Goal: Task Accomplishment & Management: Manage account settings

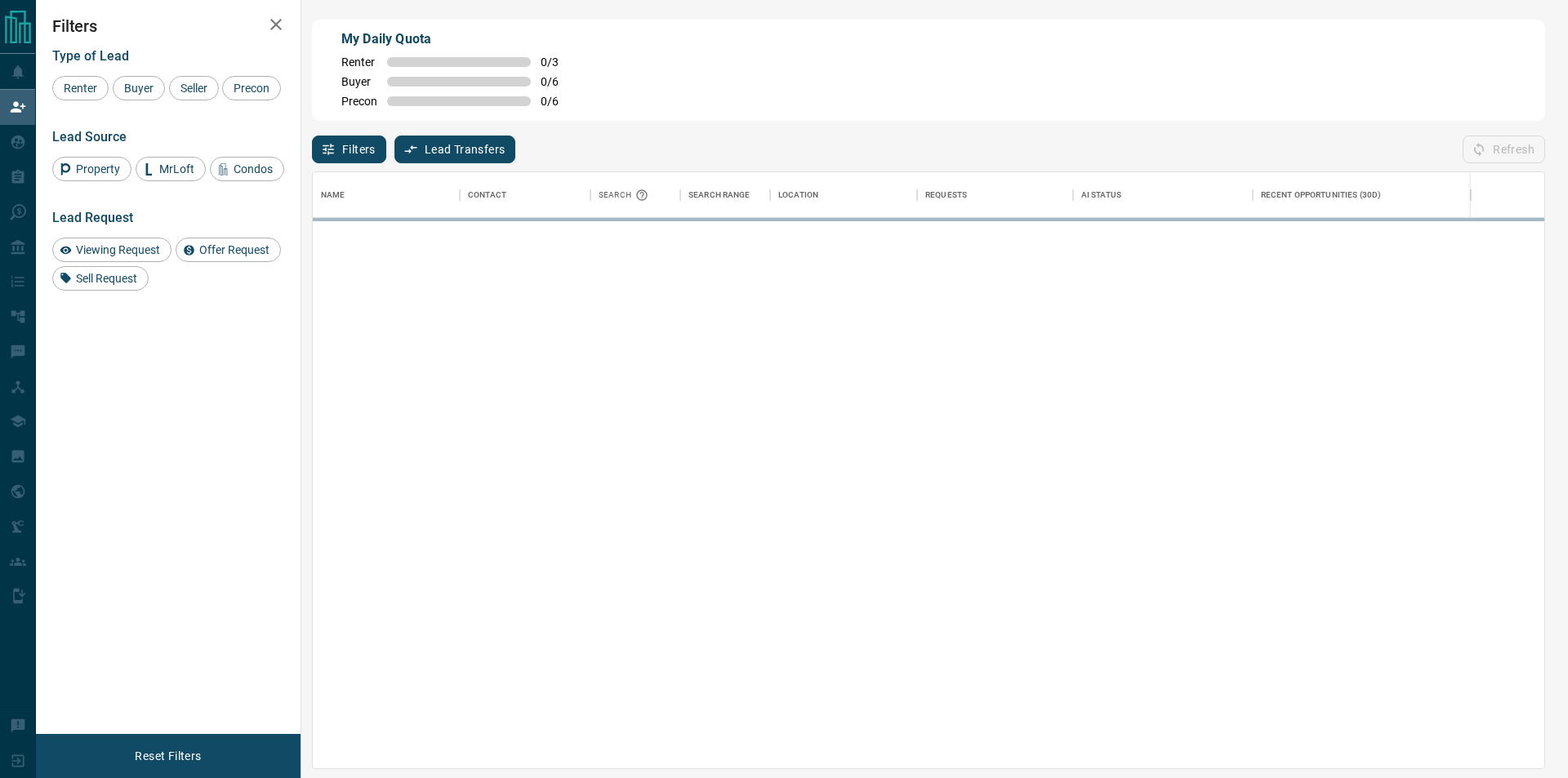
scroll to position [583, 1217]
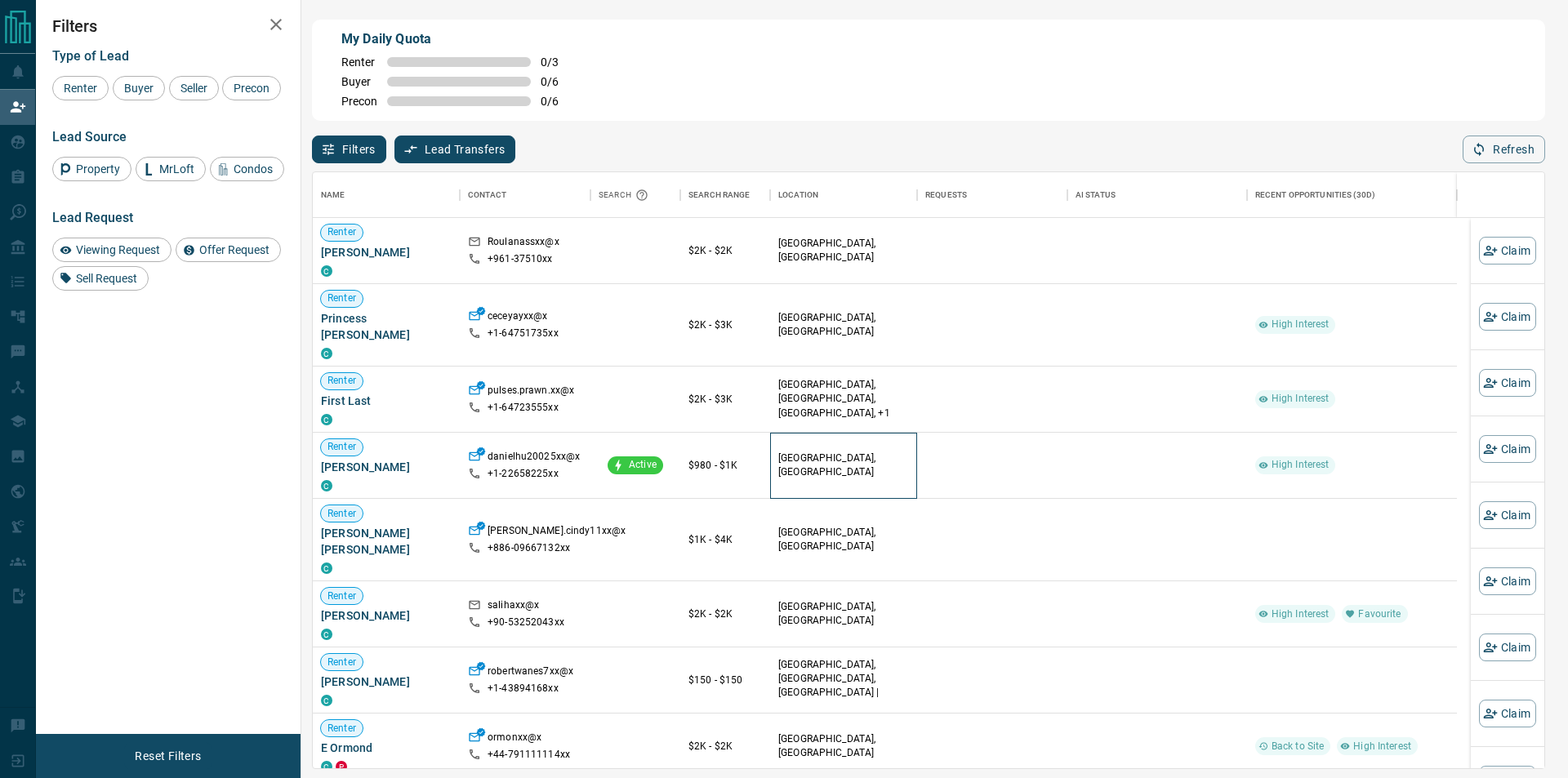
click at [829, 460] on div "[GEOGRAPHIC_DATA], [GEOGRAPHIC_DATA]" at bounding box center [843, 465] width 130 height 65
click at [922, 373] on div at bounding box center [991, 400] width 150 height 66
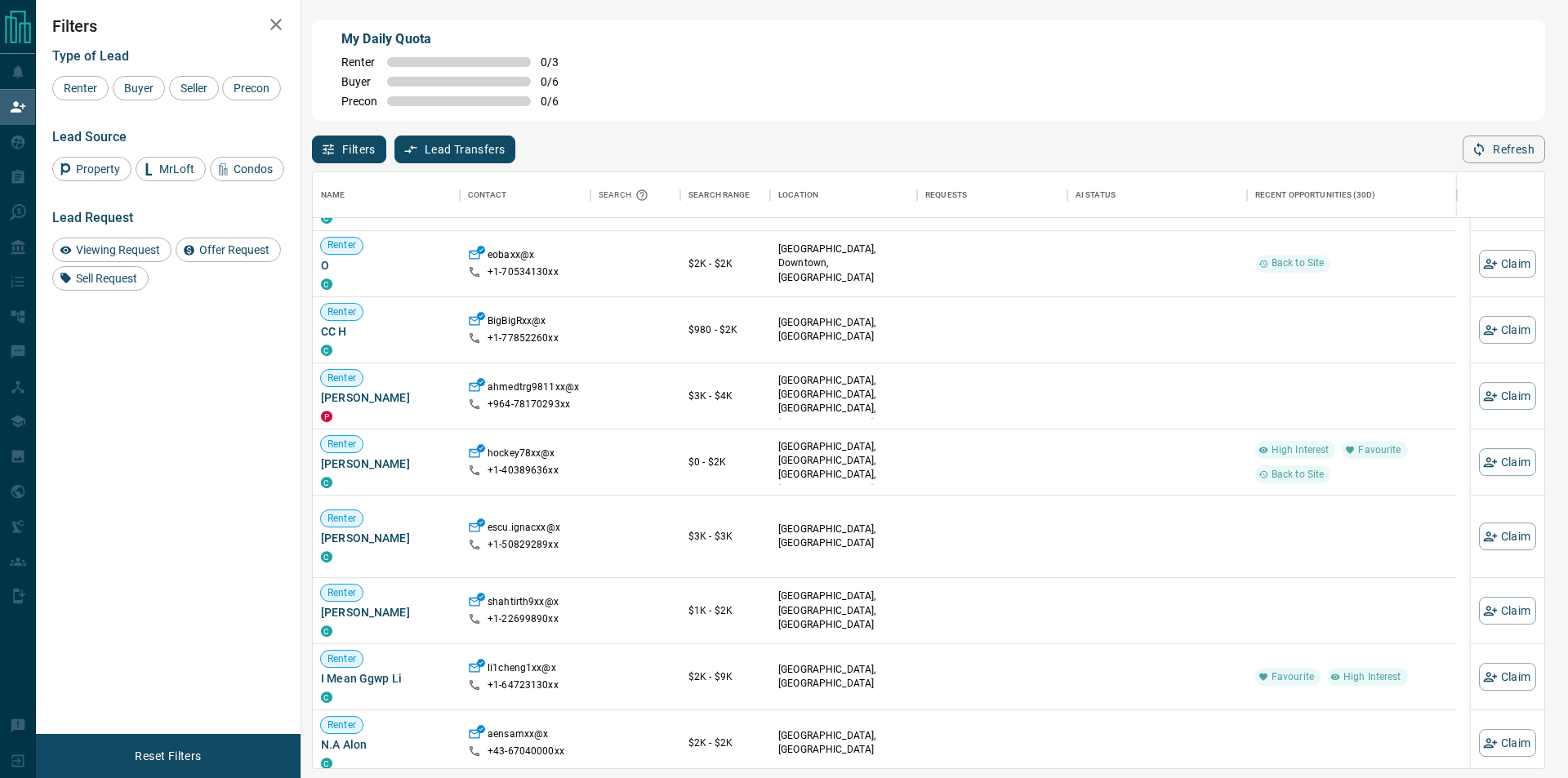
scroll to position [734, 0]
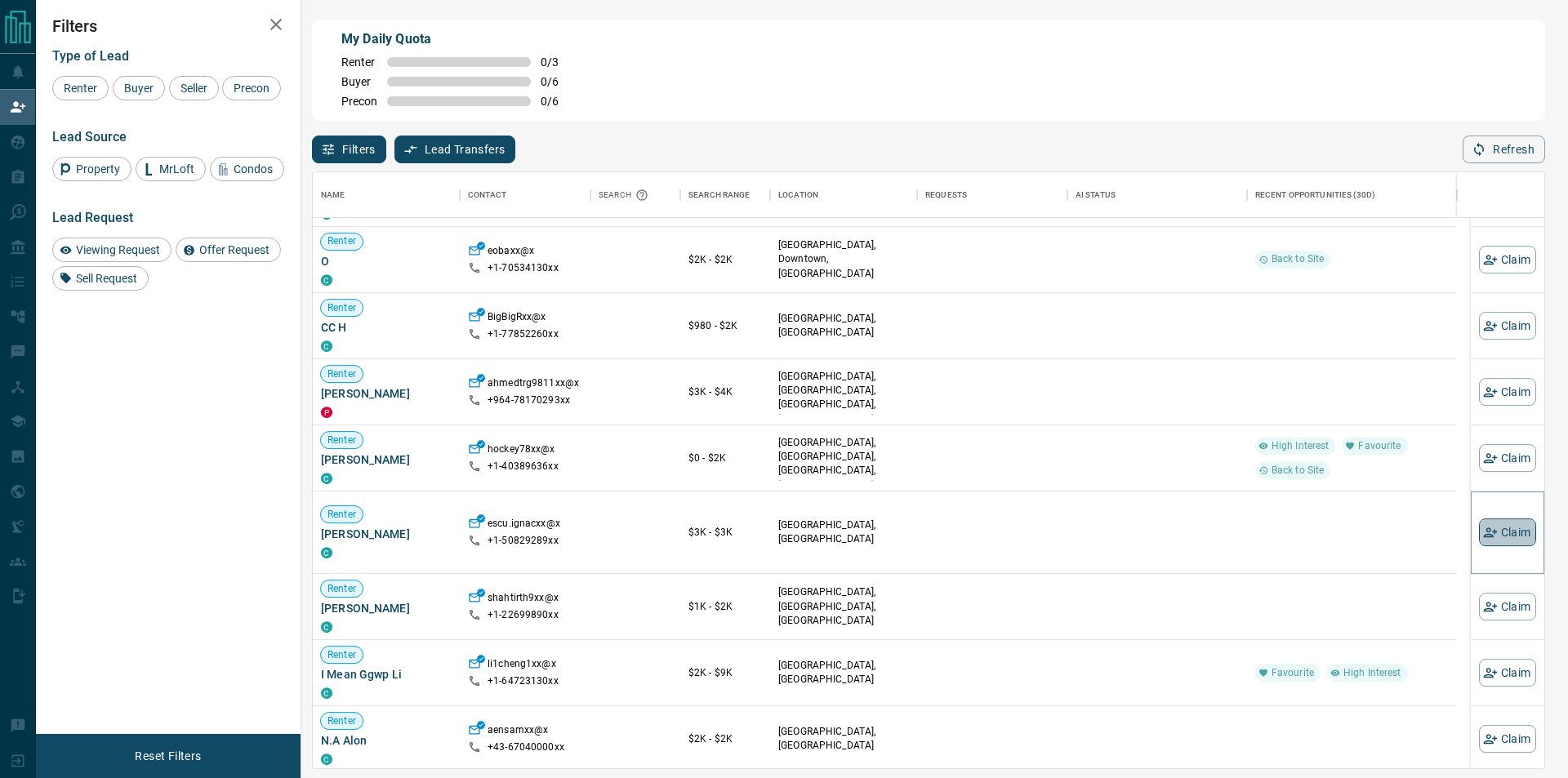
click at [1482, 534] on icon "button" at bounding box center [1489, 532] width 14 height 10
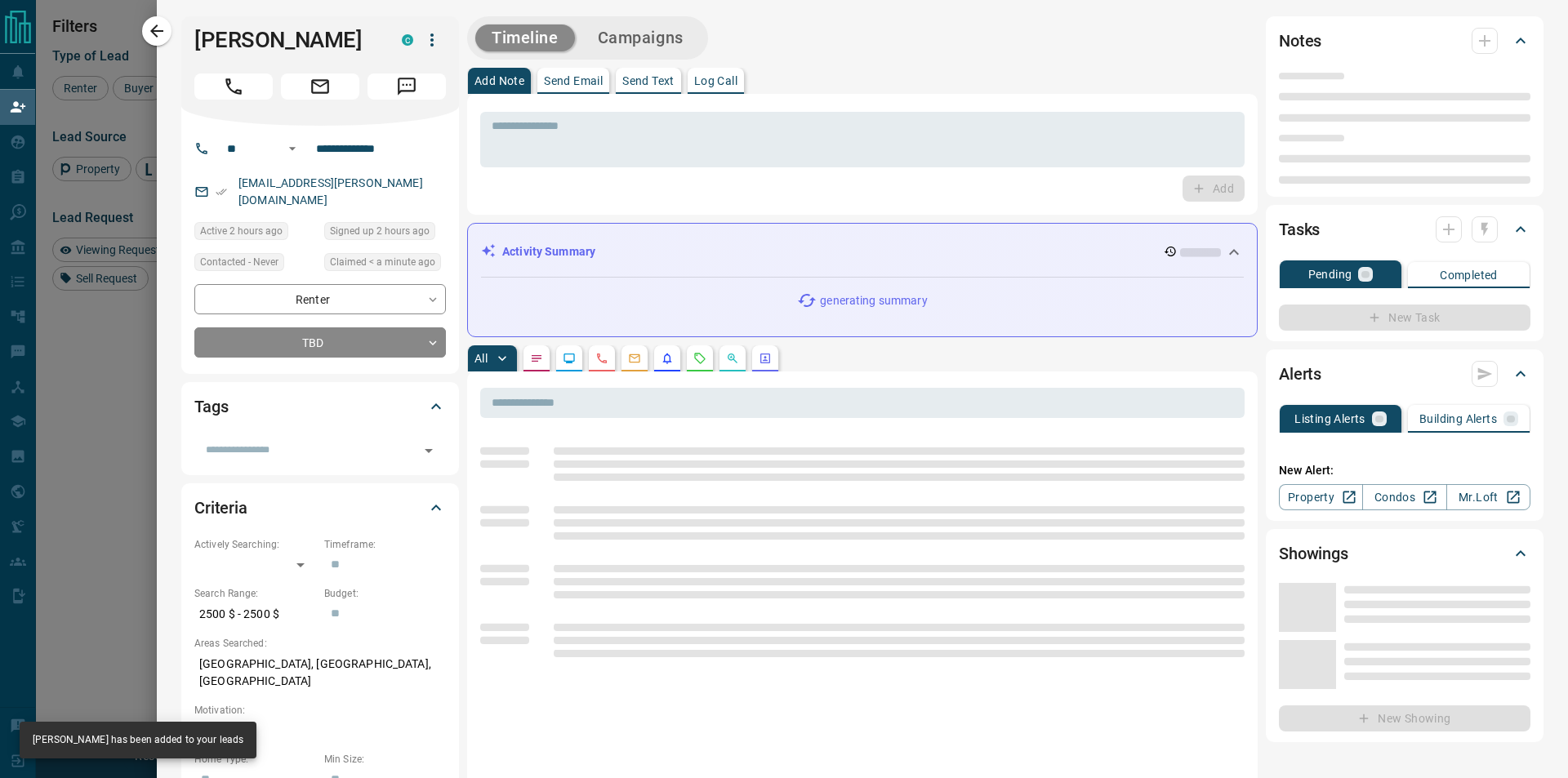
type input "**"
type input "**********"
type input "**"
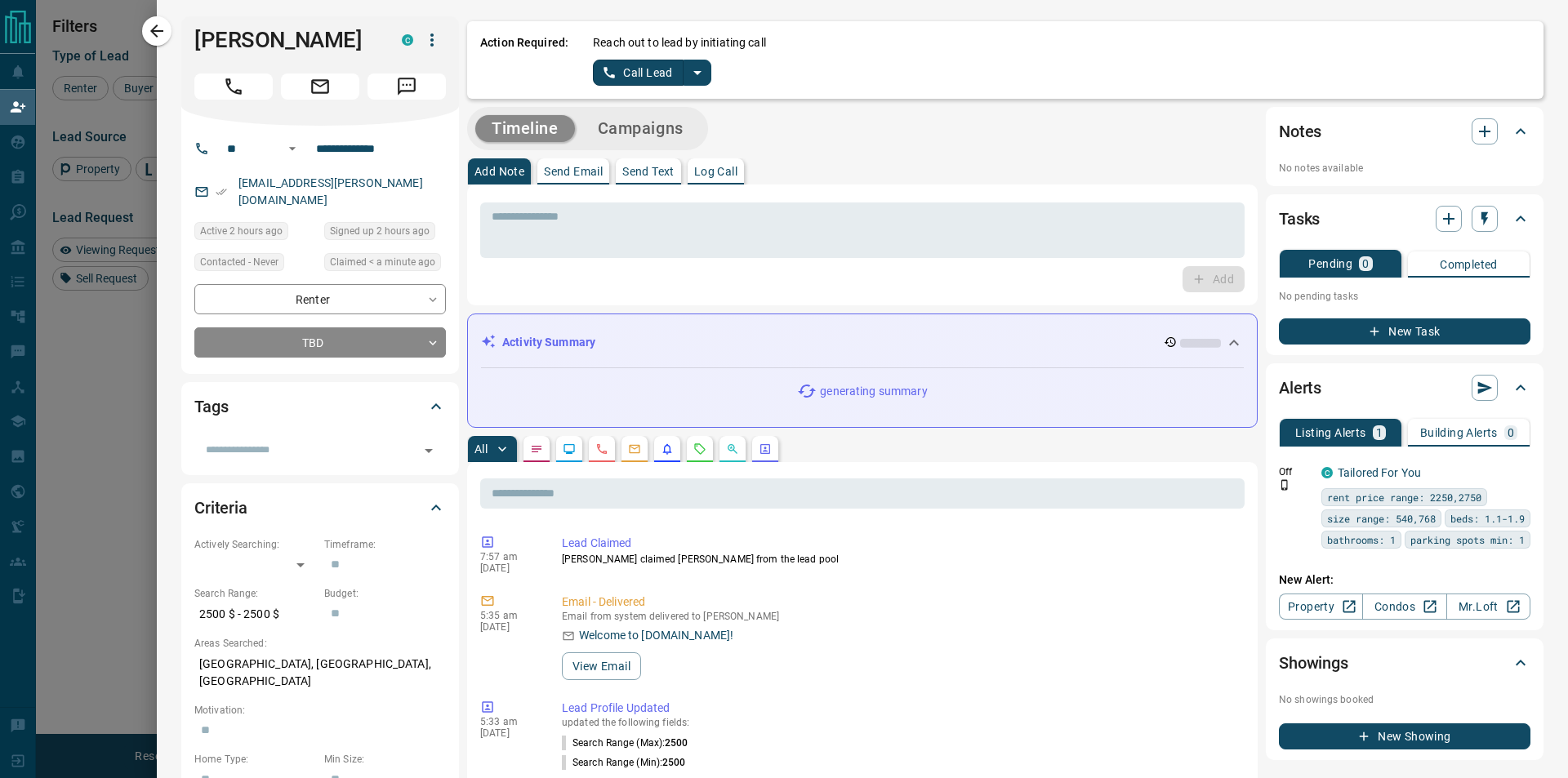
click at [709, 79] on div "Reach out to lead by initiating call Call Lead" at bounding box center [1061, 60] width 937 height 52
click at [705, 74] on button "split button" at bounding box center [697, 72] width 28 height 26
click at [684, 121] on li "Log Manual Call" at bounding box center [651, 128] width 100 height 24
click at [625, 73] on button "Log Manual Call" at bounding box center [646, 72] width 108 height 26
click at [604, 73] on button "Yes" at bounding box center [609, 72] width 33 height 25
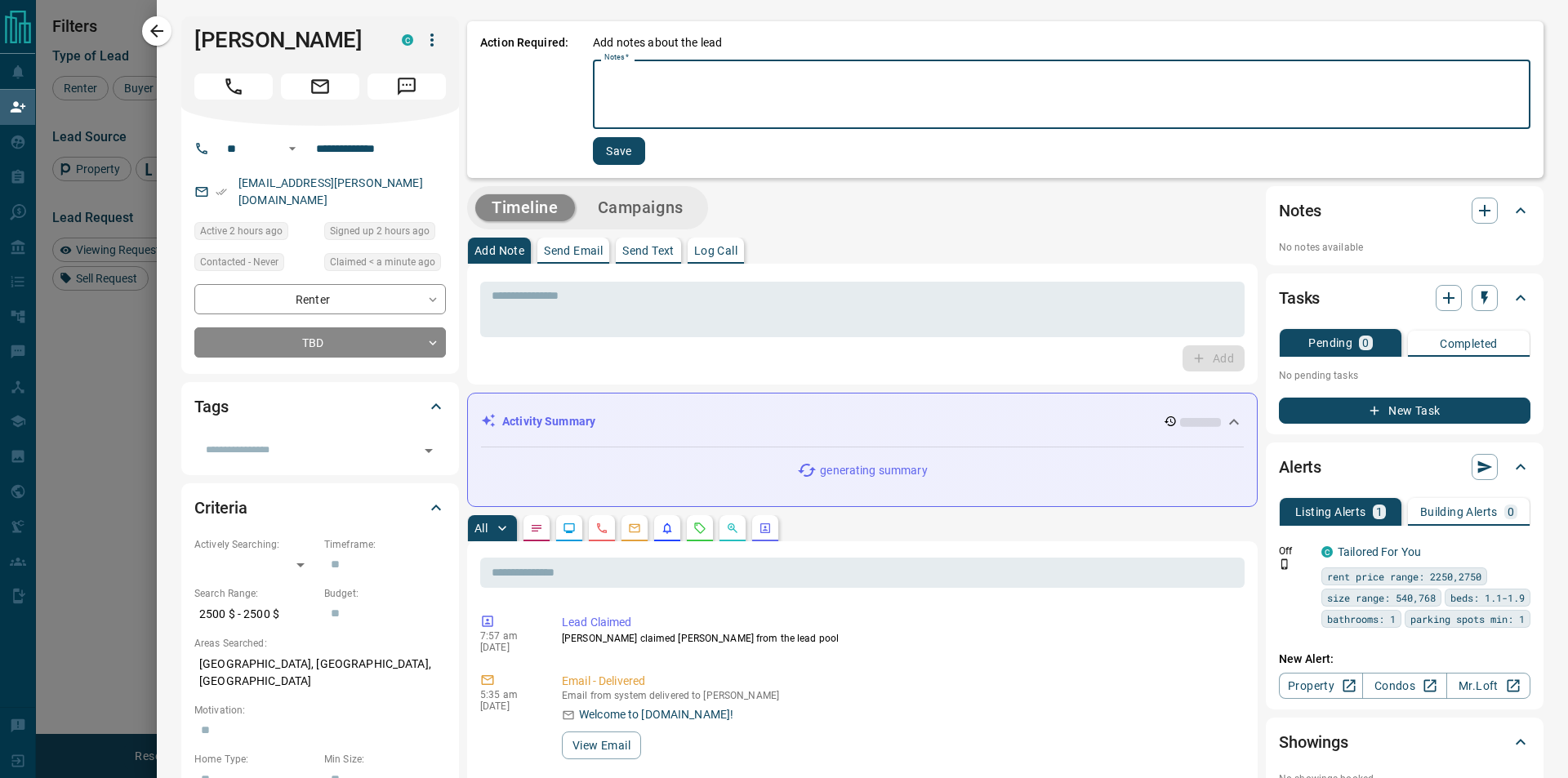
click at [679, 111] on textarea "Notes   *" at bounding box center [1061, 95] width 915 height 55
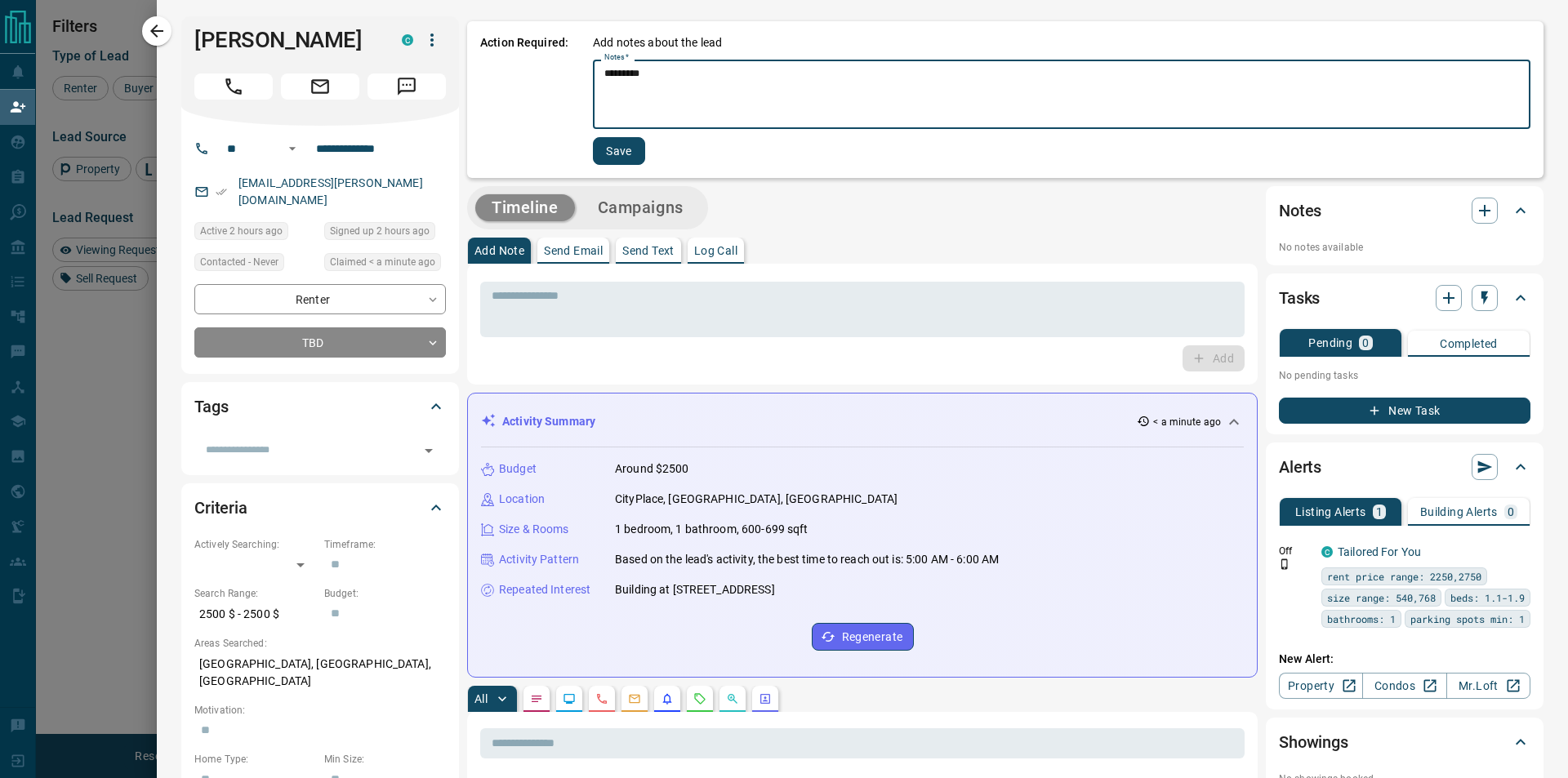
type textarea "*********"
click at [620, 145] on button "Save" at bounding box center [618, 151] width 53 height 28
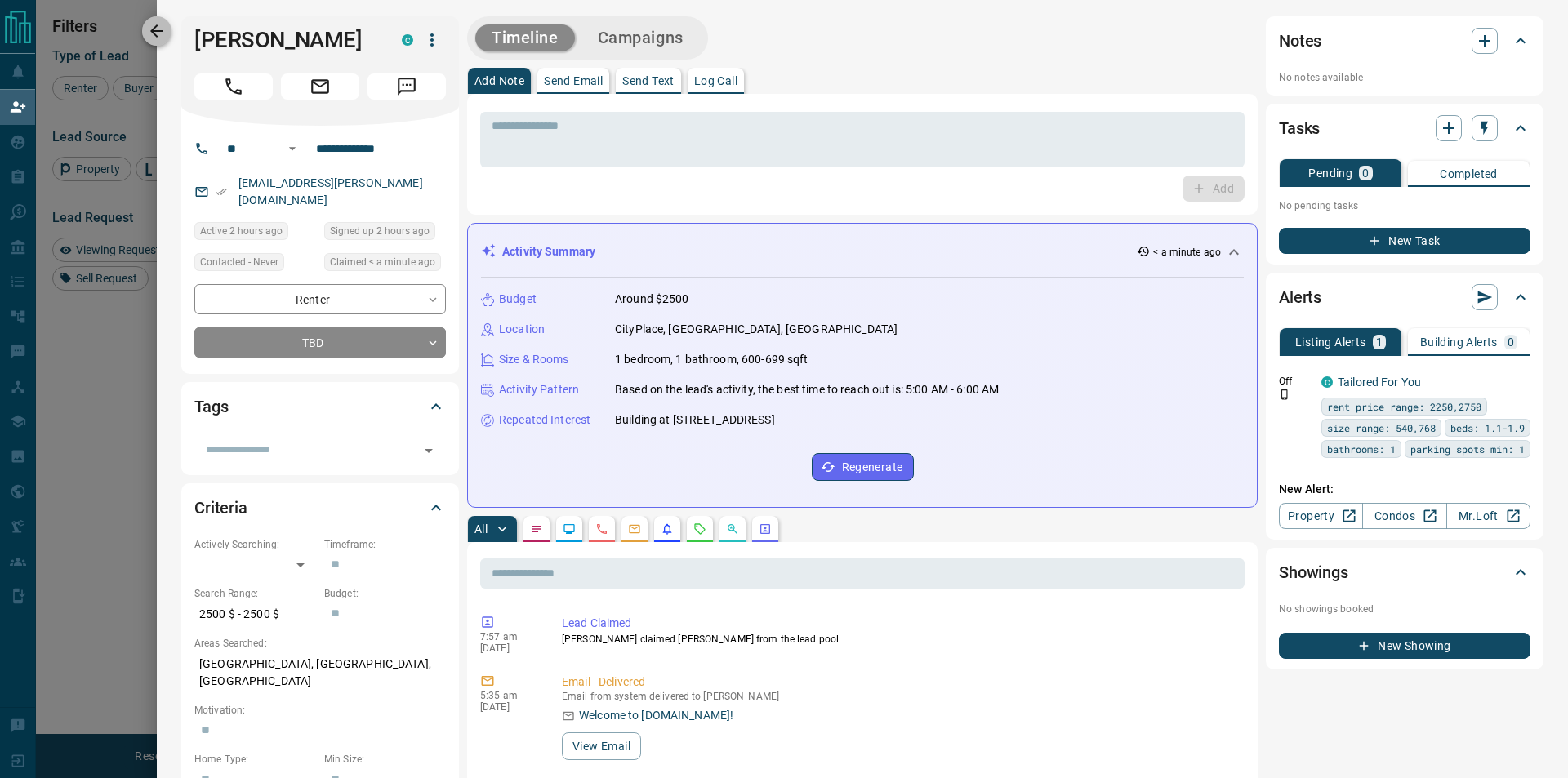
click at [159, 31] on icon "button" at bounding box center [156, 30] width 13 height 13
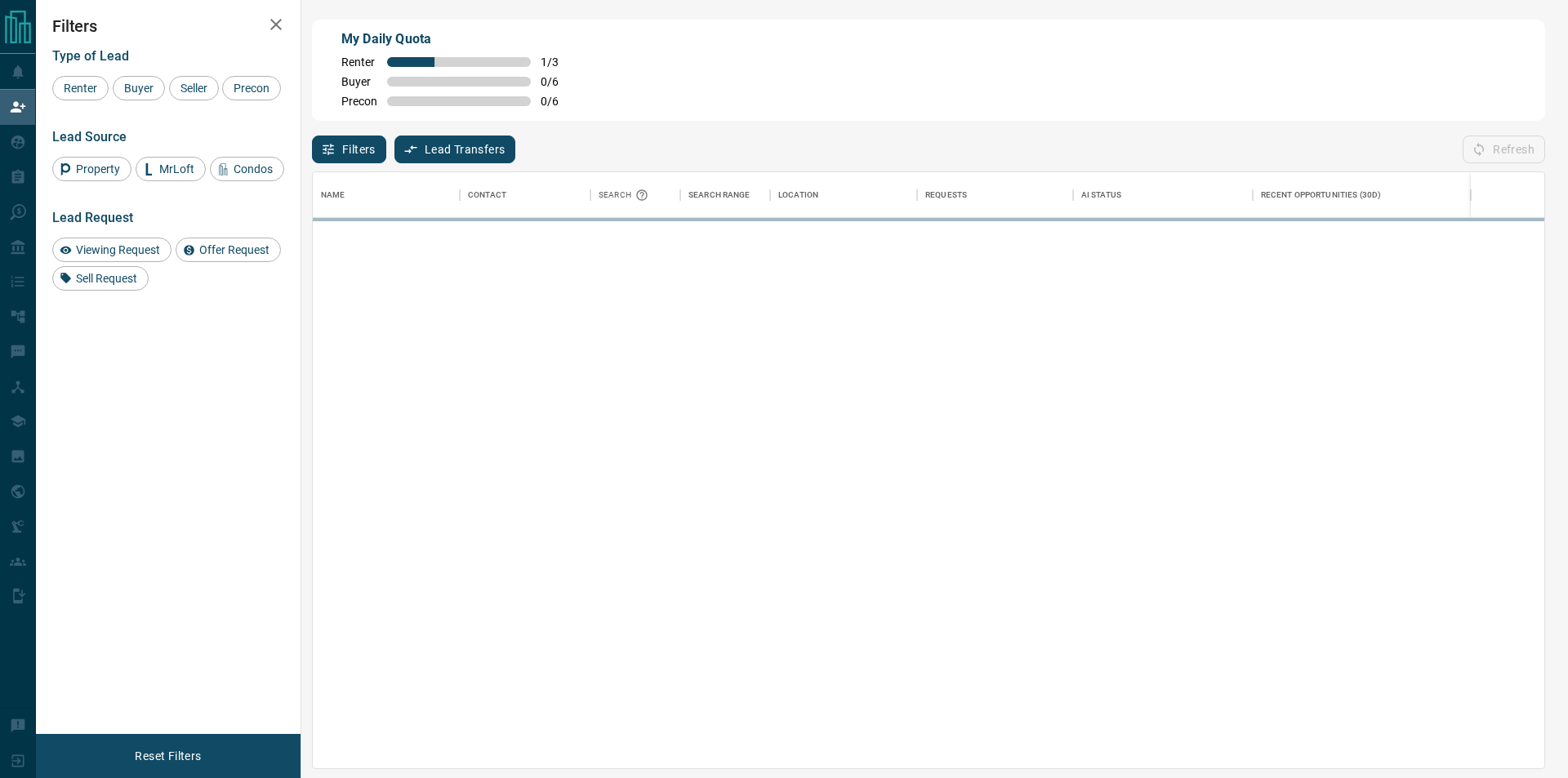
scroll to position [583, 1217]
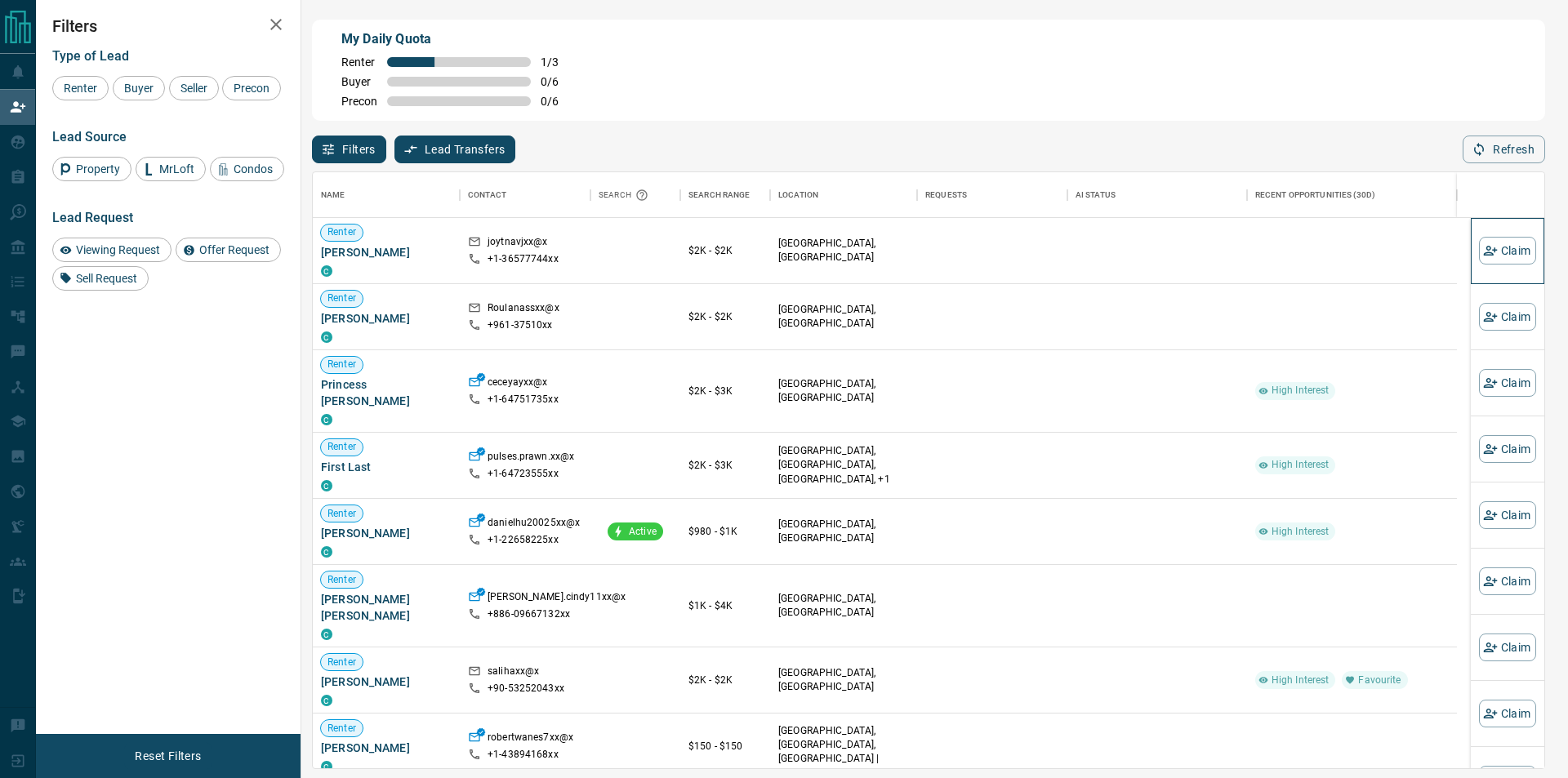
click at [1479, 239] on div "Claim" at bounding box center [1507, 250] width 57 height 65
click at [1482, 244] on button "Claim" at bounding box center [1507, 250] width 57 height 28
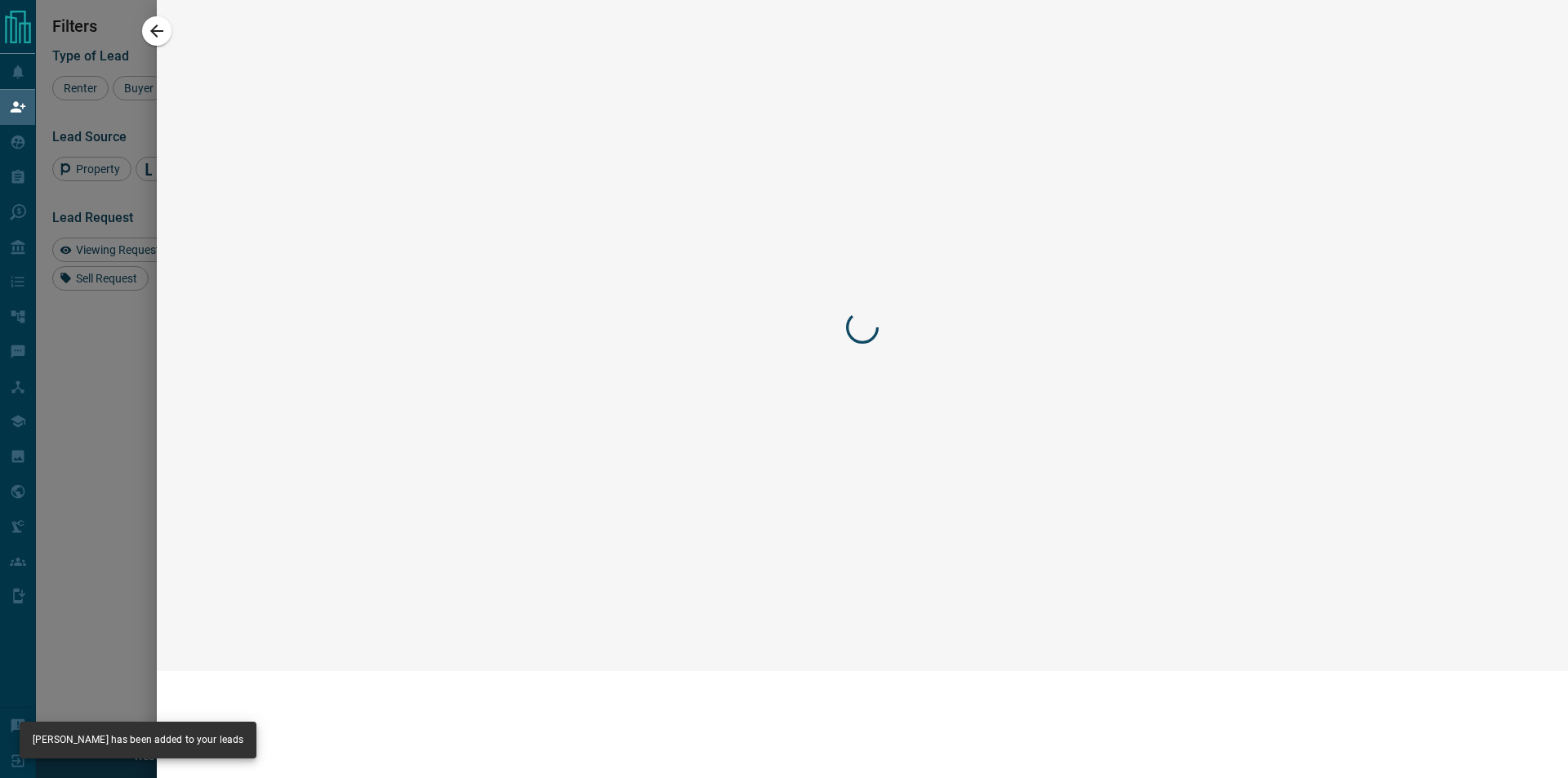
click at [1482, 244] on div at bounding box center [784, 389] width 1568 height 778
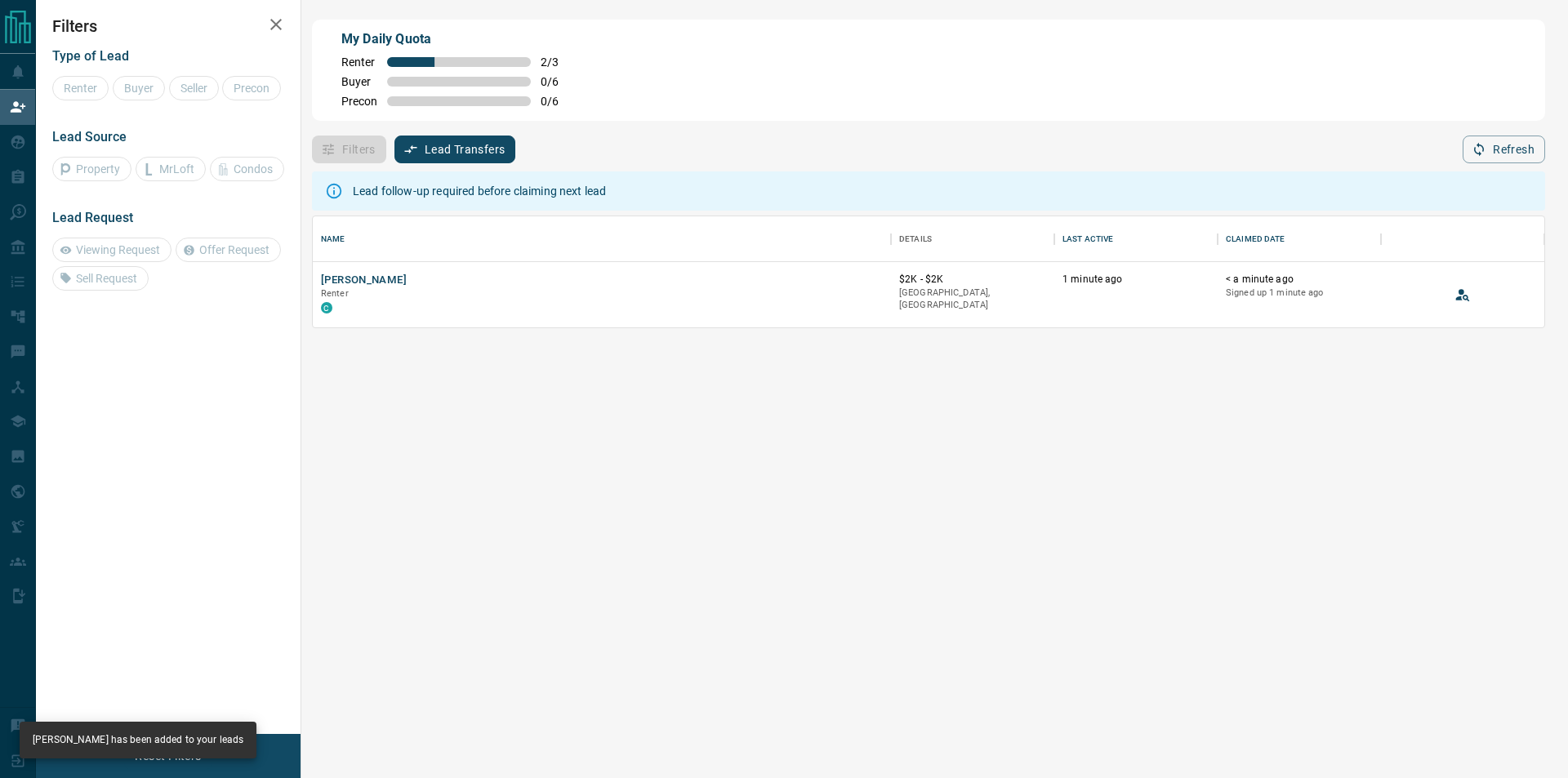
scroll to position [14, 14]
click at [1464, 300] on icon "View Lead" at bounding box center [1462, 294] width 16 height 16
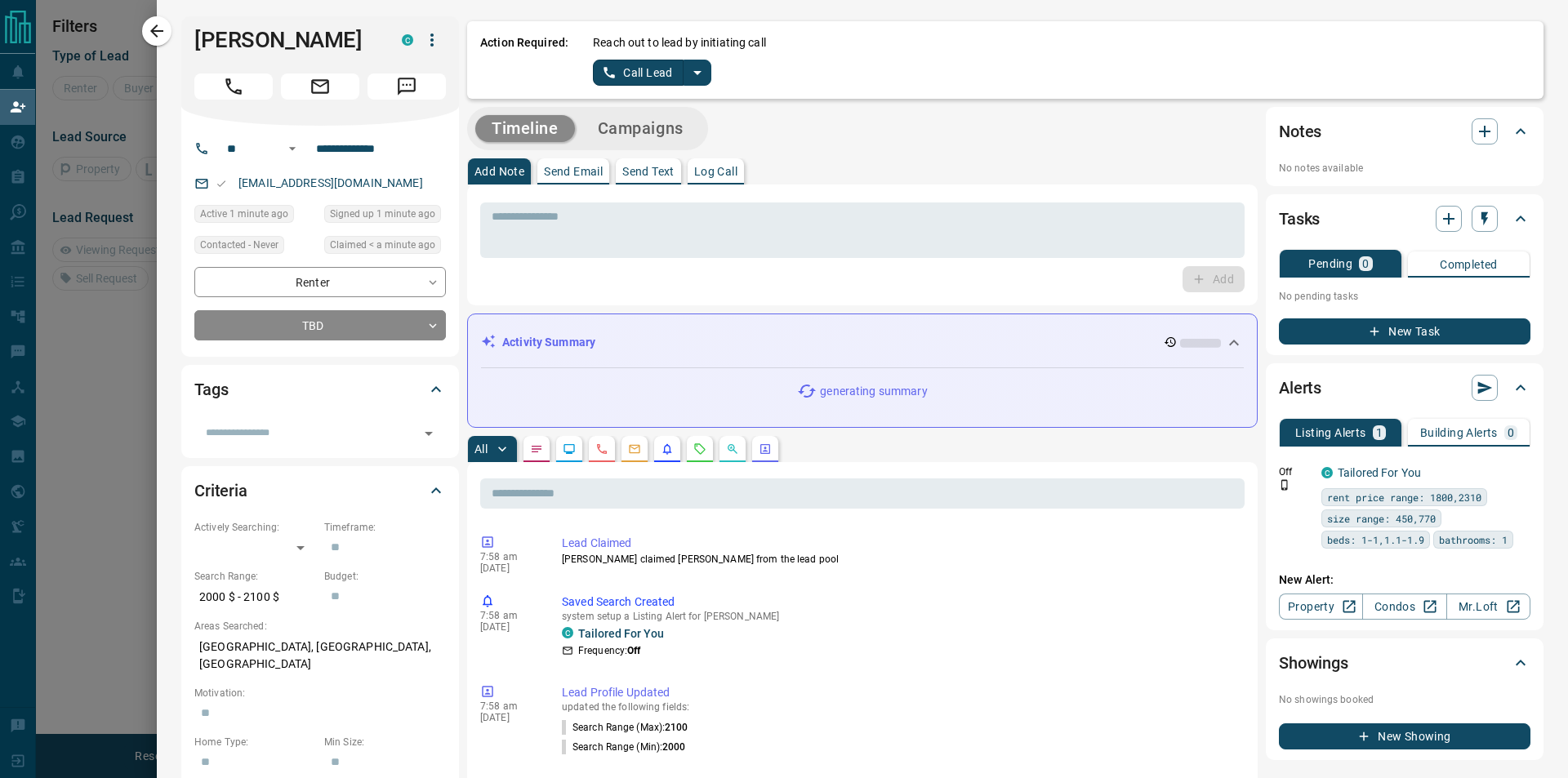
click at [701, 75] on icon "split button" at bounding box center [697, 72] width 20 height 20
click at [670, 126] on li "Log Manual Call" at bounding box center [651, 128] width 100 height 24
click at [644, 77] on button "Log Manual Call" at bounding box center [646, 72] width 108 height 26
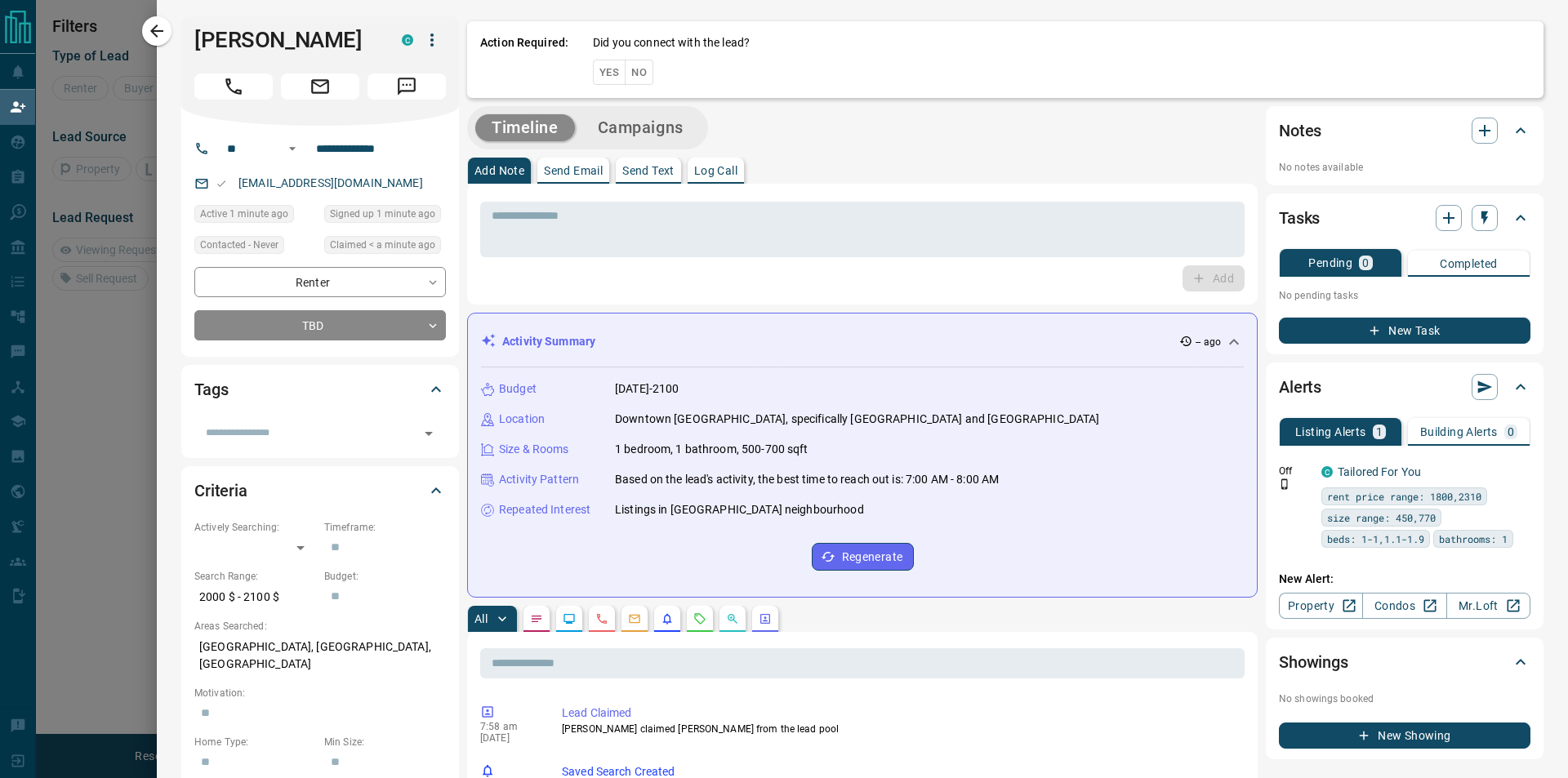
click at [612, 77] on button "Yes" at bounding box center [609, 72] width 33 height 25
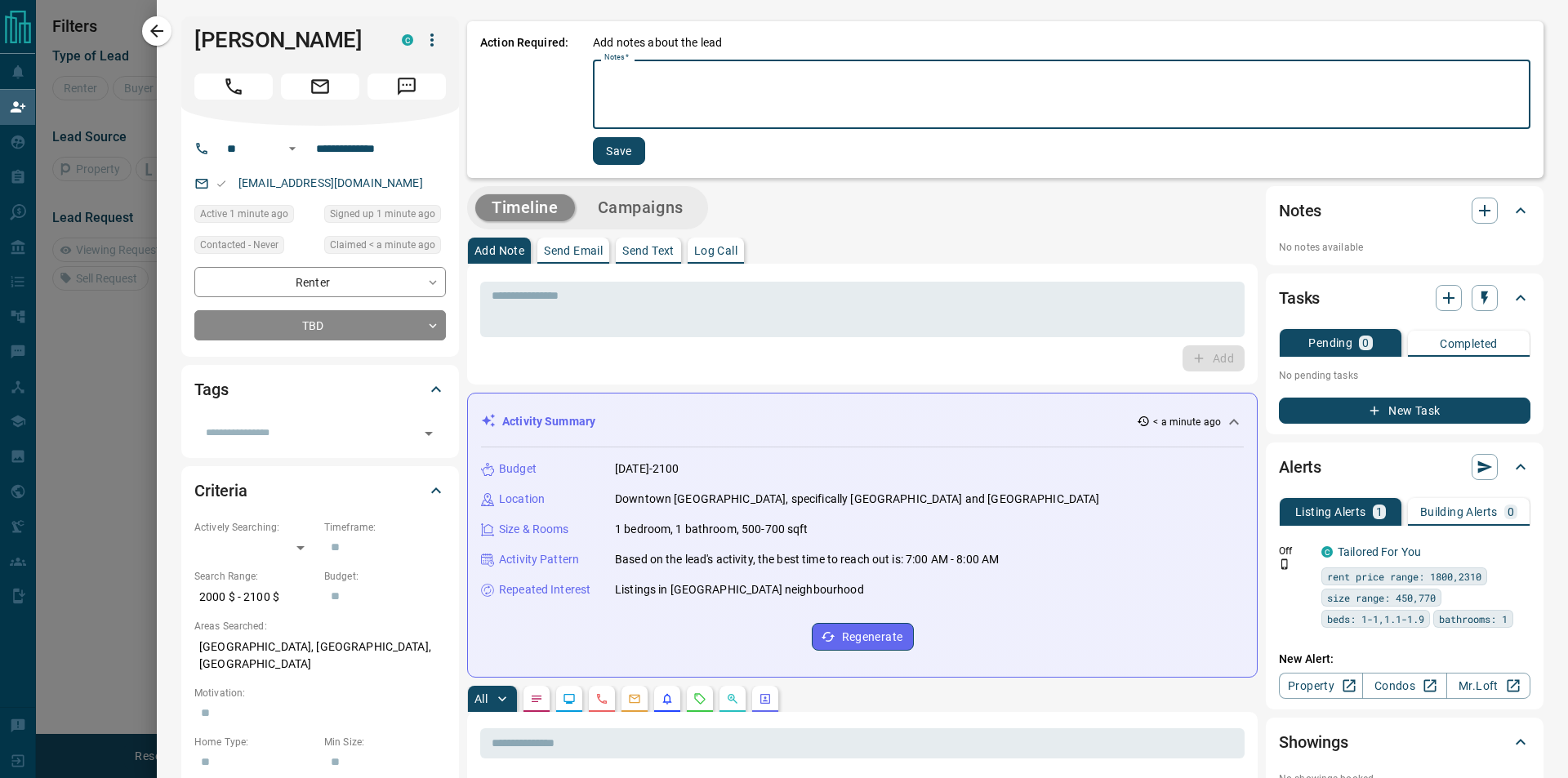
click at [624, 80] on textarea "Notes   *" at bounding box center [1061, 95] width 915 height 55
type textarea "*********"
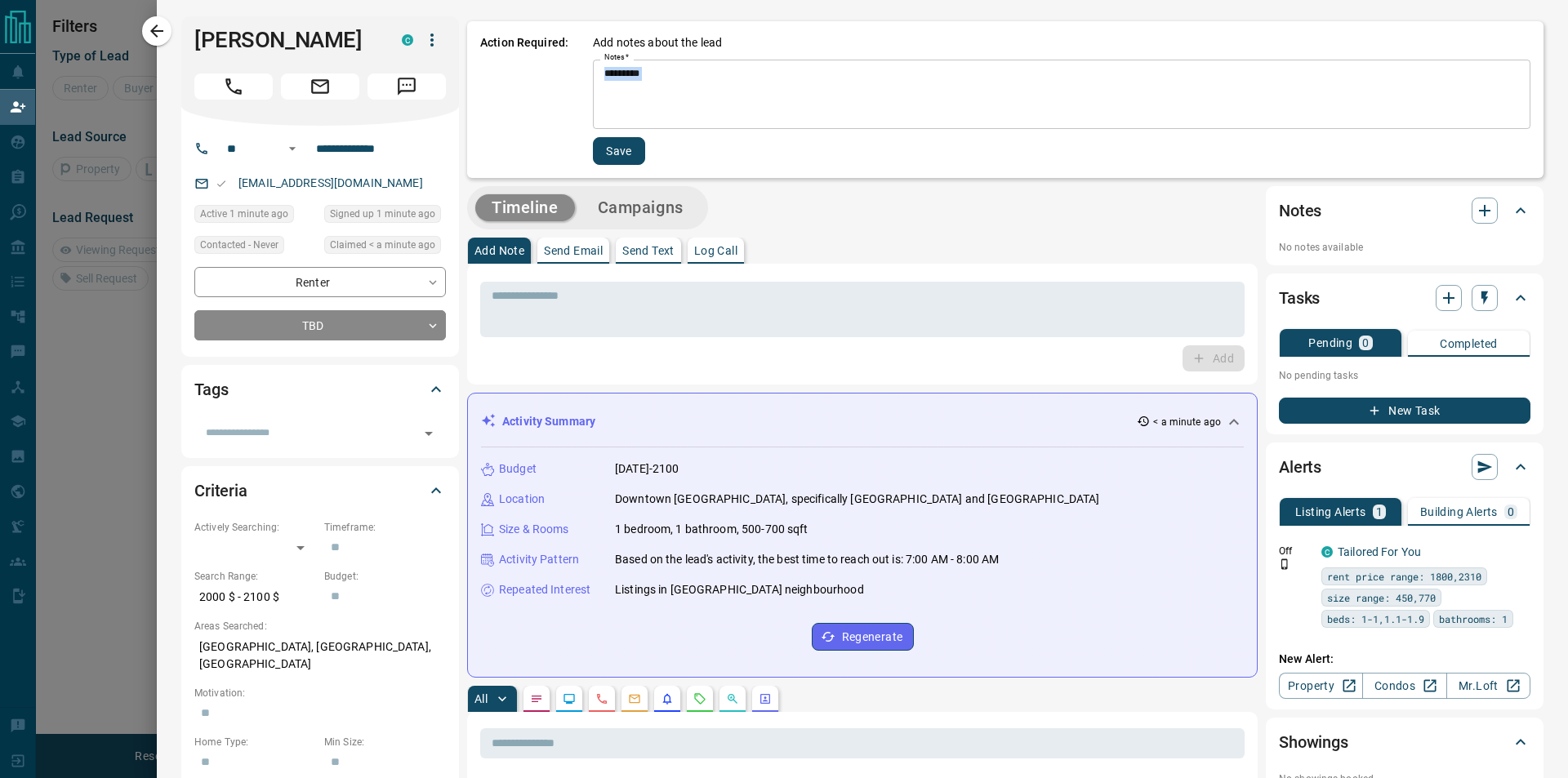
click at [621, 137] on div "Add notes about the lead Notes   * ********* * Notes   * Save" at bounding box center [1061, 99] width 937 height 130
click at [621, 139] on button "Save" at bounding box center [618, 151] width 53 height 28
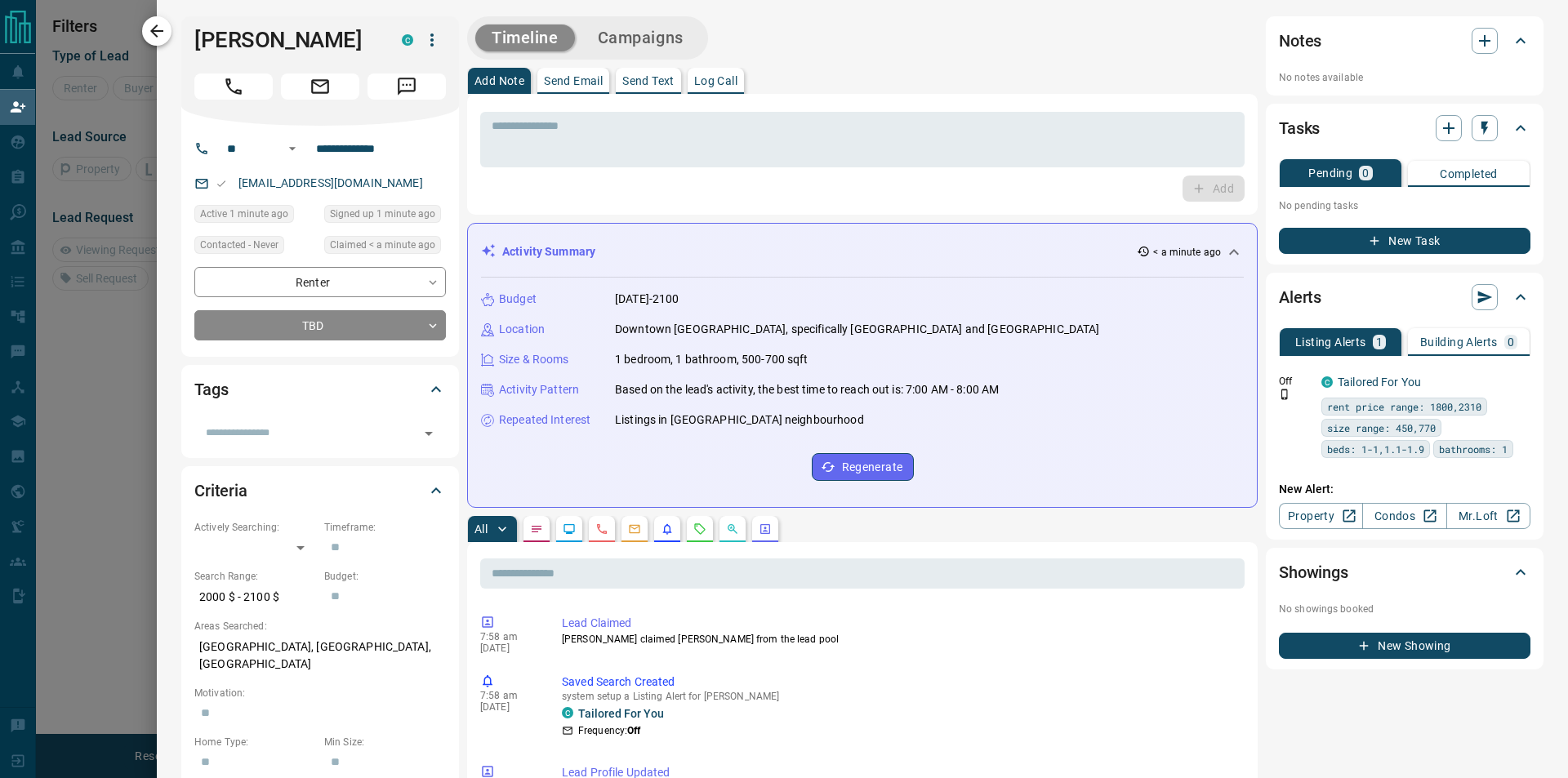
click at [163, 26] on icon "button" at bounding box center [157, 31] width 20 height 20
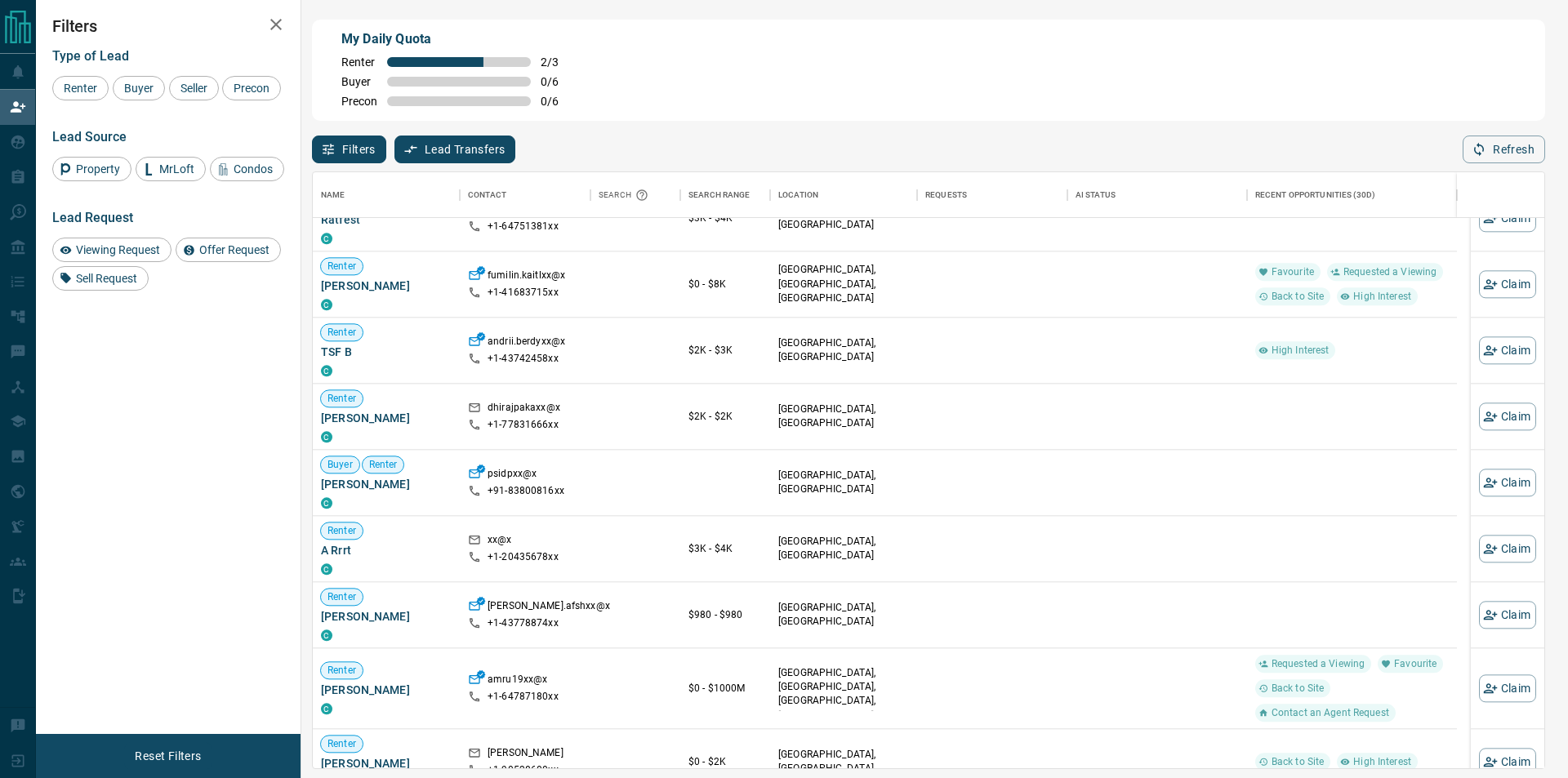
scroll to position [1730, 0]
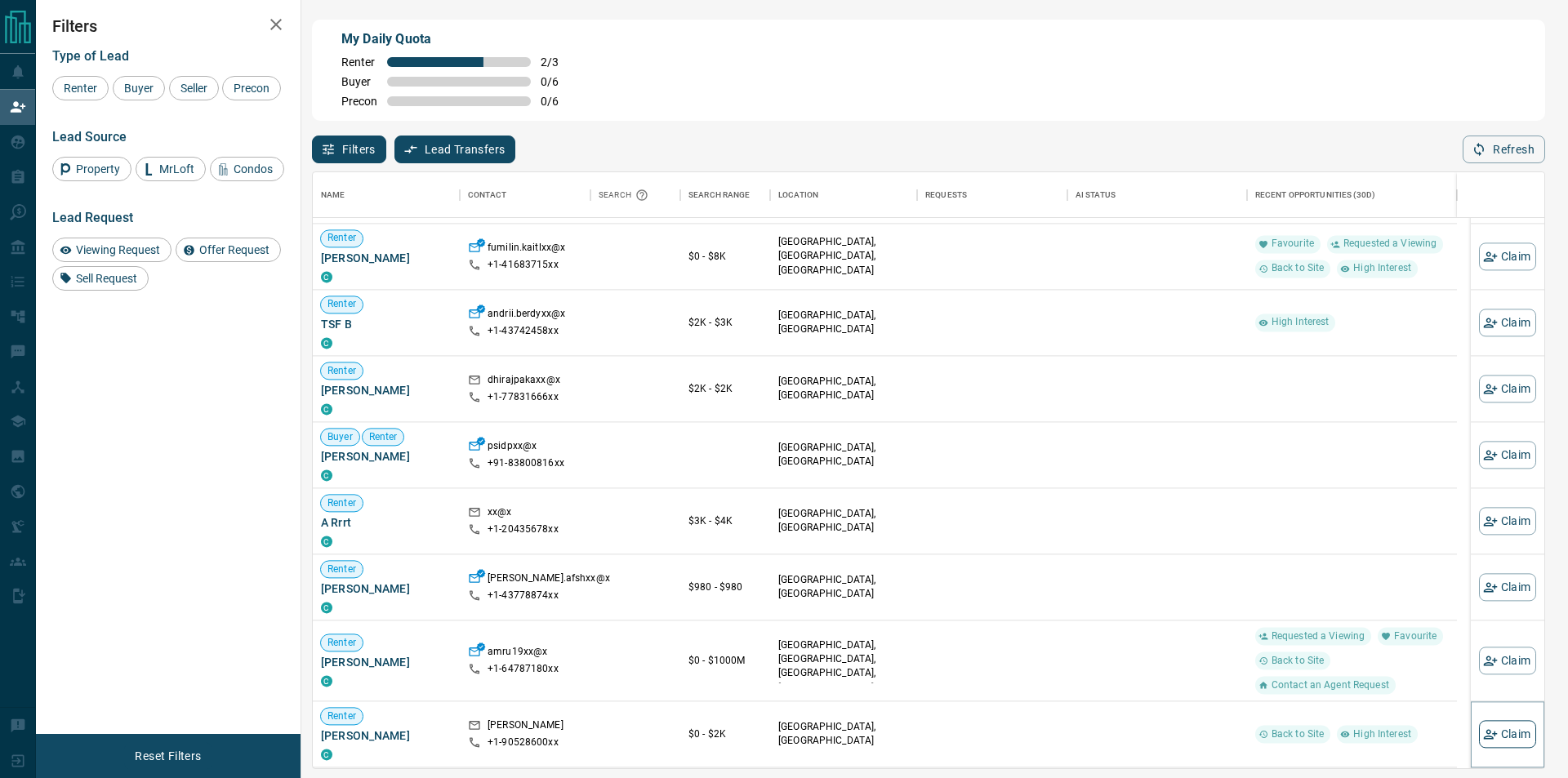
click at [1482, 737] on icon "button" at bounding box center [1489, 733] width 14 height 14
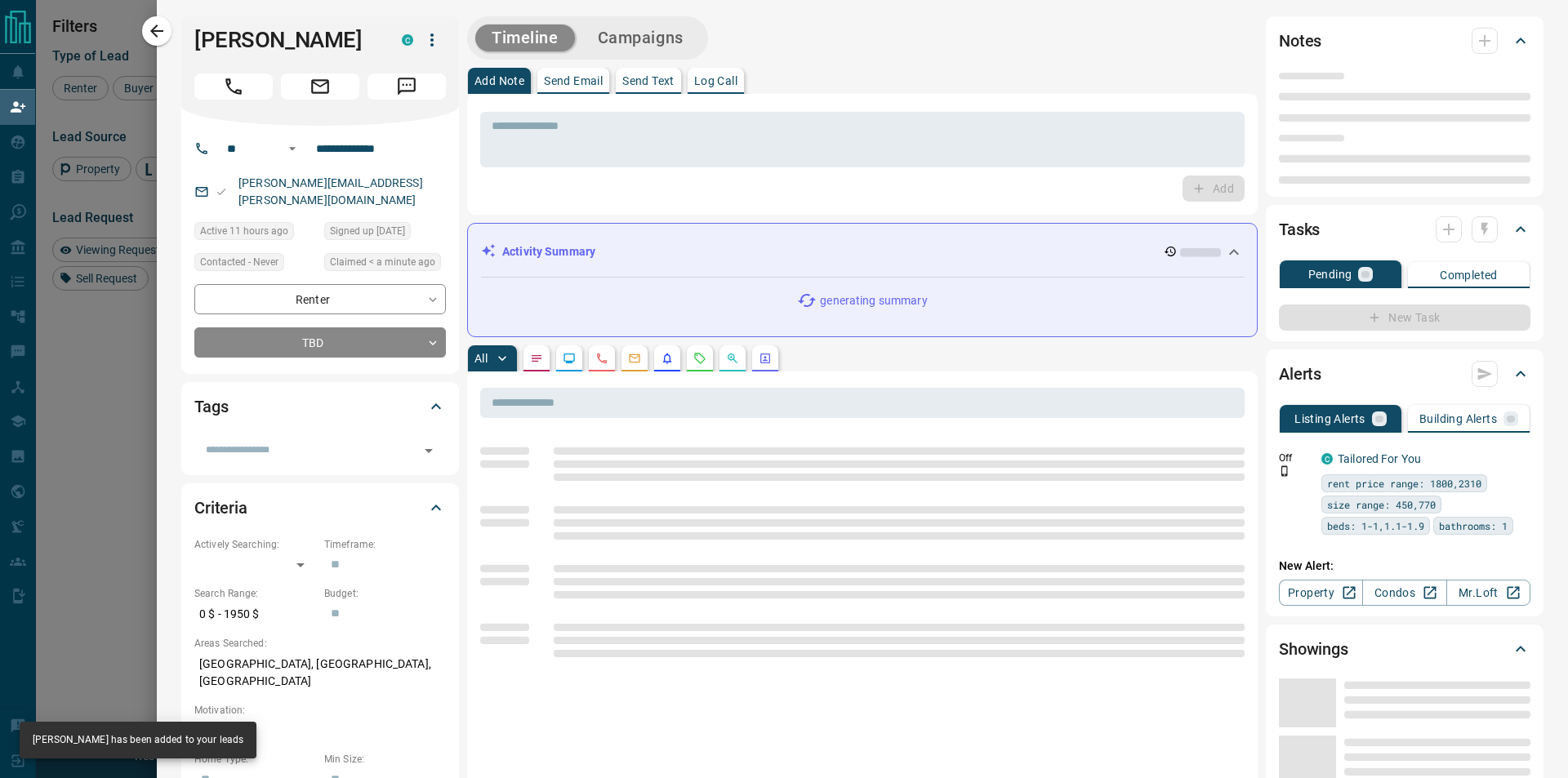
type input "**"
type input "**********"
type input "**"
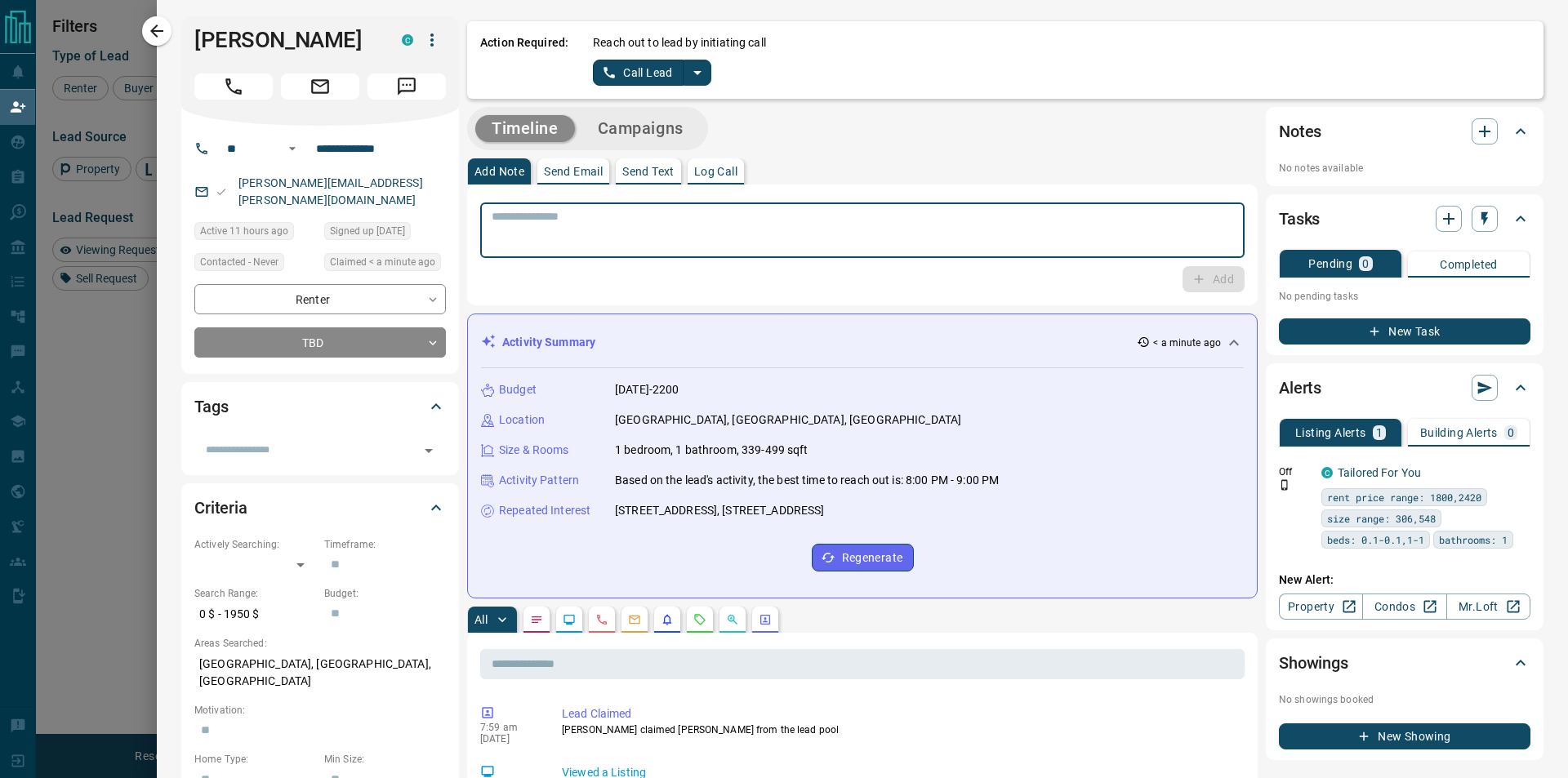
click at [1055, 243] on textarea at bounding box center [862, 230] width 742 height 42
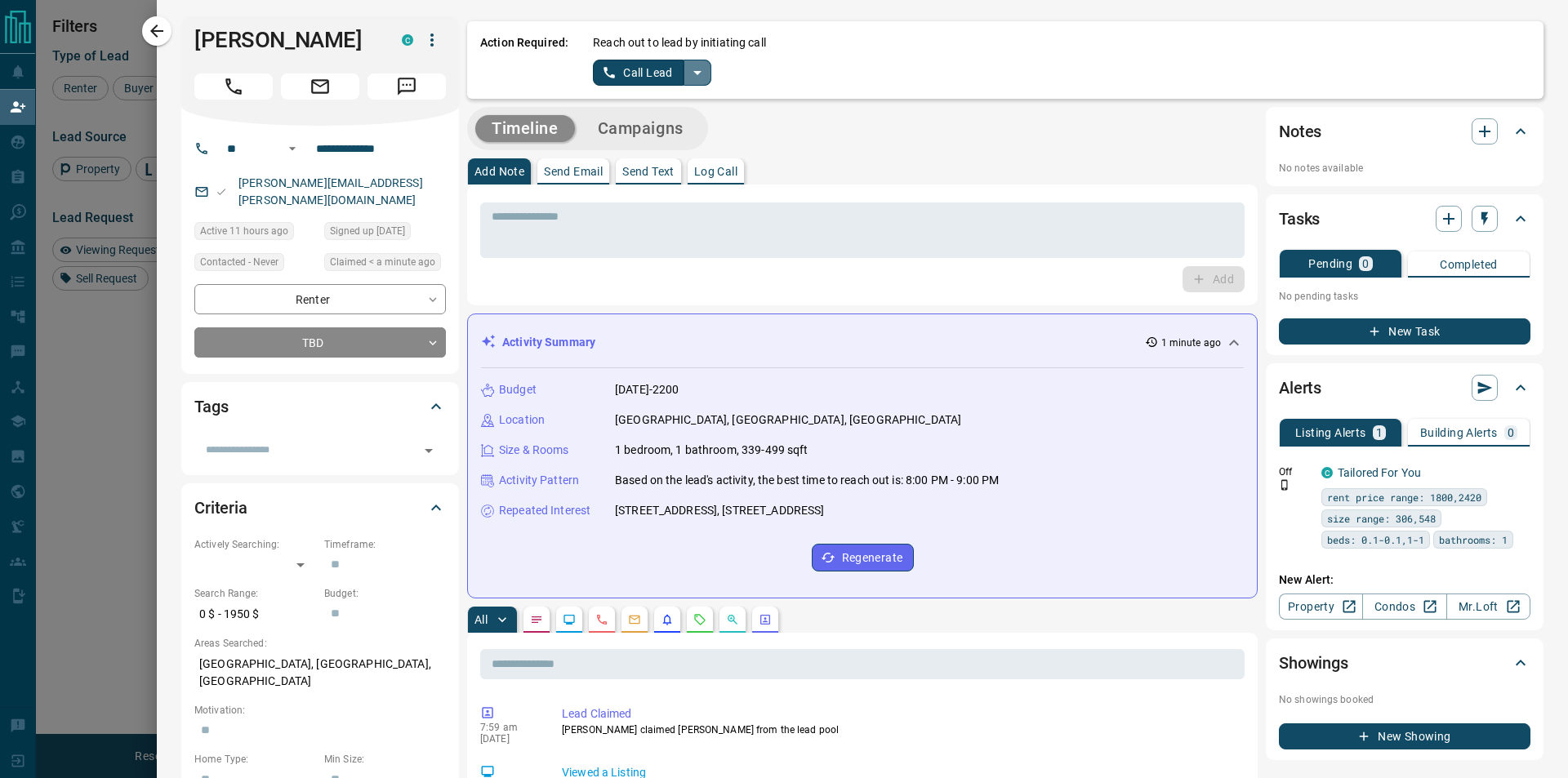
click at [697, 68] on icon "split button" at bounding box center [697, 72] width 20 height 20
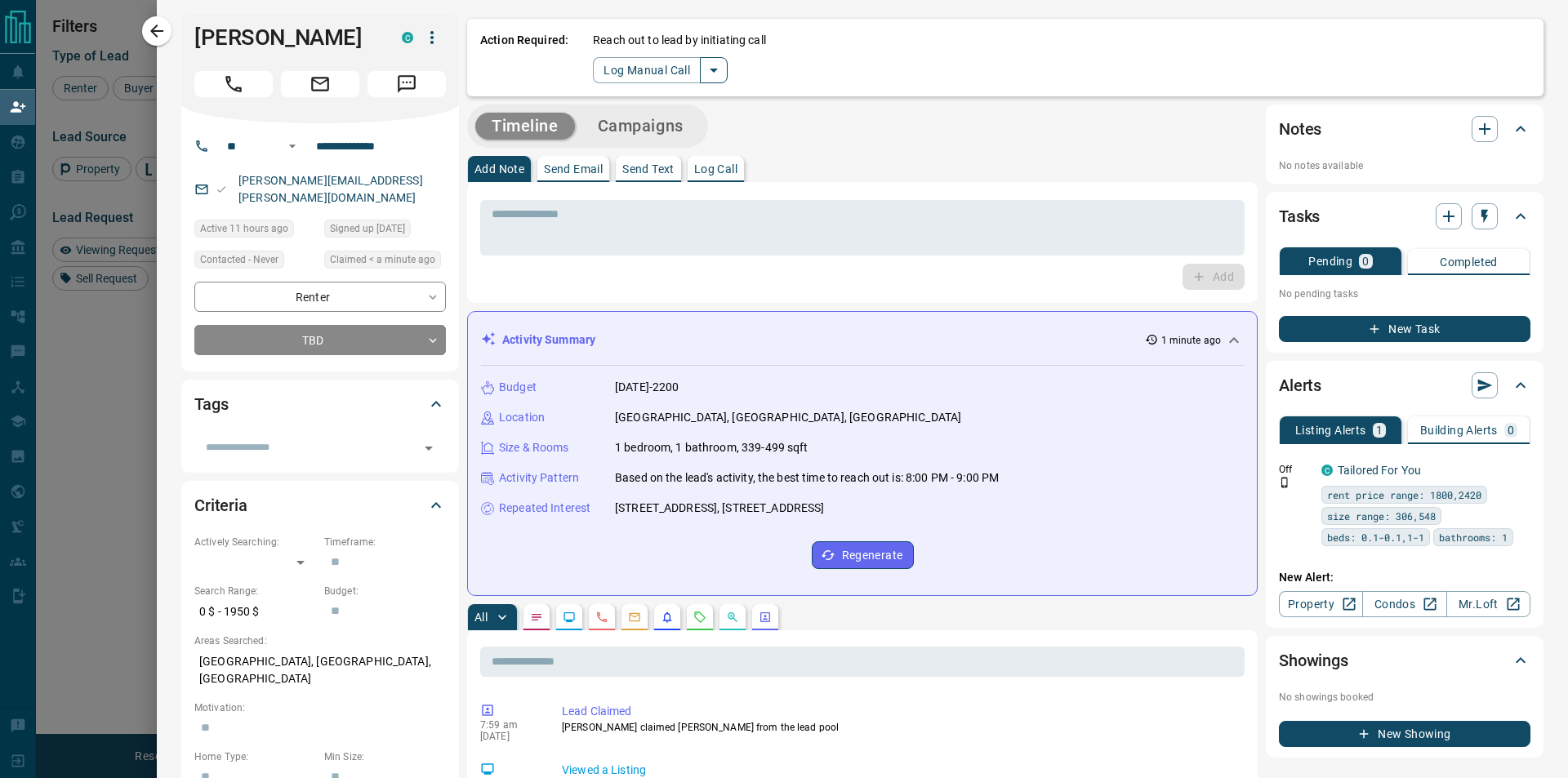
scroll to position [0, 0]
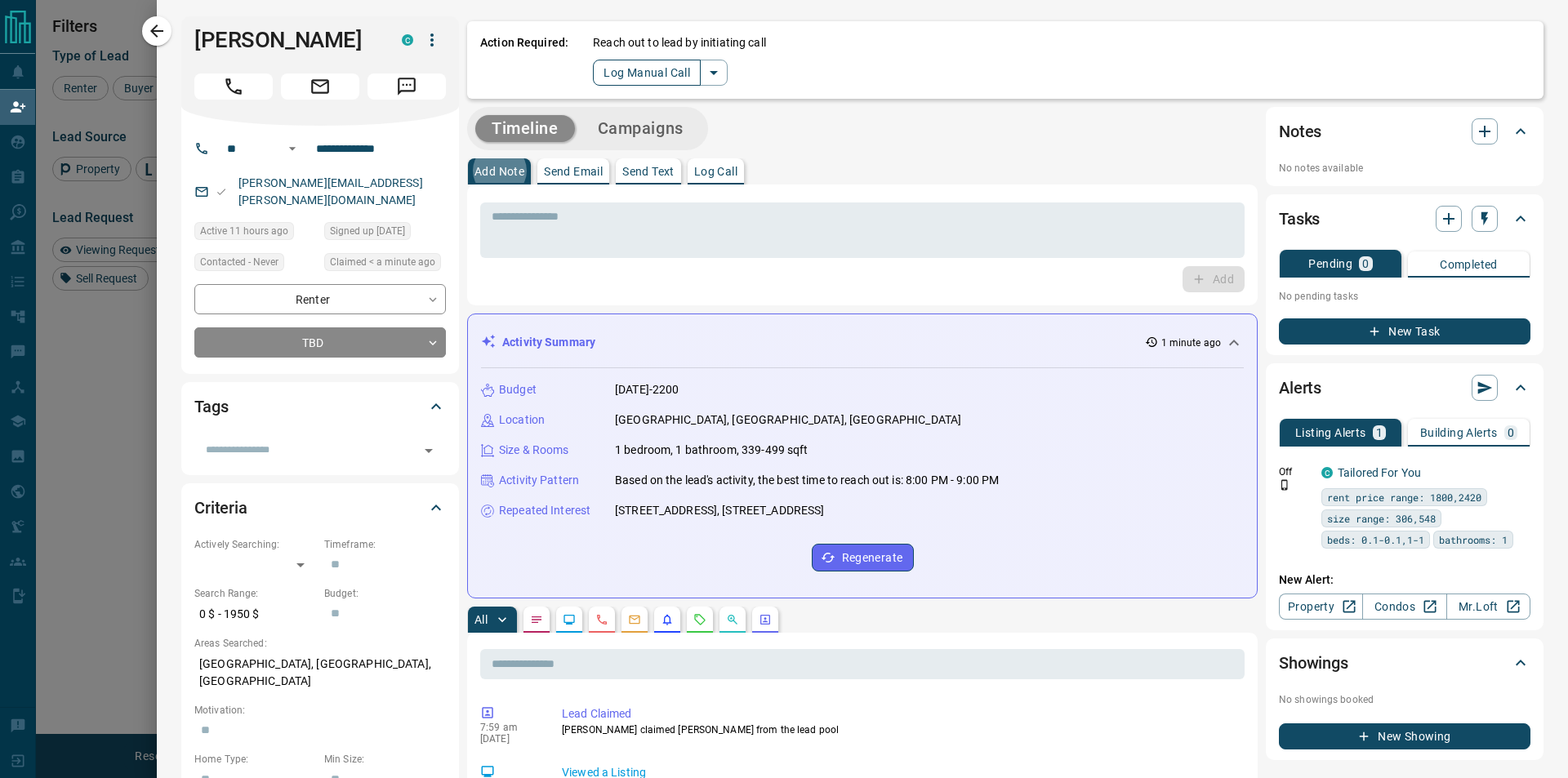
click at [680, 63] on button "Log Manual Call" at bounding box center [646, 72] width 108 height 26
click at [614, 67] on button "Yes" at bounding box center [609, 72] width 33 height 25
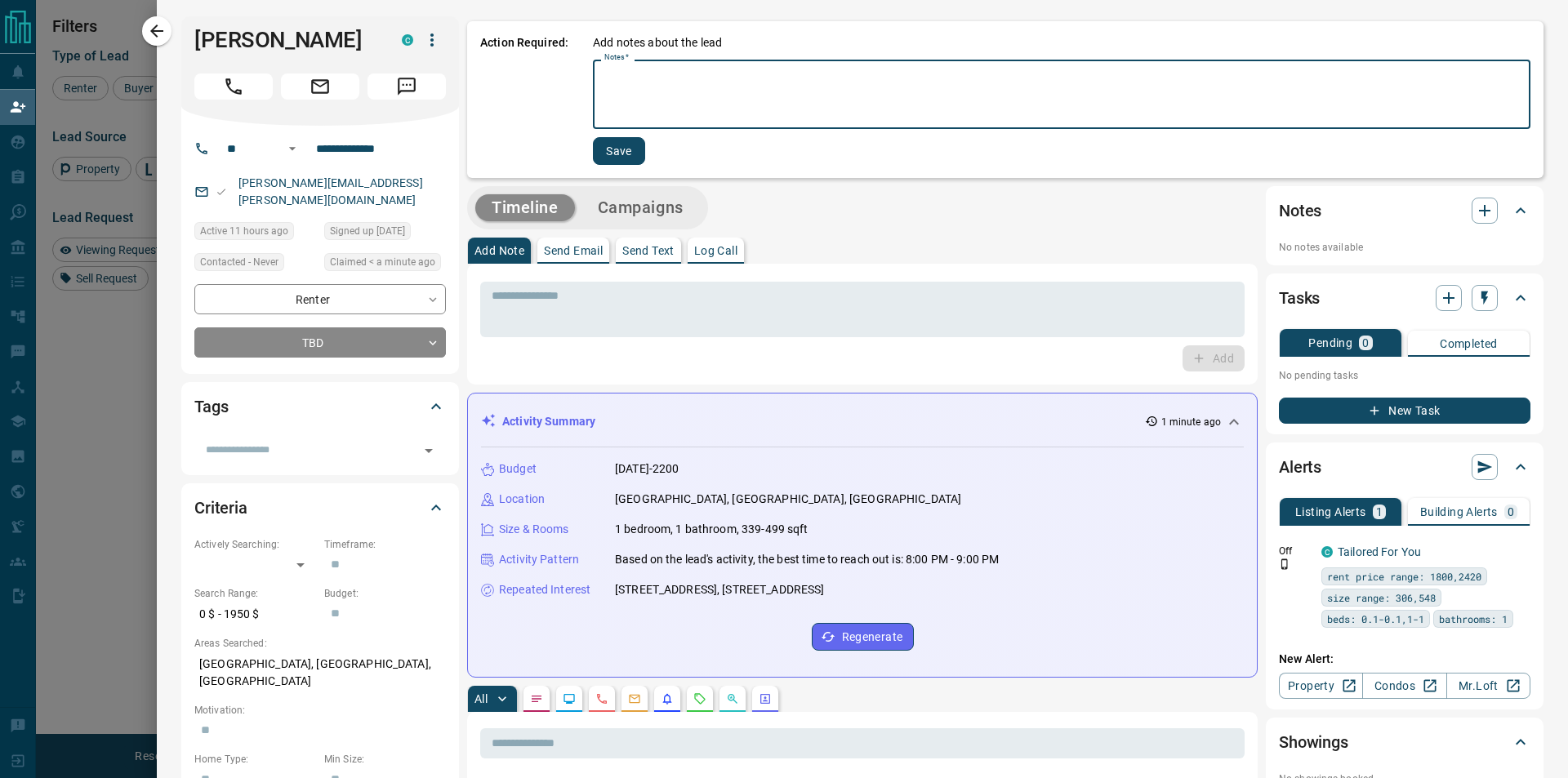
click at [617, 73] on textarea "Notes   *" at bounding box center [1061, 95] width 915 height 55
type textarea "*********"
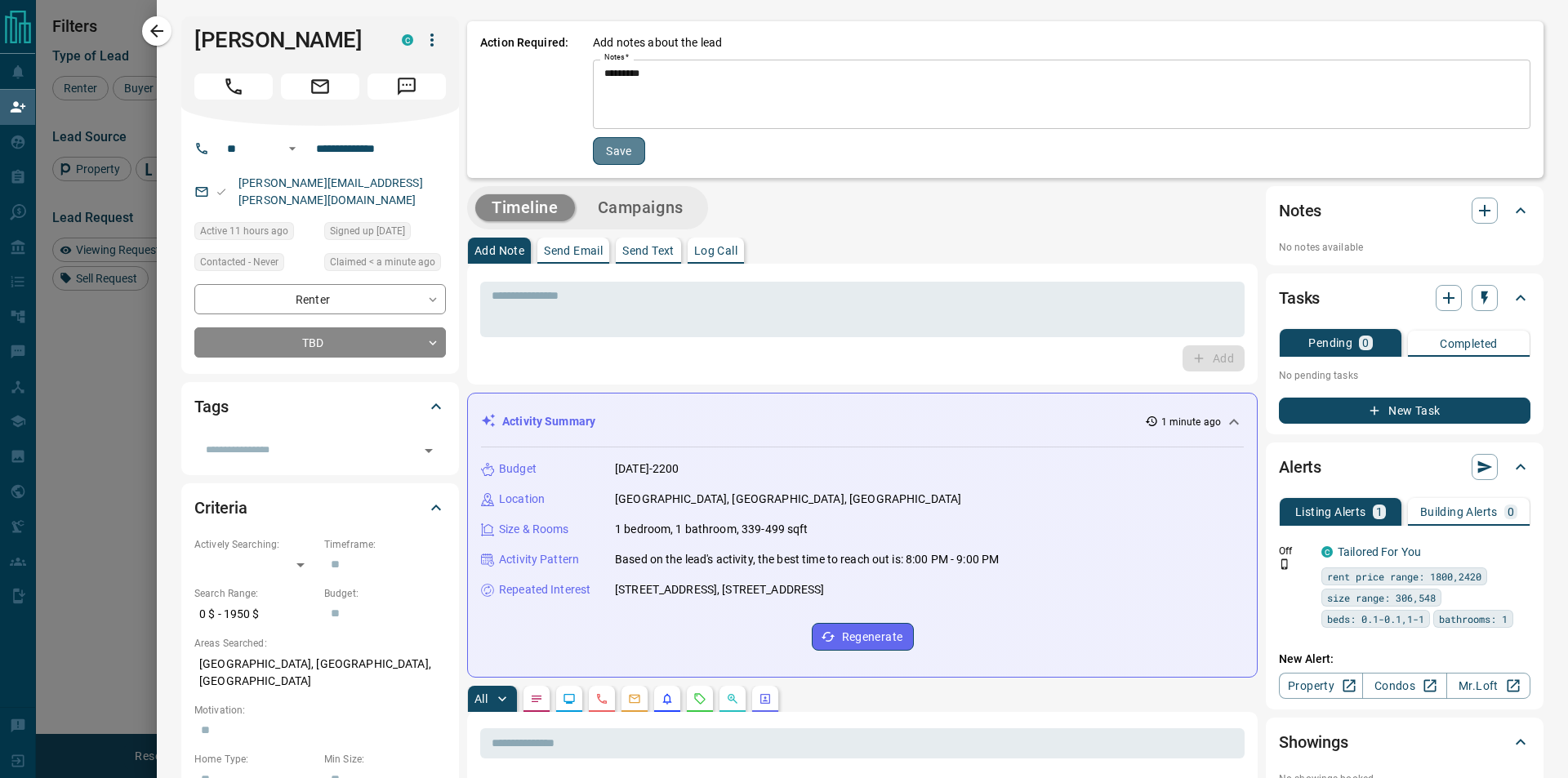
click at [638, 154] on button "Save" at bounding box center [618, 151] width 53 height 28
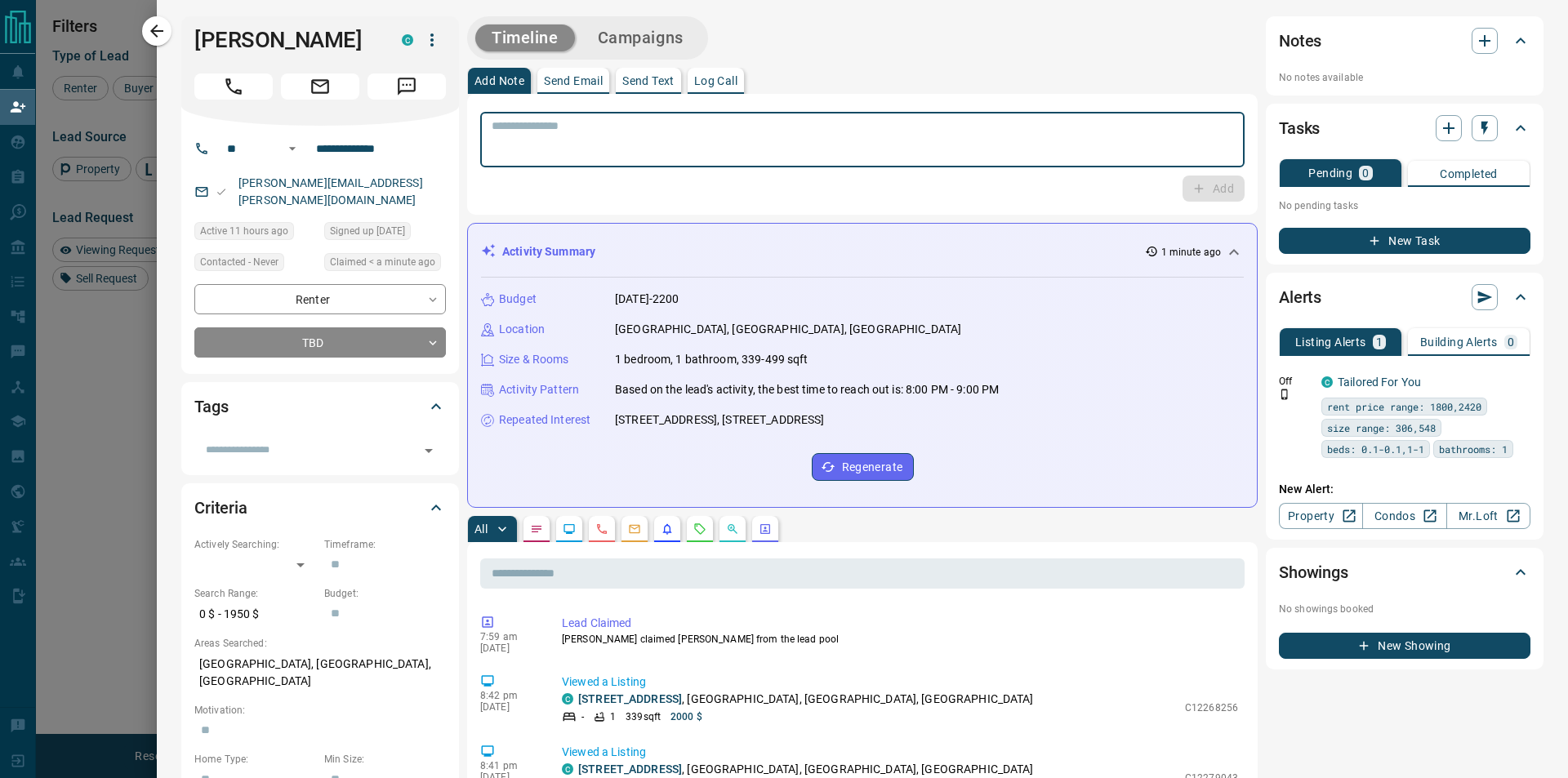
click at [635, 153] on textarea at bounding box center [862, 140] width 742 height 42
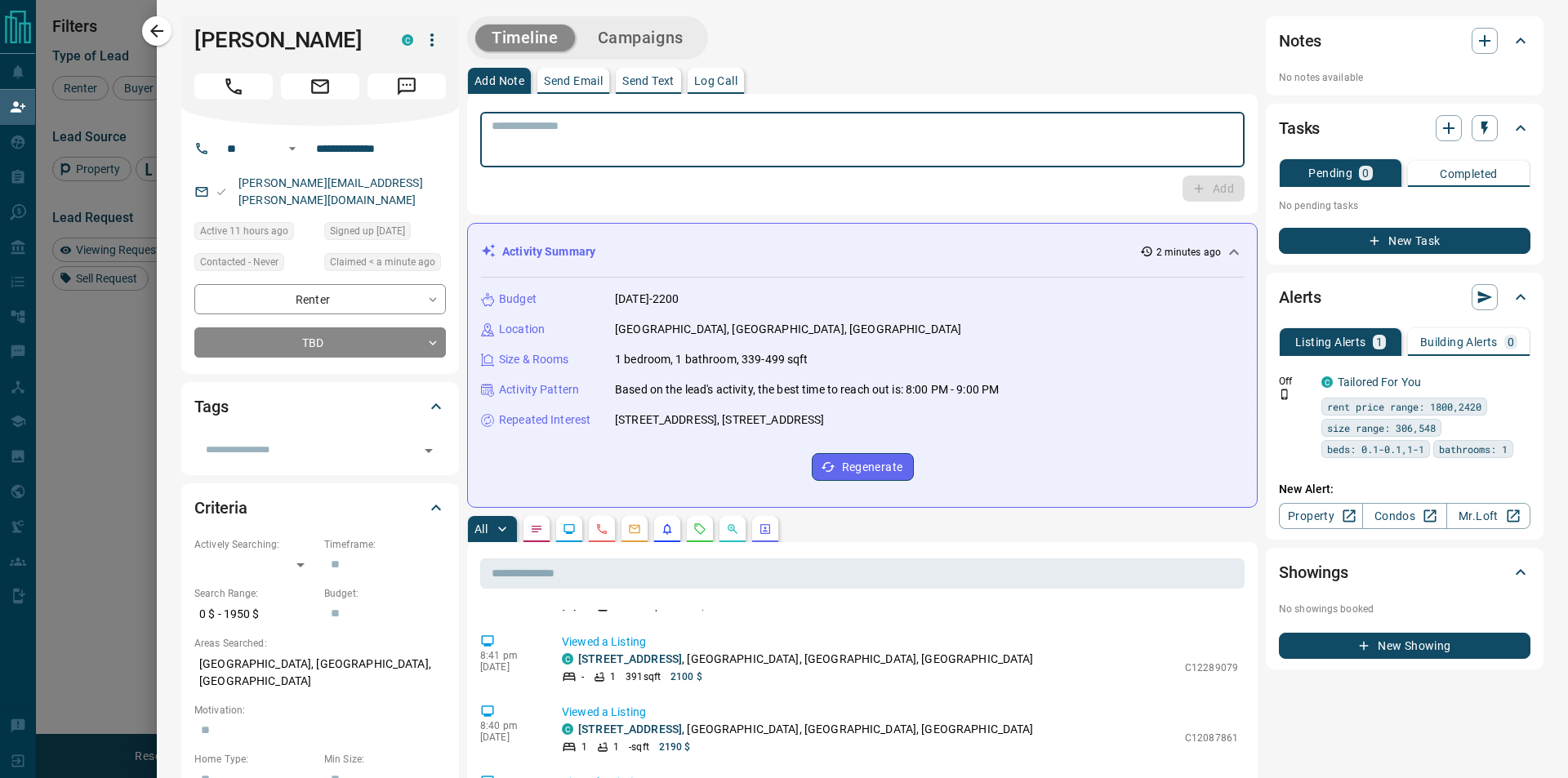
drag, startPoint x: 635, startPoint y: 153, endPoint x: 616, endPoint y: 153, distance: 19.0
click at [619, 153] on textarea at bounding box center [862, 140] width 742 height 42
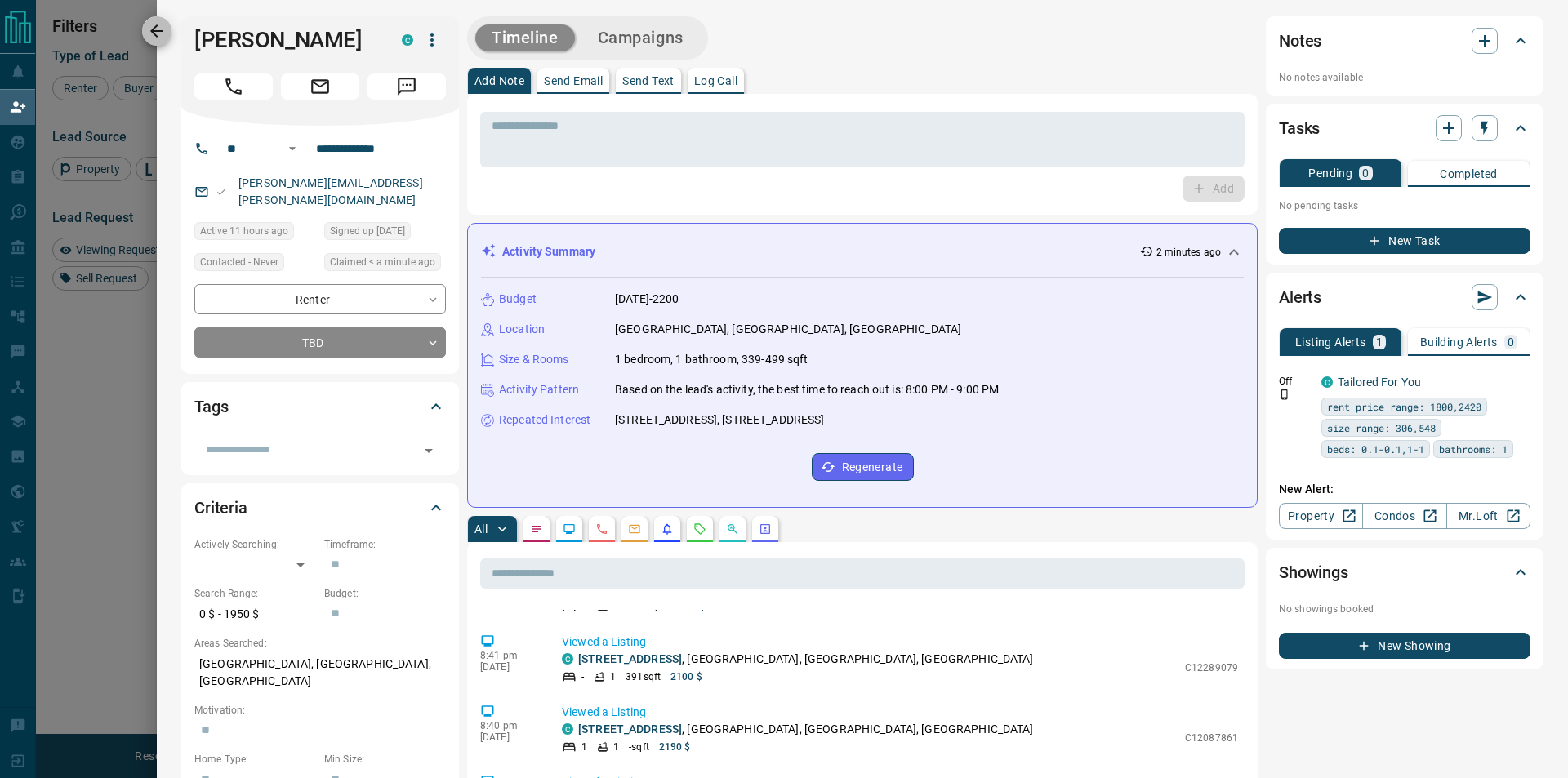
click button "button" at bounding box center [156, 30] width 29 height 29
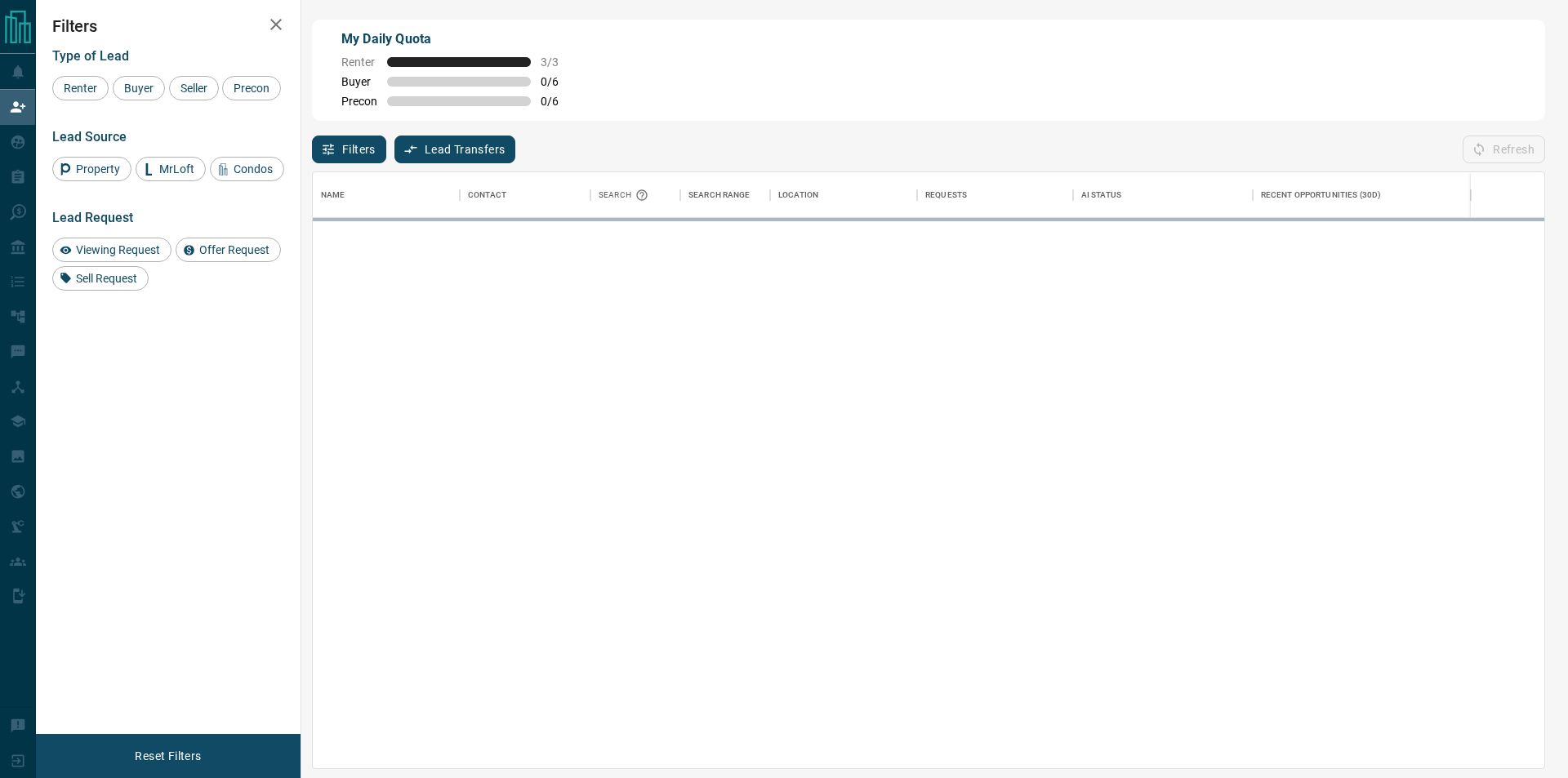
scroll to position [583, 1217]
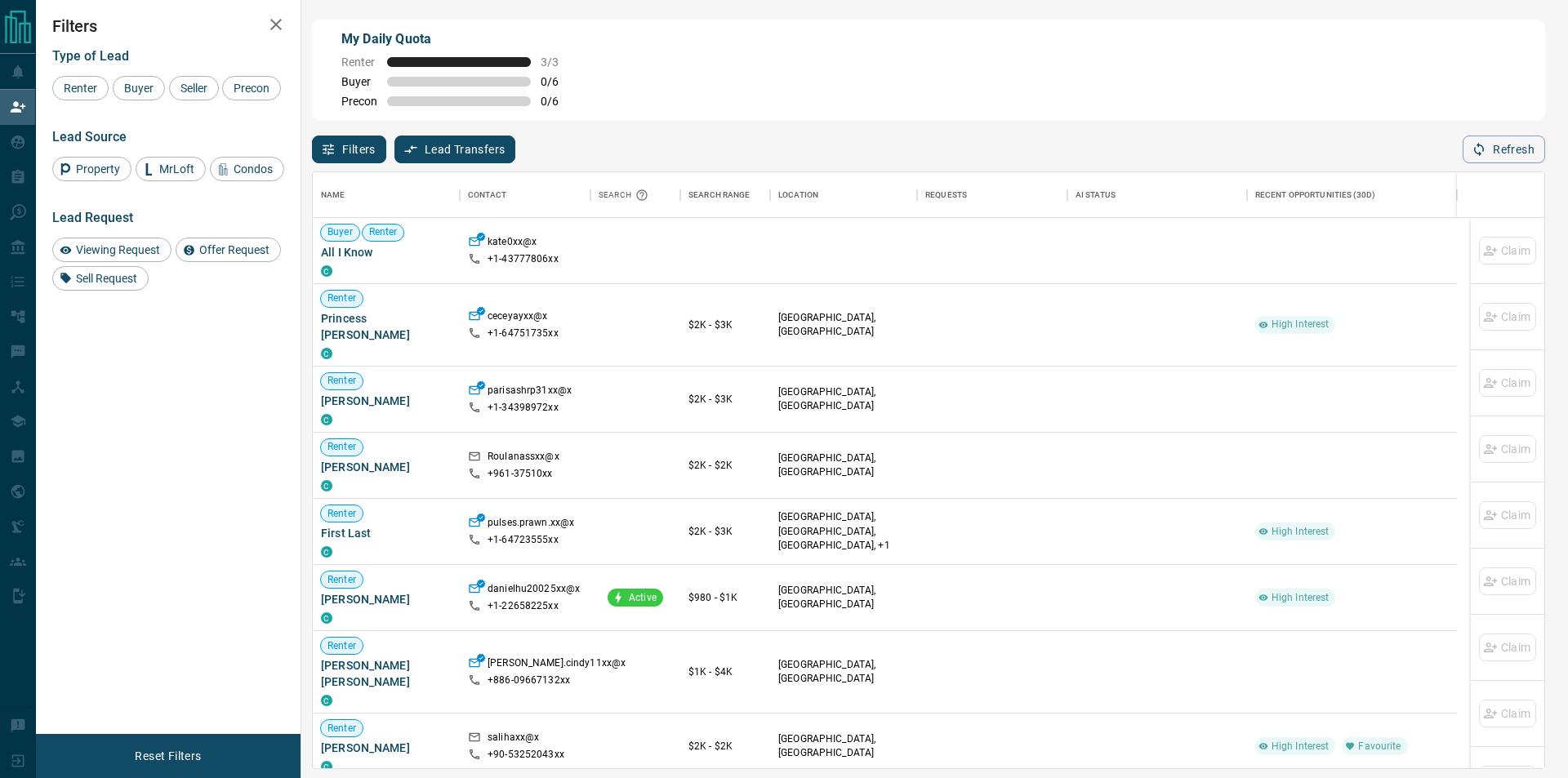
click at [729, 108] on div "My Daily Quota Renter 3 / 3 Buyer 0 / 6 Precon 0 / 6" at bounding box center [927, 70] width 1232 height 101
click at [139, 84] on span "Buyer" at bounding box center [139, 87] width 41 height 13
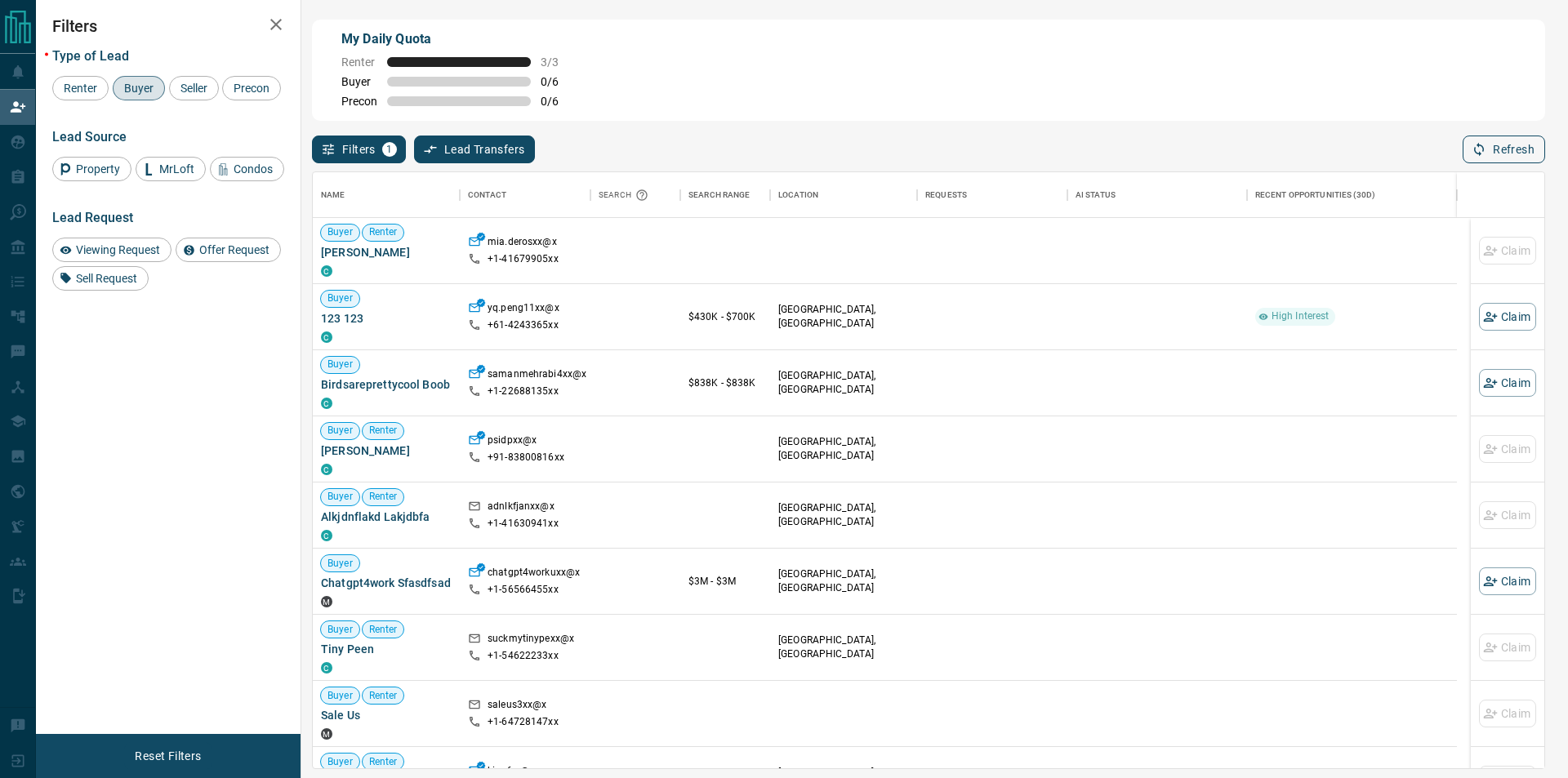
click at [1488, 149] on button "Refresh" at bounding box center [1504, 149] width 82 height 28
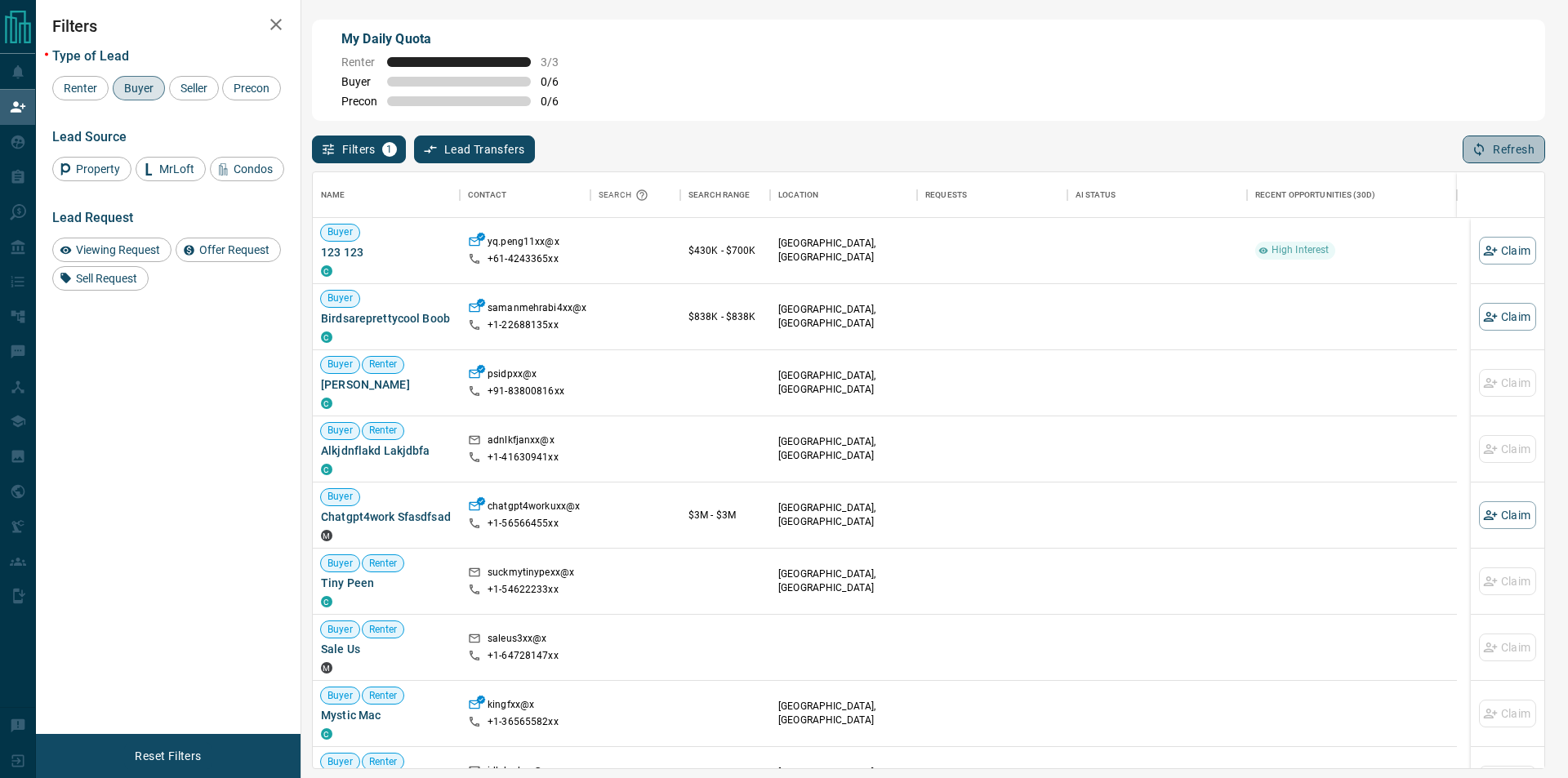
click at [1490, 145] on button "Refresh" at bounding box center [1504, 149] width 82 height 28
click at [1470, 155] on button "Refresh" at bounding box center [1504, 149] width 82 height 28
click at [1489, 144] on button "Refresh" at bounding box center [1504, 149] width 82 height 28
click at [1516, 169] on div "Name Contact Search Search Range Location Requests AI Status Recent Opportuniti…" at bounding box center [927, 466] width 1232 height 606
click at [1514, 154] on button "Refresh" at bounding box center [1504, 149] width 82 height 28
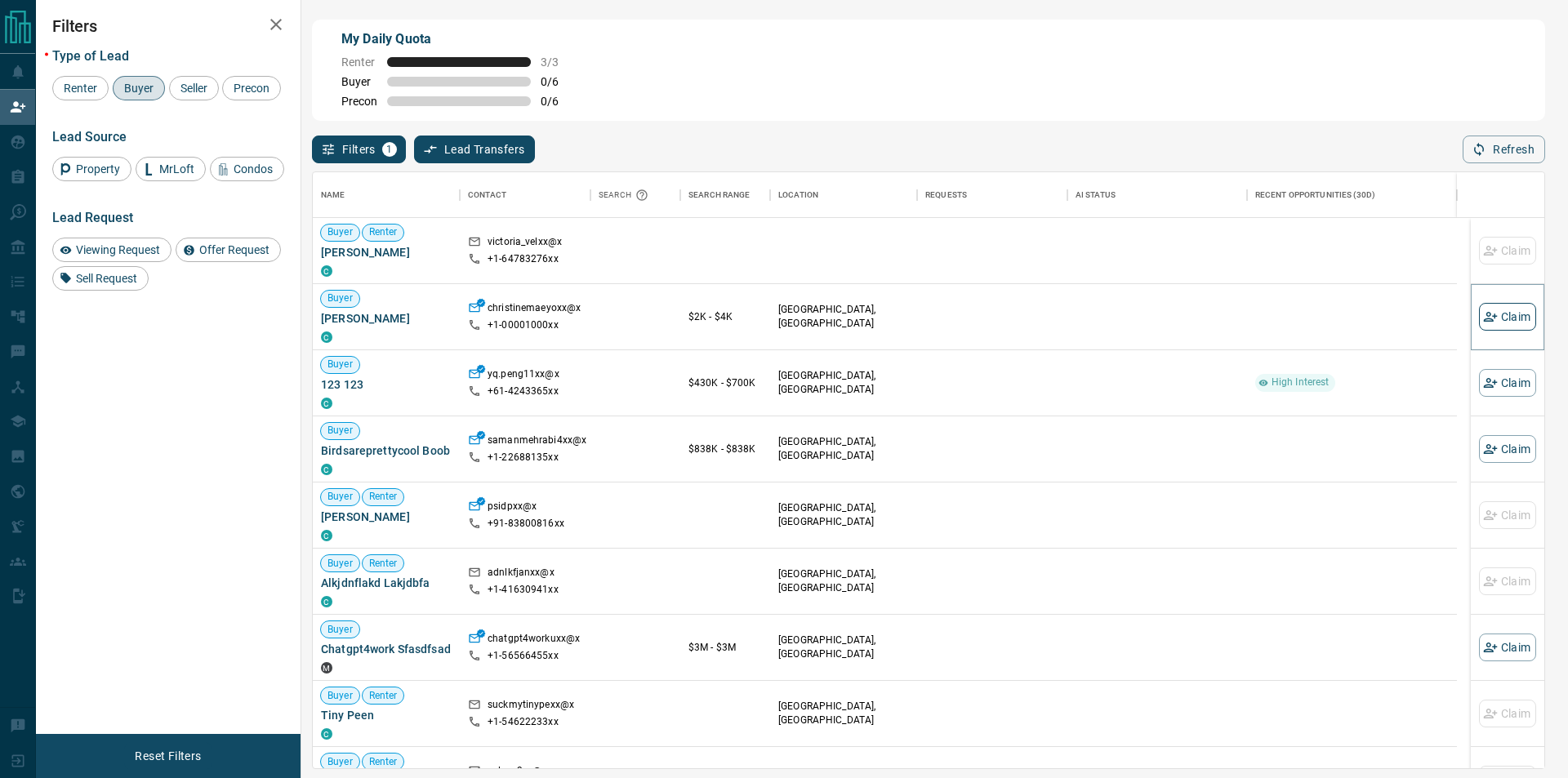
click at [1506, 316] on button "Claim" at bounding box center [1507, 316] width 57 height 28
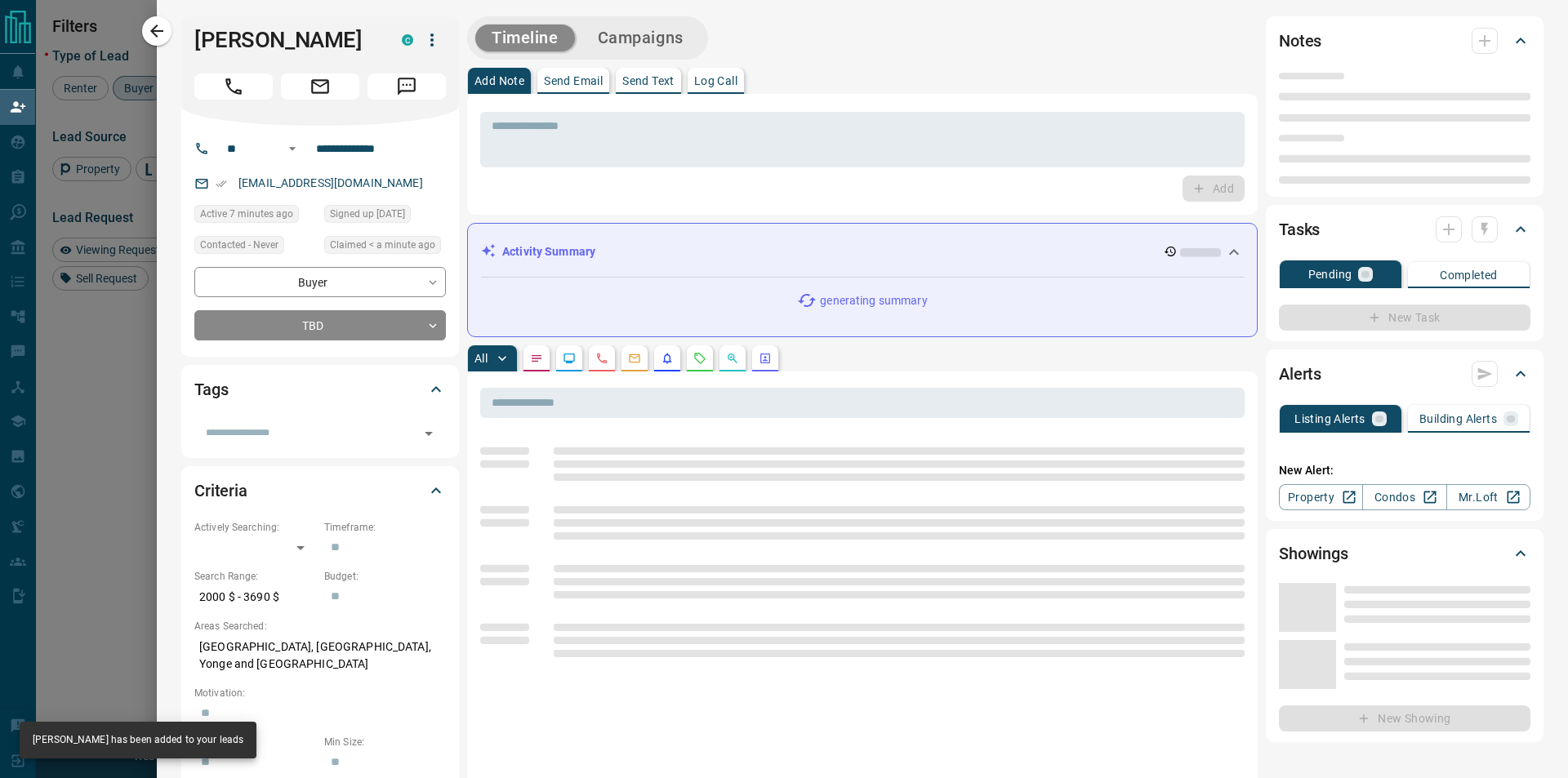
type input "**"
type input "**********"
type input "**"
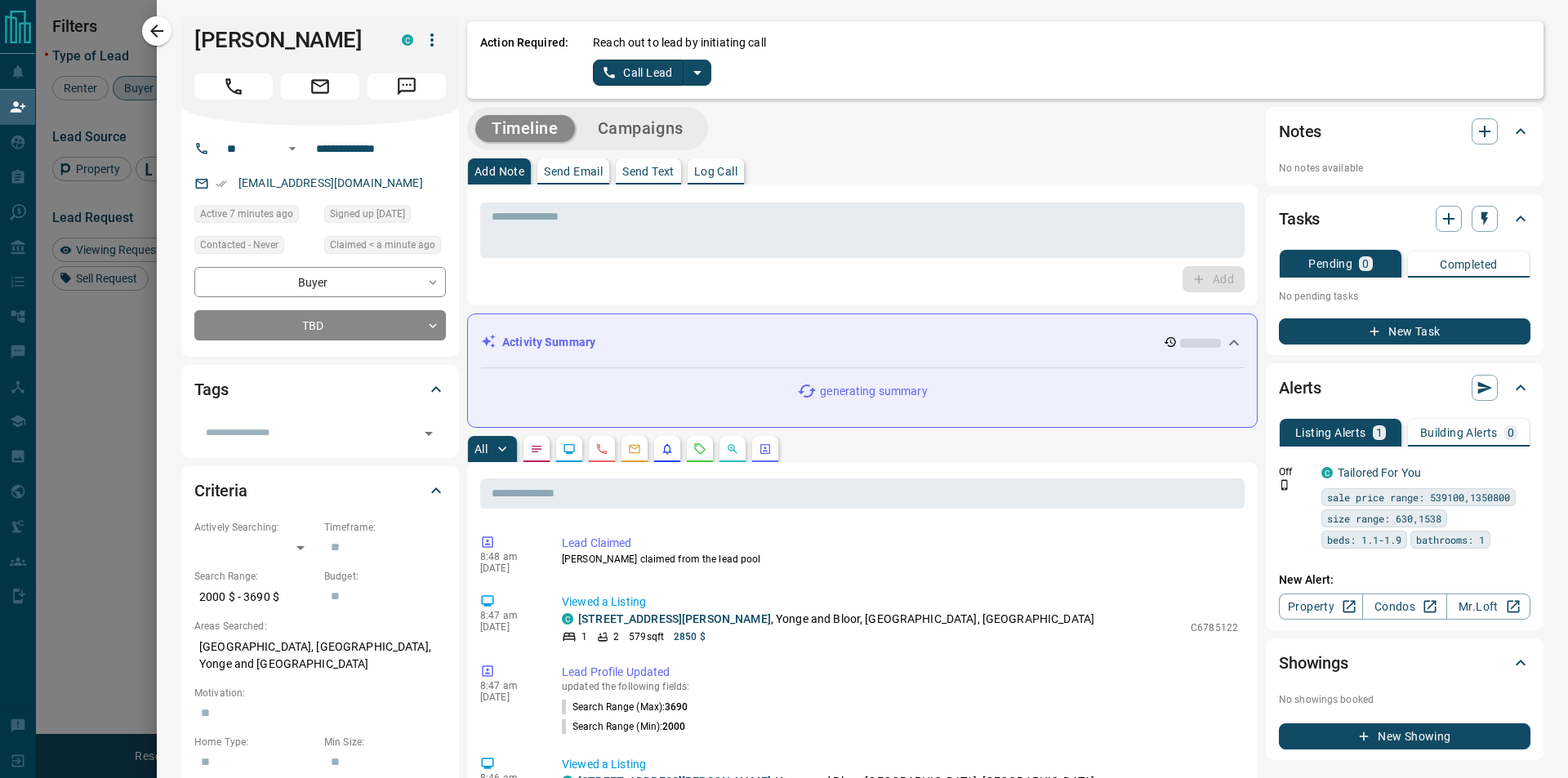
click at [701, 70] on icon "split button" at bounding box center [697, 72] width 20 height 20
click at [660, 132] on li "Log Manual Call" at bounding box center [651, 128] width 100 height 24
click at [601, 67] on button "Log Manual Call" at bounding box center [646, 72] width 108 height 26
click at [601, 66] on button "Yes" at bounding box center [609, 72] width 33 height 25
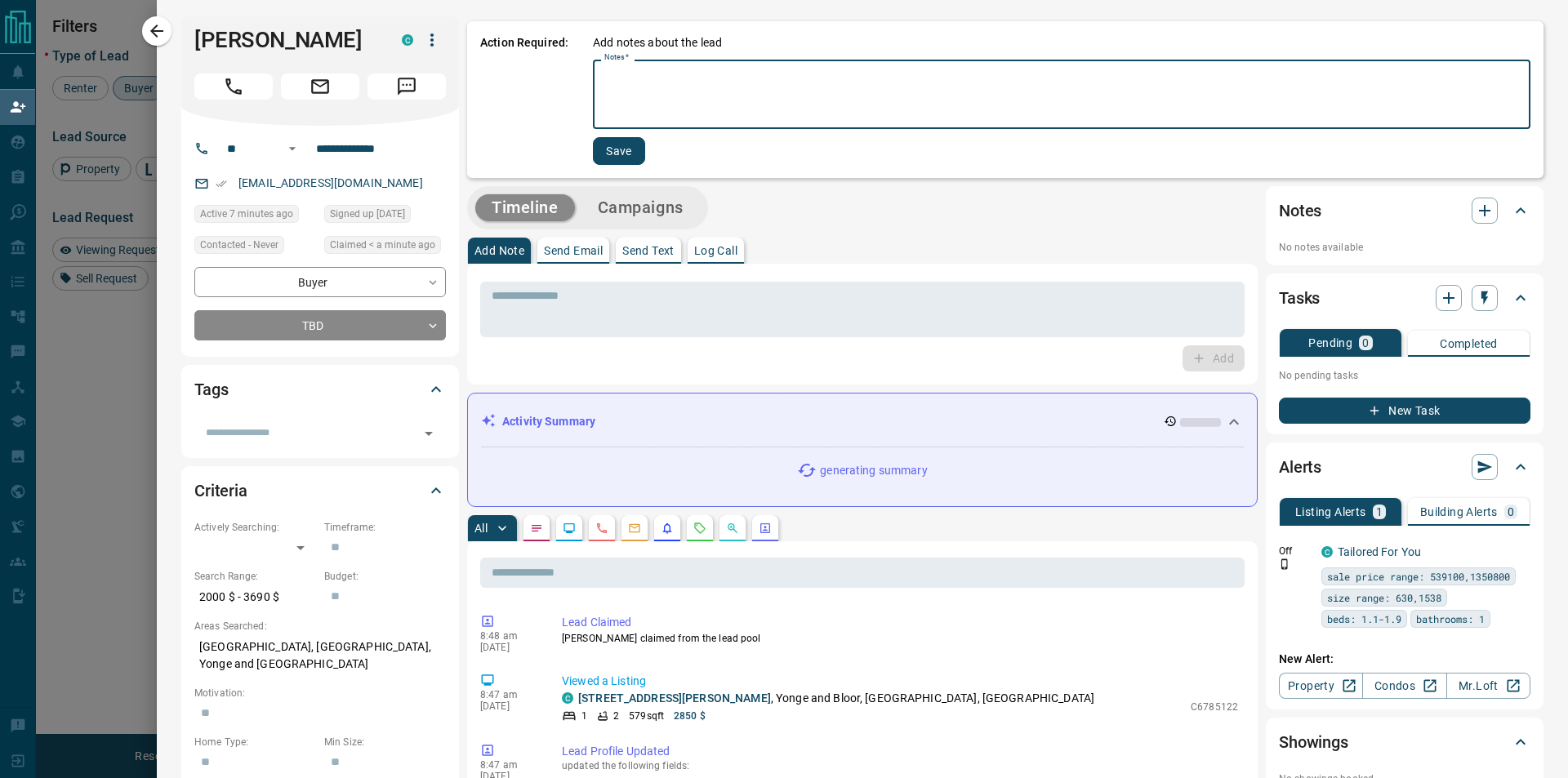
click at [647, 81] on textarea "Notes   *" at bounding box center [1061, 95] width 915 height 55
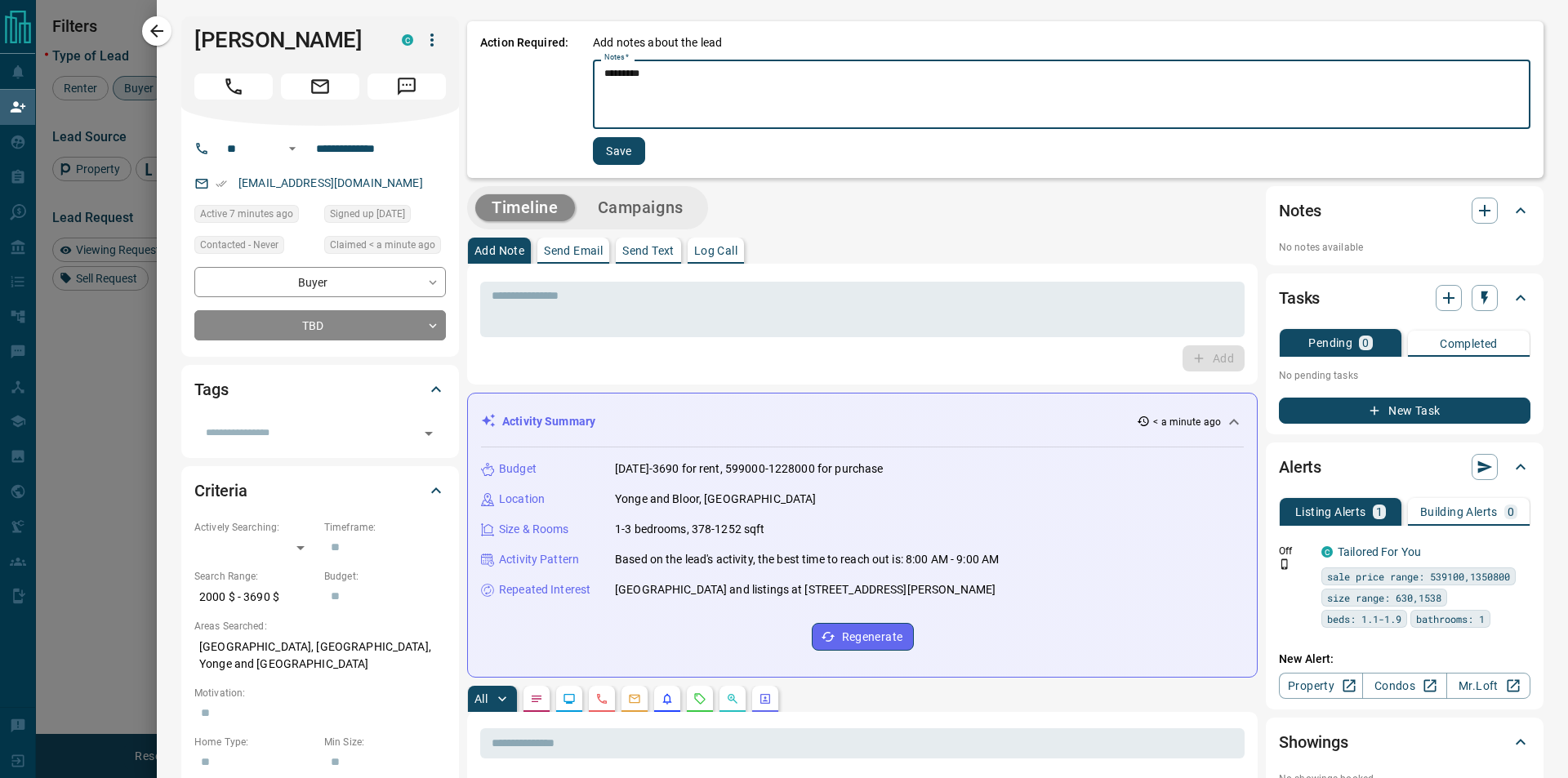
type textarea "*********"
click at [632, 151] on button "Save" at bounding box center [618, 151] width 53 height 28
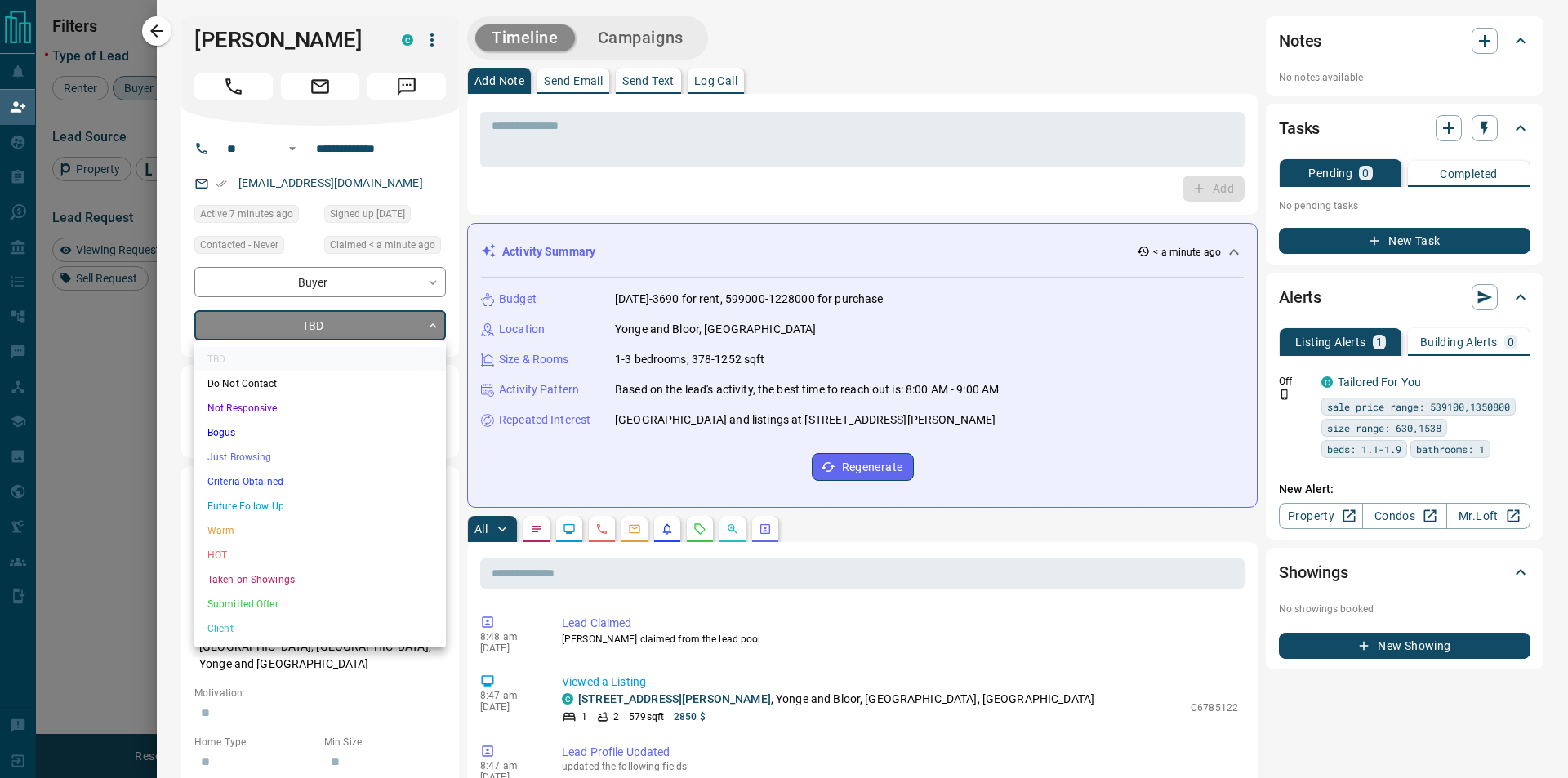
click at [411, 330] on body "Lead Transfers Claim Leads My Leads Tasks Opportunities Deals Campaigns Automat…" at bounding box center [784, 327] width 1568 height 655
drag, startPoint x: 849, startPoint y: 283, endPoint x: 849, endPoint y: 273, distance: 10.0
click at [849, 281] on div at bounding box center [784, 389] width 1568 height 778
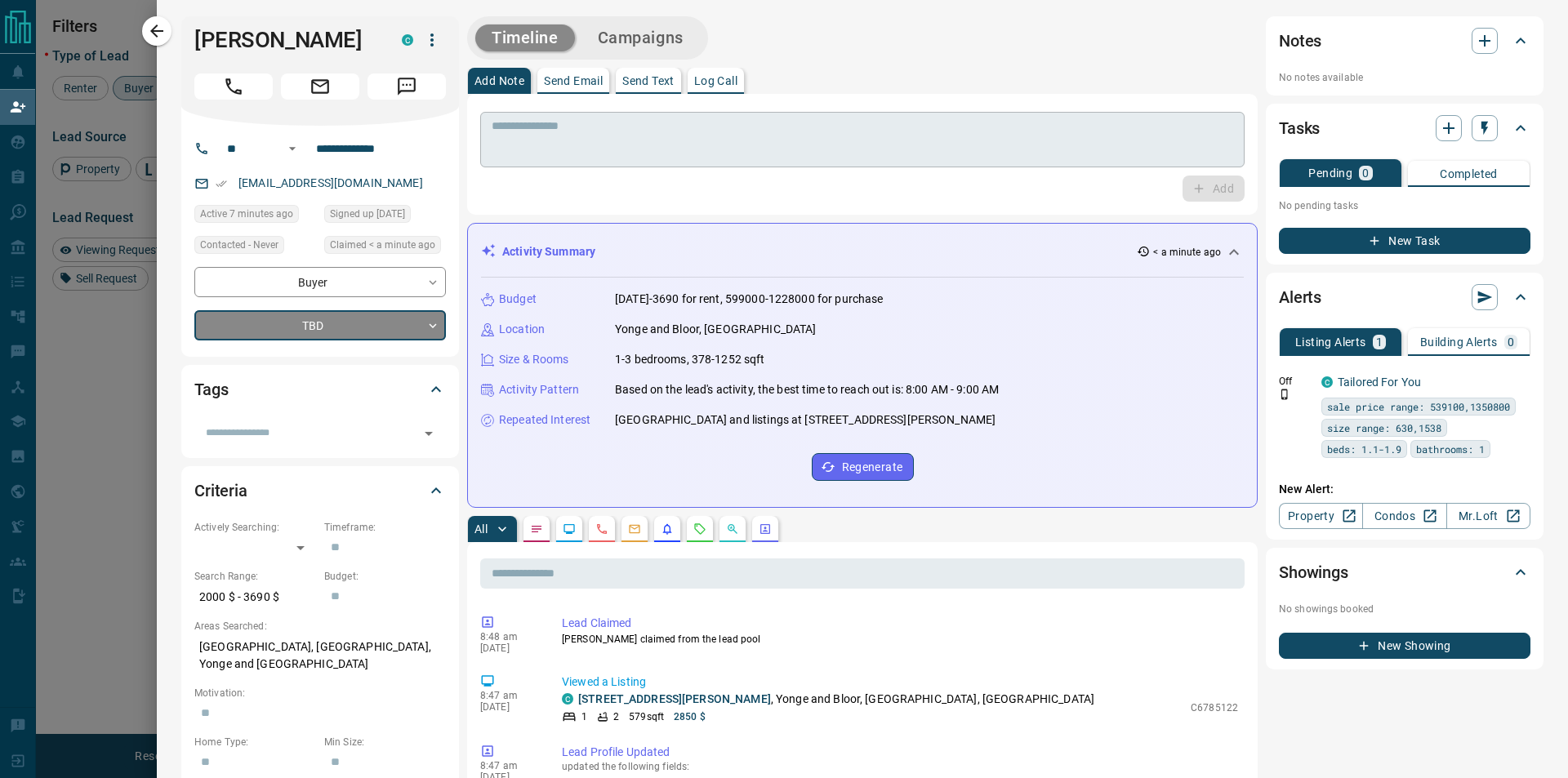
click at [606, 147] on textarea at bounding box center [862, 140] width 742 height 42
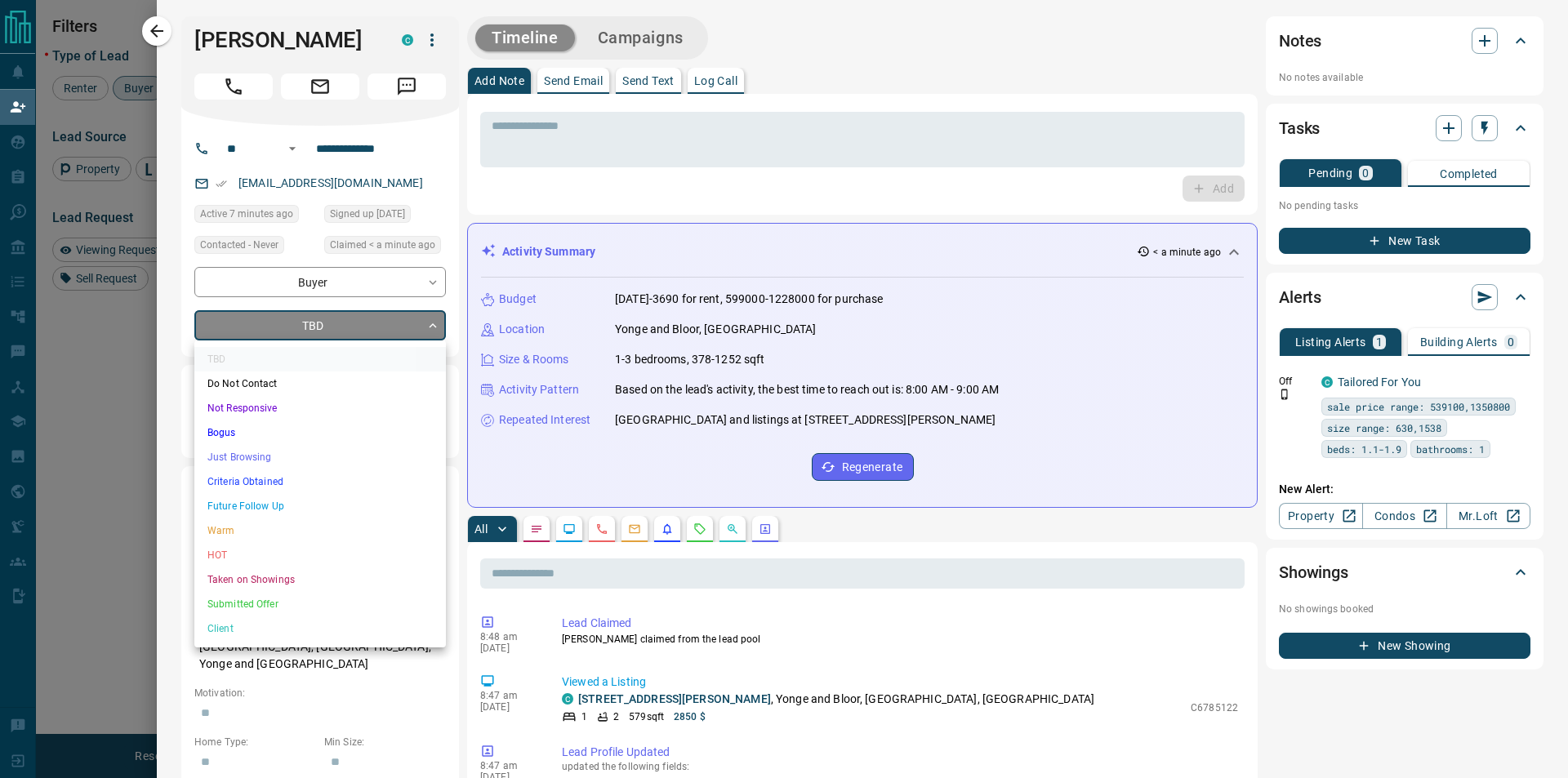
click at [270, 324] on body "Lead Transfers Claim Leads My Leads Tasks Opportunities Deals Campaigns Automat…" at bounding box center [784, 327] width 1568 height 655
click at [498, 196] on div at bounding box center [784, 389] width 1568 height 778
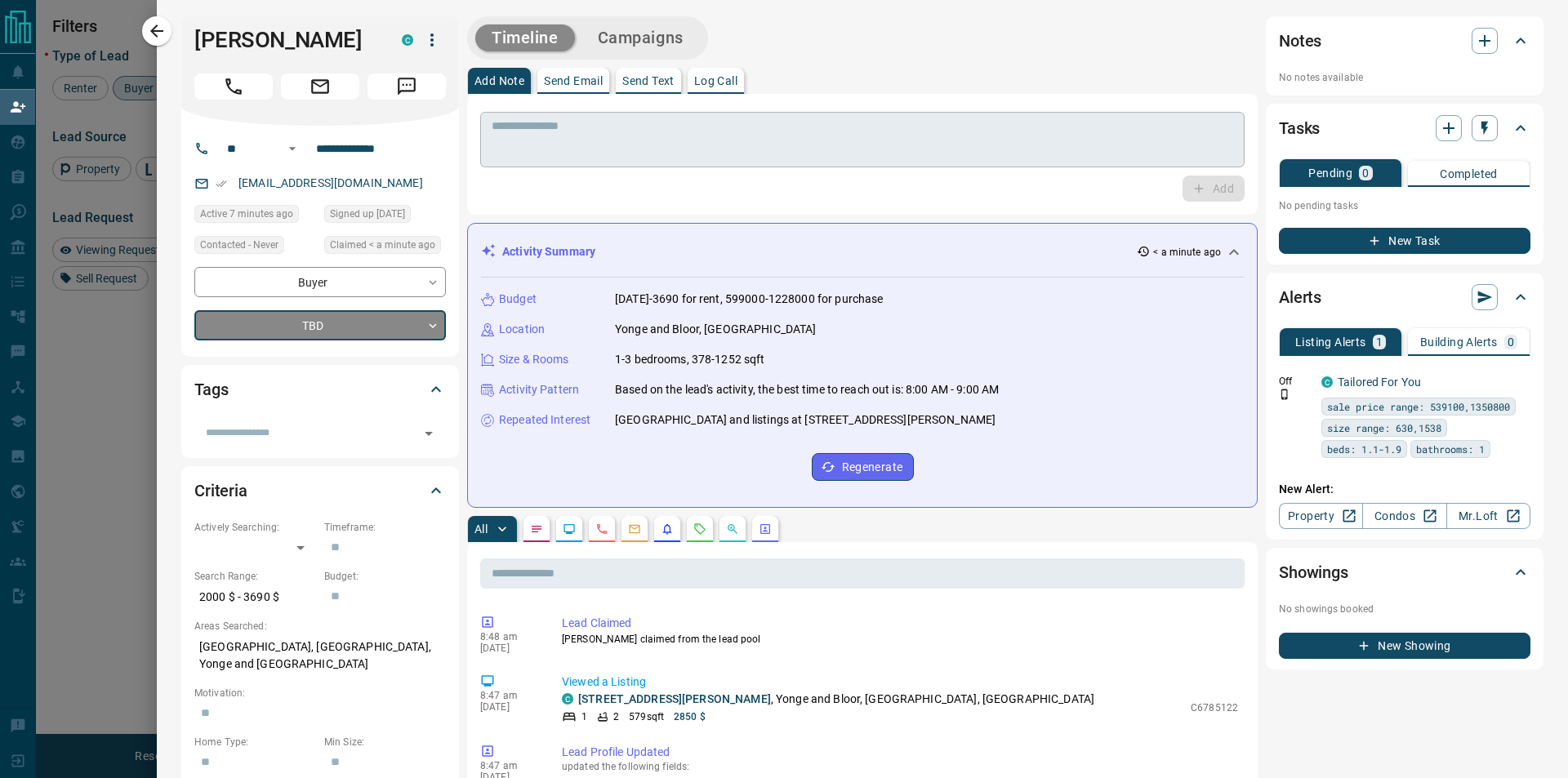
click at [552, 116] on div "* ​" at bounding box center [862, 139] width 764 height 55
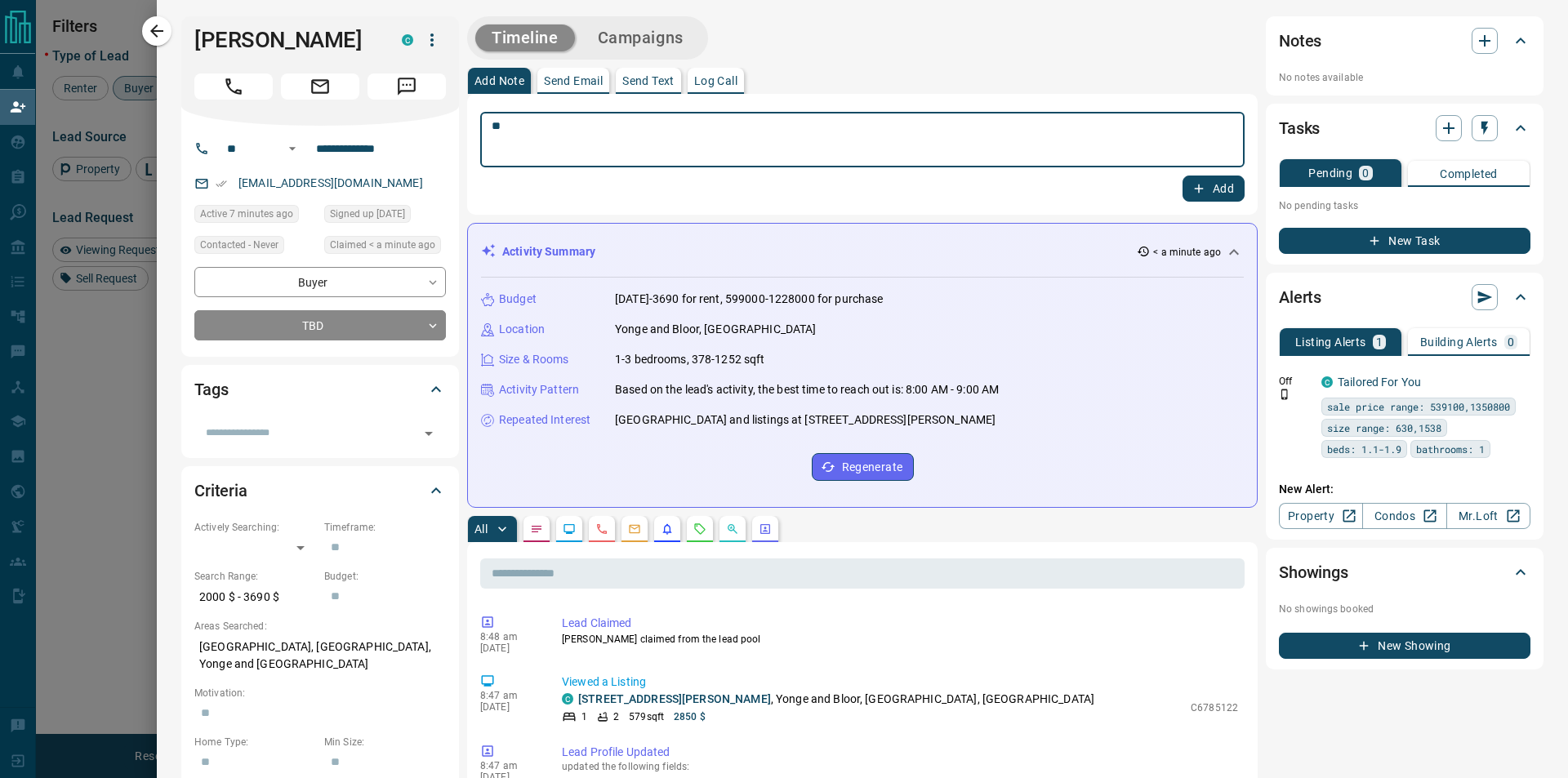
type textarea "*"
type textarea "**********"
click at [1199, 187] on button "Add" at bounding box center [1214, 188] width 62 height 26
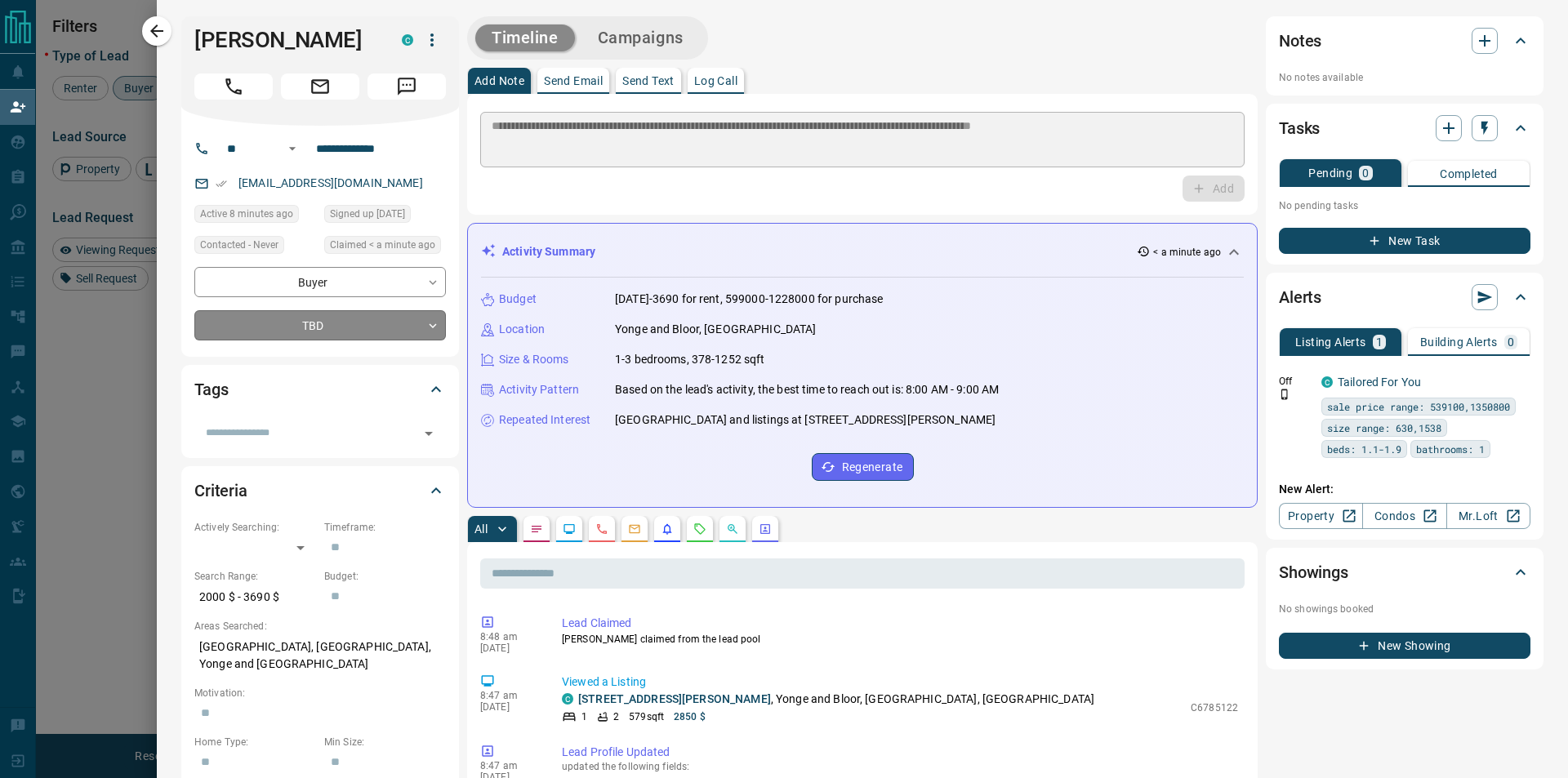
click at [323, 315] on body "Lead Transfers Claim Leads My Leads Tasks Opportunities Deals Campaigns Automat…" at bounding box center [784, 327] width 1568 height 655
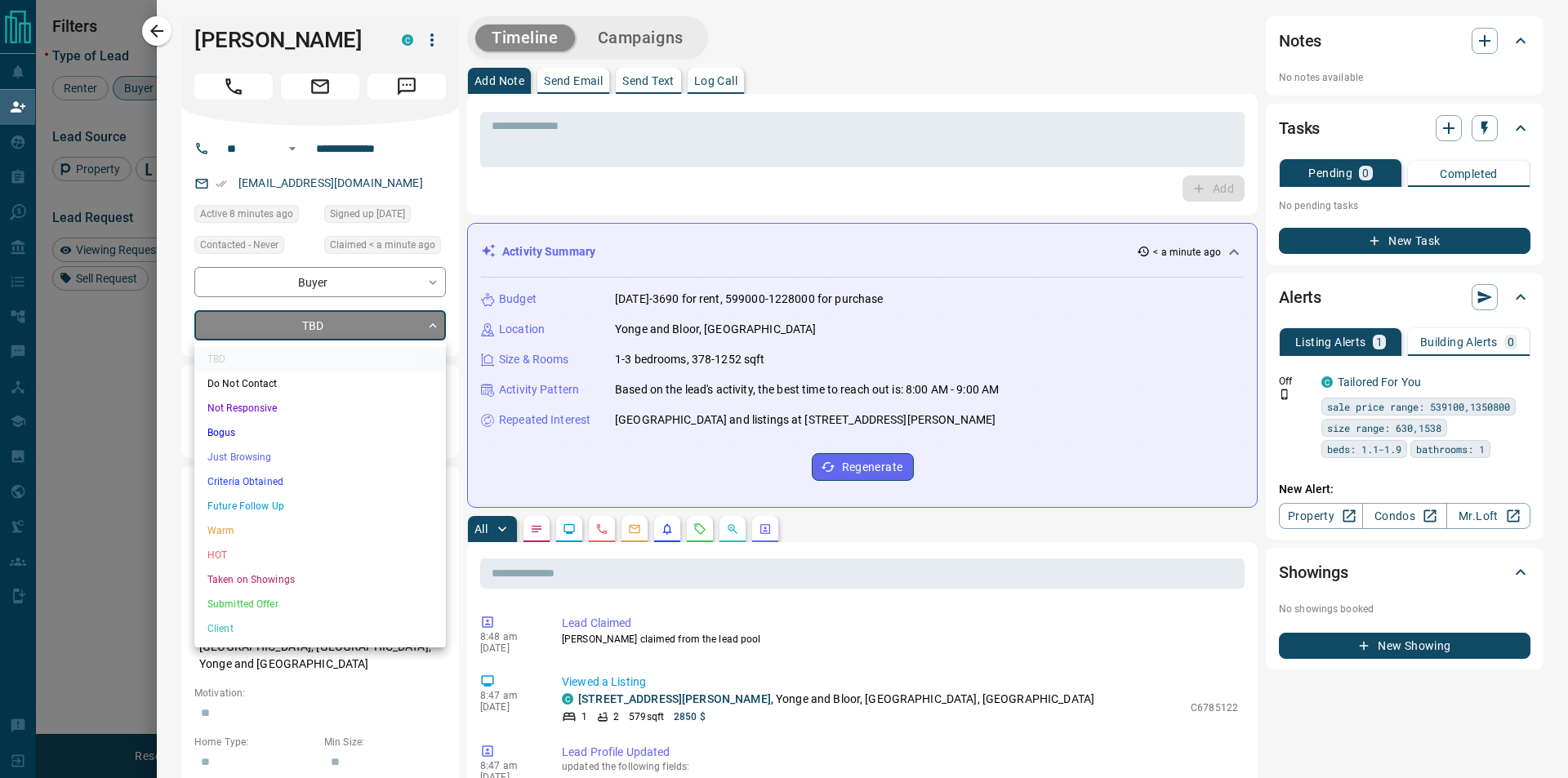
click at [275, 428] on li "Bogus" at bounding box center [320, 432] width 252 height 24
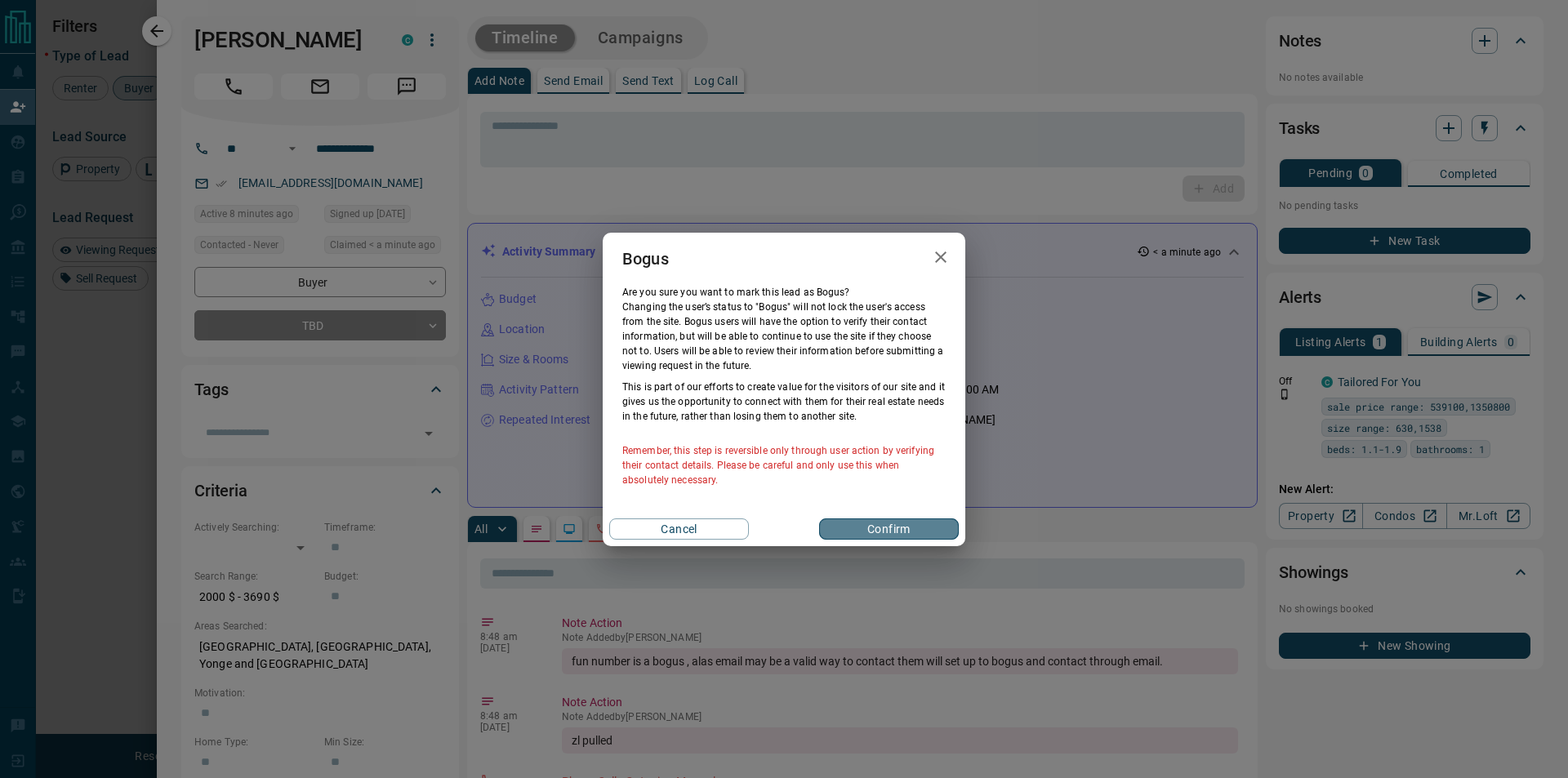
click at [932, 524] on button "Confirm" at bounding box center [889, 529] width 139 height 21
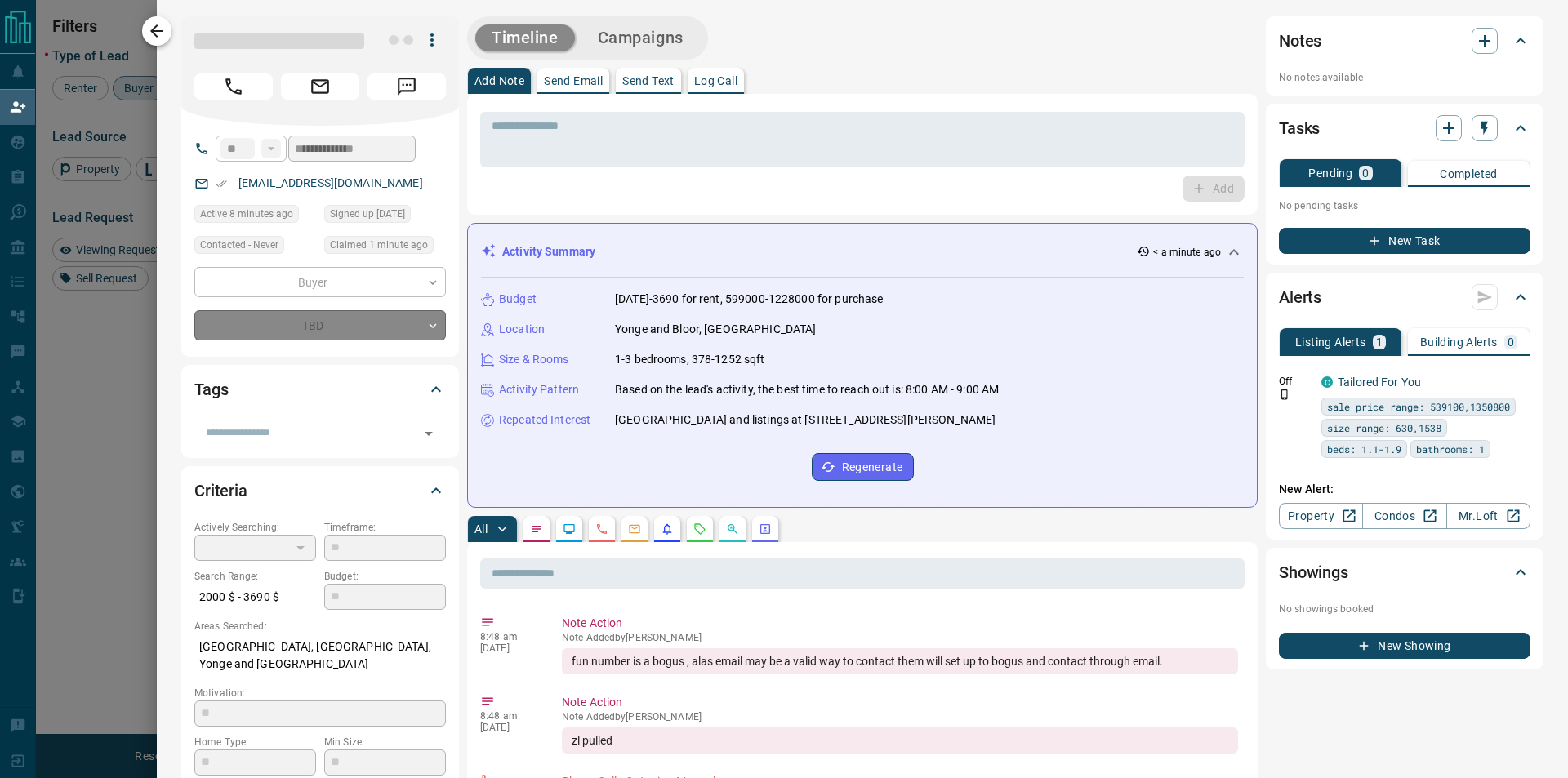
type input "**********"
type input "*"
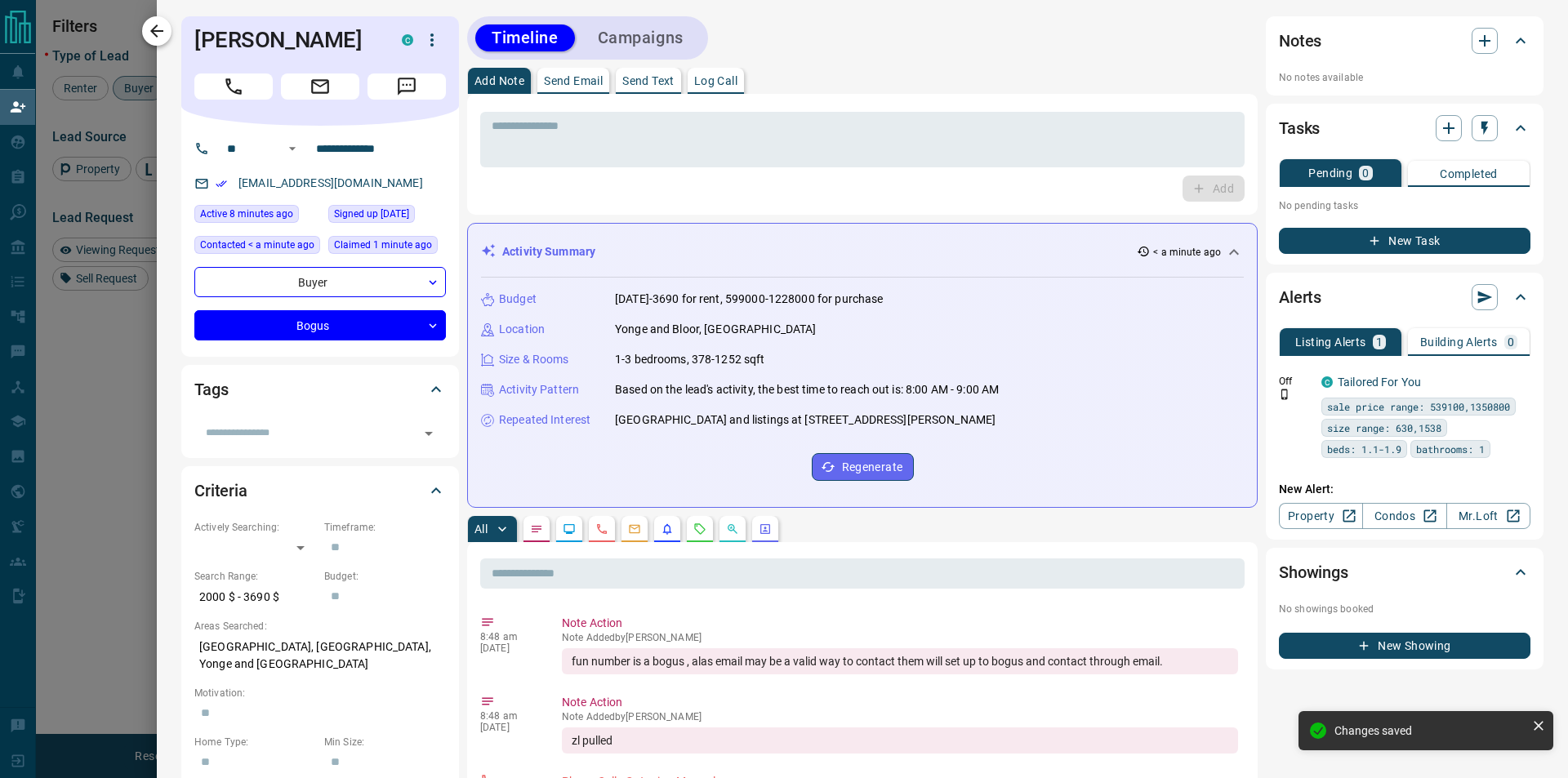
click at [168, 30] on button "button" at bounding box center [156, 30] width 29 height 29
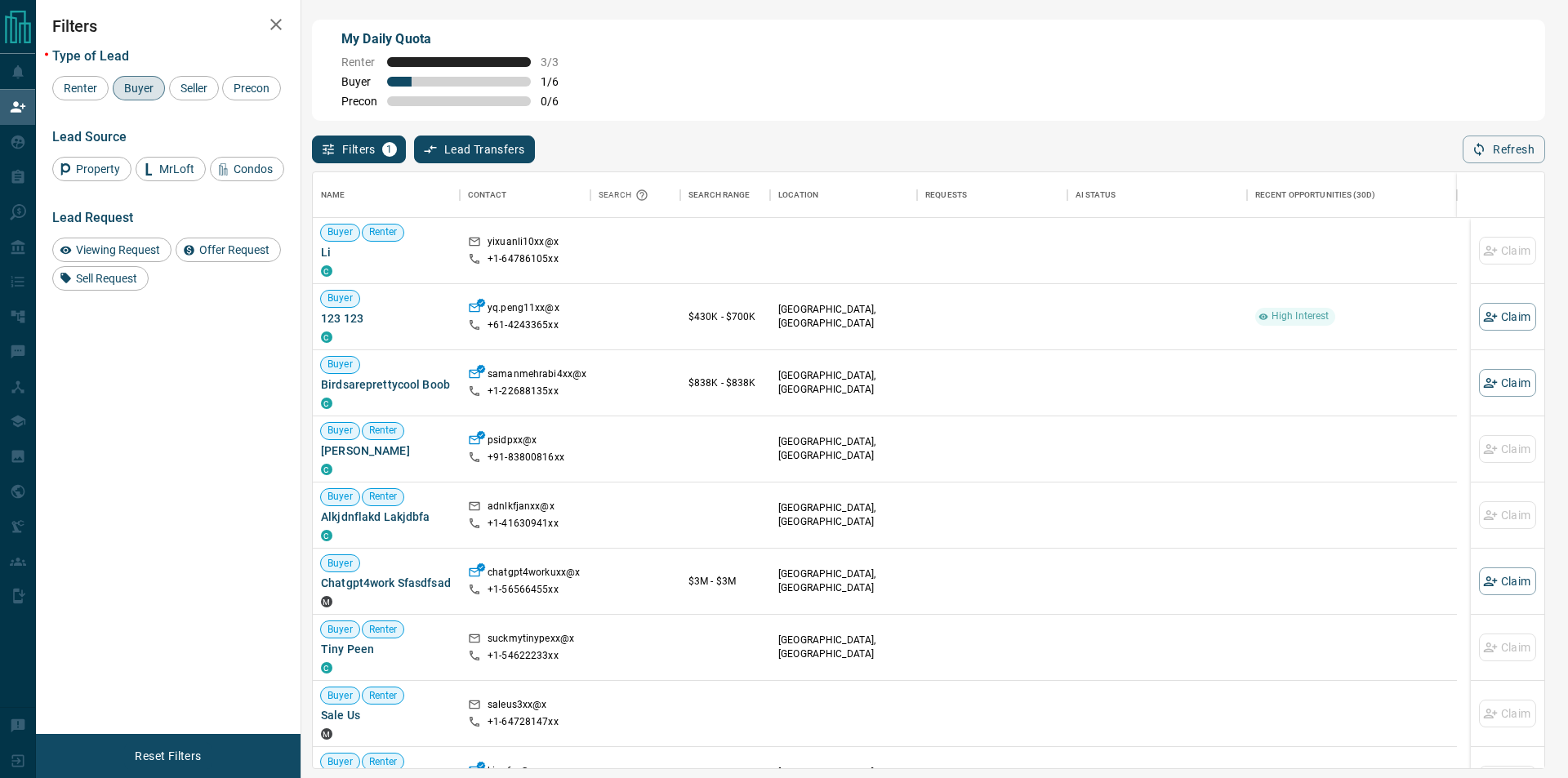
click at [1511, 134] on div "Filters 1 Lead Transfers 0 Refresh" at bounding box center [927, 142] width 1232 height 43
click at [1507, 142] on button "Refresh" at bounding box center [1504, 149] width 82 height 28
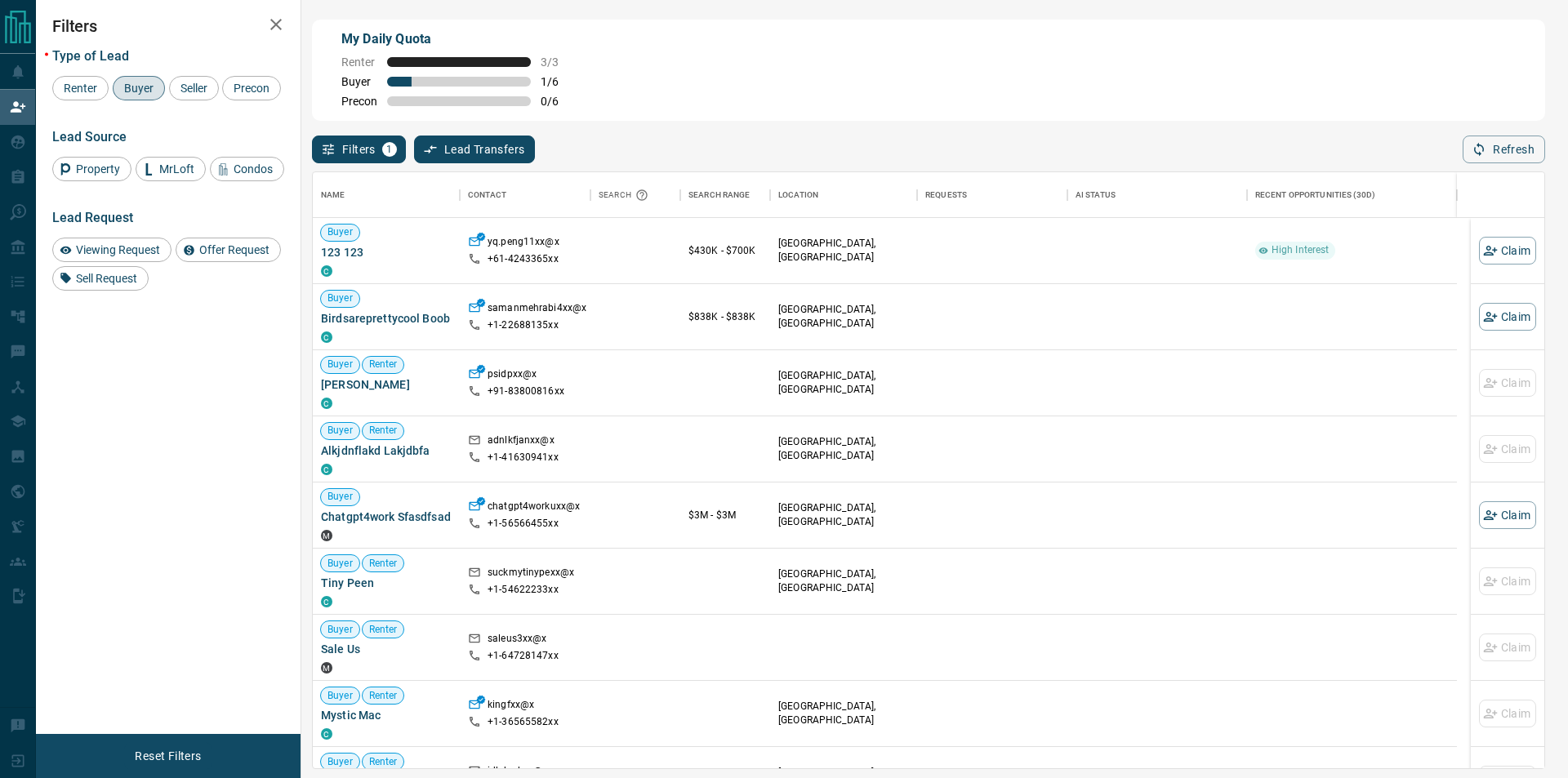
click at [1525, 158] on button "Refresh" at bounding box center [1504, 149] width 82 height 28
click at [1501, 168] on div "Name Contact Search Search Range Location Requests AI Status Recent Opportuniti…" at bounding box center [927, 466] width 1232 height 606
click at [1506, 149] on button "Refresh" at bounding box center [1504, 149] width 82 height 28
click at [1474, 141] on button "Refresh" at bounding box center [1504, 149] width 82 height 28
click at [1468, 154] on button "Refresh" at bounding box center [1504, 149] width 82 height 28
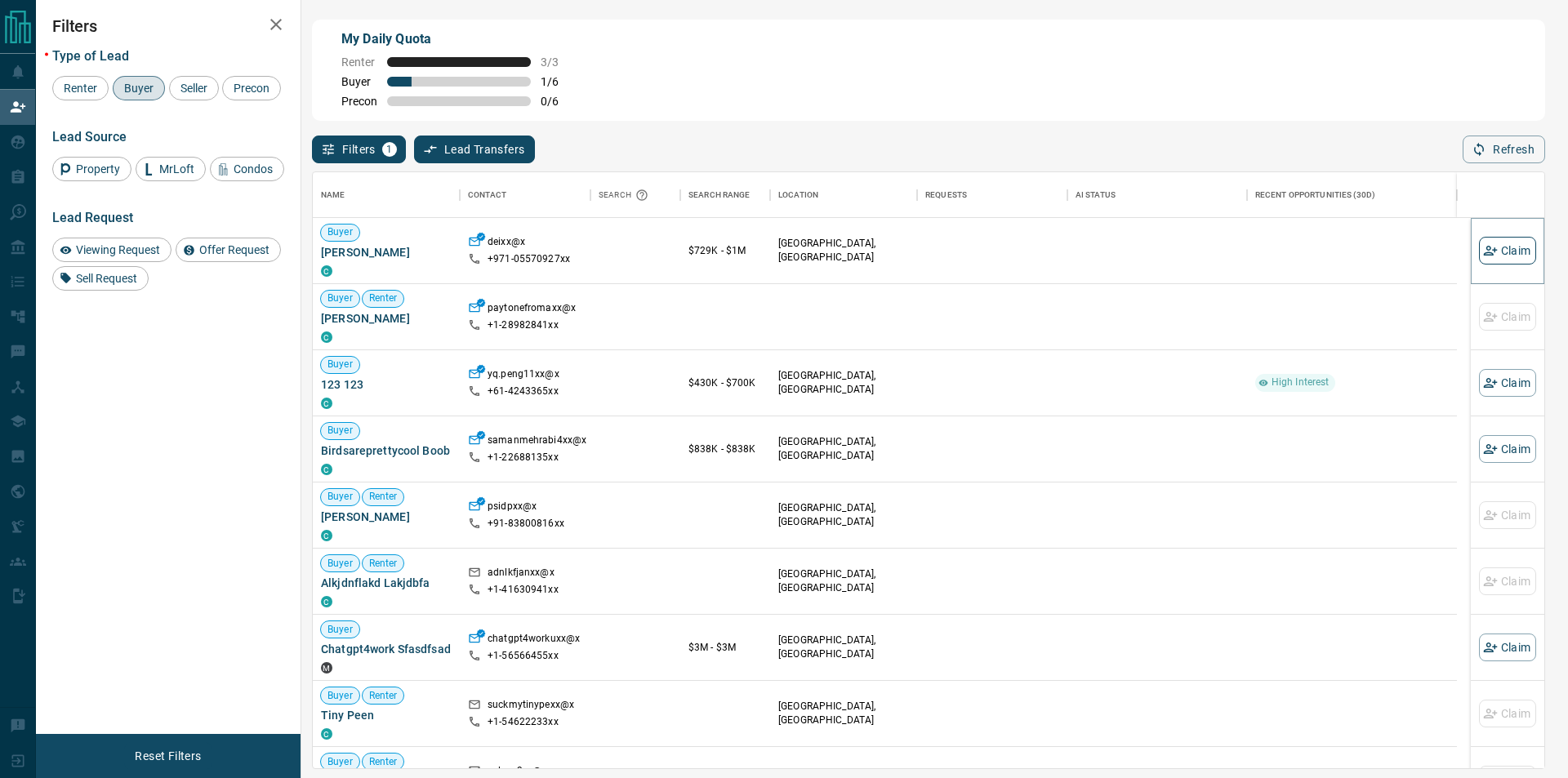
click at [1489, 239] on button "Claim" at bounding box center [1507, 250] width 57 height 28
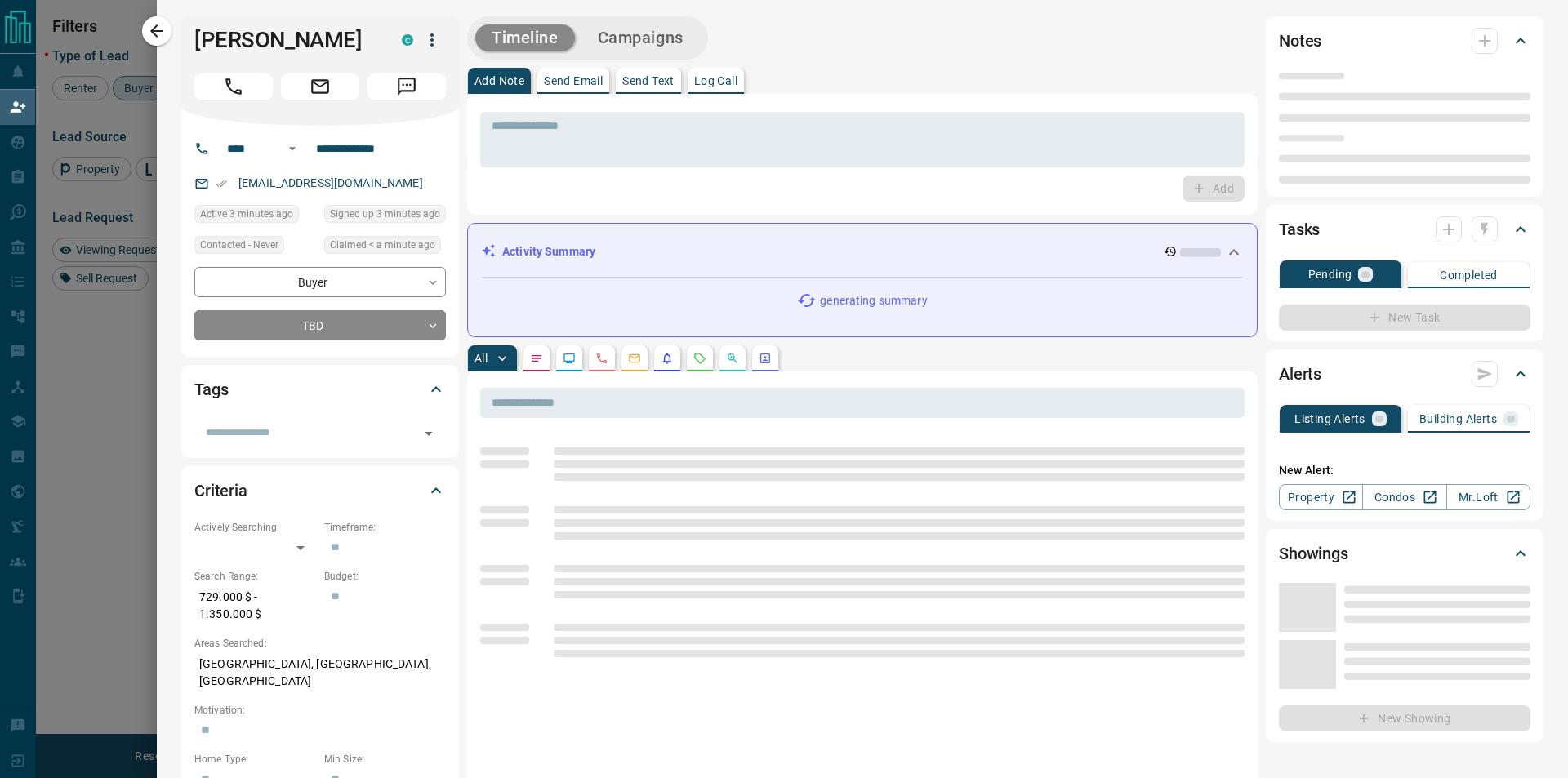
type input "****"
type input "**********"
type input "**"
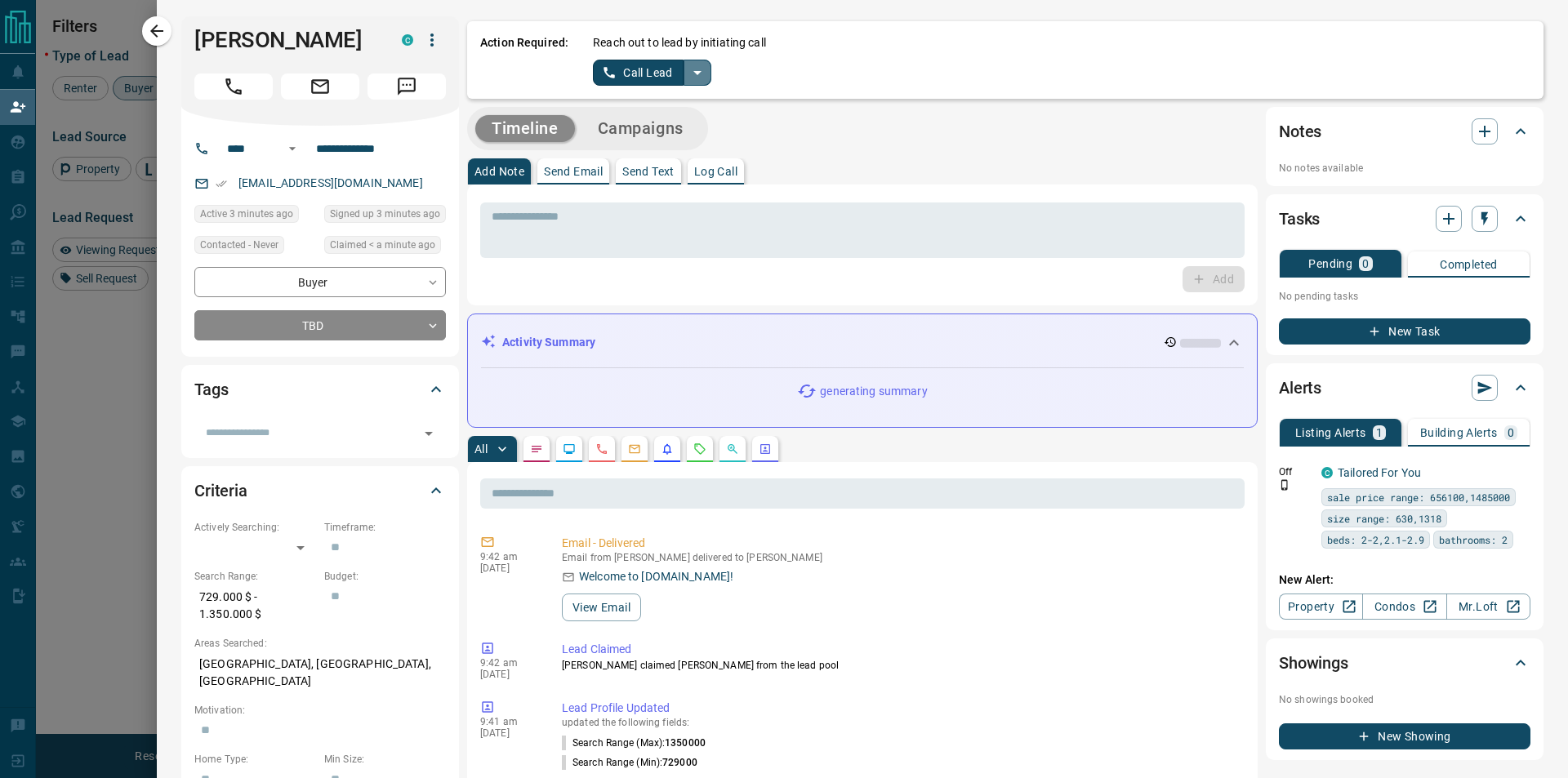
click at [701, 61] on button "split button" at bounding box center [697, 72] width 28 height 26
click at [657, 128] on li "Log Manual Call" at bounding box center [651, 128] width 100 height 24
click at [628, 81] on button "Log Manual Call" at bounding box center [646, 72] width 108 height 26
click at [616, 76] on button "Yes" at bounding box center [609, 72] width 33 height 25
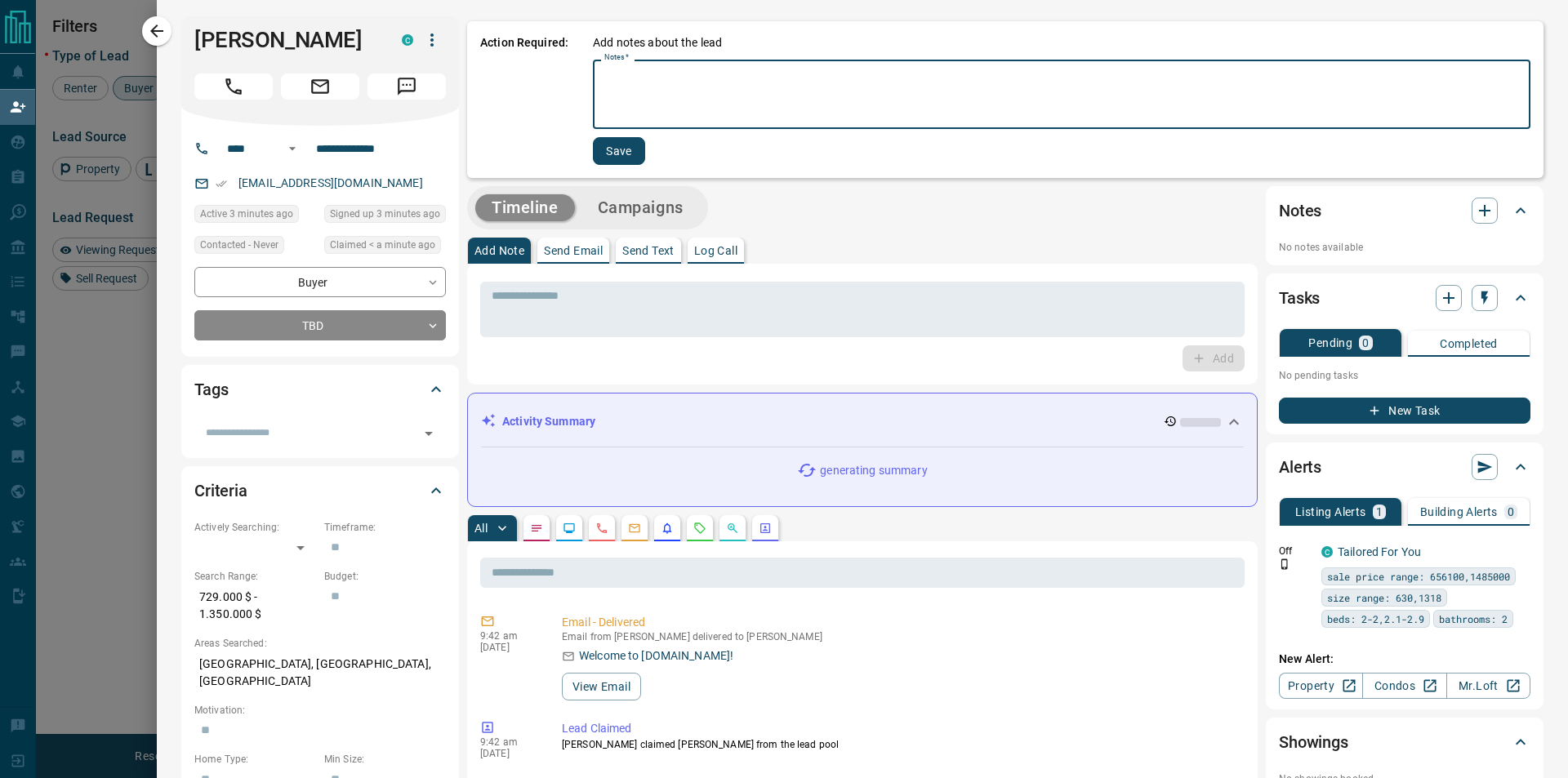
click at [614, 91] on textarea "Notes   *" at bounding box center [1061, 95] width 915 height 55
type textarea "*********"
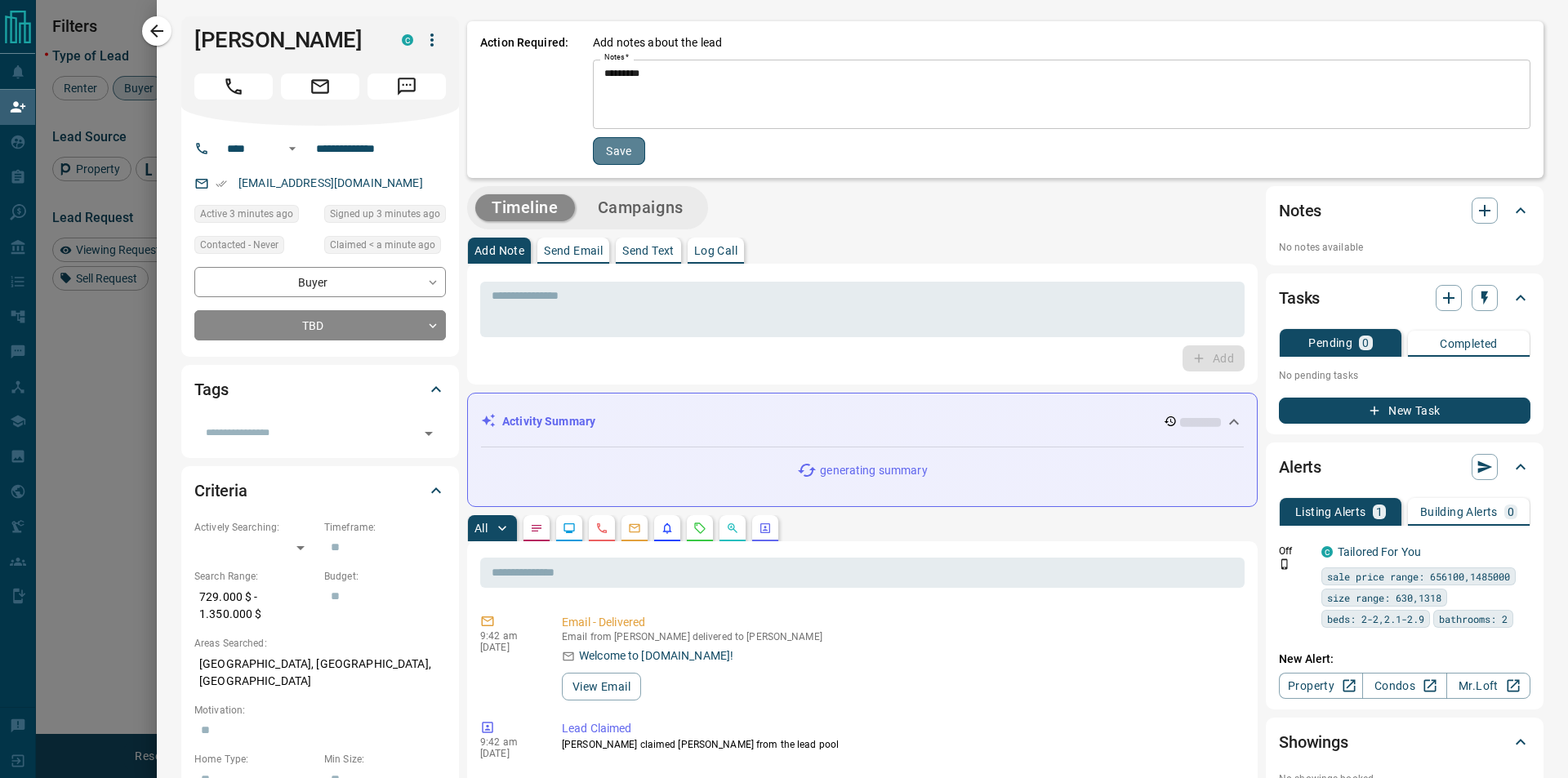
click at [600, 149] on button "Save" at bounding box center [618, 151] width 53 height 28
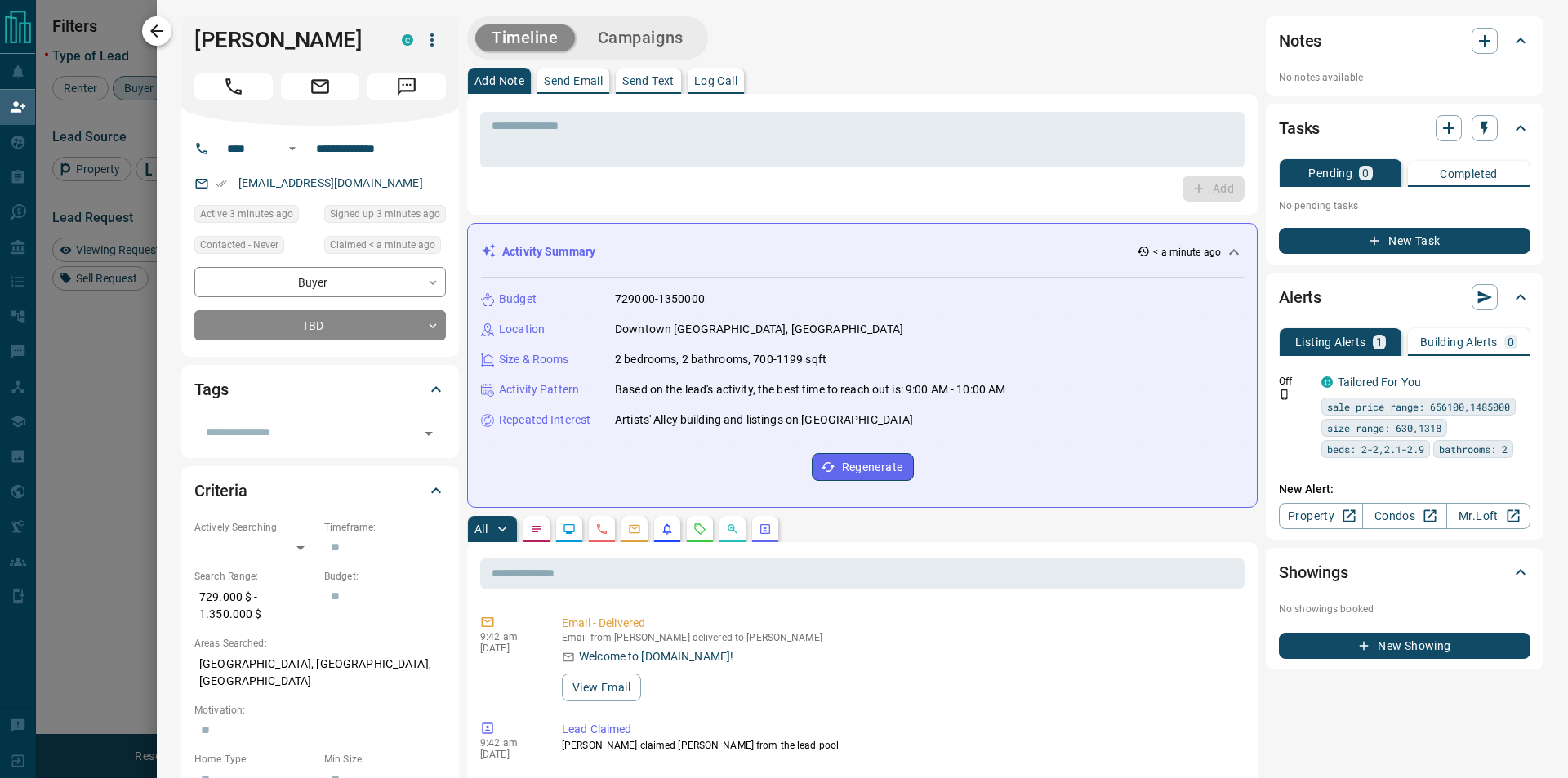
click at [143, 29] on button "button" at bounding box center [156, 30] width 29 height 29
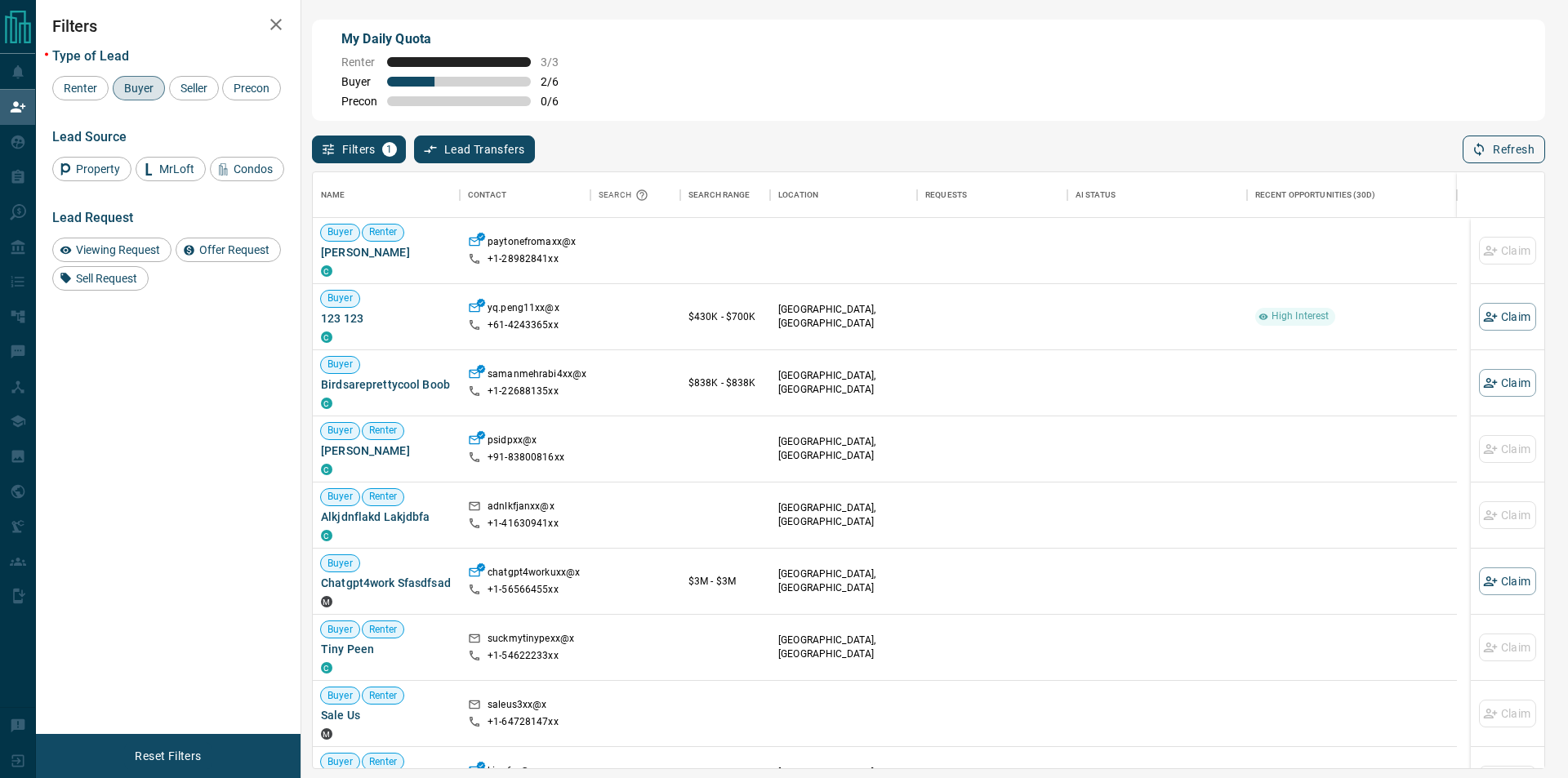
click at [1488, 139] on button "Refresh" at bounding box center [1504, 149] width 82 height 28
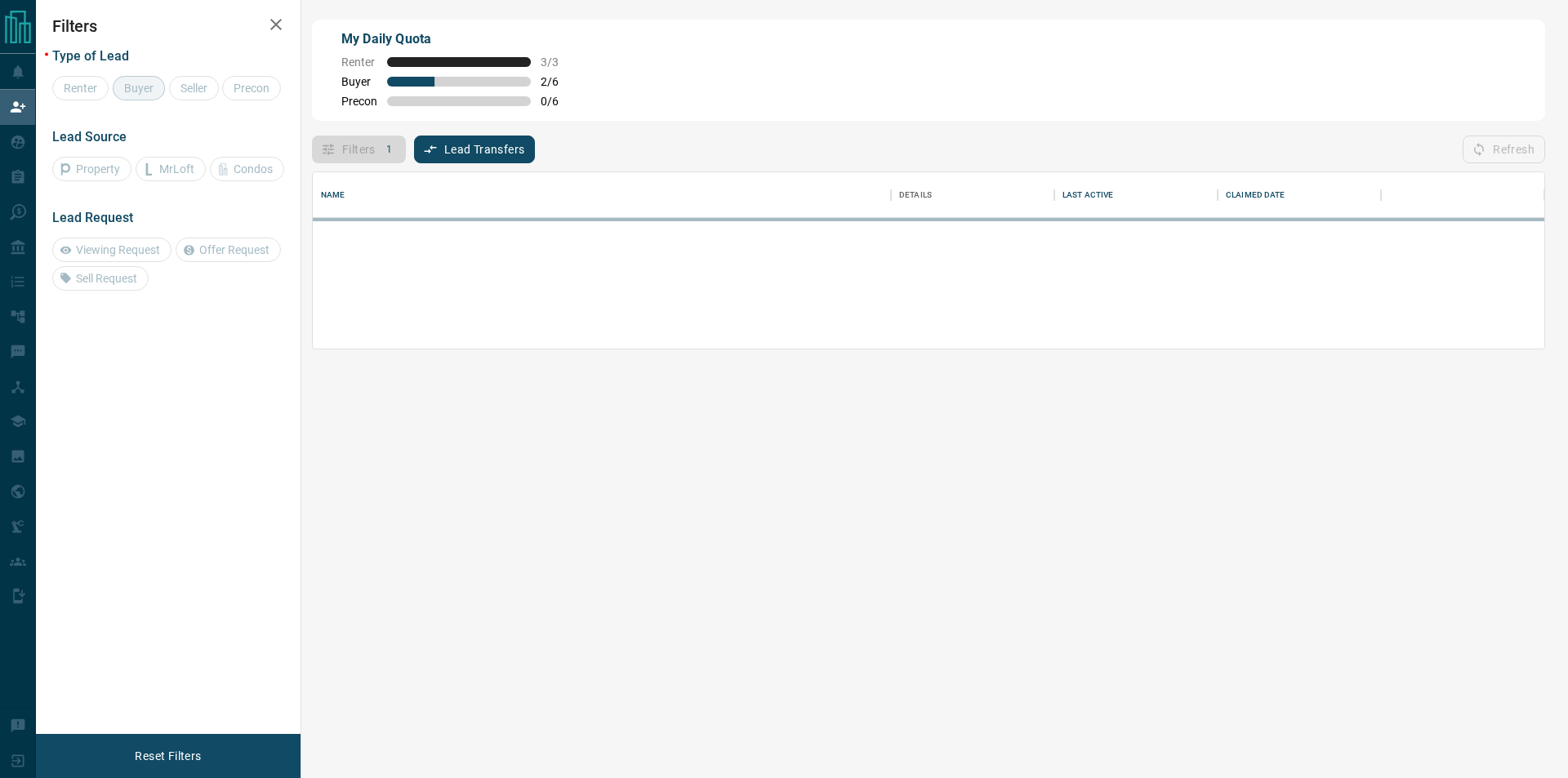
click at [1487, 141] on div "Refresh" at bounding box center [1504, 149] width 82 height 28
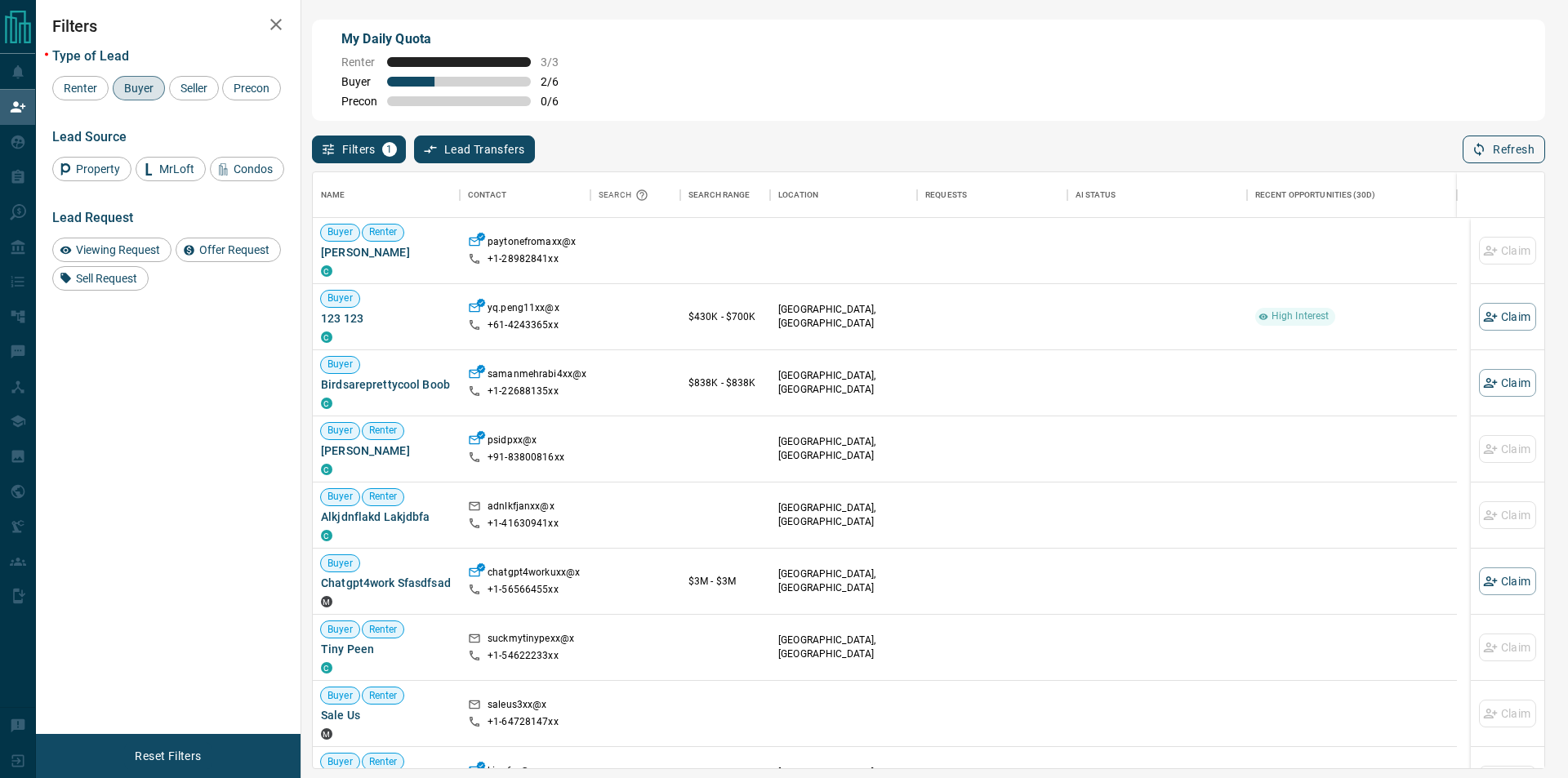
click at [1497, 160] on button "Refresh" at bounding box center [1504, 149] width 82 height 28
click at [1481, 132] on div "Filters 1 Lead Transfers 0 Refresh" at bounding box center [927, 142] width 1232 height 43
click at [1471, 152] on button "Refresh" at bounding box center [1504, 149] width 82 height 28
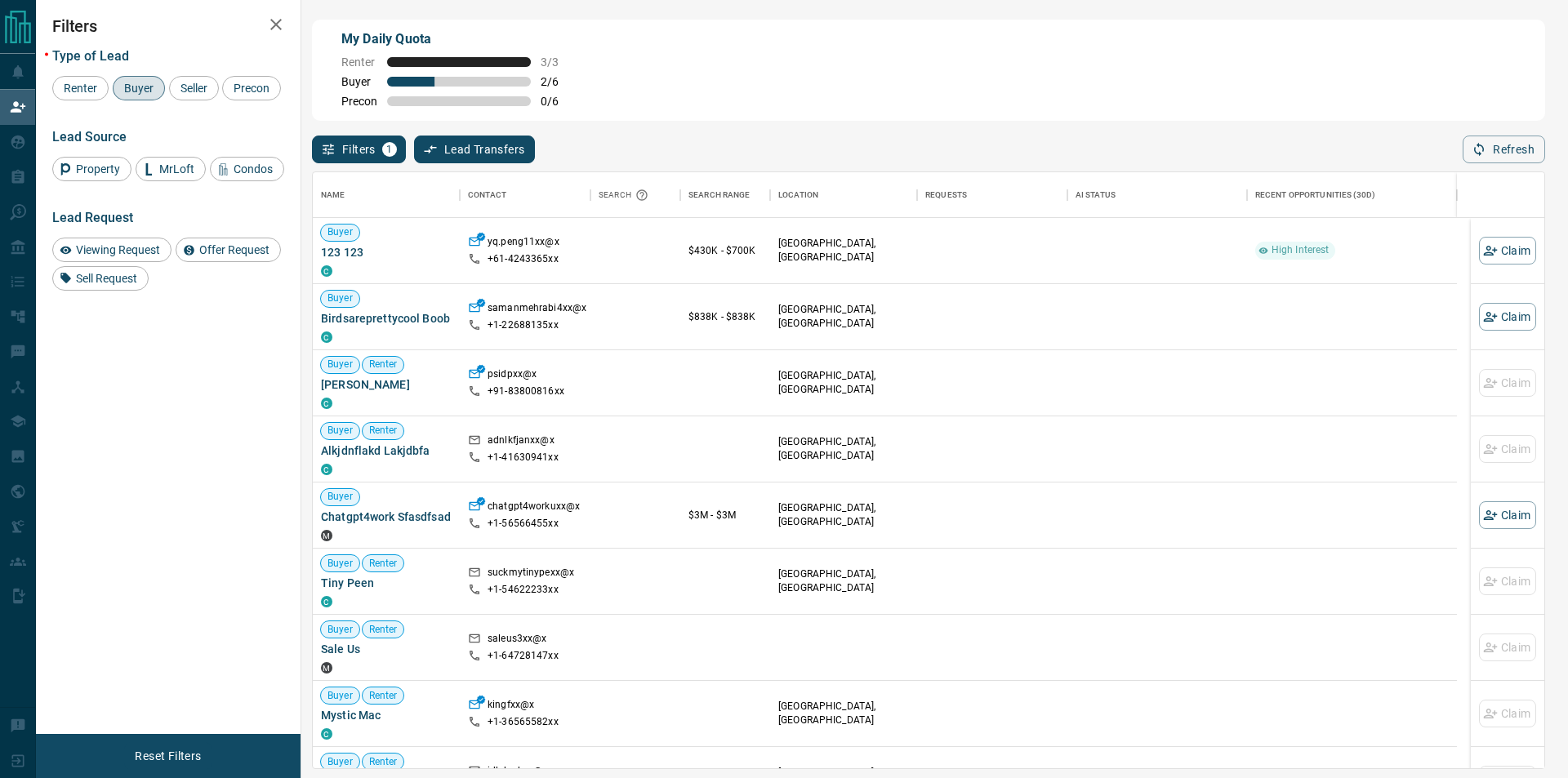
click at [1503, 169] on div "Name Contact Search Search Range Location Requests AI Status Recent Opportuniti…" at bounding box center [927, 466] width 1232 height 606
click at [1506, 160] on button "Refresh" at bounding box center [1504, 149] width 82 height 28
click at [1480, 154] on icon "button" at bounding box center [1478, 150] width 10 height 14
click at [1501, 149] on button "Refresh" at bounding box center [1504, 149] width 82 height 28
click at [1505, 156] on button "Refresh" at bounding box center [1504, 149] width 82 height 28
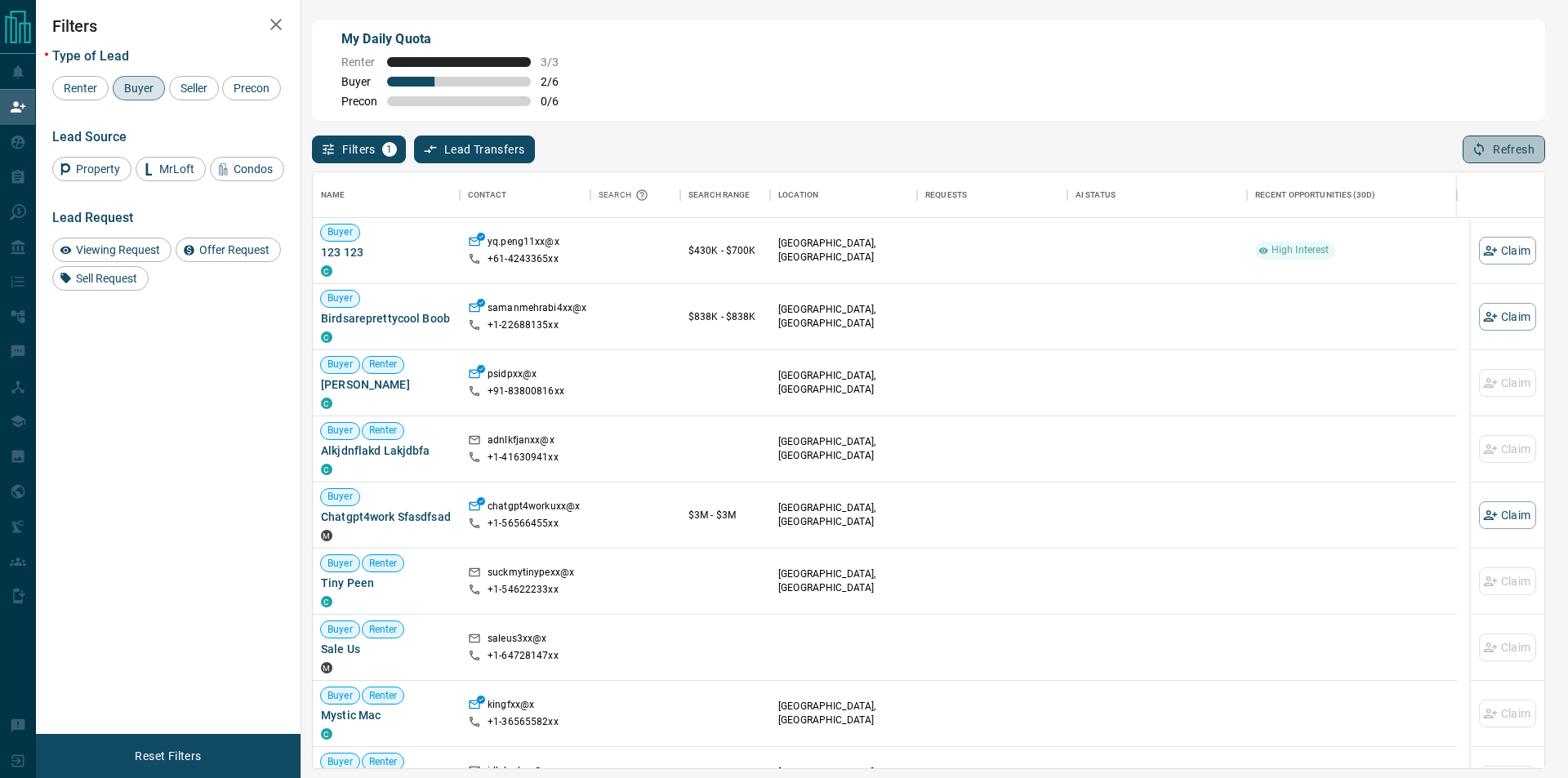
click at [1523, 145] on button "Refresh" at bounding box center [1504, 149] width 82 height 28
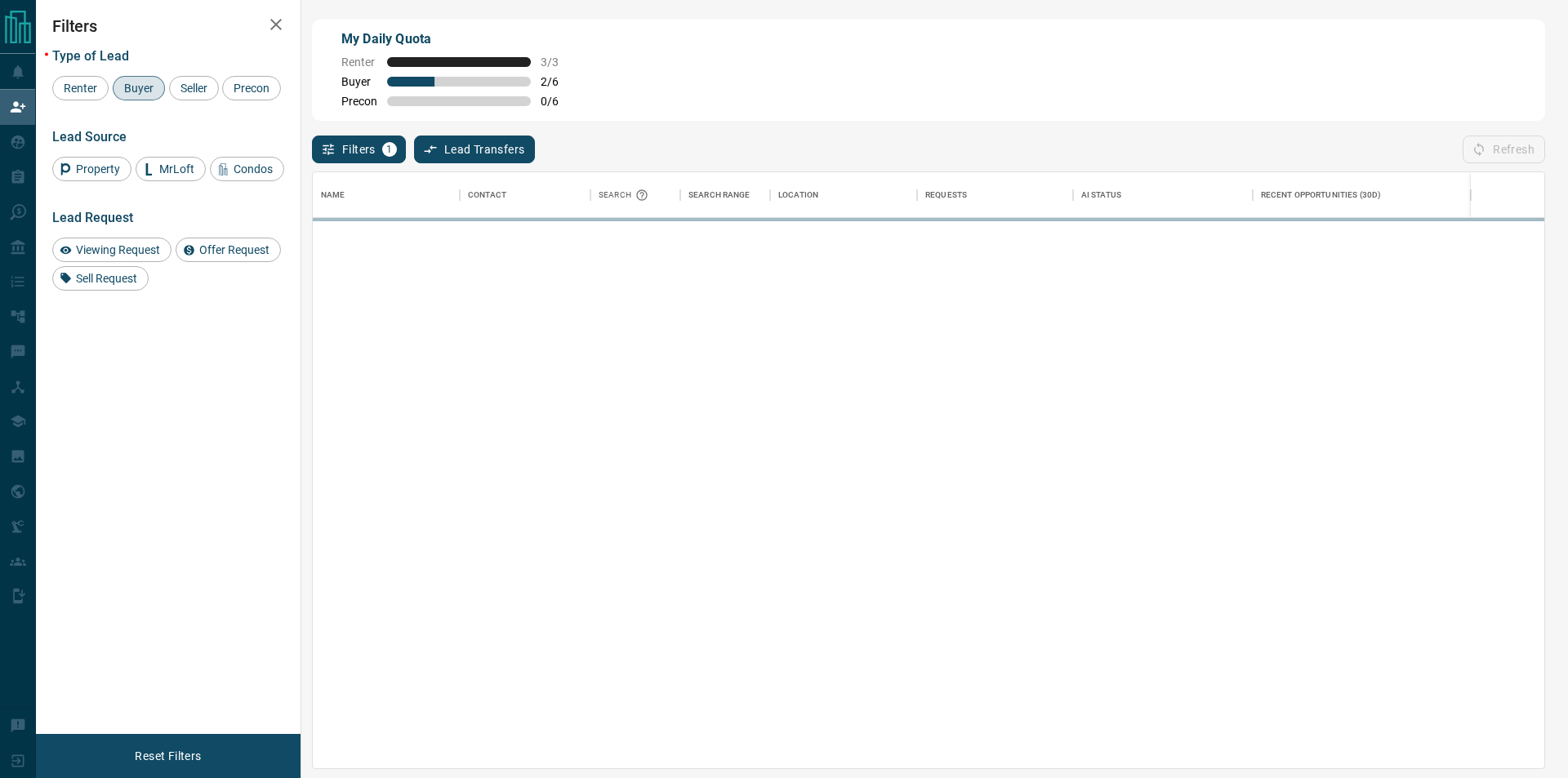
click at [833, 150] on div "Filters 1 Lead Transfers 0 Refresh" at bounding box center [927, 142] width 1232 height 43
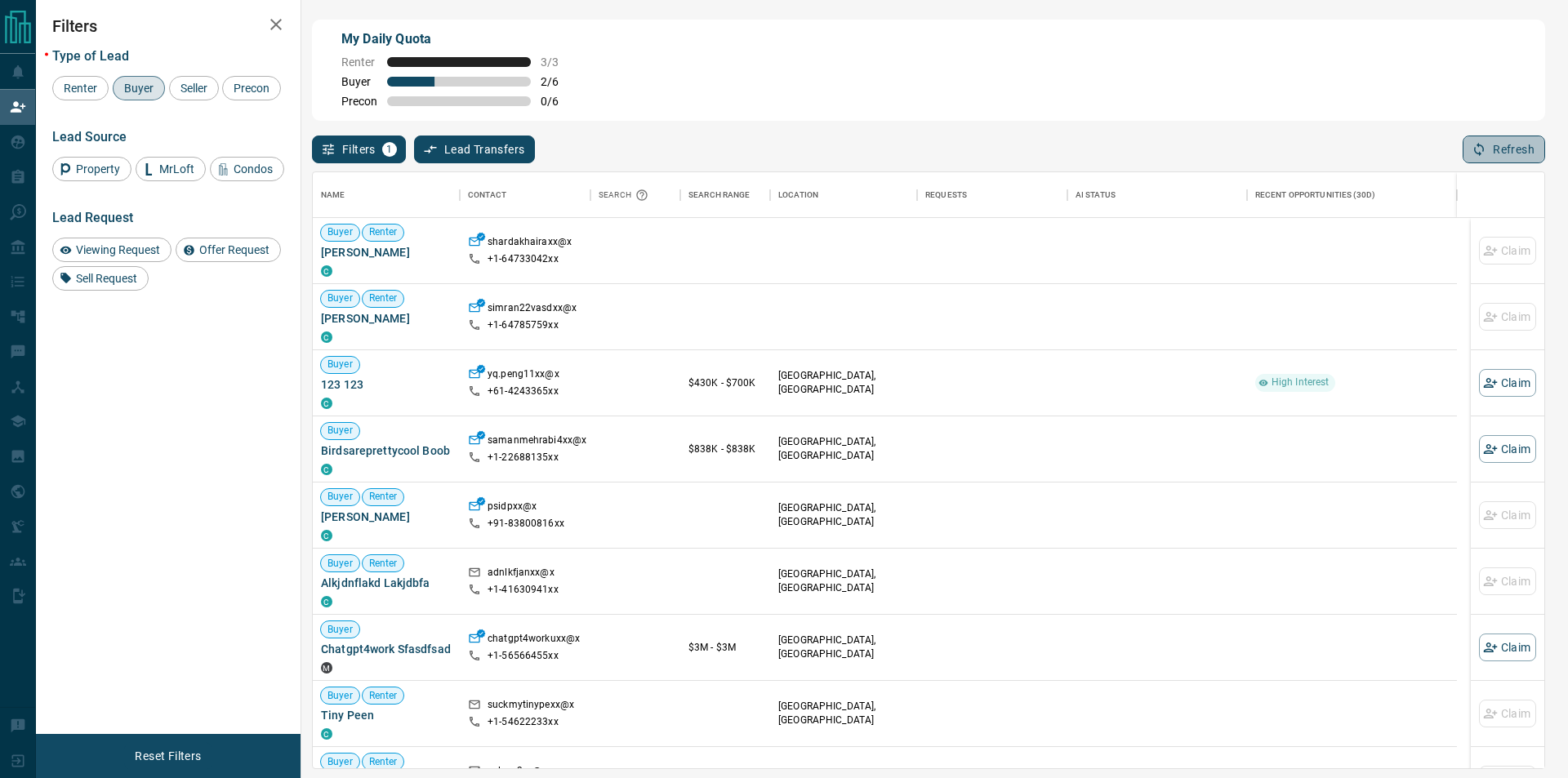
drag, startPoint x: 1473, startPoint y: 139, endPoint x: 1481, endPoint y: 154, distance: 17.0
click at [1481, 154] on button "Refresh" at bounding box center [1504, 149] width 82 height 28
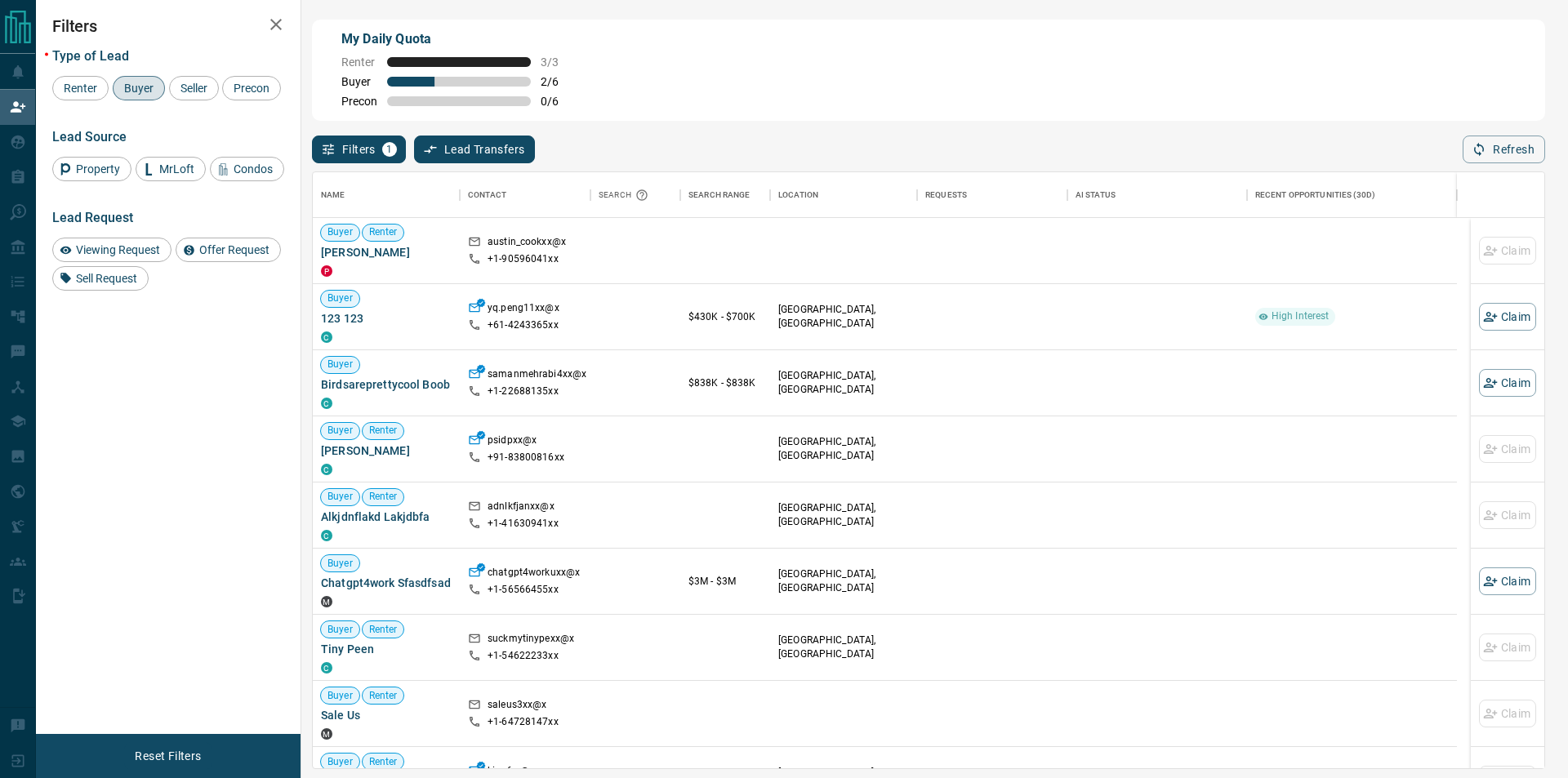
click at [1454, 149] on div "Filters 1 Lead Transfers 0 Refresh" at bounding box center [927, 142] width 1232 height 43
drag, startPoint x: 1520, startPoint y: 145, endPoint x: 684, endPoint y: 11, distance: 846.7
click at [1515, 149] on button "Refresh" at bounding box center [1504, 149] width 82 height 28
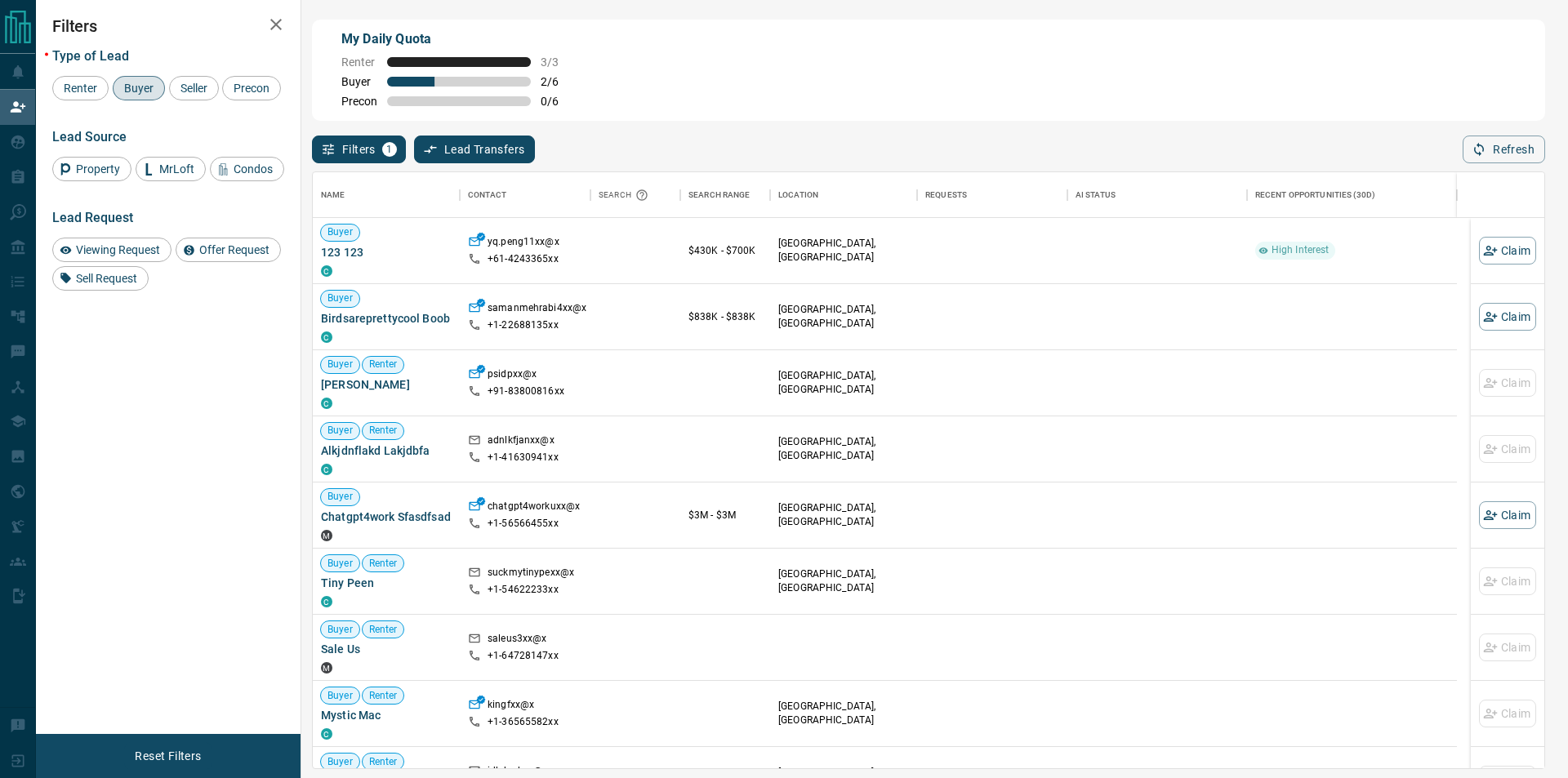
click at [1502, 137] on div "Filters 1 Lead Transfers 0 Refresh" at bounding box center [927, 142] width 1232 height 43
click at [1502, 144] on button "Refresh" at bounding box center [1504, 149] width 82 height 28
click at [1519, 159] on button "Refresh" at bounding box center [1504, 149] width 82 height 28
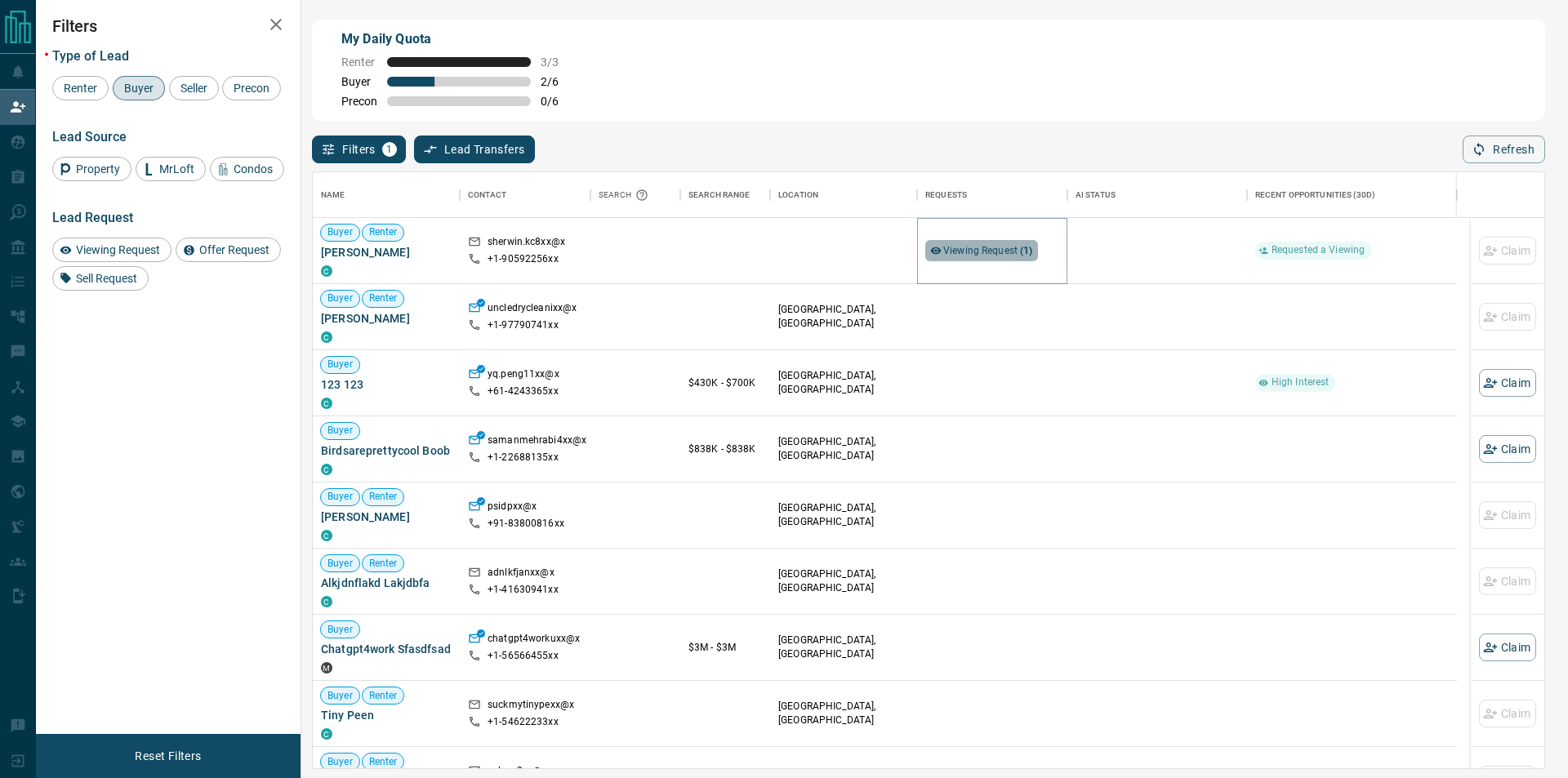
click at [1033, 256] on div "Viewing Request ( 1 )" at bounding box center [982, 251] width 112 height 21
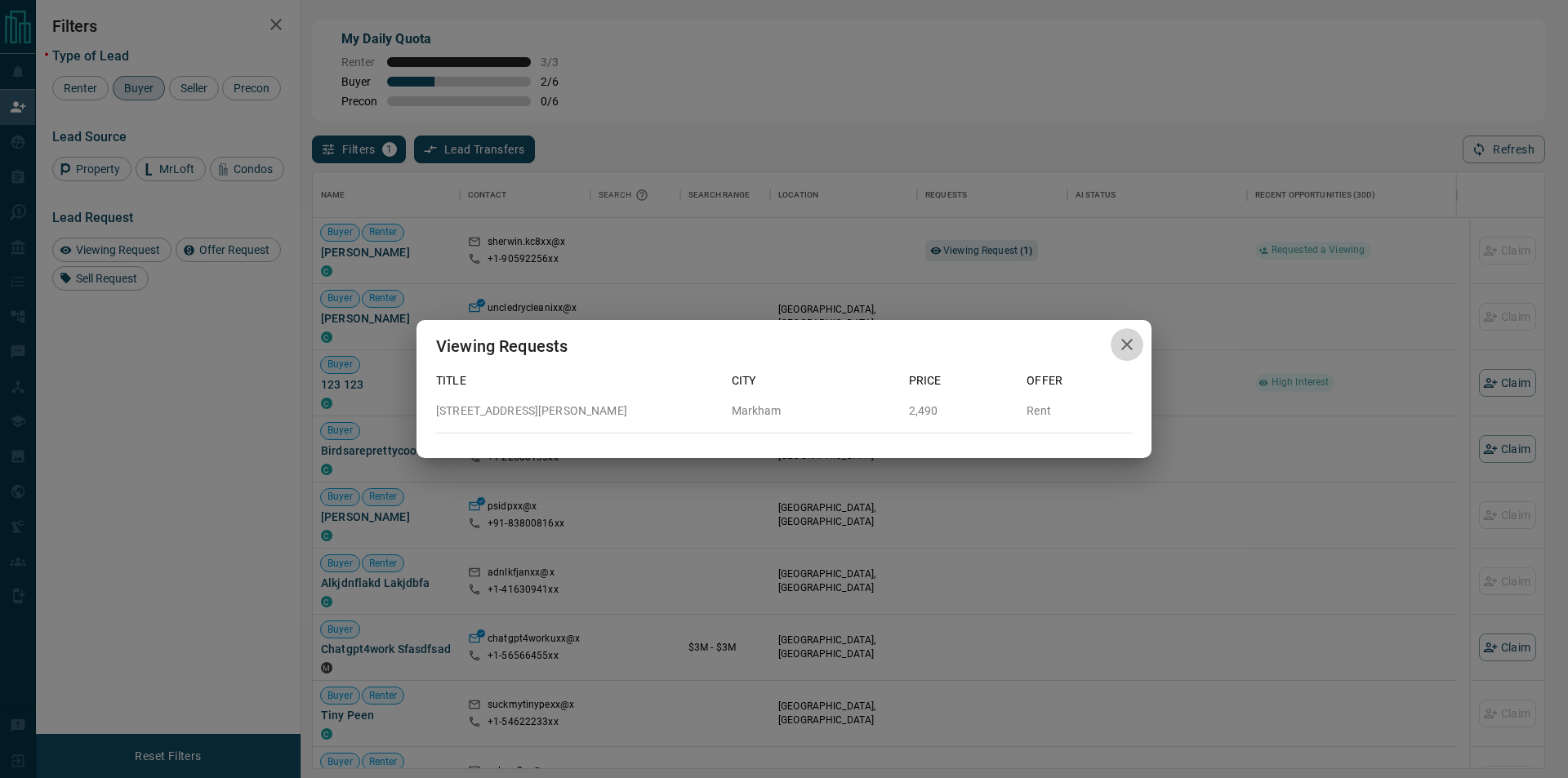
click at [1123, 344] on icon "button" at bounding box center [1127, 344] width 20 height 20
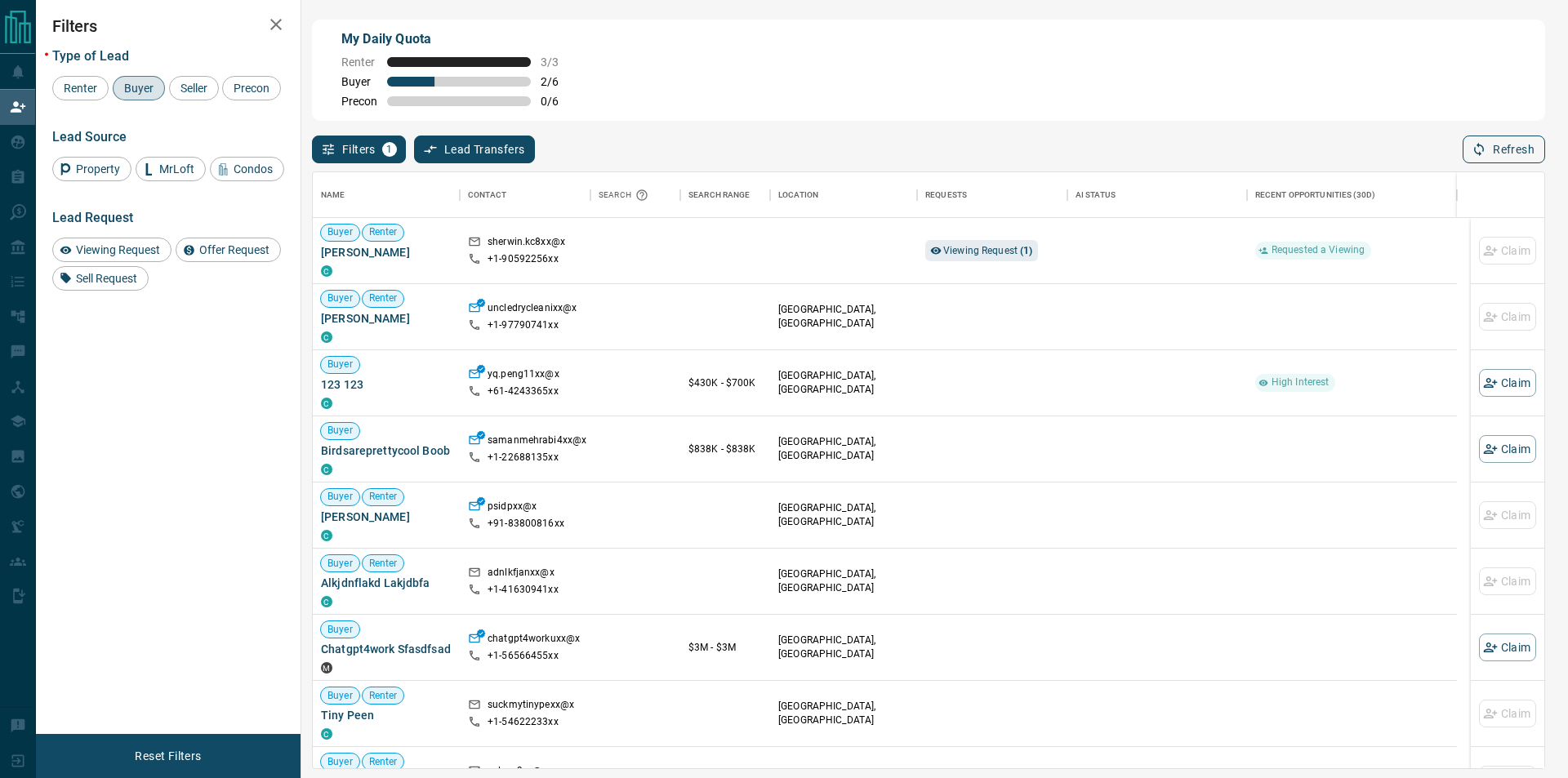
click at [1511, 150] on button "Refresh" at bounding box center [1504, 149] width 82 height 28
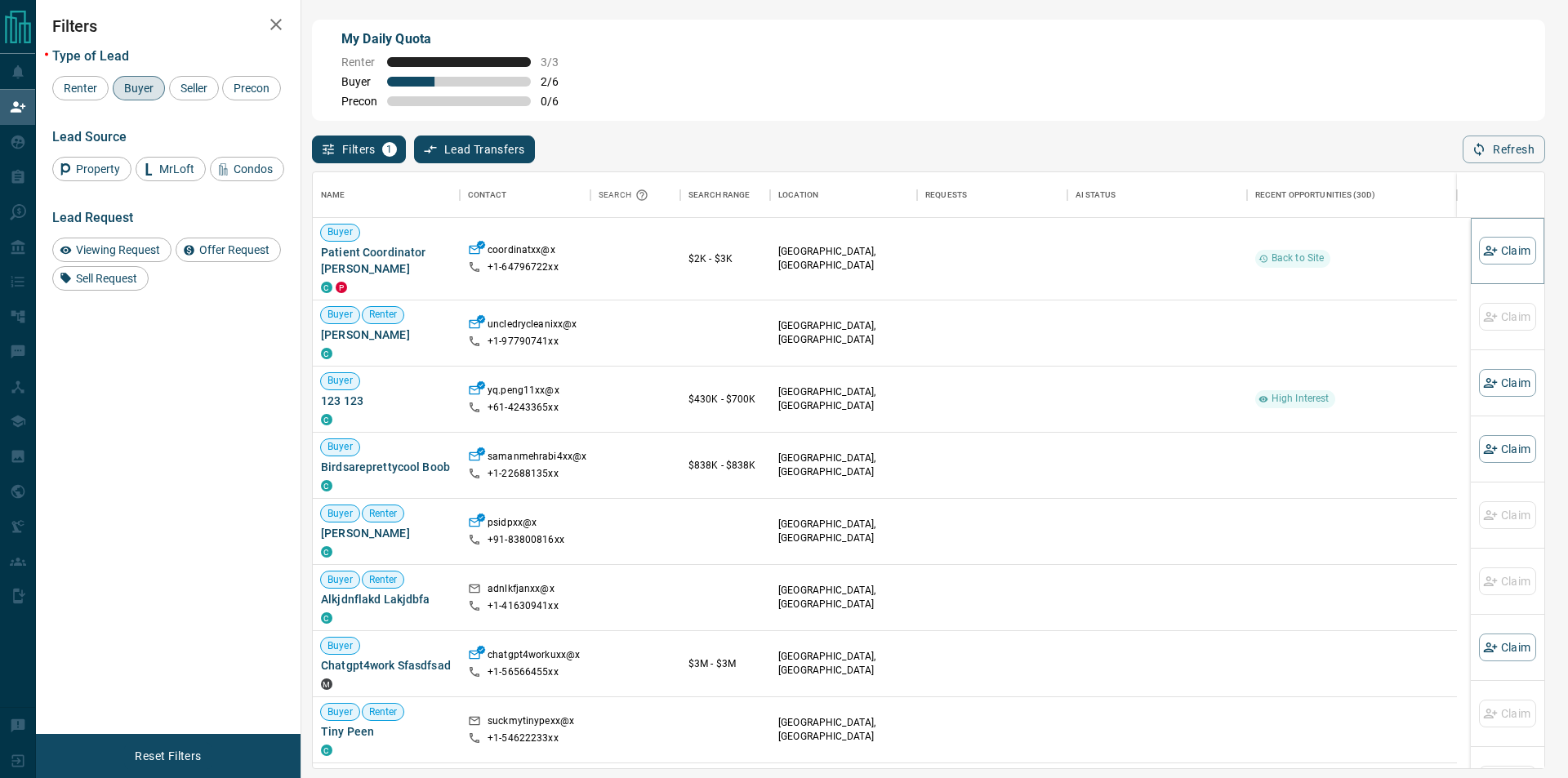
drag, startPoint x: 1481, startPoint y: 251, endPoint x: 1207, endPoint y: 249, distance: 274.0
drag, startPoint x: 1513, startPoint y: 168, endPoint x: 1510, endPoint y: 150, distance: 18.2
click at [1513, 166] on div "Name Contact Search Search Range Location Requests AI Status Recent Opportuniti…" at bounding box center [927, 466] width 1232 height 606
click at [1510, 150] on button "Refresh" at bounding box center [1504, 149] width 82 height 28
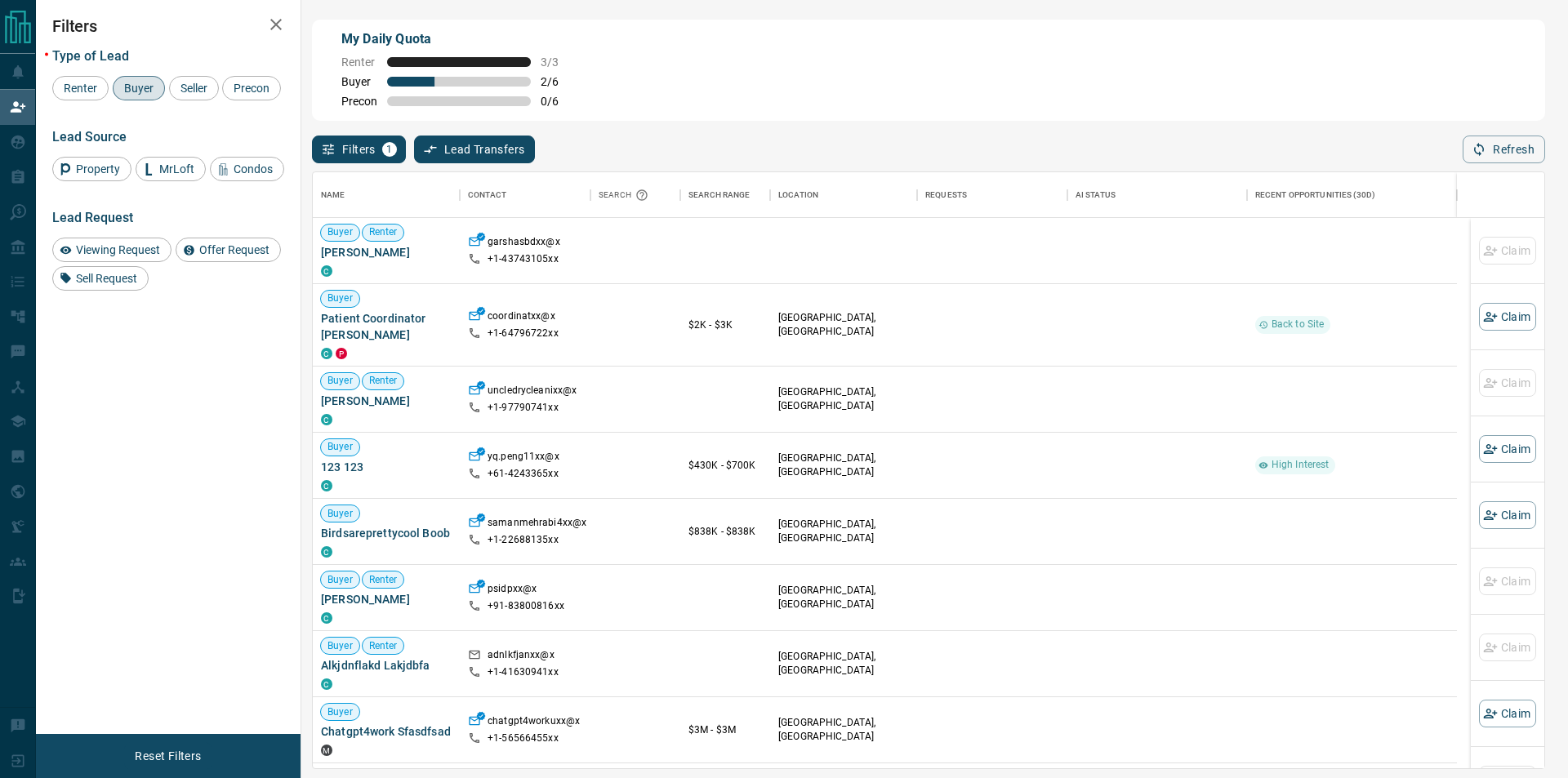
click at [1494, 153] on button "Refresh" at bounding box center [1504, 149] width 82 height 28
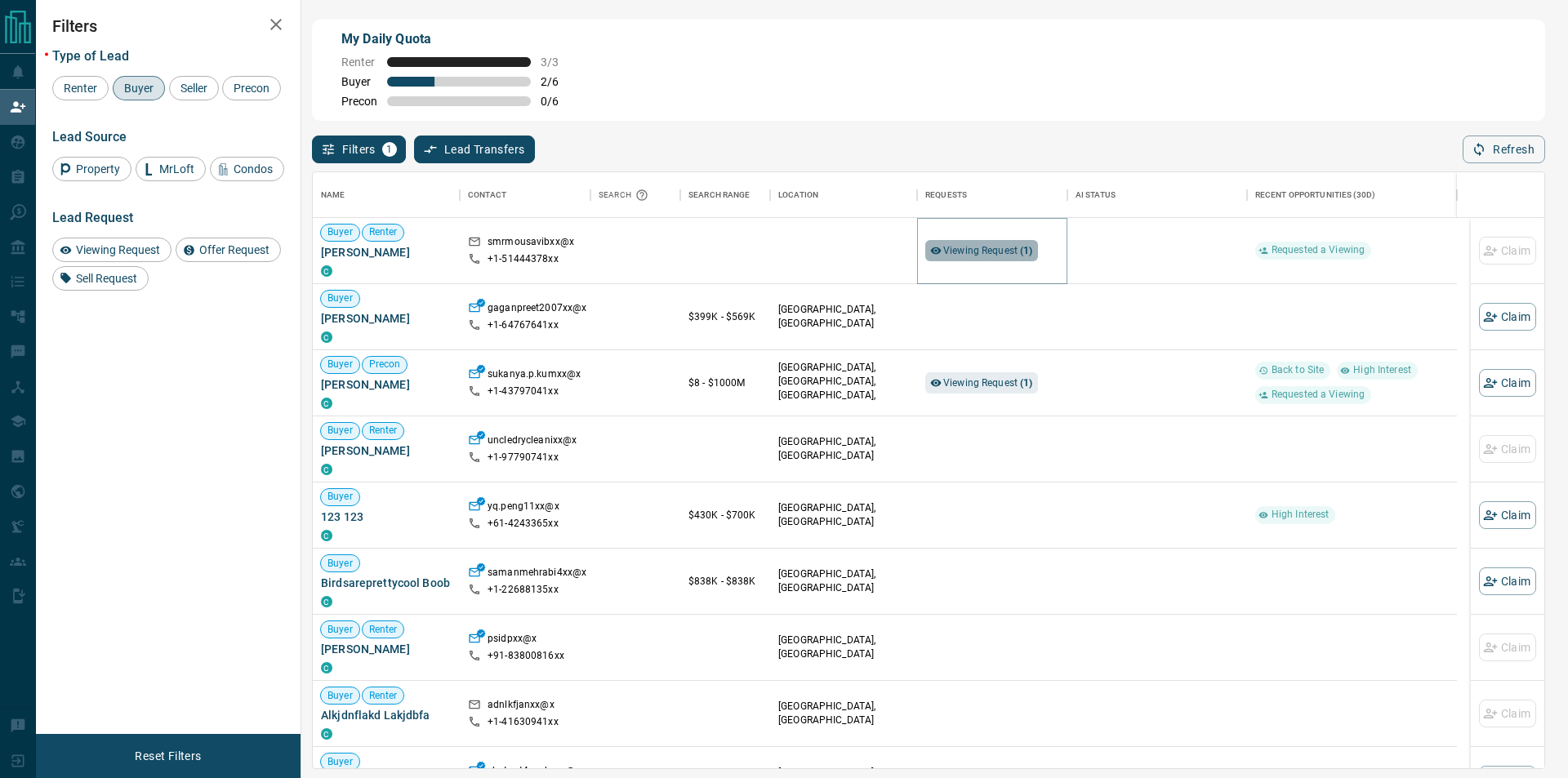
click at [1016, 252] on span "Viewing Request ( 1 )" at bounding box center [988, 250] width 90 height 12
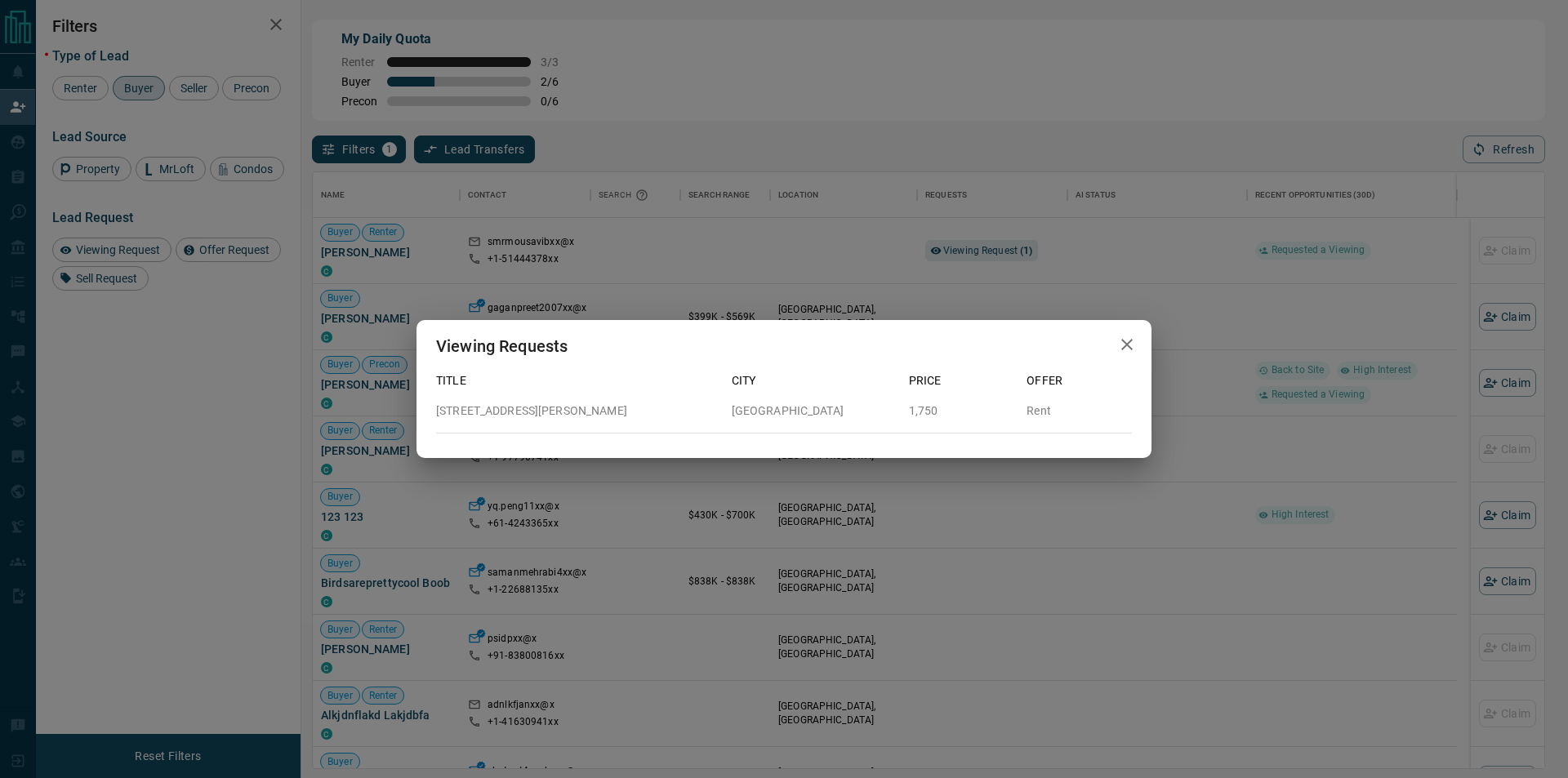
drag, startPoint x: 1020, startPoint y: 252, endPoint x: 1492, endPoint y: 321, distance: 477.0
click at [1020, 251] on div "Viewing Requests Title City Price Offer [STREET_ADDRESS][PERSON_NAME] 1,750 Rent" at bounding box center [784, 389] width 1568 height 778
click at [1341, 315] on div "Viewing Requests Title City Price Offer [STREET_ADDRESS][PERSON_NAME] 1,750 Rent" at bounding box center [784, 389] width 1568 height 778
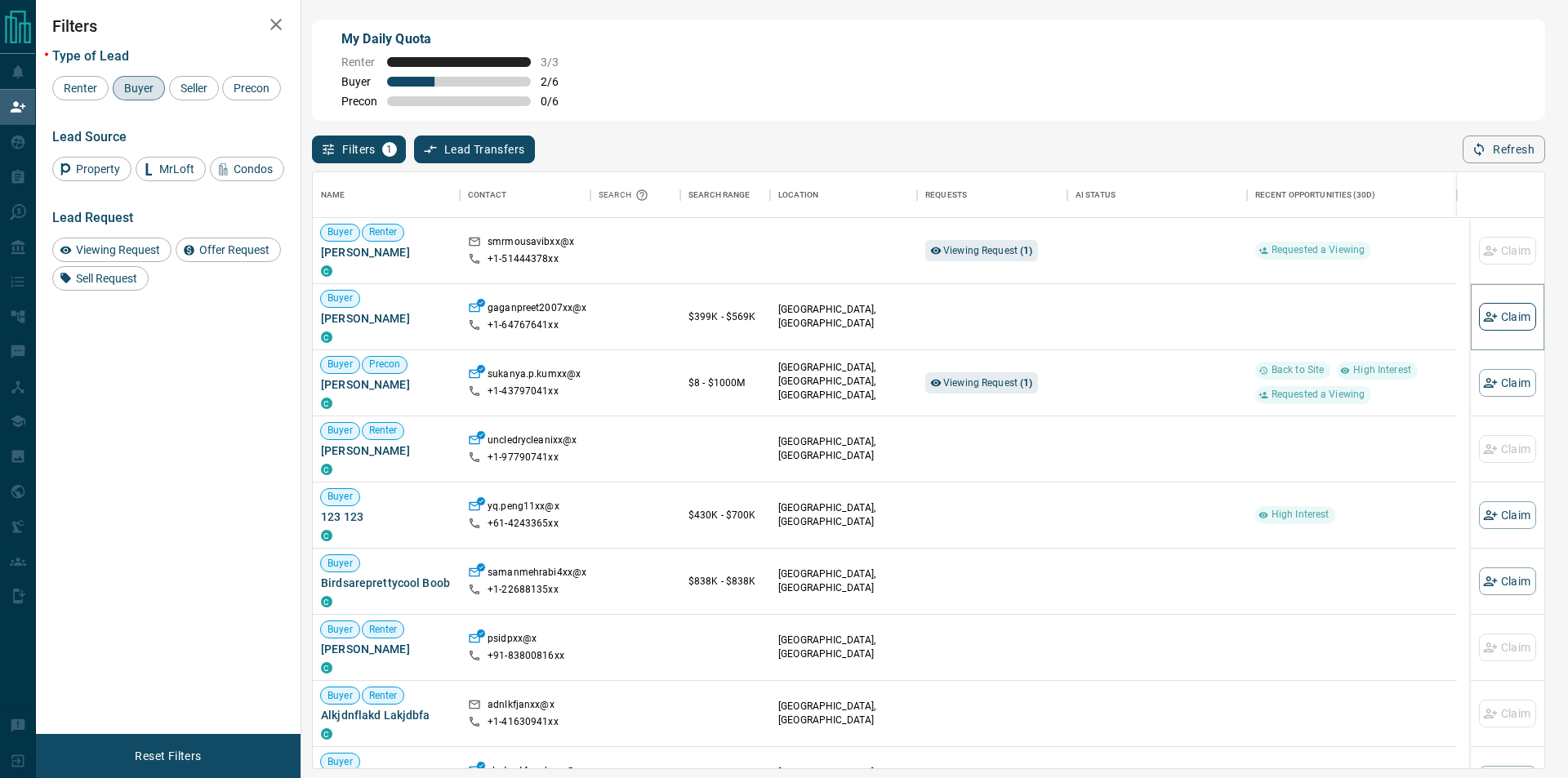
click at [1482, 316] on icon "button" at bounding box center [1489, 317] width 14 height 14
click at [1481, 161] on button "Refresh" at bounding box center [1504, 149] width 82 height 28
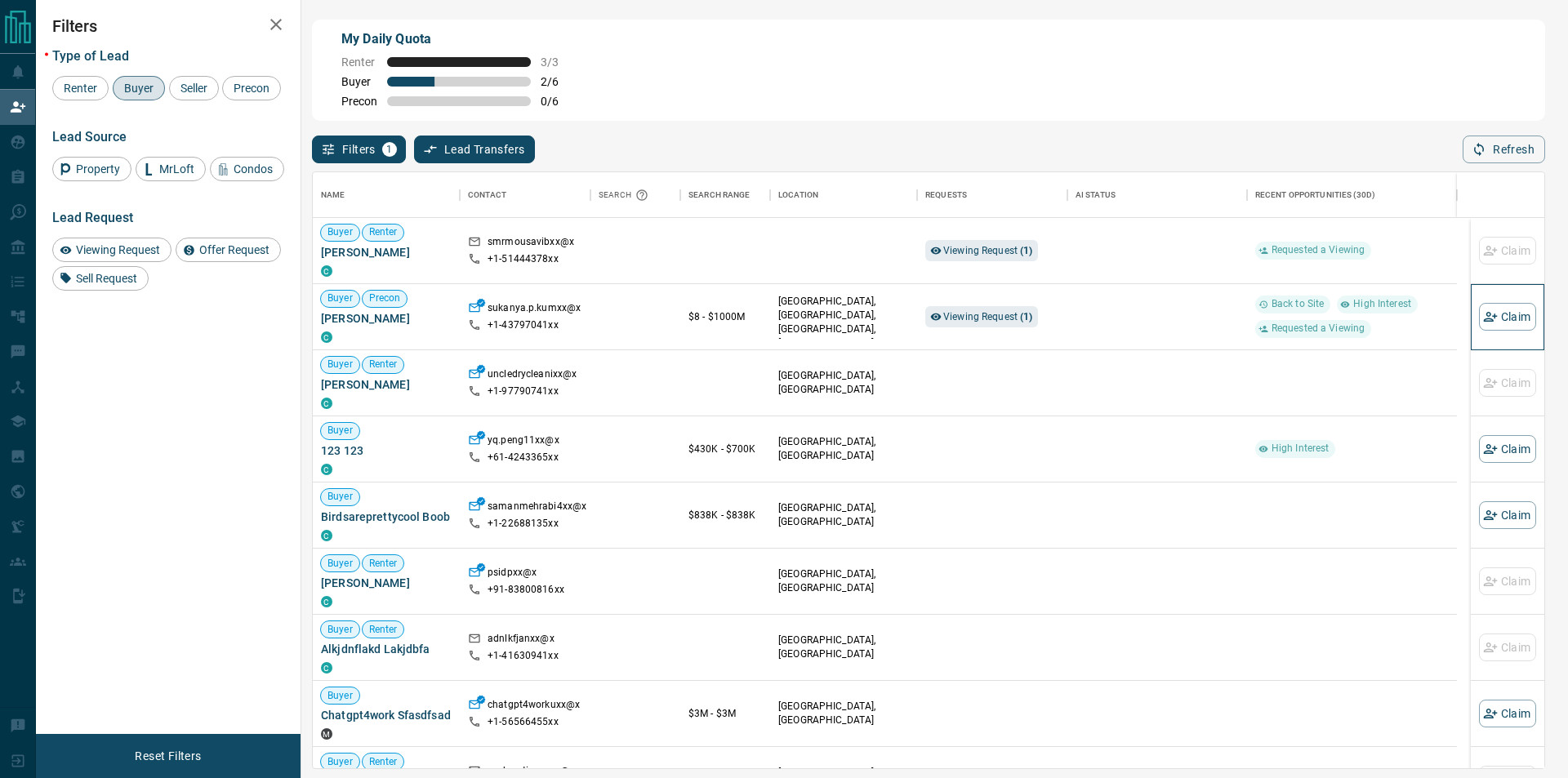
click at [1512, 304] on div "Claim" at bounding box center [1507, 316] width 57 height 65
click at [1511, 307] on button "Claim" at bounding box center [1507, 316] width 57 height 28
click at [1511, 311] on button "Claim" at bounding box center [1507, 316] width 57 height 28
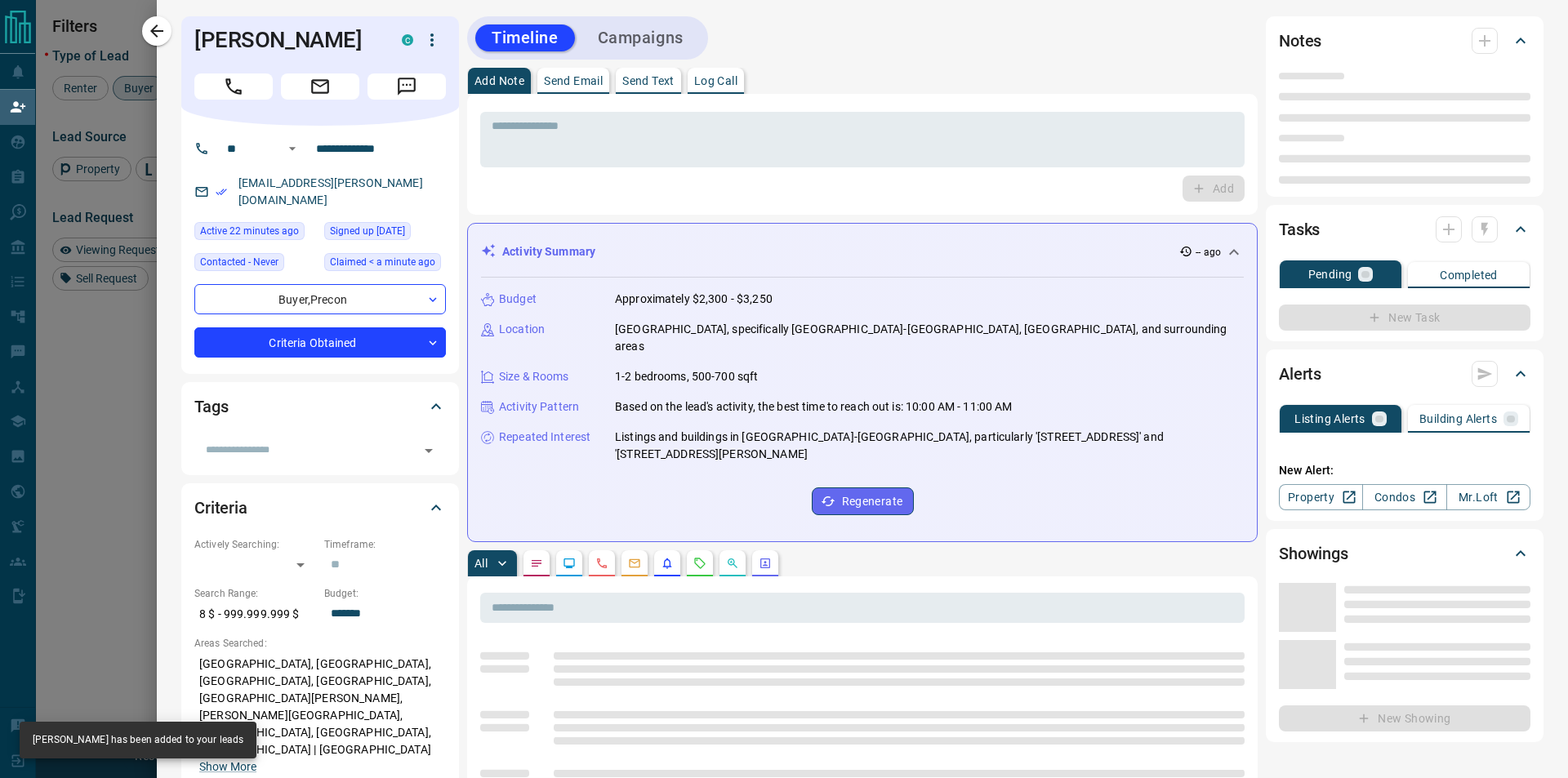
type input "**"
type input "**********"
type input "*"
type input "*******"
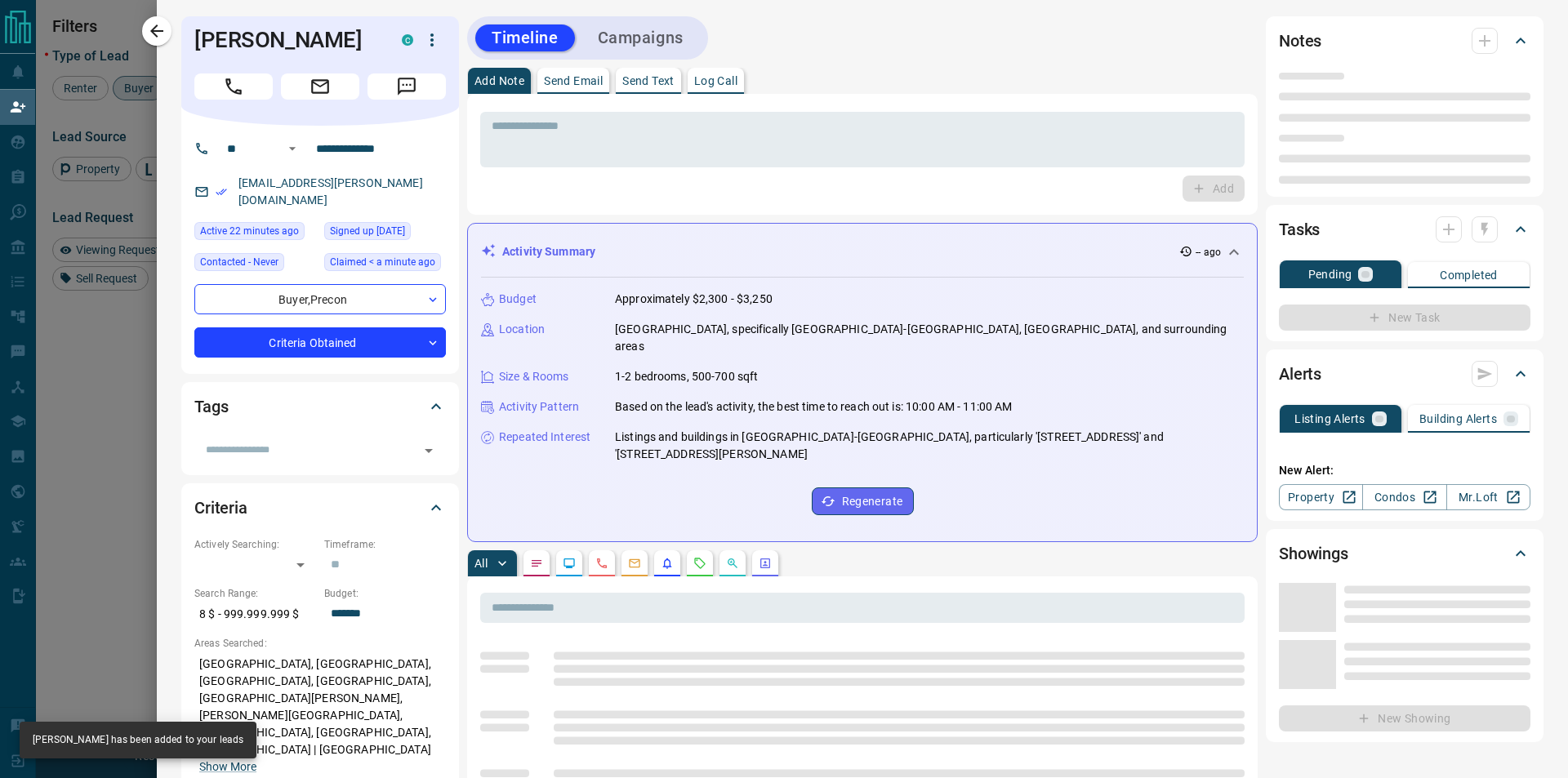
click at [697, 528] on div "Budget Approximately $2,300 - $3,250 Location [GEOGRAPHIC_DATA], specifically […" at bounding box center [862, 402] width 762 height 251
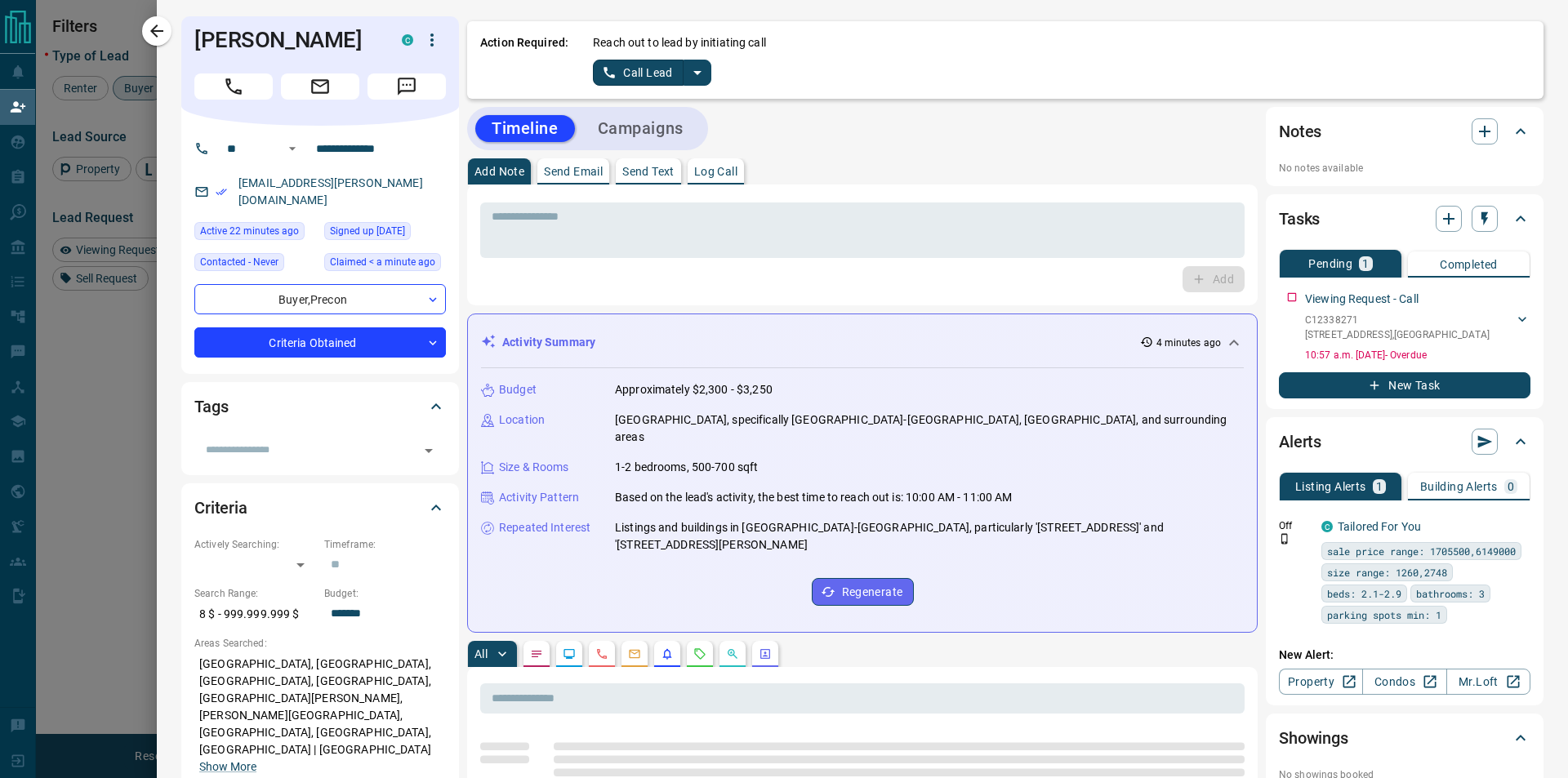
click at [698, 648] on icon "Requests" at bounding box center [701, 653] width 11 height 11
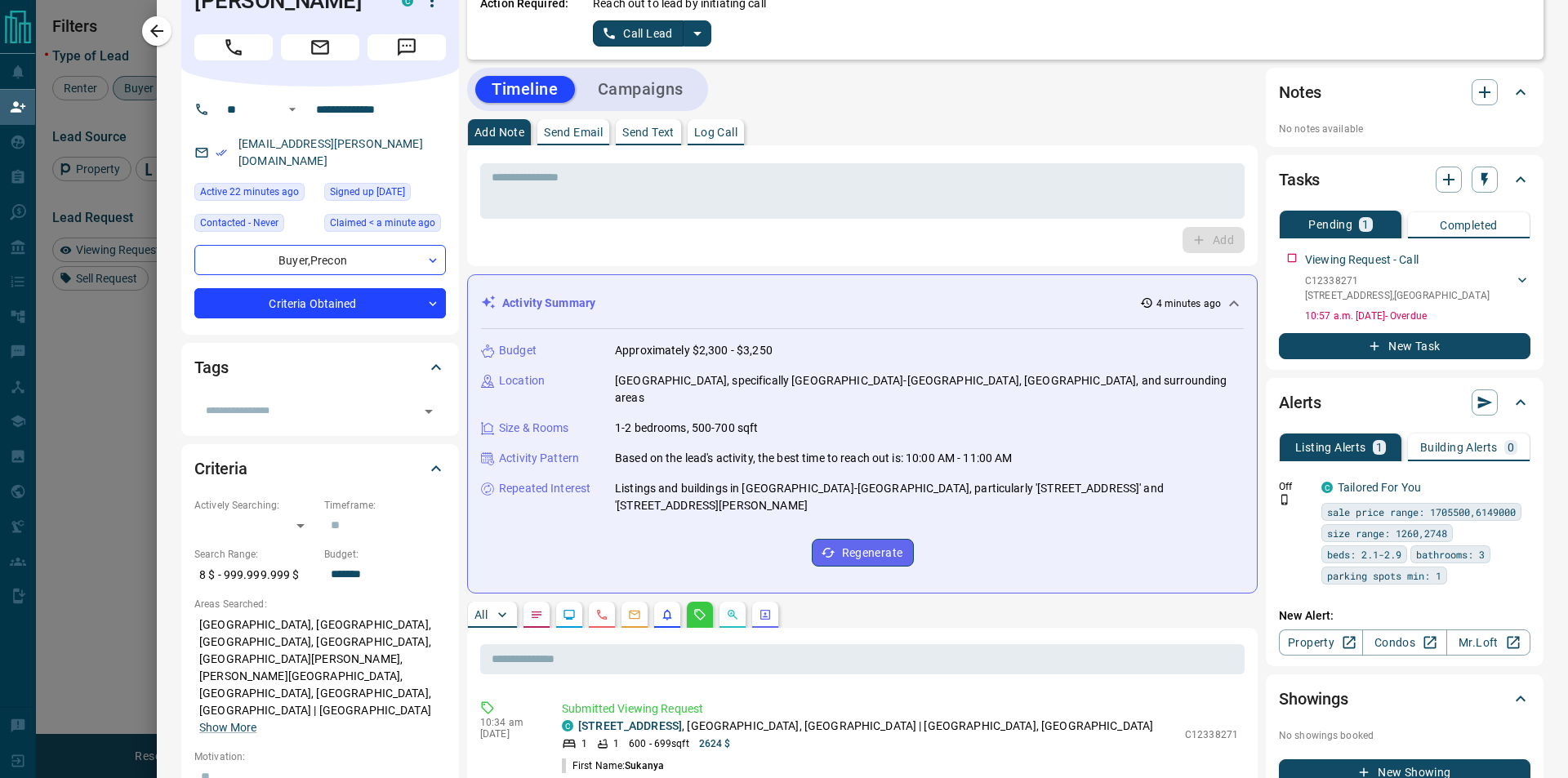
scroll to position [0, 0]
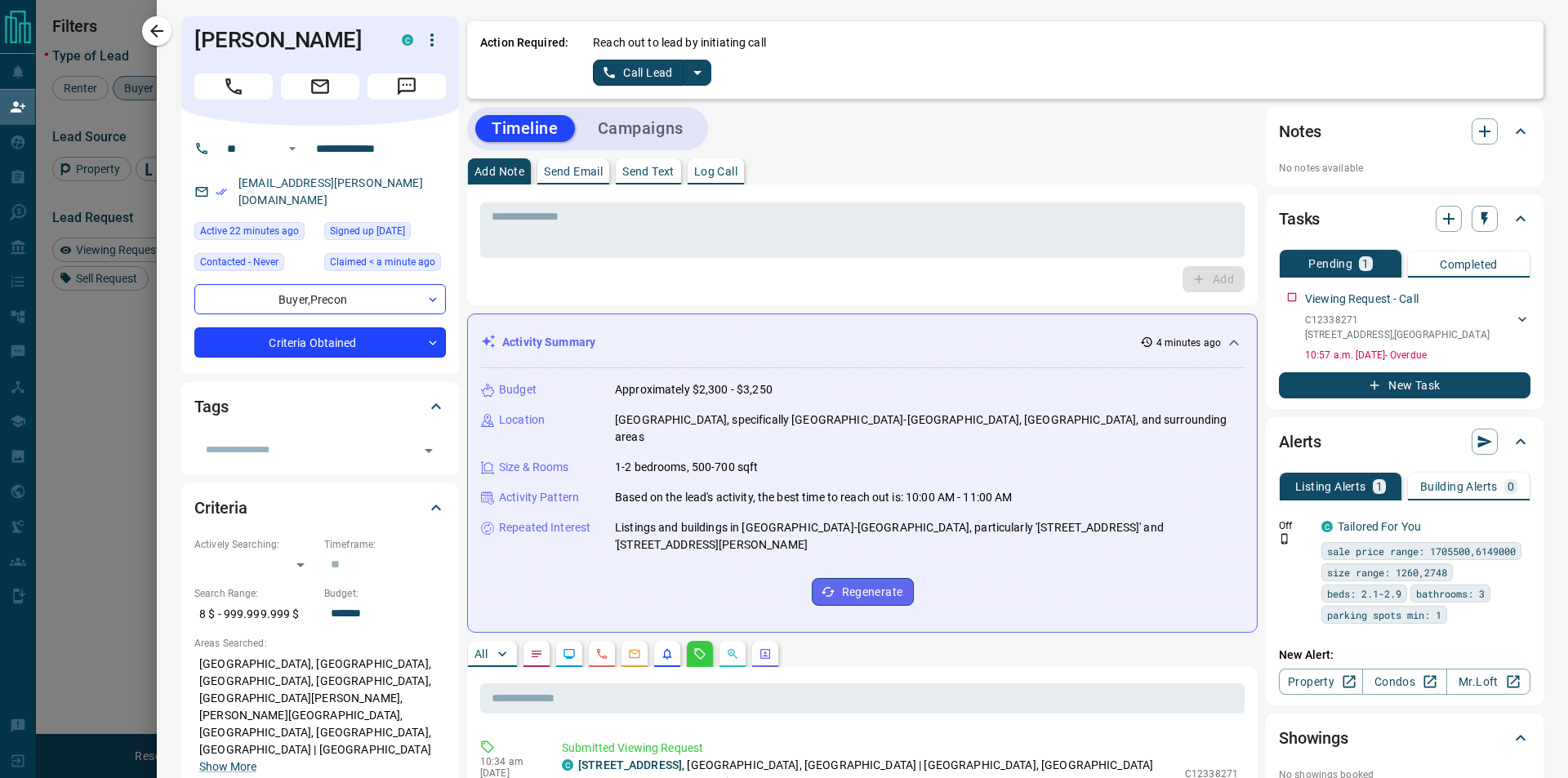
click at [398, 354] on body "Lead Transfers Claim Leads My Leads Tasks Opportunities Deals Campaigns Automat…" at bounding box center [784, 327] width 1568 height 655
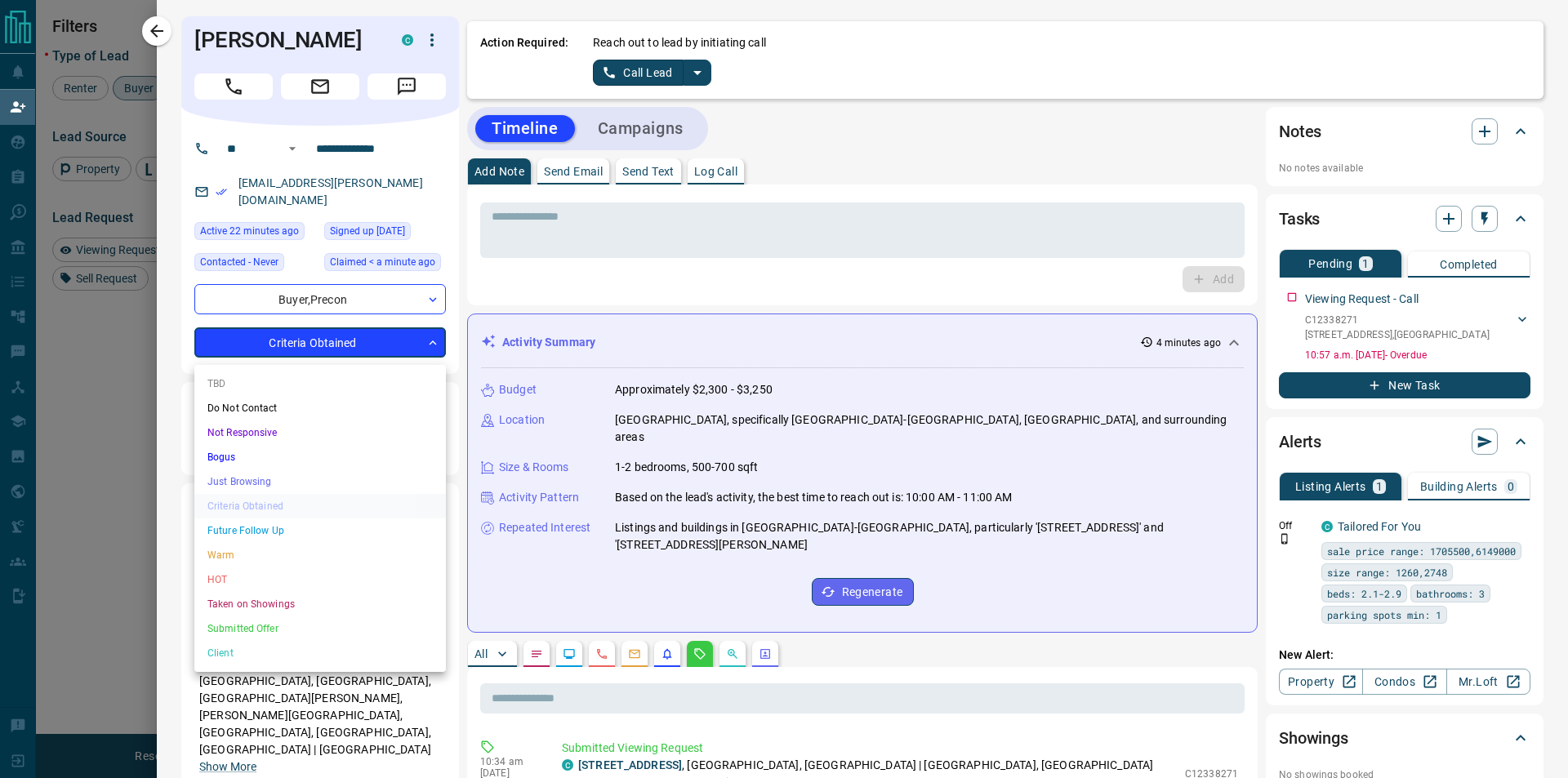
click at [315, 382] on li "TBD" at bounding box center [320, 383] width 252 height 24
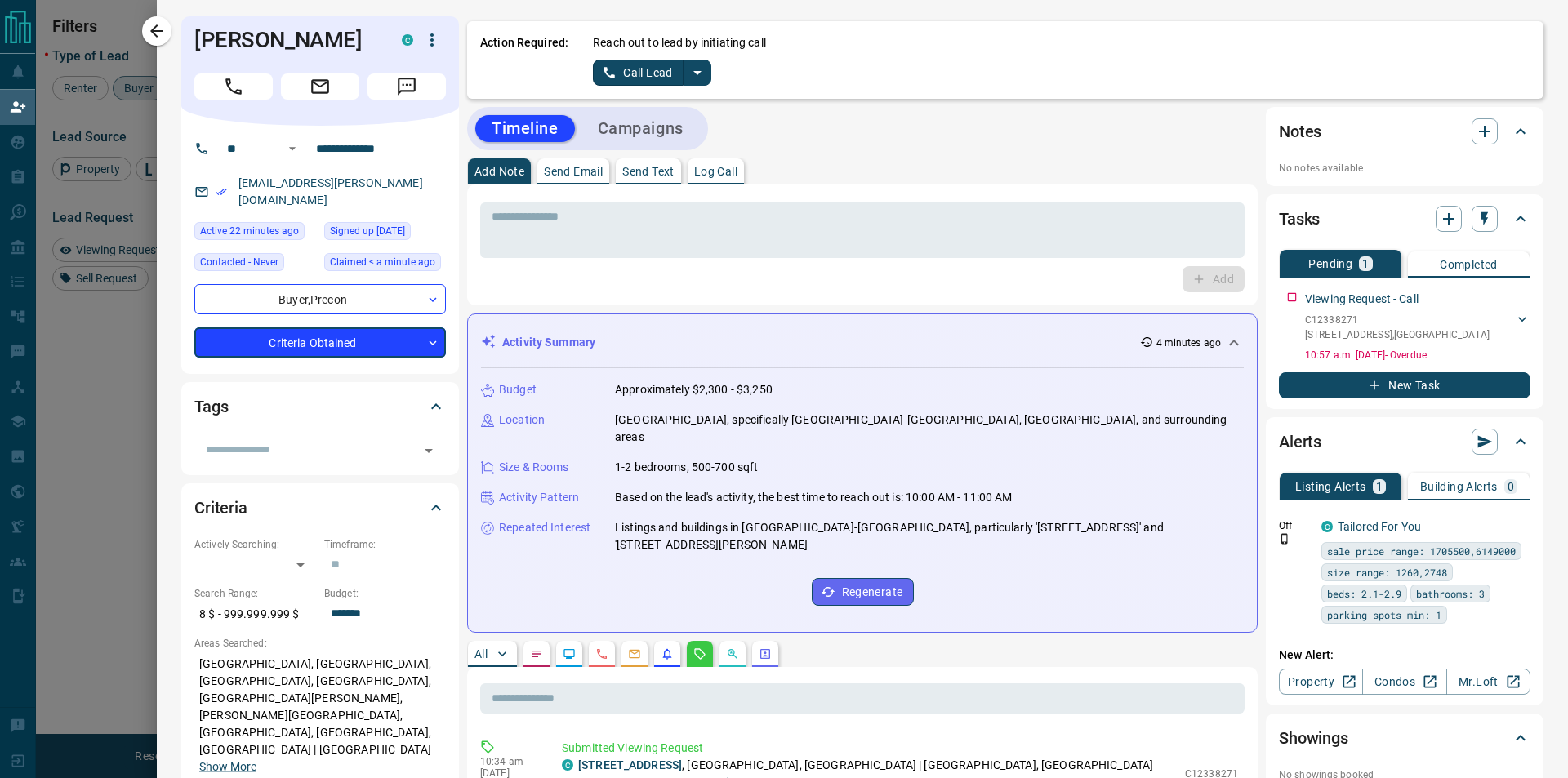
type input "**"
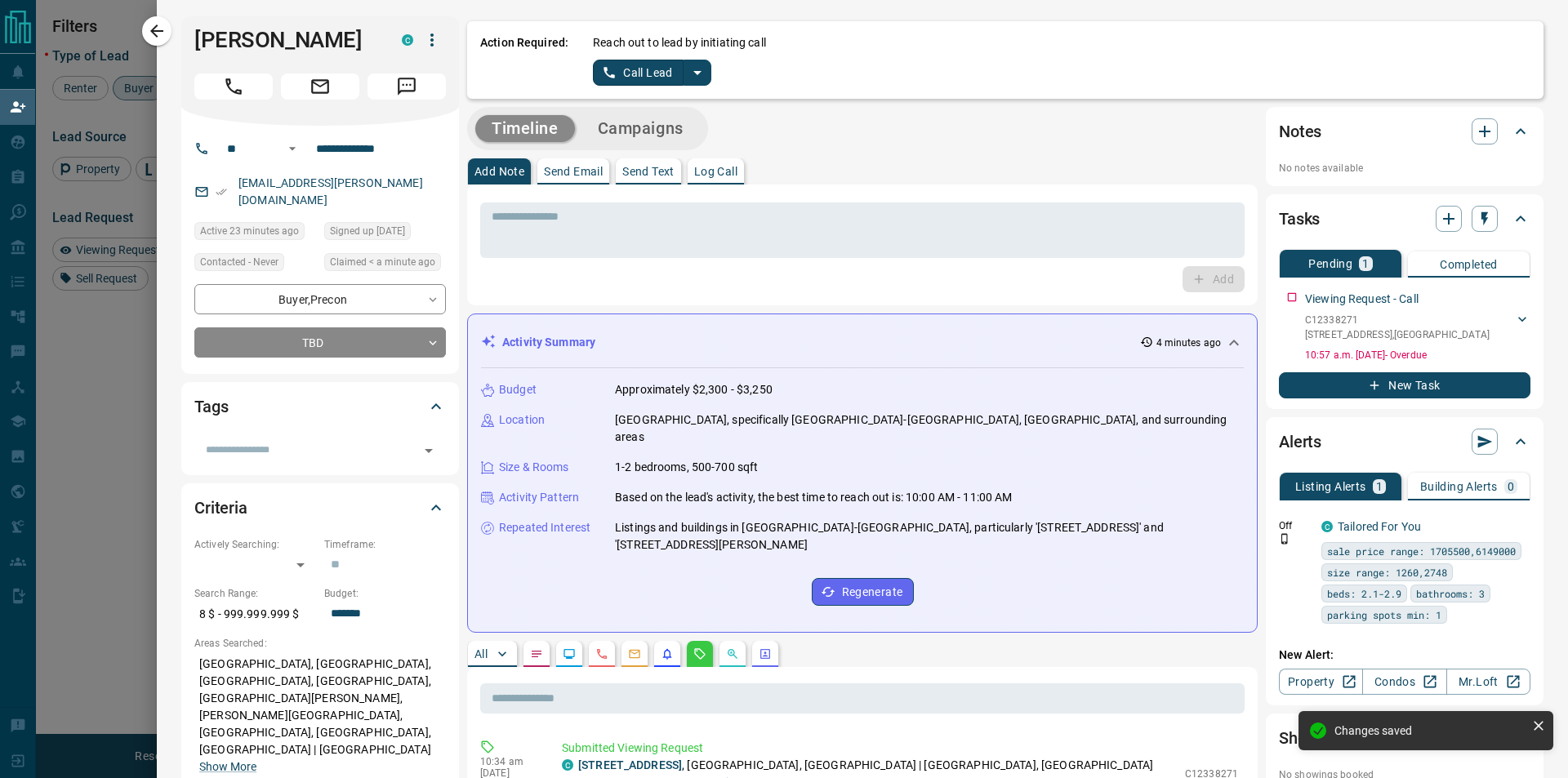
click at [705, 75] on icon "split button" at bounding box center [697, 72] width 20 height 20
click at [674, 137] on li "Log Manual Call" at bounding box center [651, 128] width 100 height 24
click at [643, 62] on button "Log Manual Call" at bounding box center [646, 72] width 108 height 26
click at [610, 66] on button "Yes" at bounding box center [609, 72] width 33 height 25
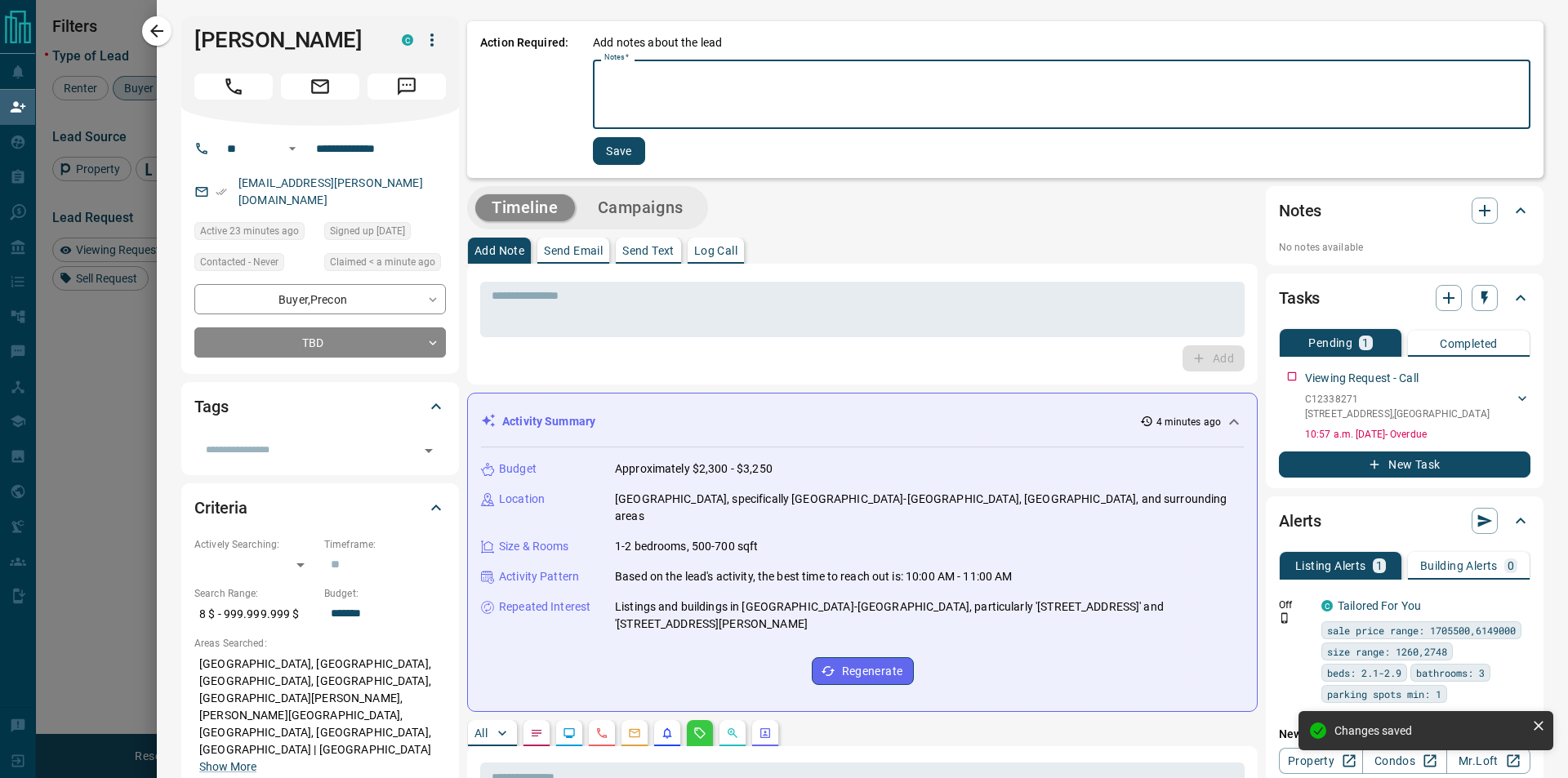
click at [612, 75] on textarea "Notes   *" at bounding box center [1061, 95] width 915 height 55
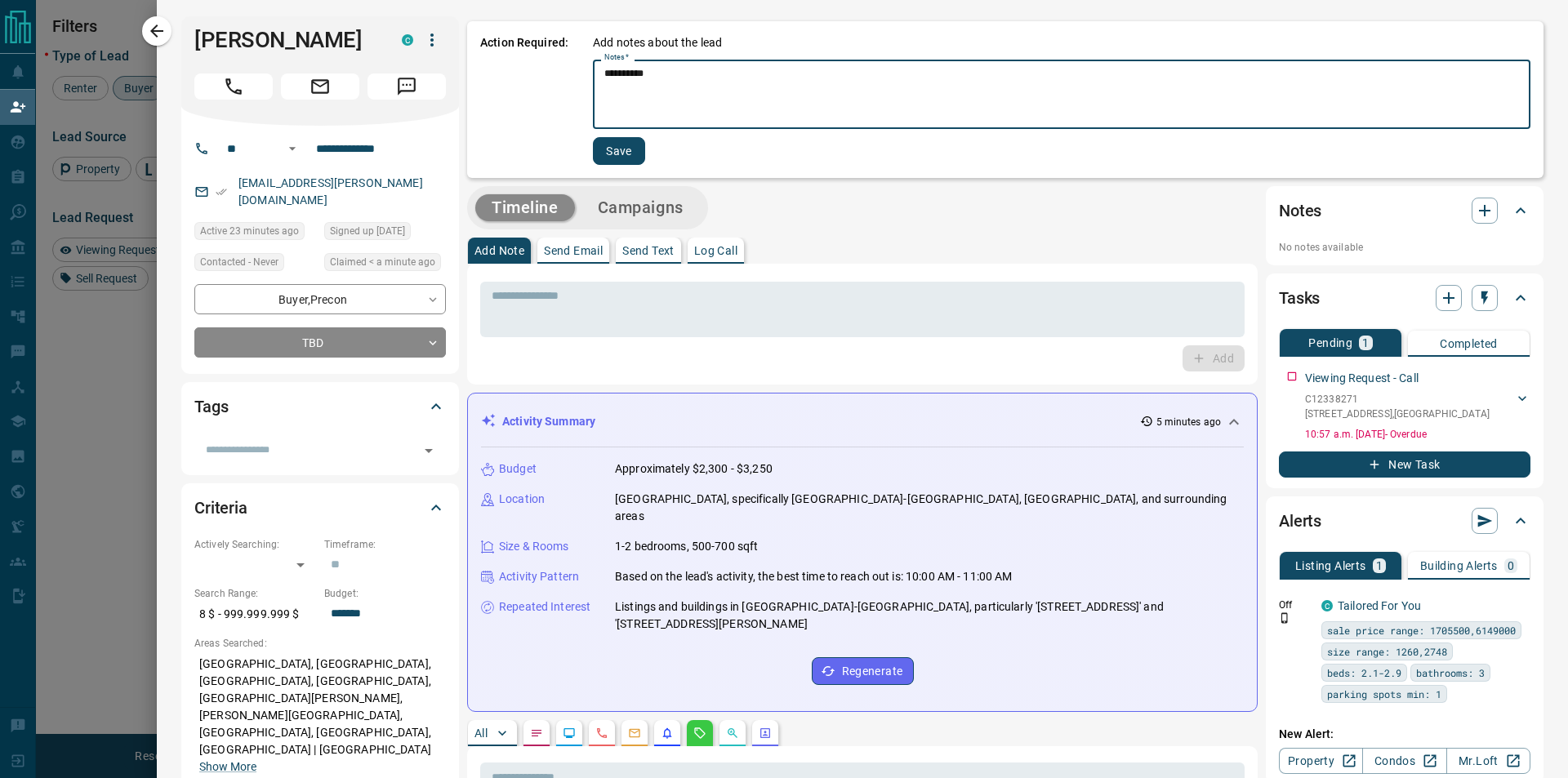
type textarea "**********"
click at [610, 151] on button "Save" at bounding box center [618, 151] width 53 height 28
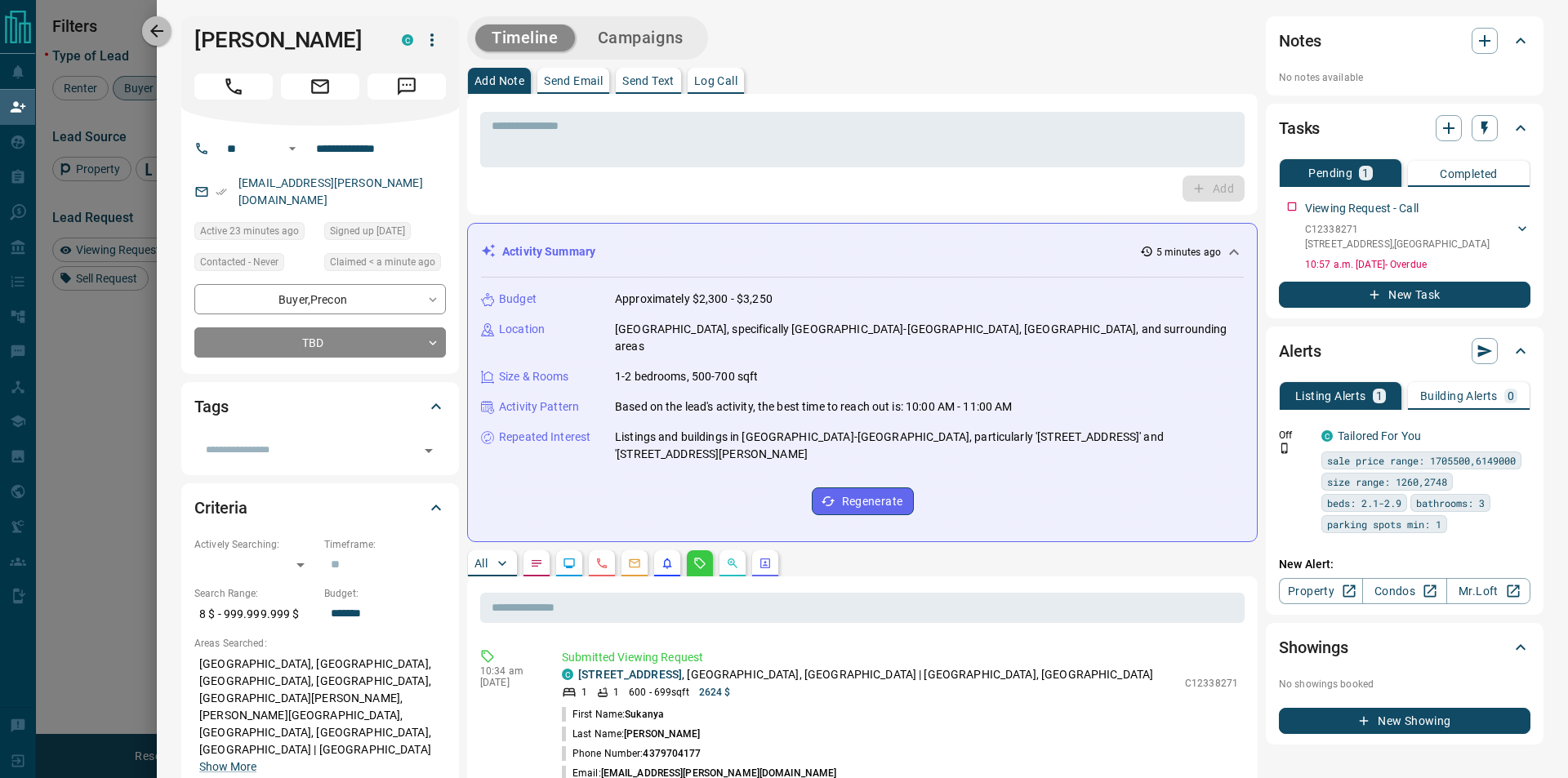
drag, startPoint x: 169, startPoint y: 37, endPoint x: 544, endPoint y: 91, distance: 378.9
click at [169, 37] on button "button" at bounding box center [156, 30] width 29 height 29
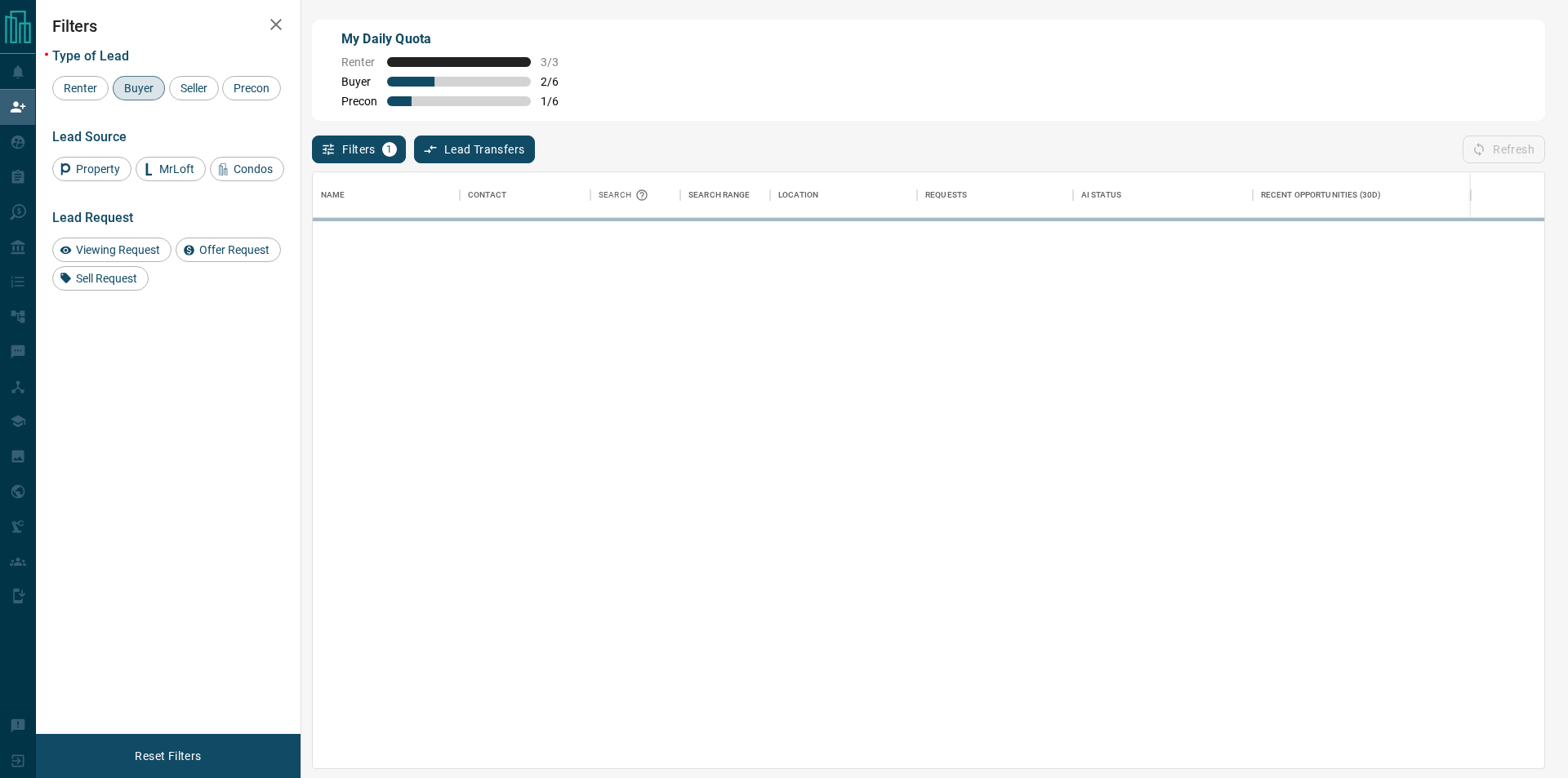
scroll to position [583, 1217]
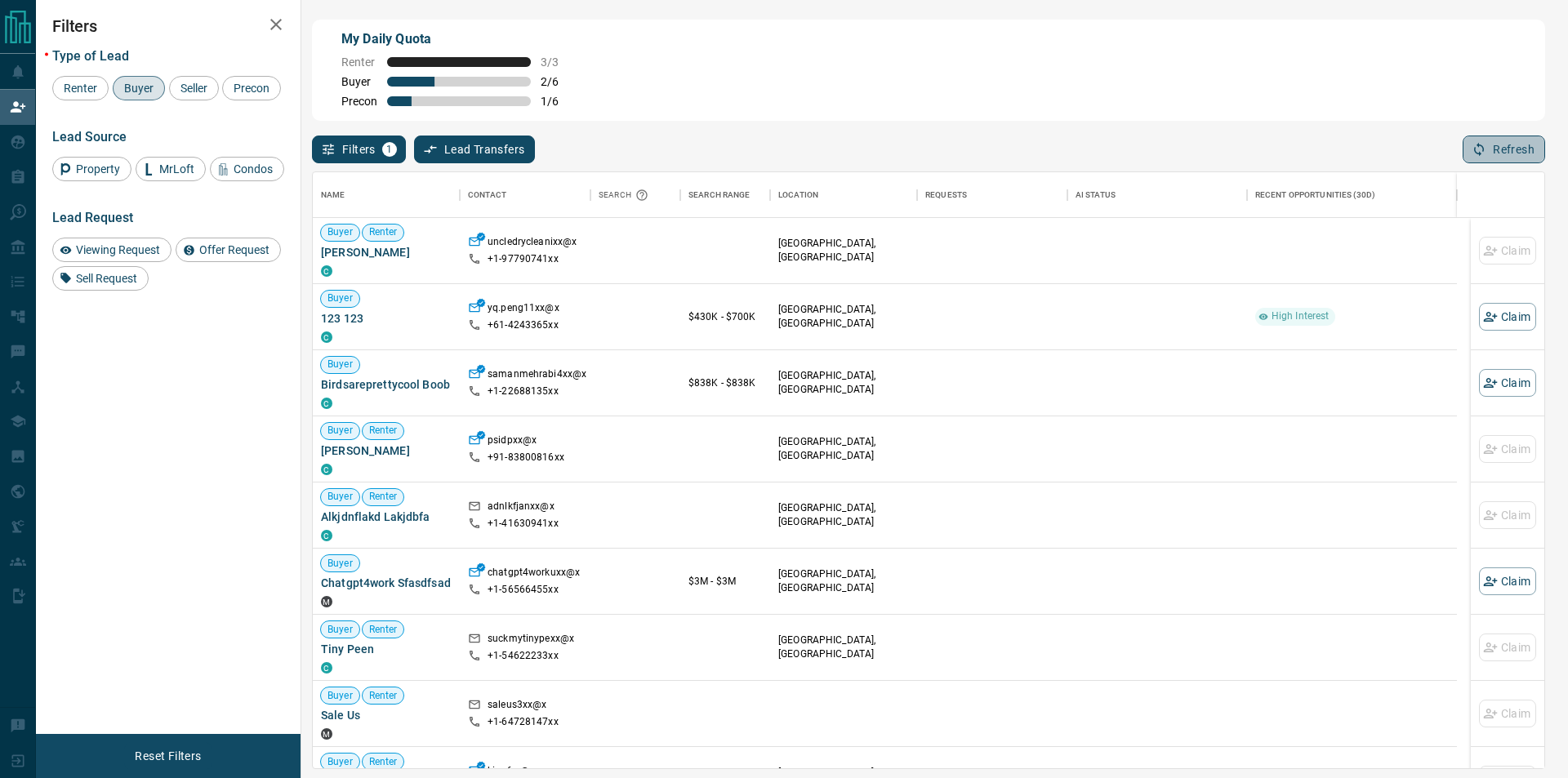
click at [1481, 143] on button "Refresh" at bounding box center [1504, 149] width 82 height 28
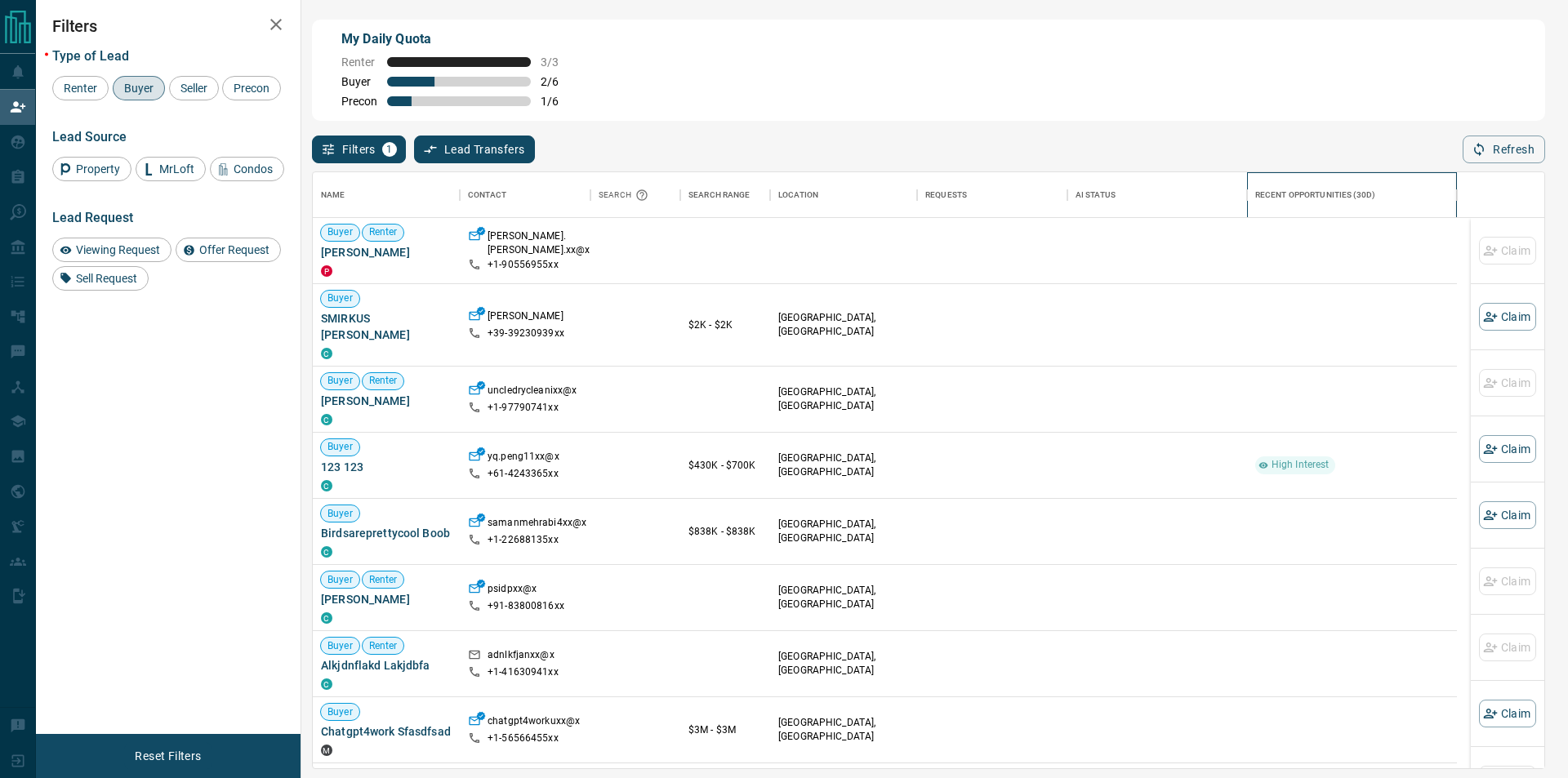
click at [1434, 216] on div "Recent Opportunities (30d)" at bounding box center [1351, 194] width 194 height 46
click at [1503, 149] on button "Refresh" at bounding box center [1504, 149] width 82 height 28
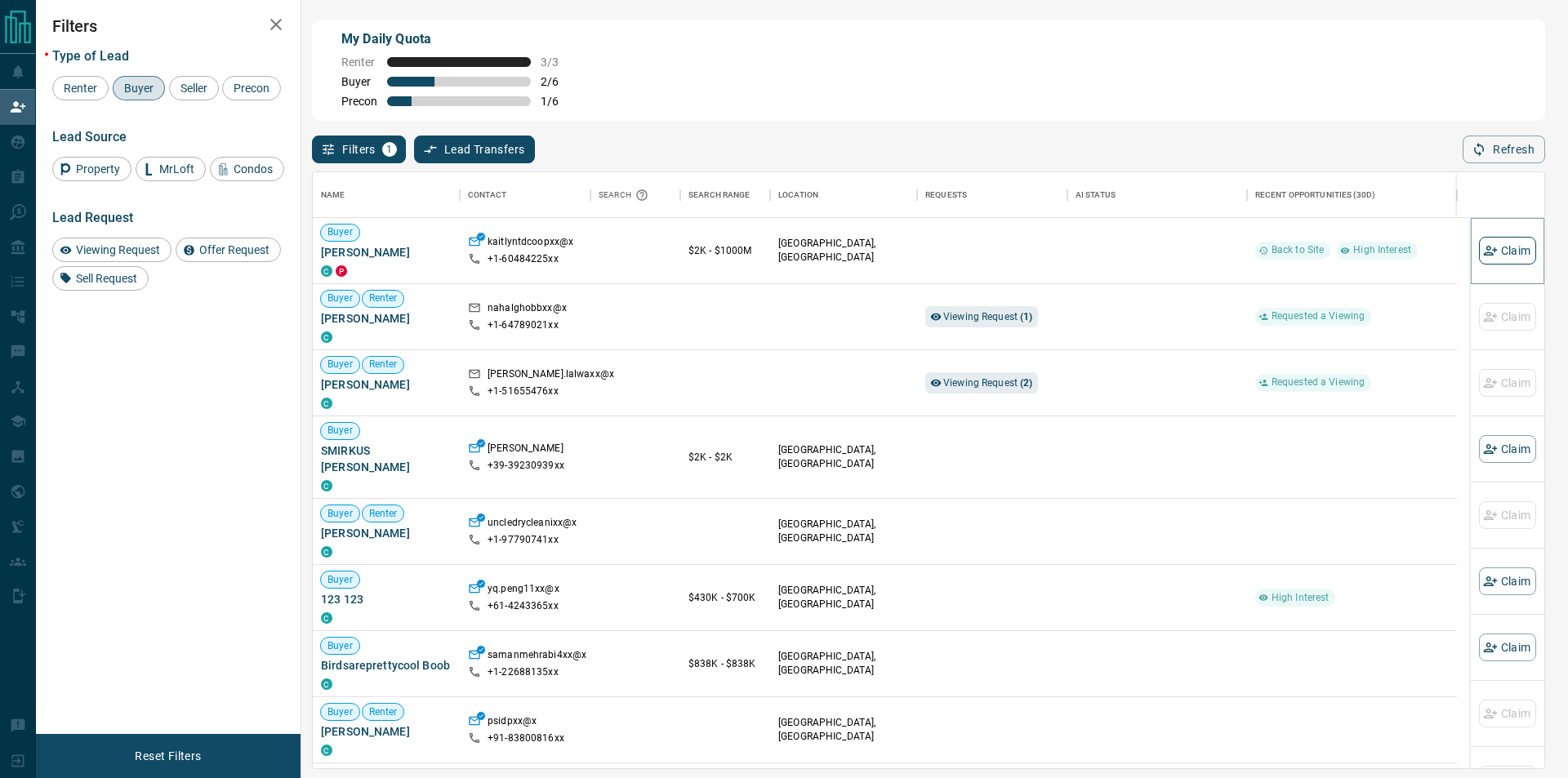
click at [1484, 257] on button "Claim" at bounding box center [1507, 250] width 57 height 28
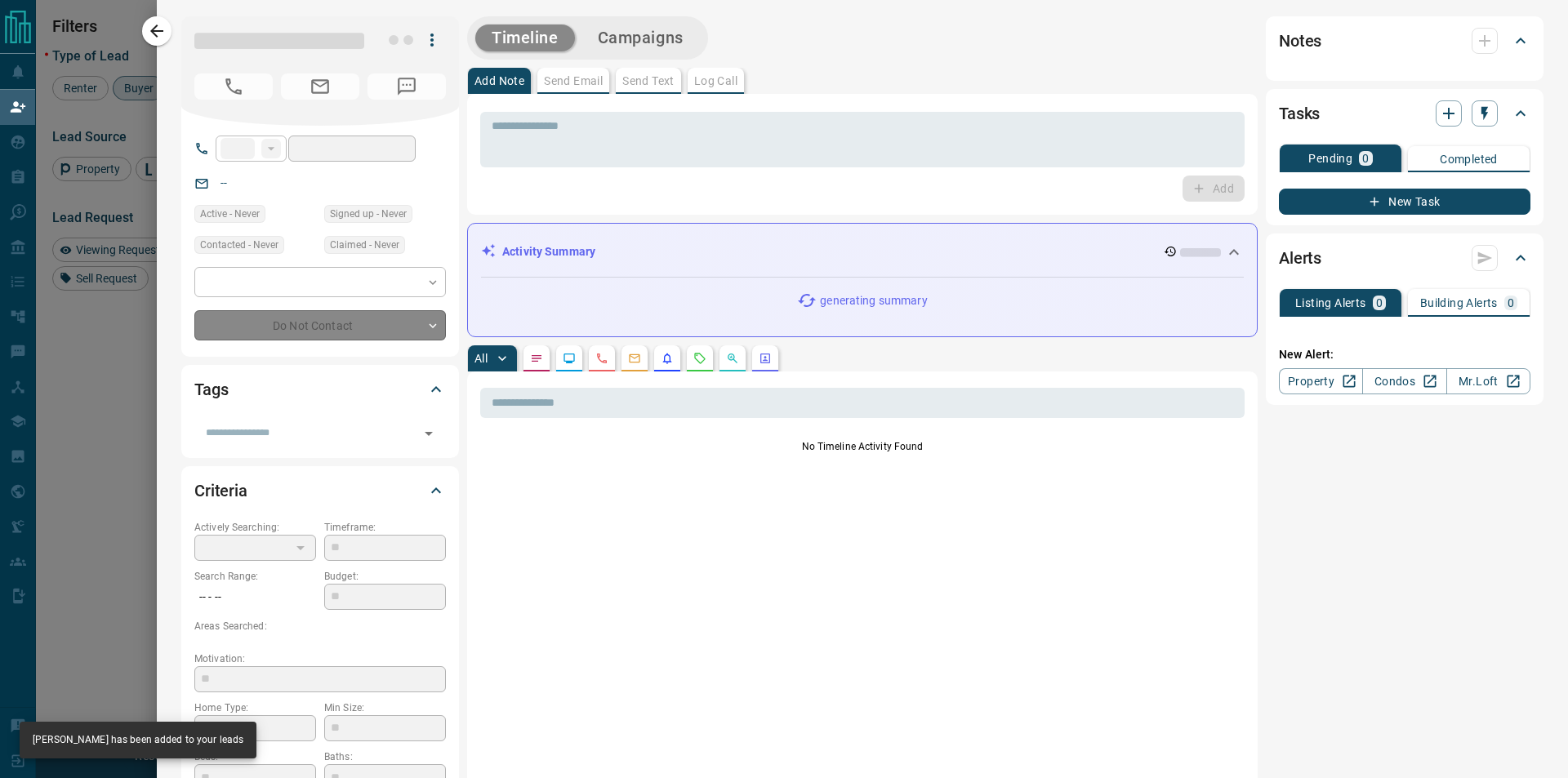
type input "**"
type input "**********"
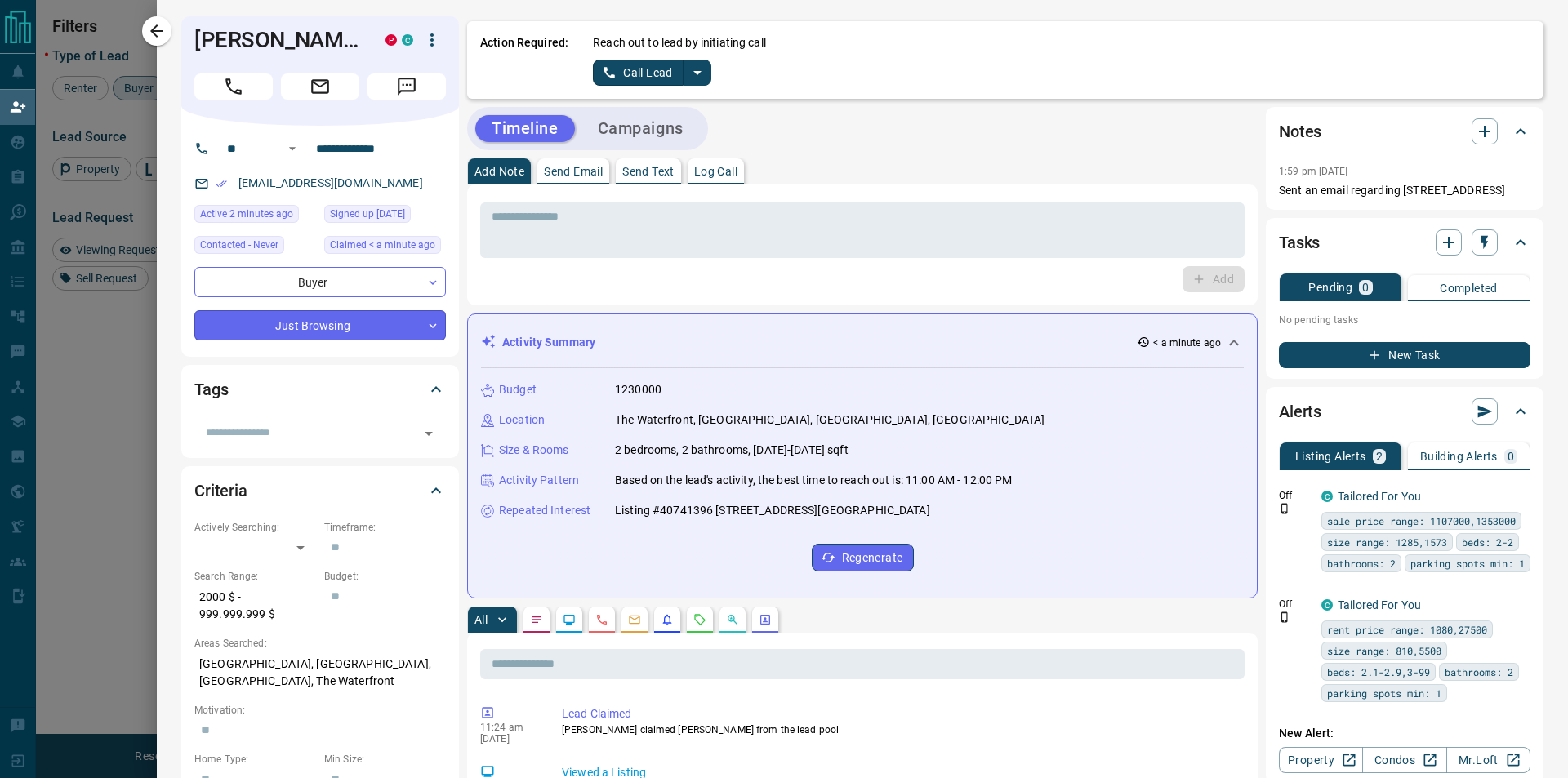
click at [318, 333] on body "Lead Transfers Claim Leads My Leads Tasks Opportunities Deals Campaigns Automat…" at bounding box center [784, 327] width 1568 height 655
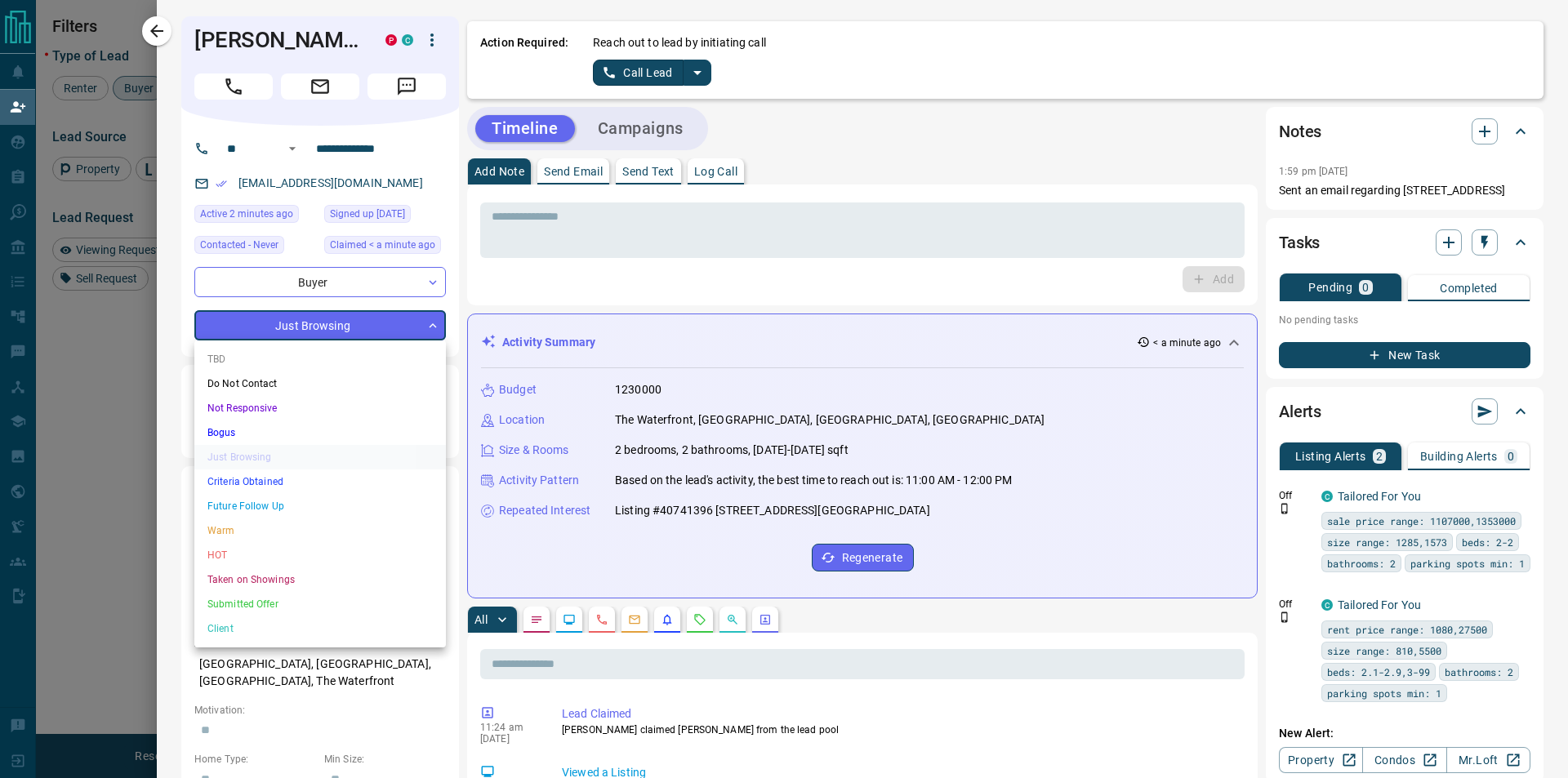
click at [266, 352] on li "TBD" at bounding box center [320, 359] width 252 height 24
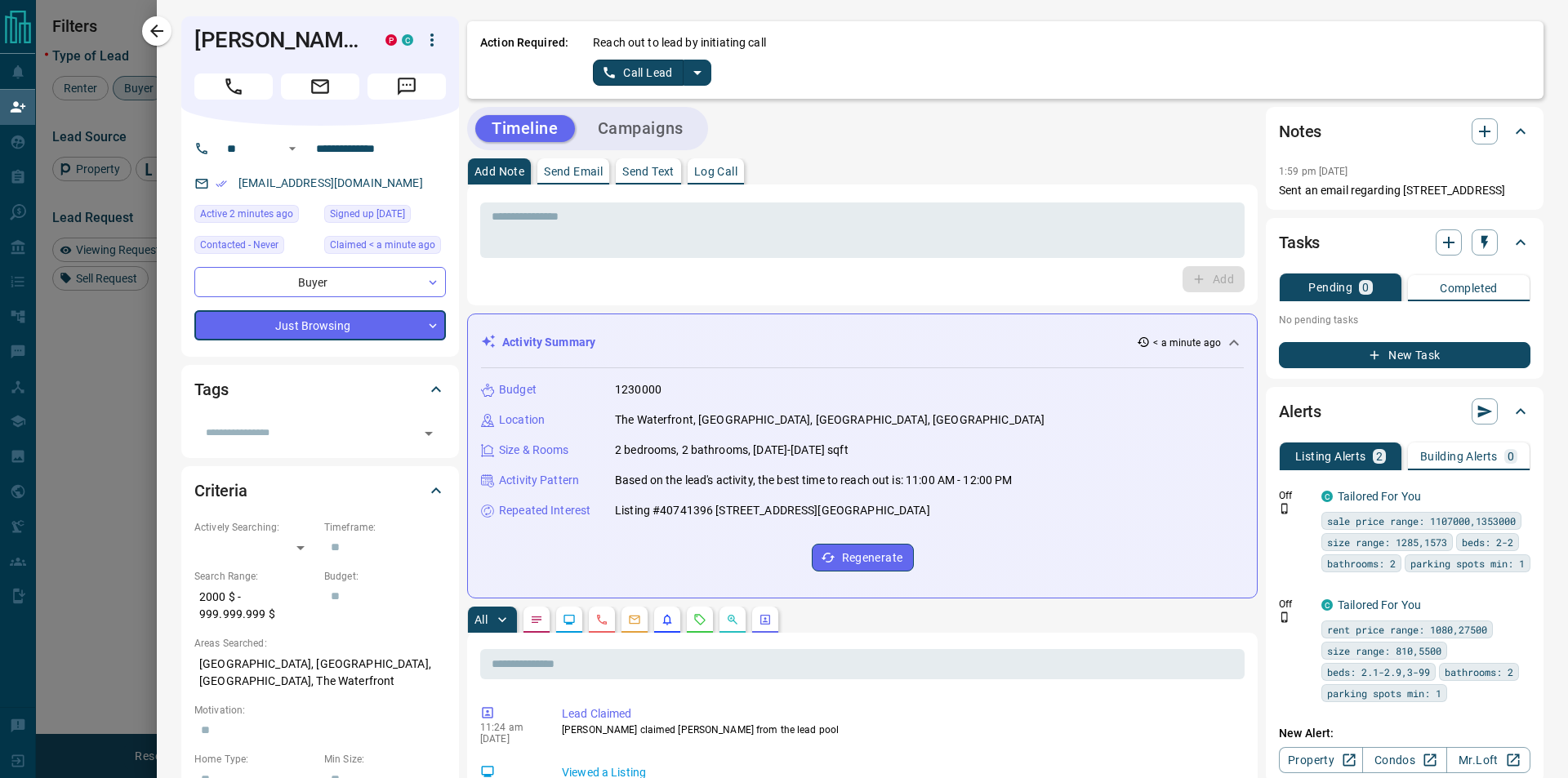
click at [702, 158] on button "Log Call" at bounding box center [715, 170] width 56 height 26
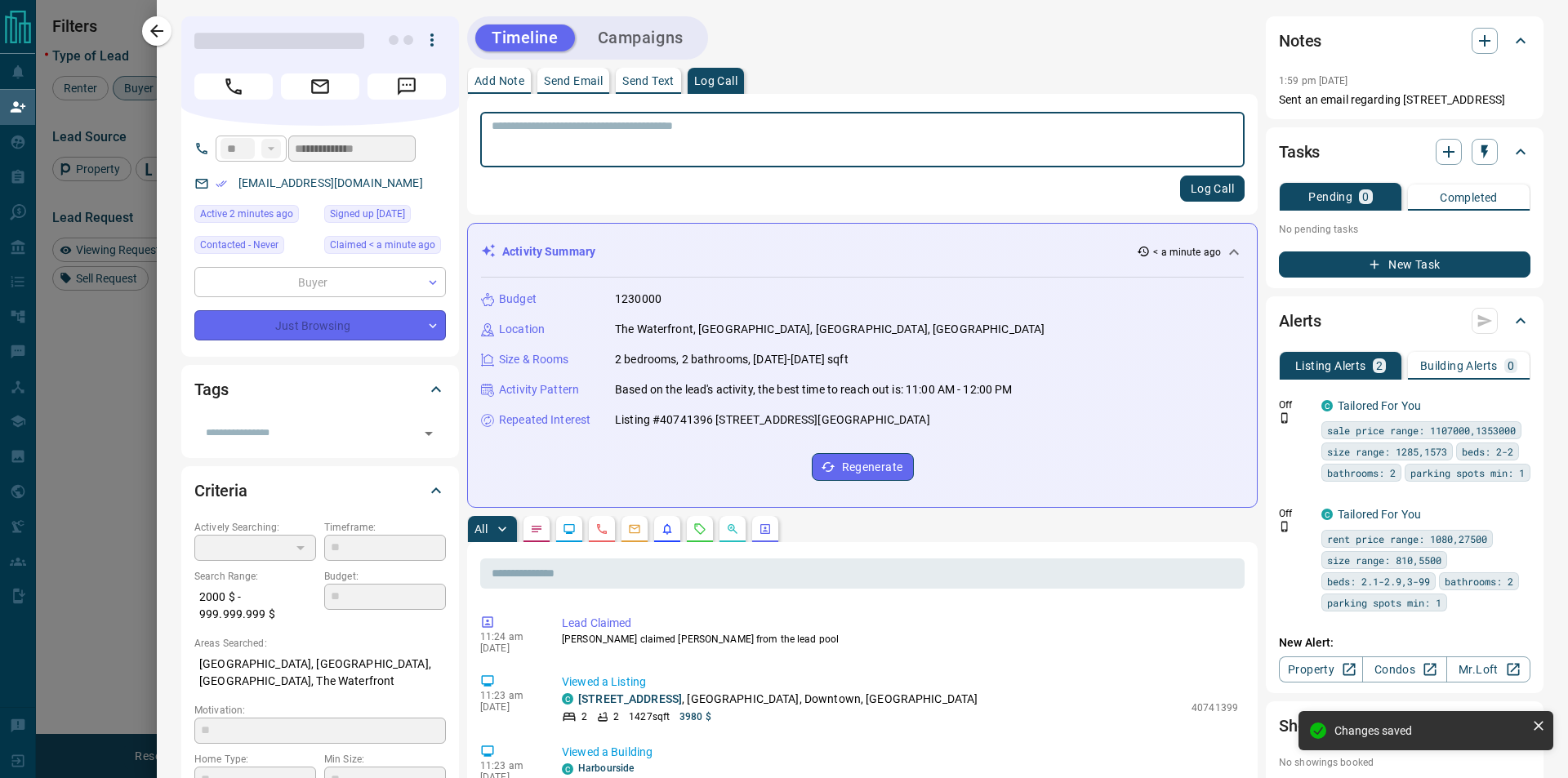
type input "**"
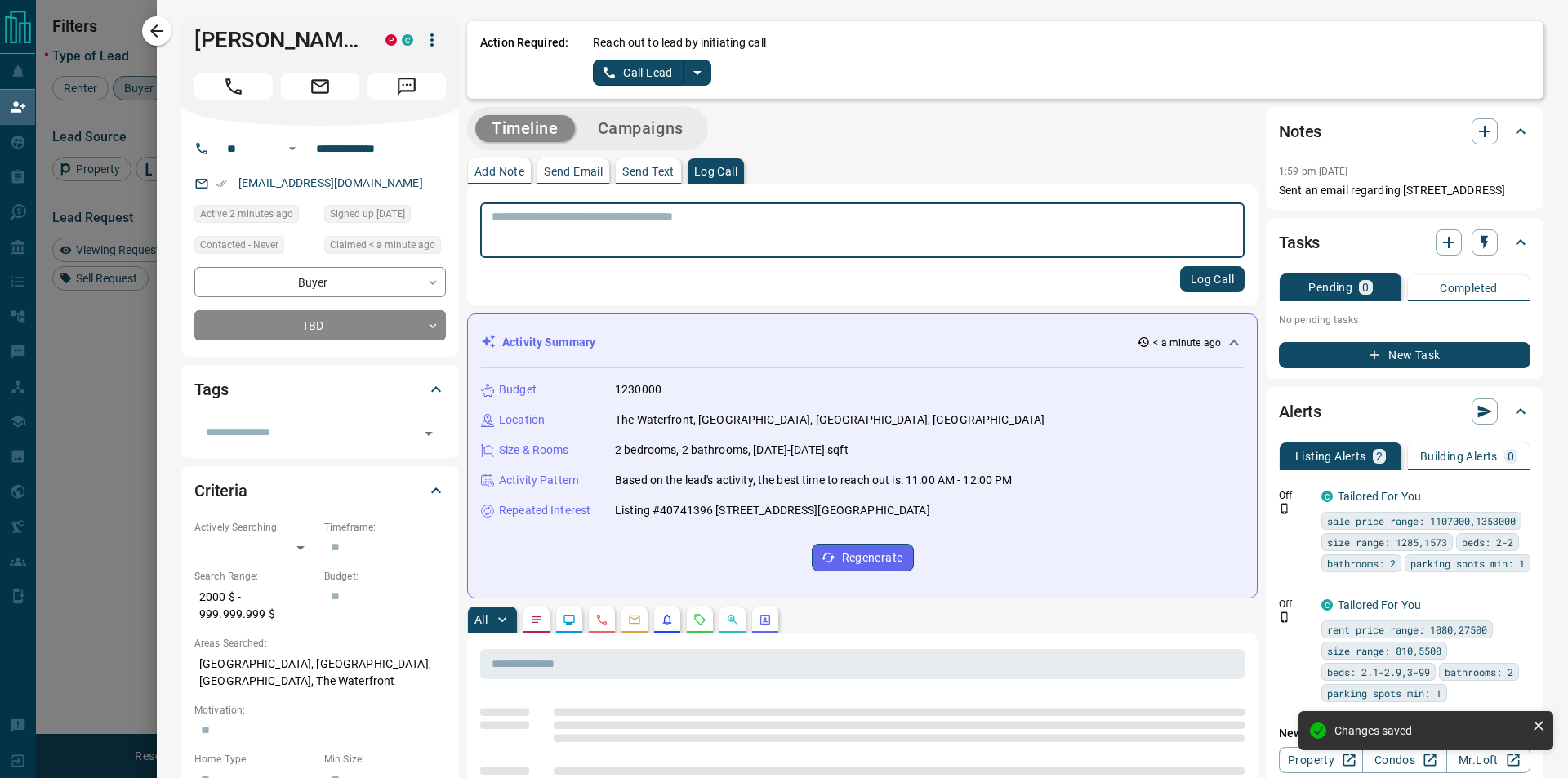
click at [695, 62] on button "split button" at bounding box center [697, 72] width 28 height 26
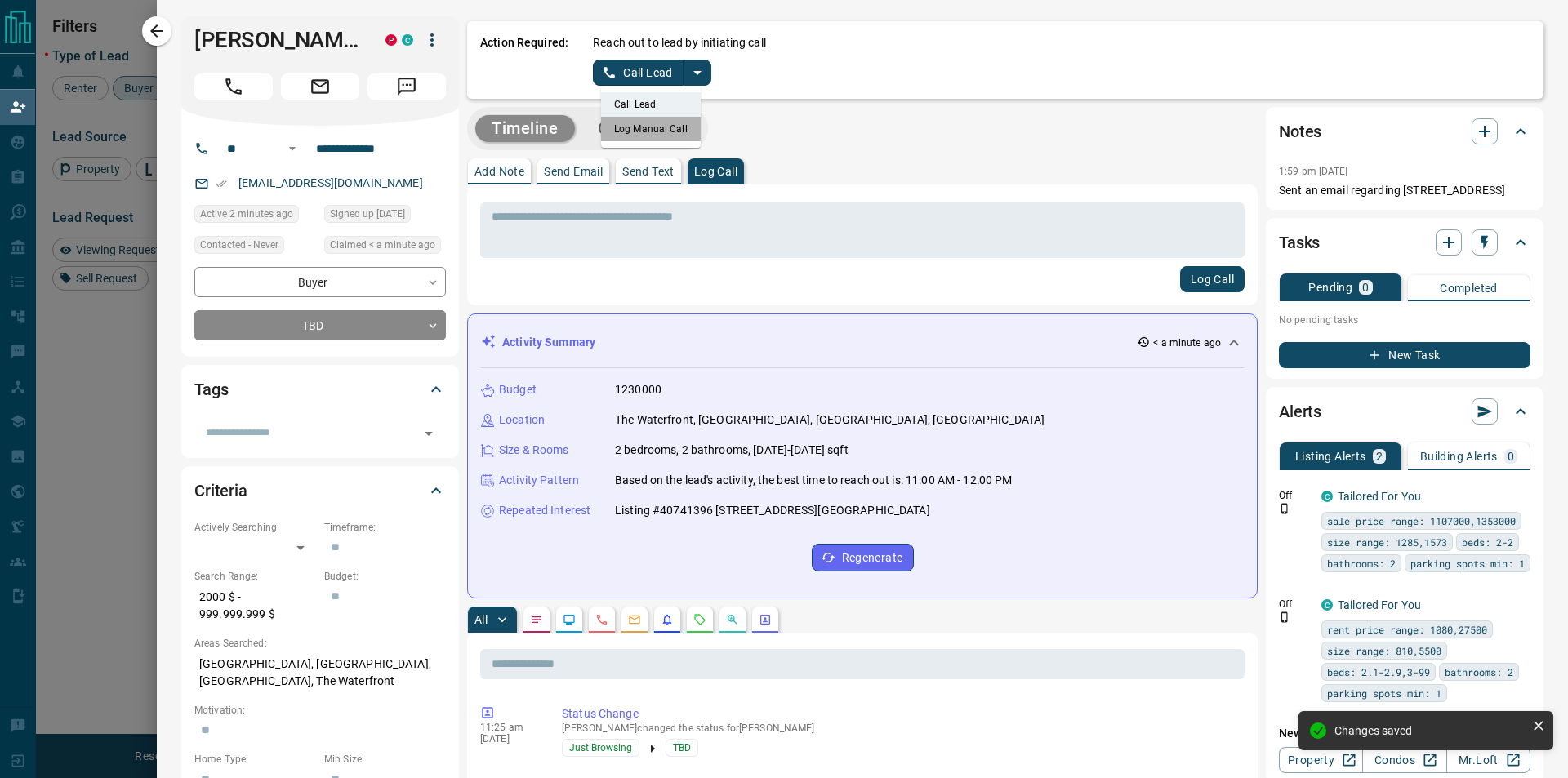
click at [650, 128] on li "Log Manual Call" at bounding box center [651, 128] width 100 height 24
click at [626, 70] on button "Log Manual Call" at bounding box center [646, 72] width 108 height 26
click at [606, 71] on button "Yes" at bounding box center [609, 72] width 33 height 25
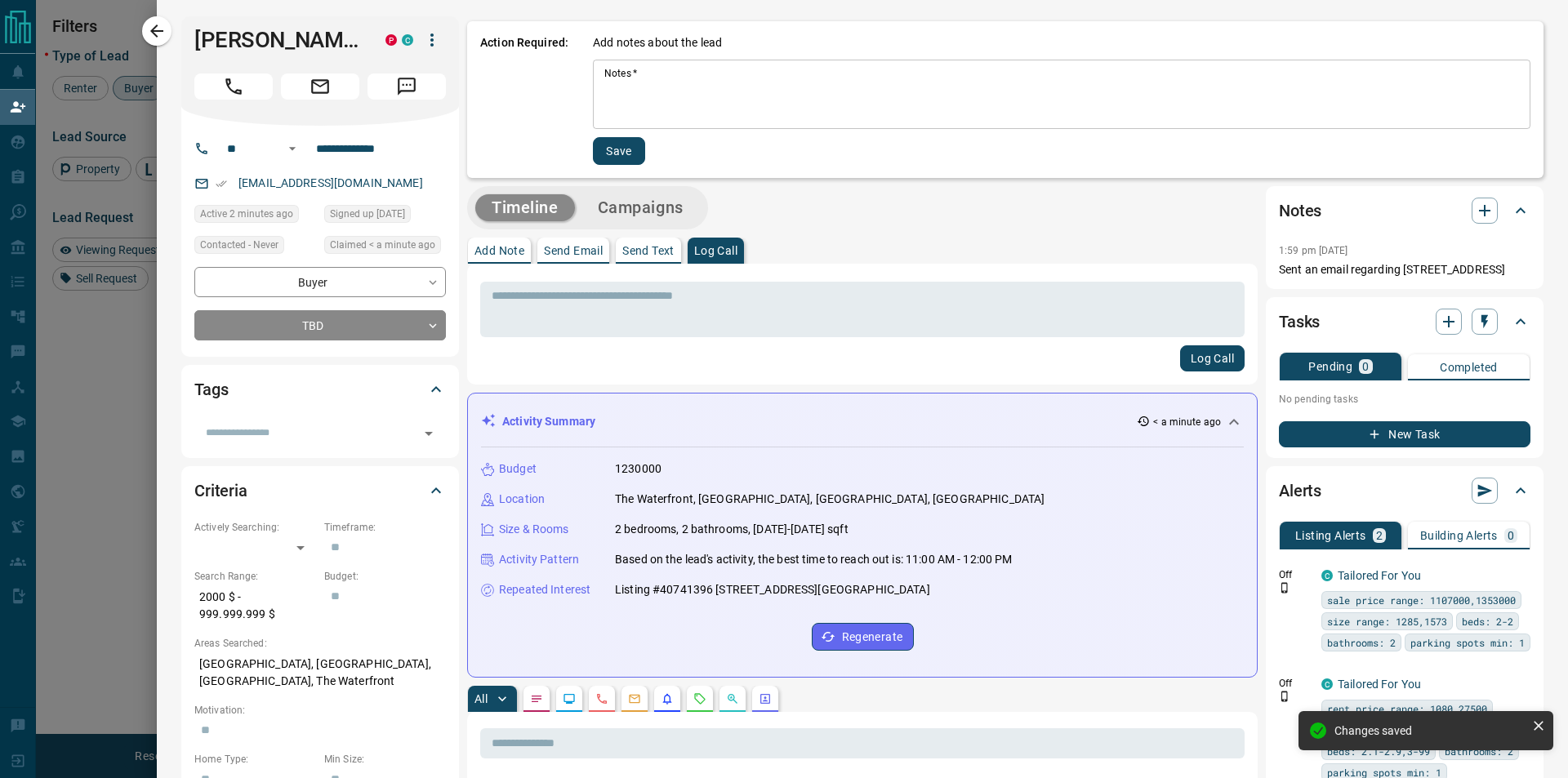
click at [726, 92] on textarea "Notes   *" at bounding box center [1061, 95] width 915 height 55
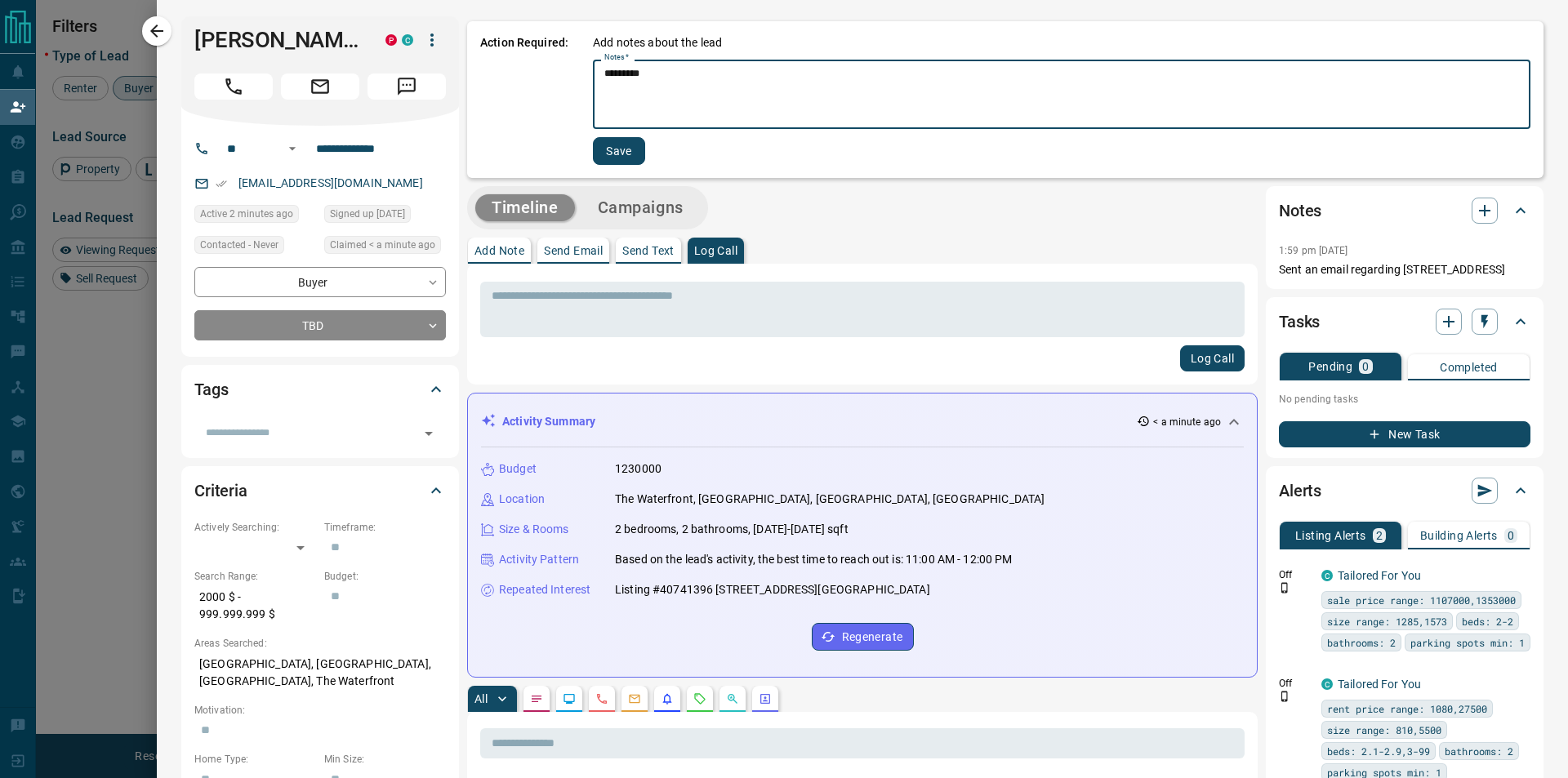
type textarea "*********"
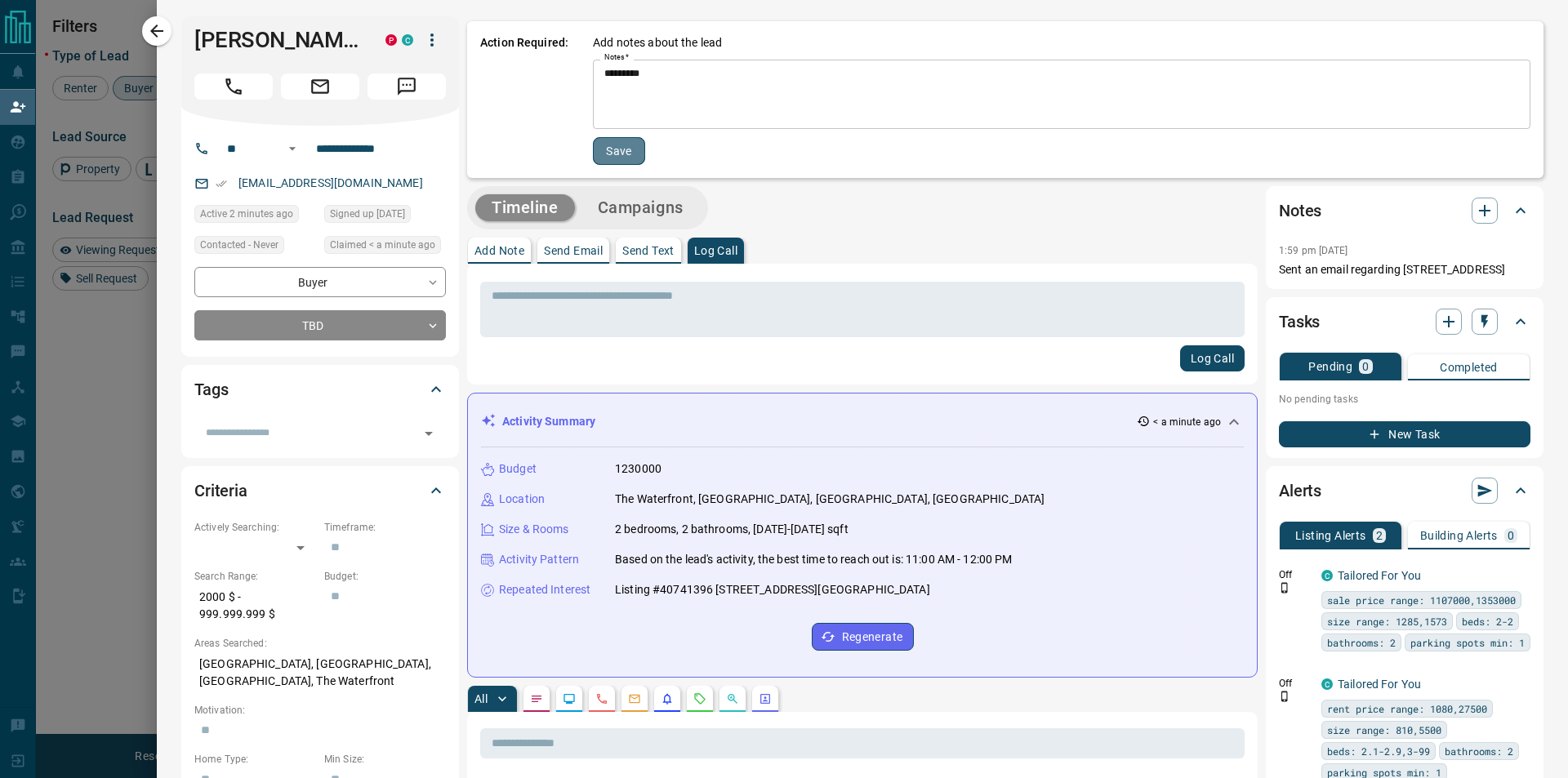
click at [608, 162] on button "Save" at bounding box center [618, 151] width 53 height 28
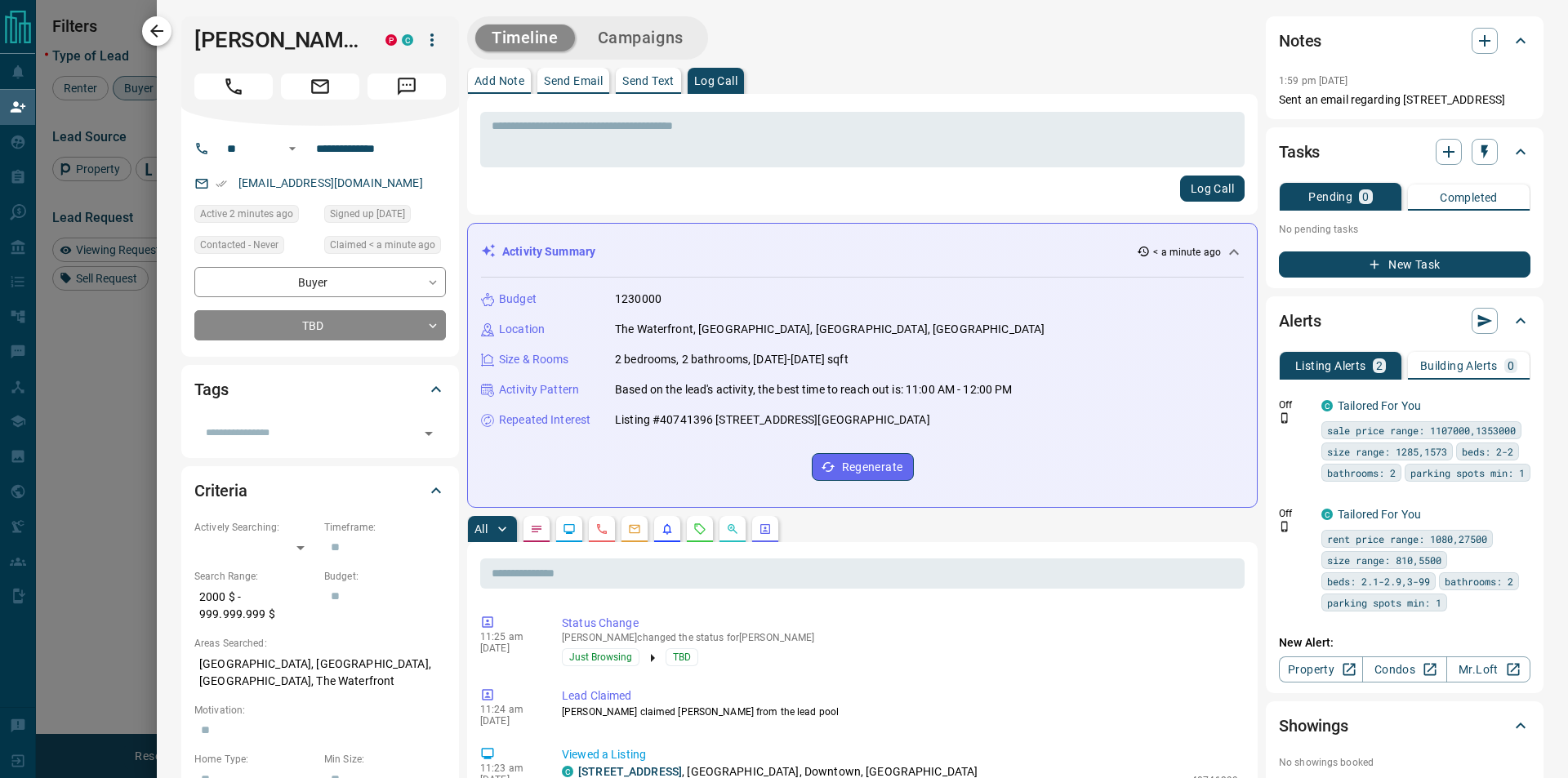
click at [160, 29] on icon "button" at bounding box center [157, 31] width 20 height 20
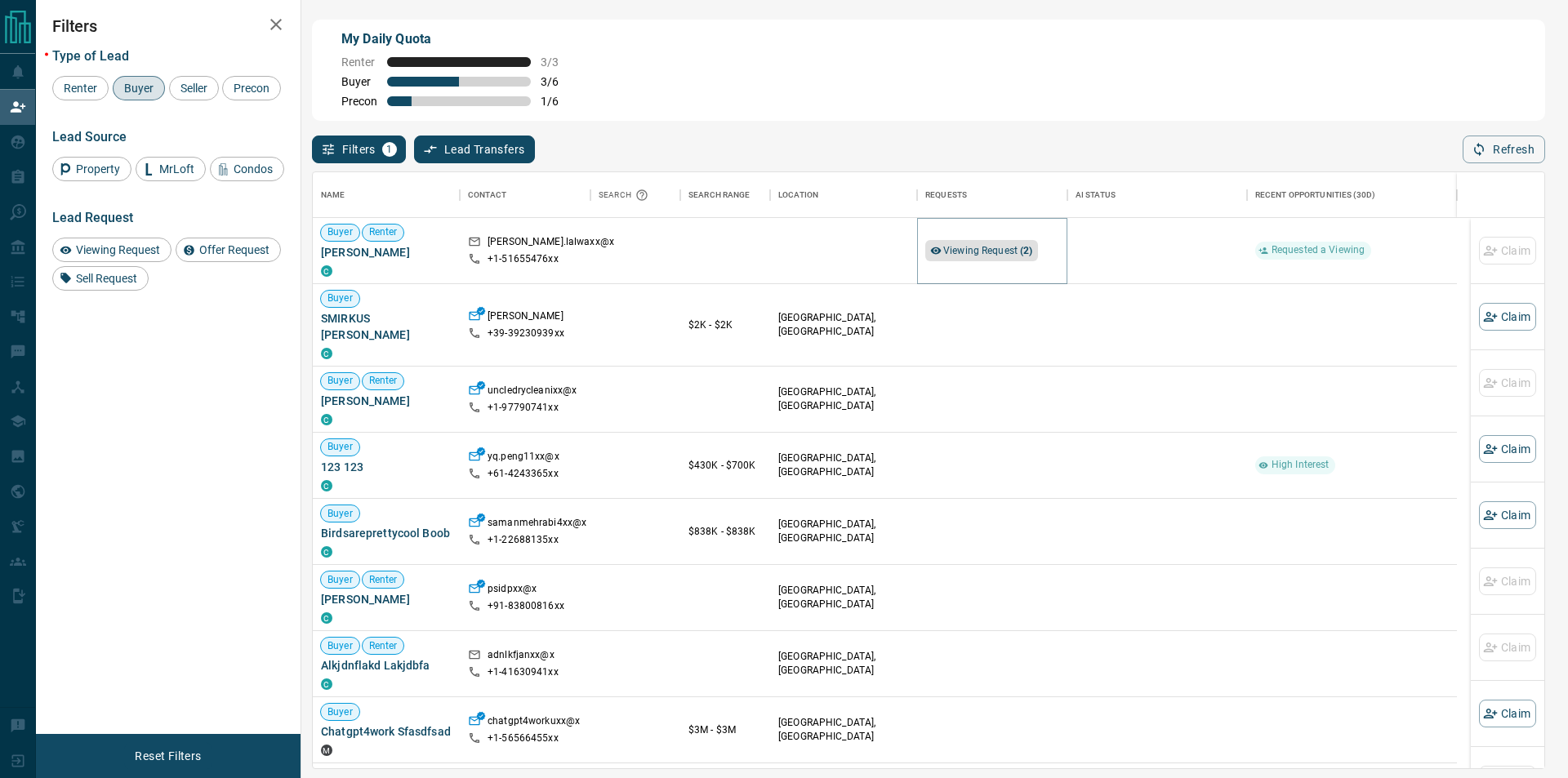
click at [942, 255] on div "Viewing Request ( 2 )" at bounding box center [982, 251] width 112 height 21
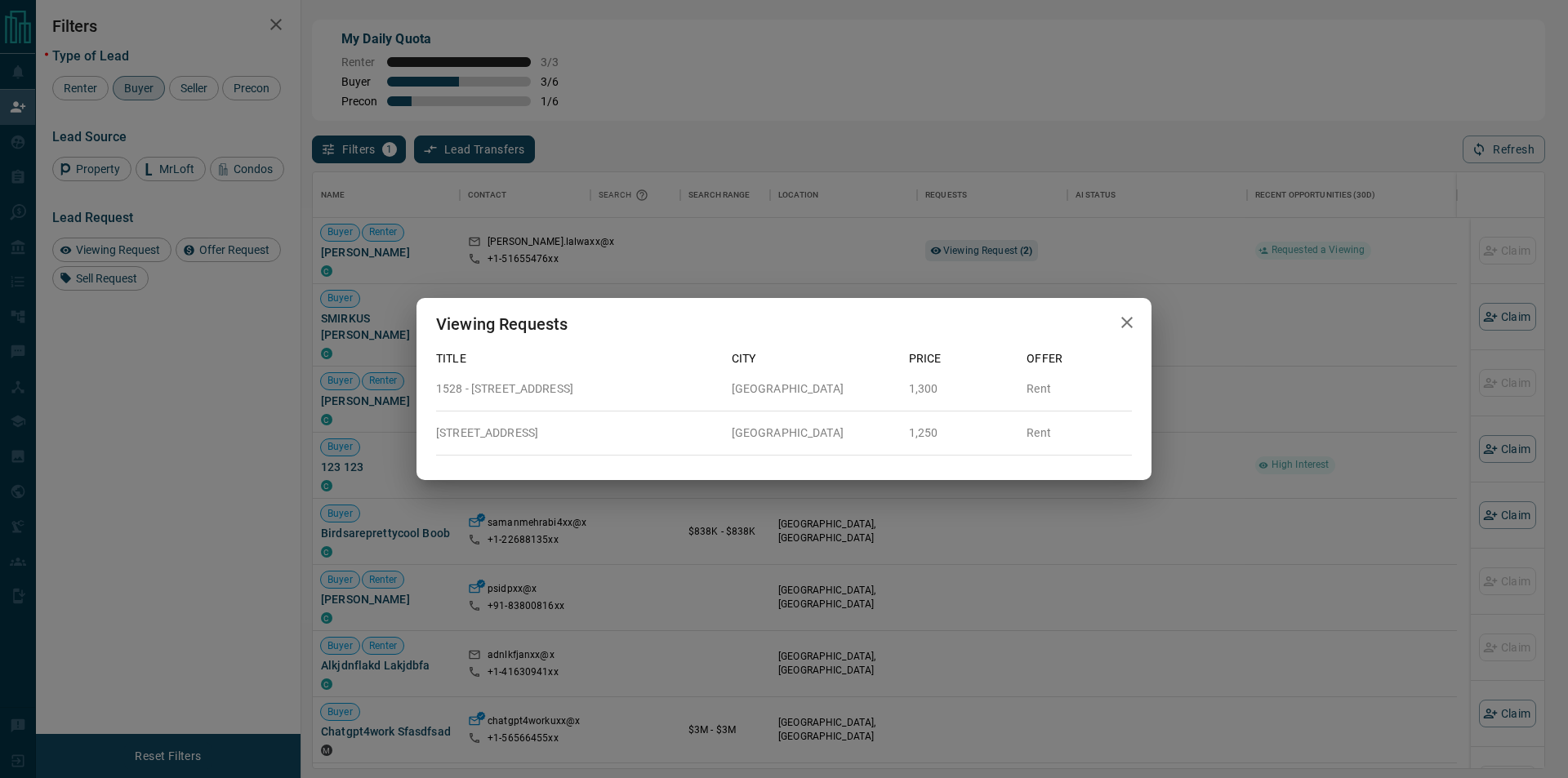
click at [1178, 239] on div "Viewing Requests Title City Price Offer 1528 - [GEOGRAPHIC_DATA] Rent [STREET_A…" at bounding box center [784, 389] width 1568 height 778
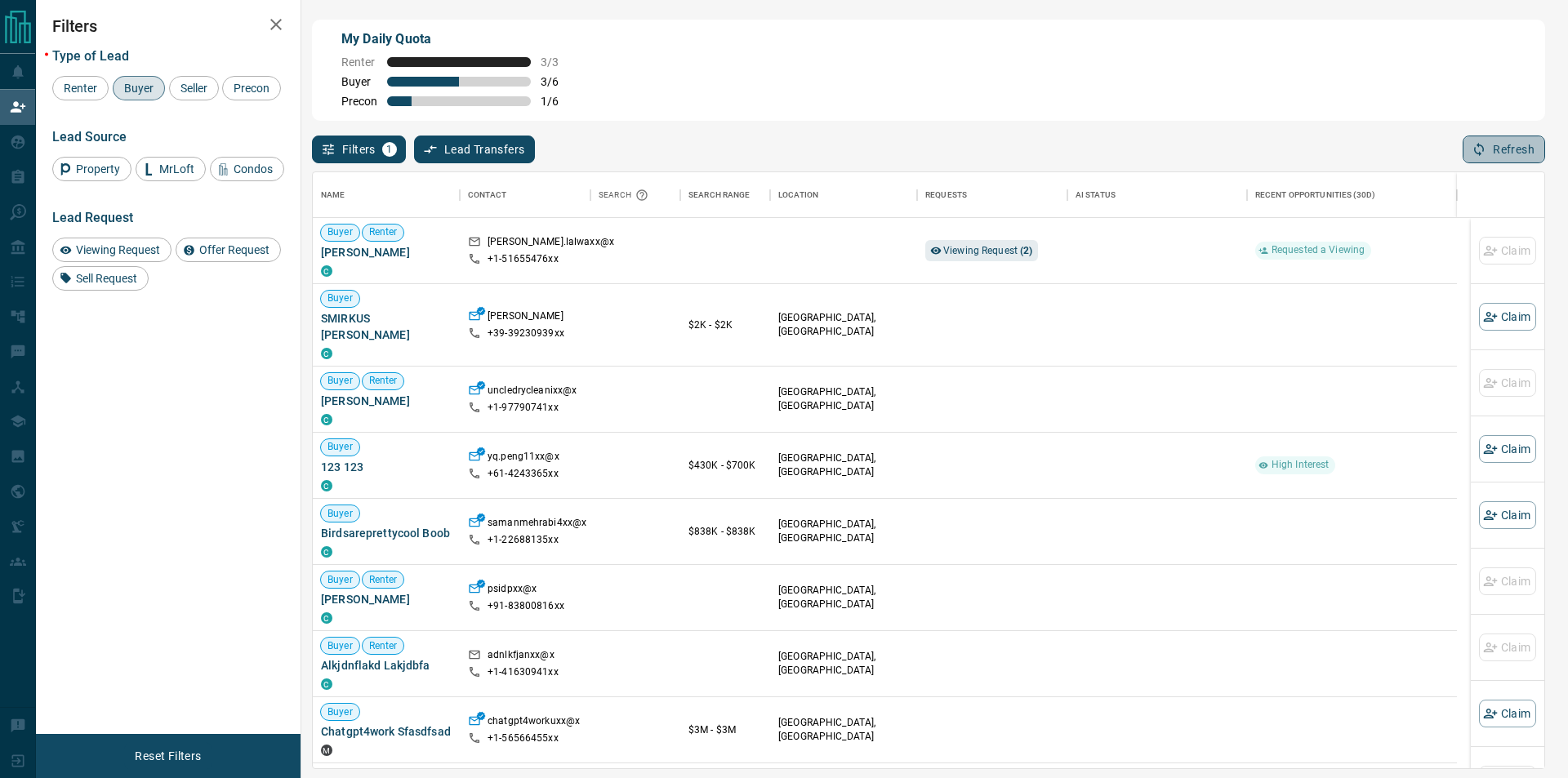
click at [1490, 158] on button "Refresh" at bounding box center [1504, 149] width 82 height 28
click at [935, 254] on icon at bounding box center [935, 250] width 12 height 12
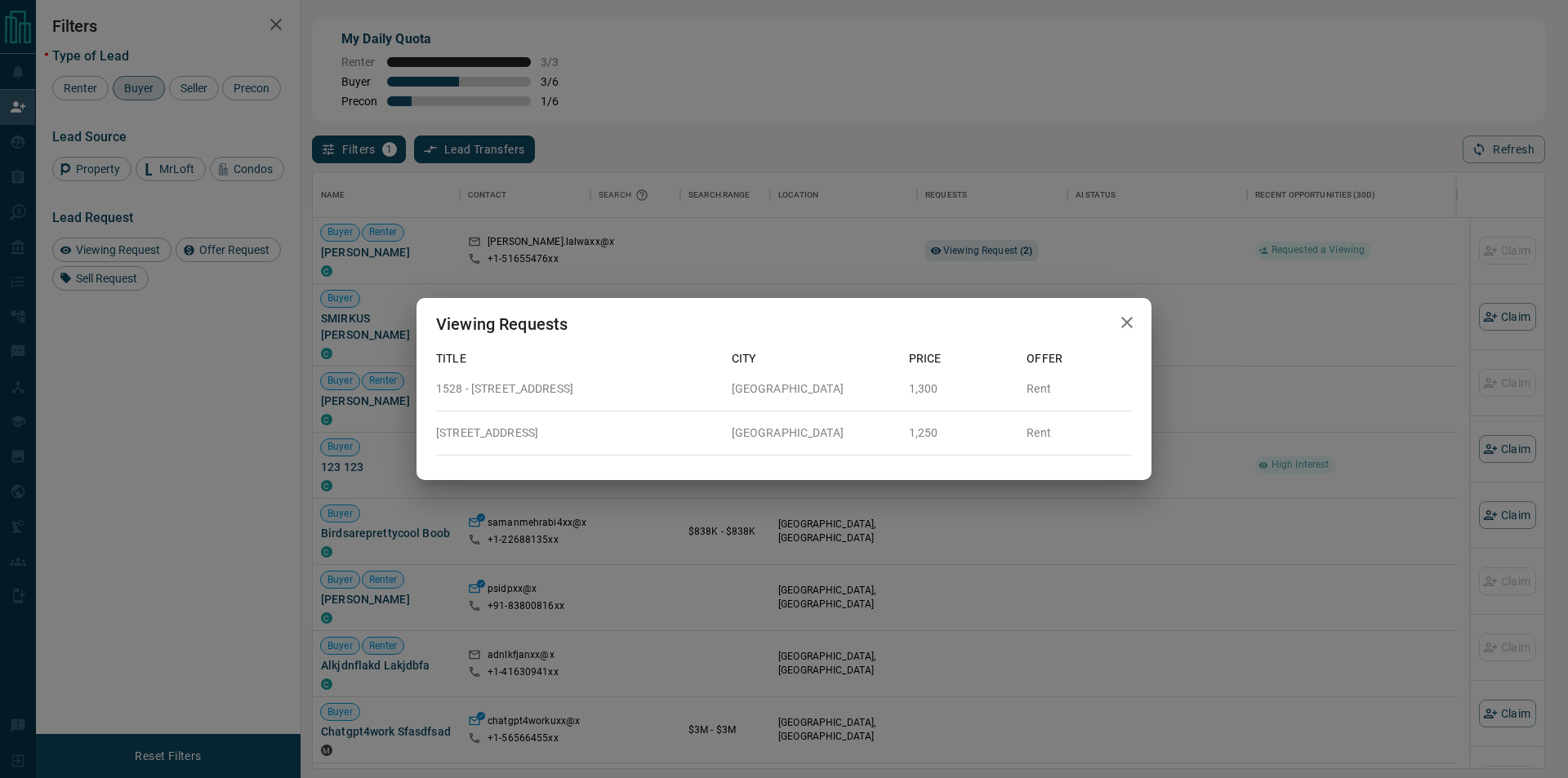
click at [936, 228] on div "Viewing Requests Title City Price Offer 1528 - [GEOGRAPHIC_DATA] Rent [STREET_A…" at bounding box center [784, 389] width 1568 height 778
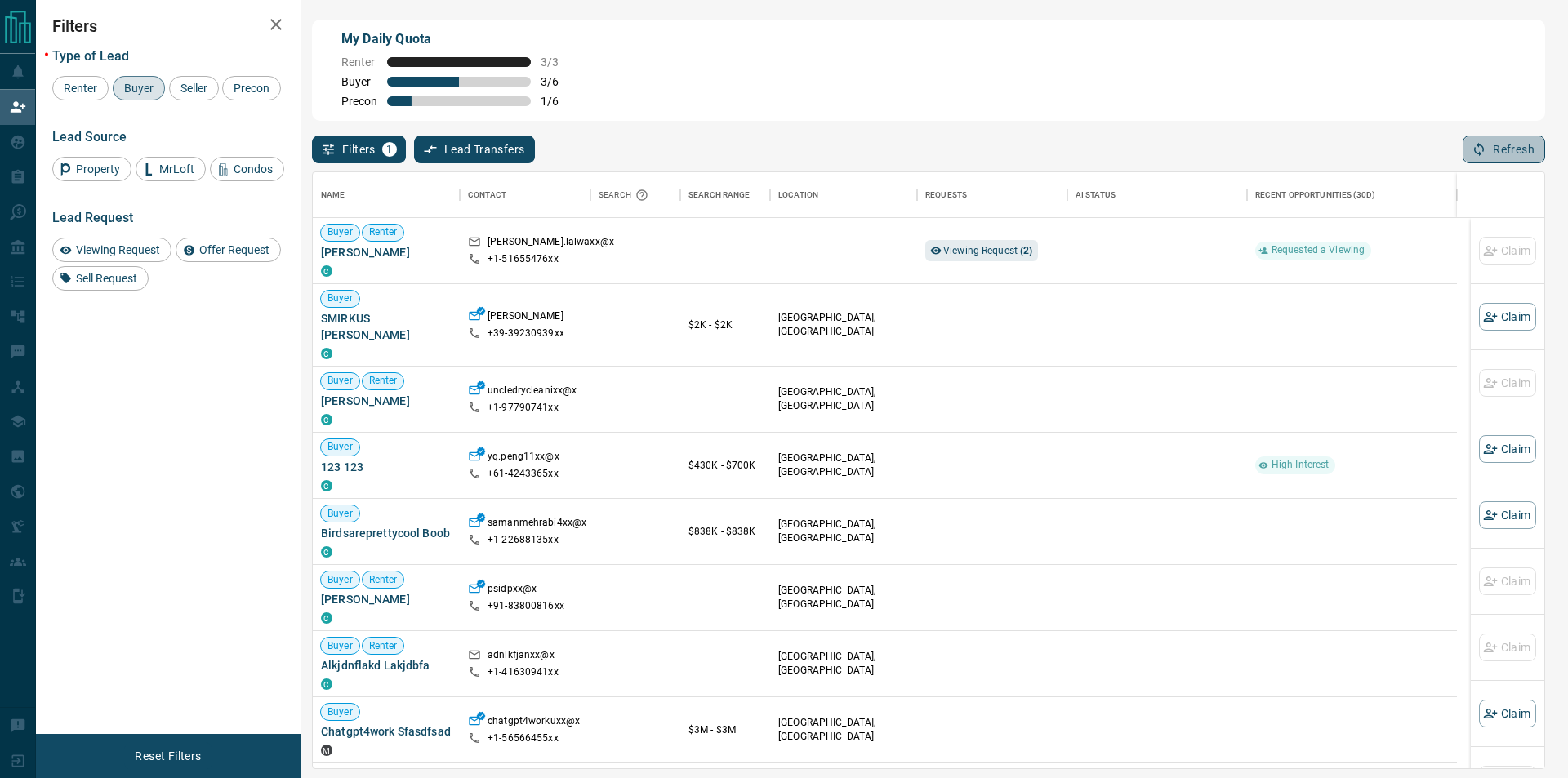
click at [1481, 156] on icon "button" at bounding box center [1478, 150] width 10 height 14
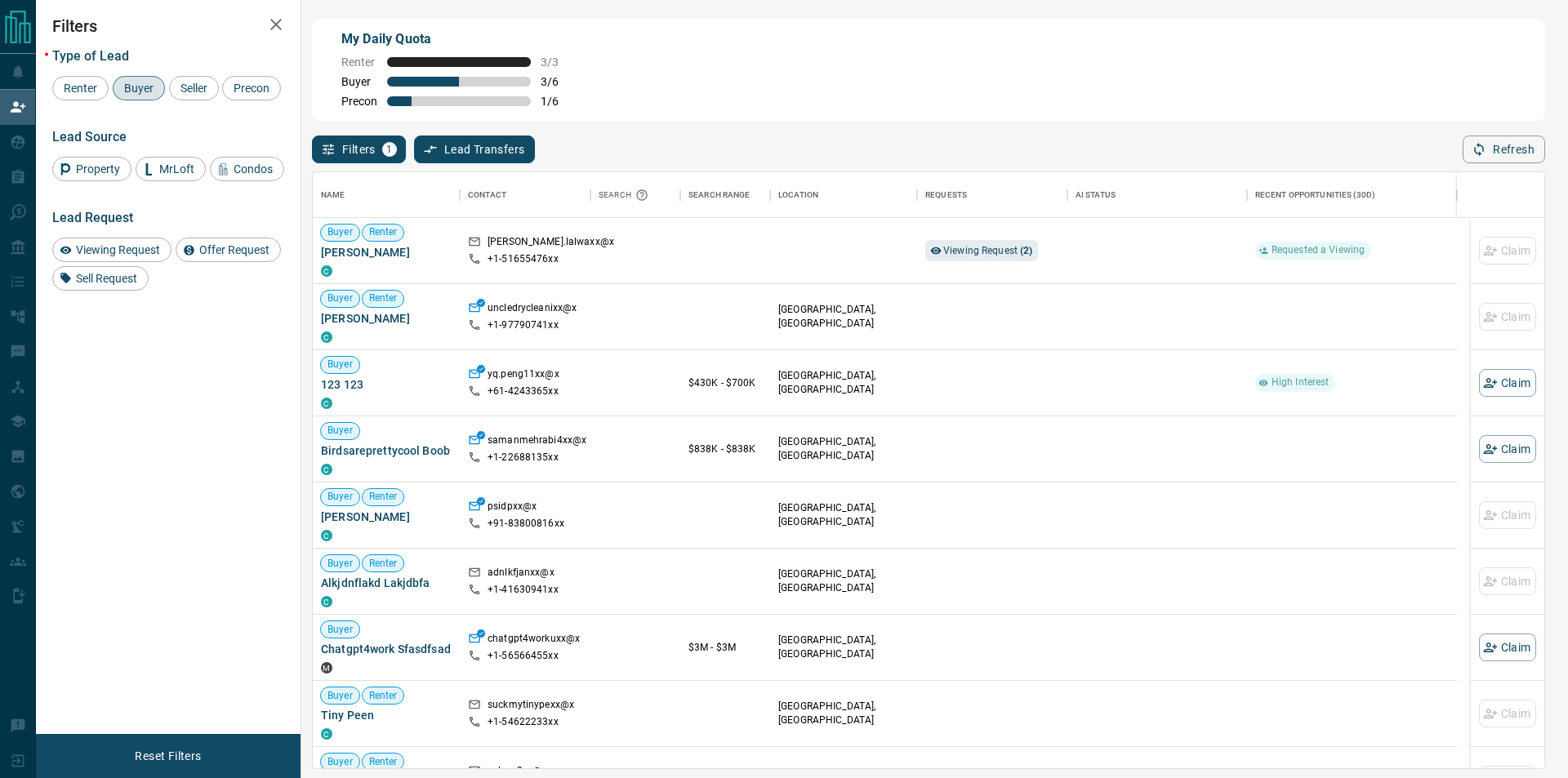
click at [1506, 137] on div "Filters 1 Lead Transfers 0 Refresh" at bounding box center [927, 142] width 1232 height 43
drag, startPoint x: 1506, startPoint y: 141, endPoint x: 1496, endPoint y: 144, distance: 10.4
click at [1506, 142] on button "Refresh" at bounding box center [1504, 149] width 82 height 28
click at [983, 245] on span "Viewing Request ( 2 )" at bounding box center [988, 251] width 90 height 16
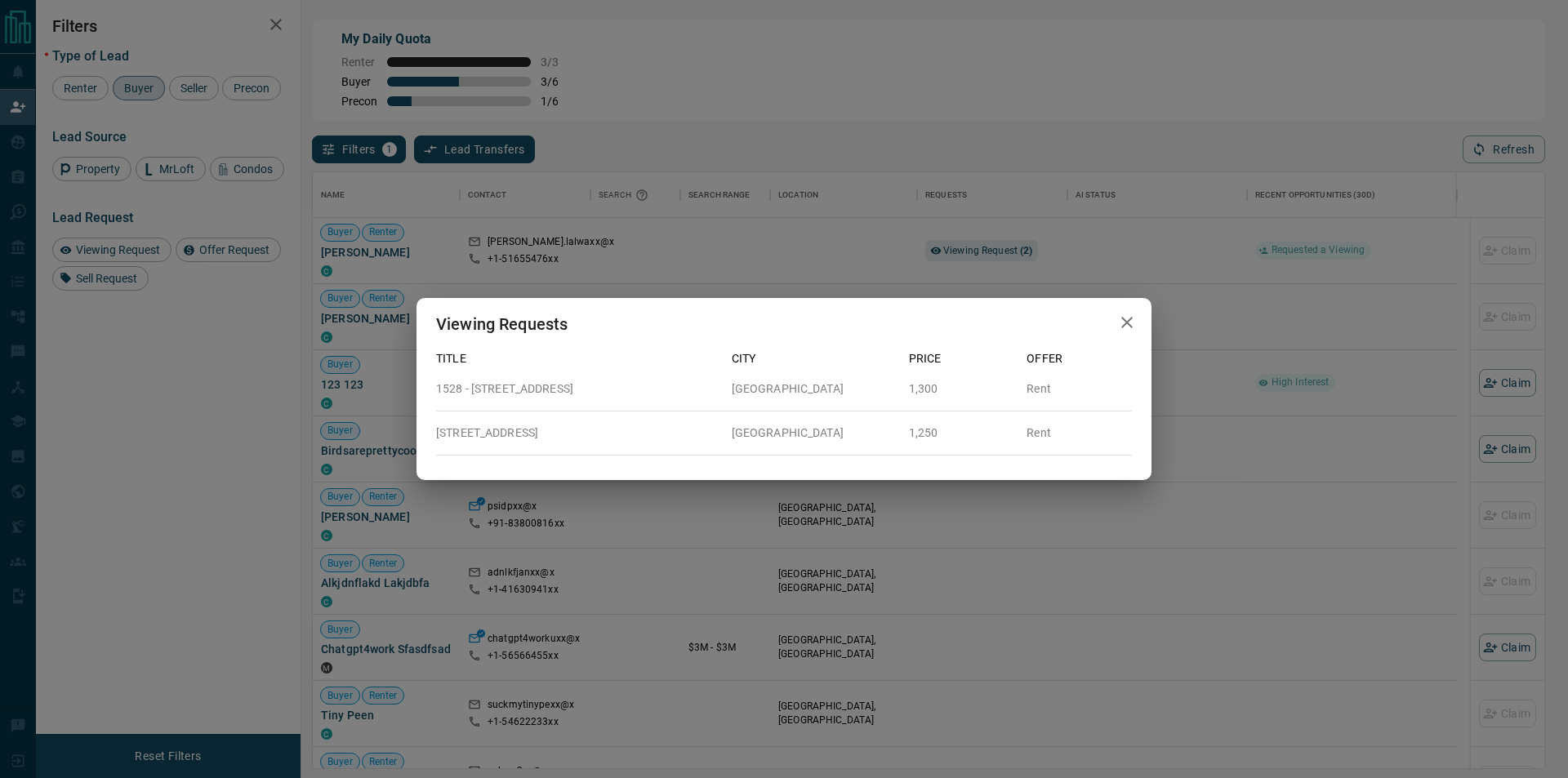
click at [983, 173] on div "Viewing Requests Title City Price Offer 1528 - [GEOGRAPHIC_DATA] Rent [STREET_A…" at bounding box center [784, 389] width 1568 height 778
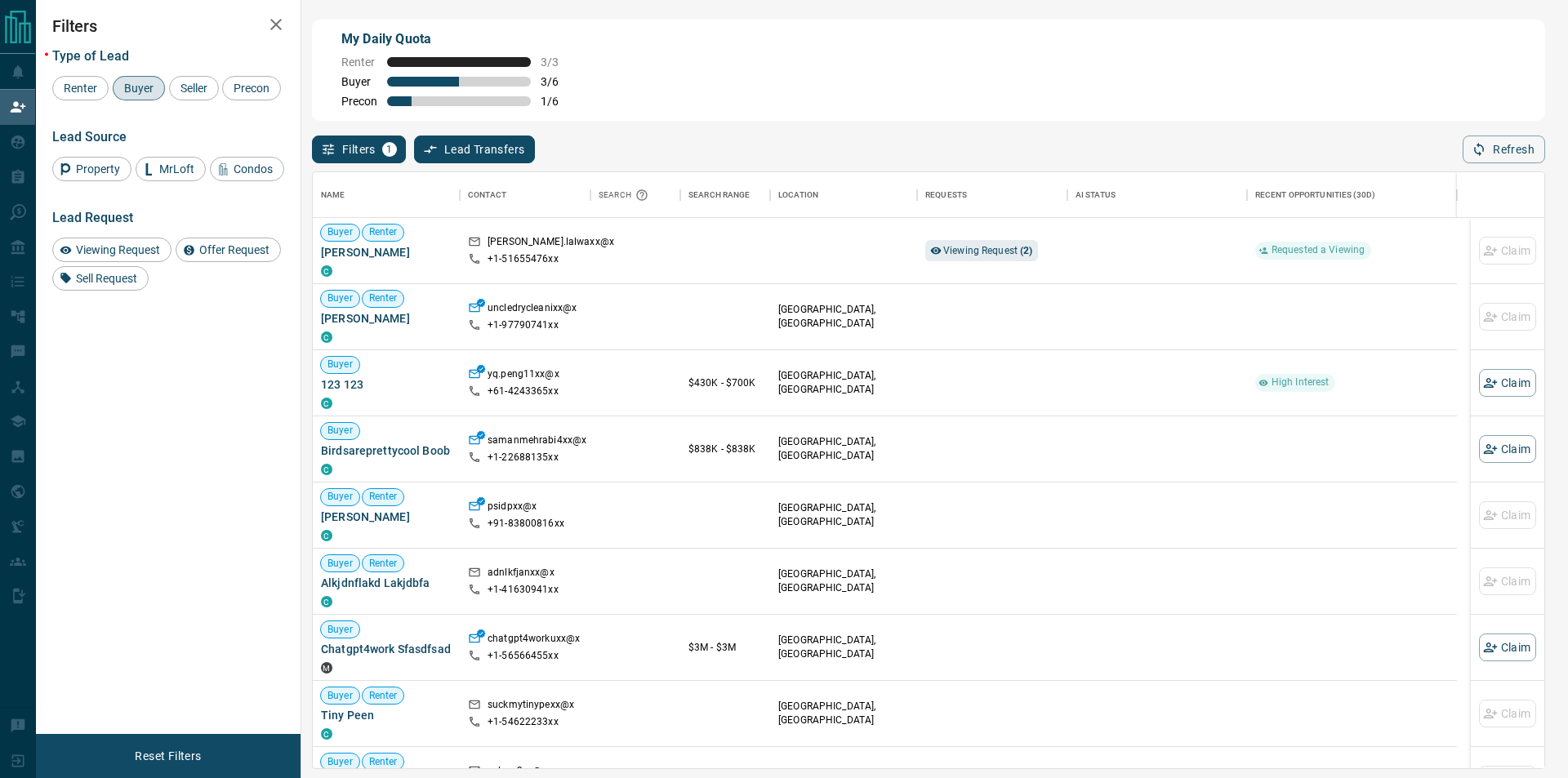
click at [1461, 146] on div "Filters 1 Lead Transfers 0 Refresh" at bounding box center [927, 142] width 1232 height 43
click at [1480, 149] on icon "button" at bounding box center [1479, 149] width 14 height 14
click at [1473, 155] on icon "button" at bounding box center [1479, 149] width 14 height 14
click at [1500, 150] on button "Refresh" at bounding box center [1504, 149] width 82 height 28
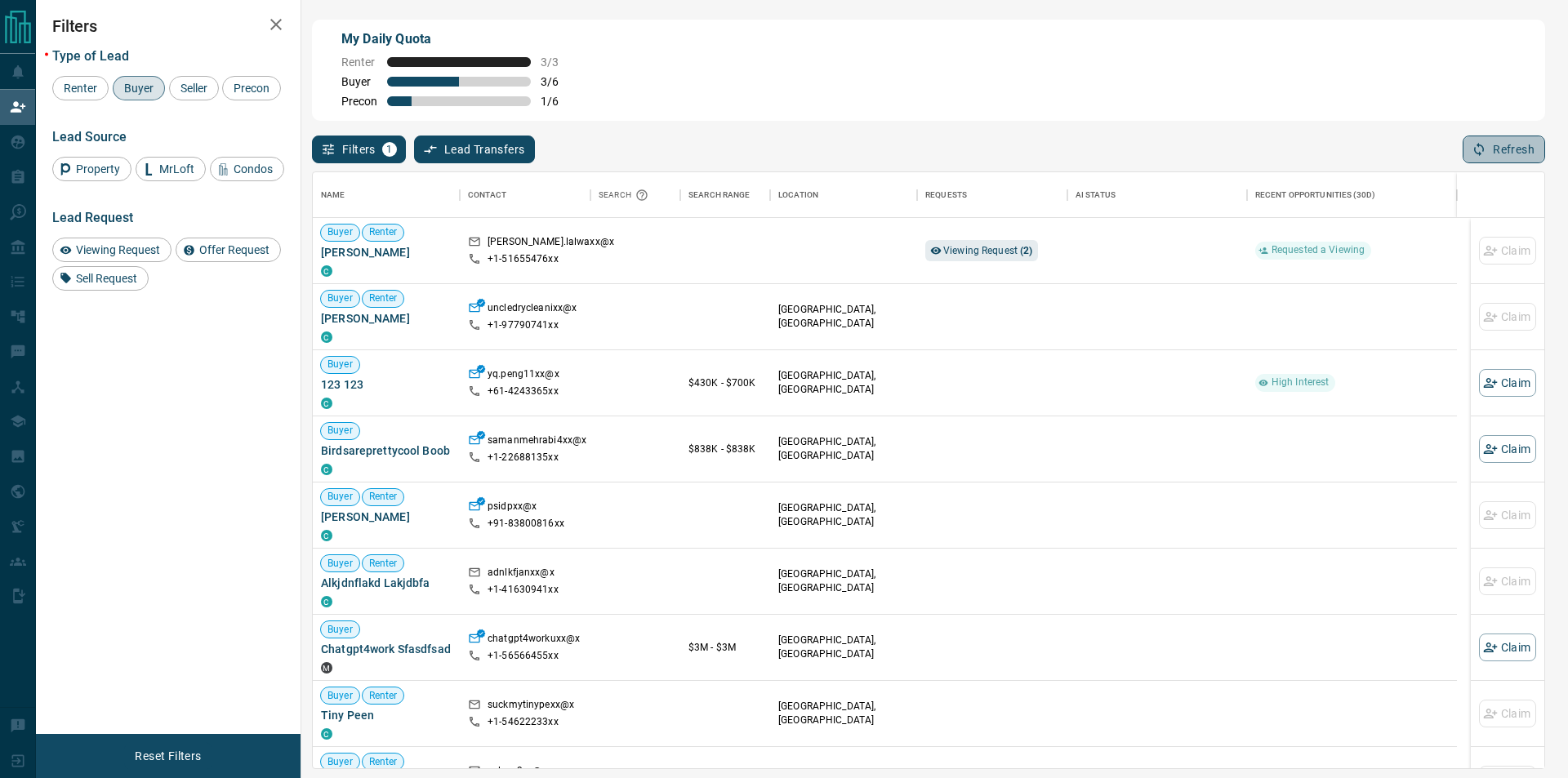
click at [1486, 149] on icon "button" at bounding box center [1479, 149] width 14 height 14
click at [943, 255] on span "Viewing Request ( 2 )" at bounding box center [988, 250] width 90 height 12
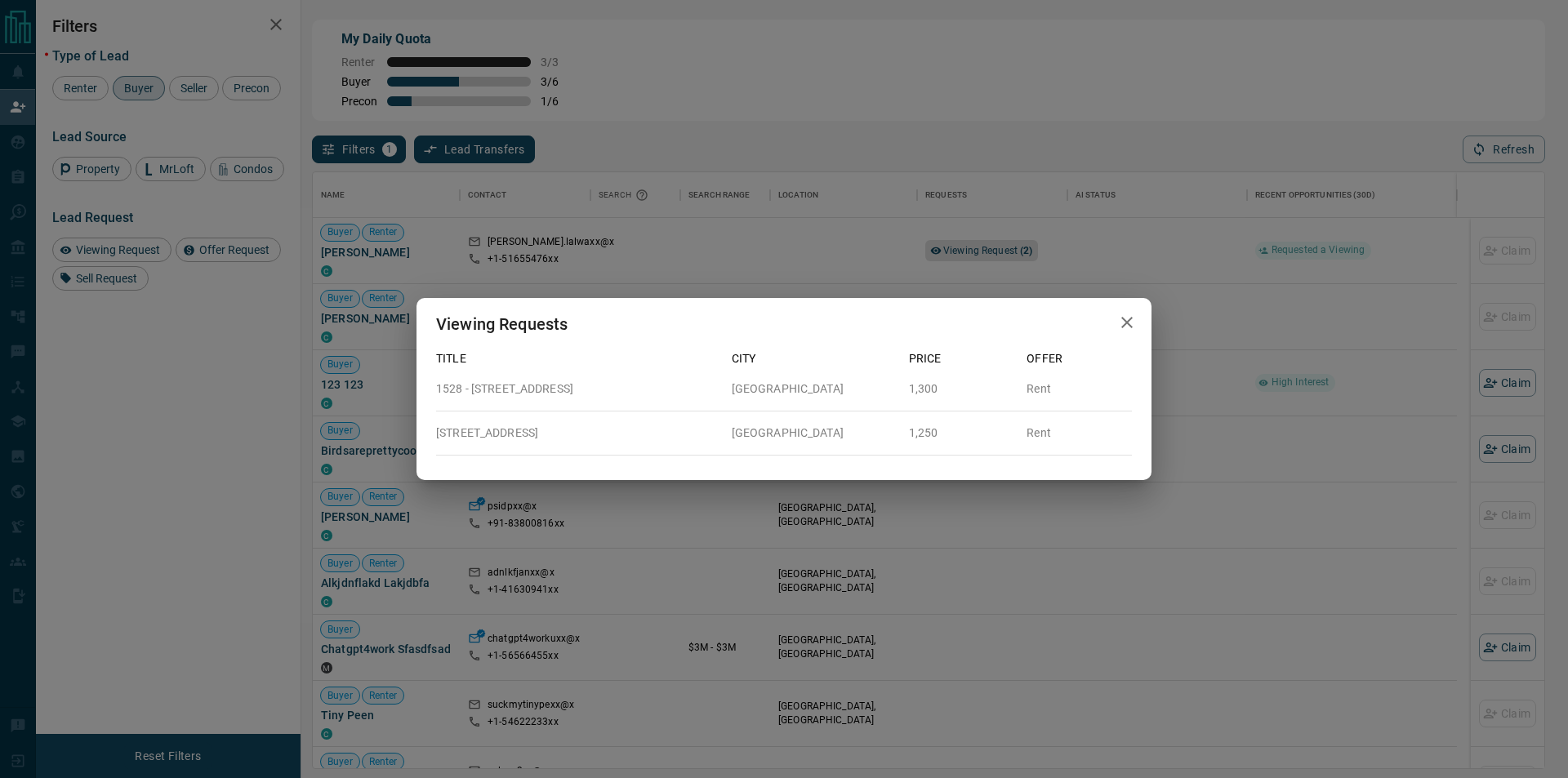
click at [1173, 92] on div "Viewing Requests Title City Price Offer 1528 - [GEOGRAPHIC_DATA] Rent [STREET_A…" at bounding box center [784, 389] width 1568 height 778
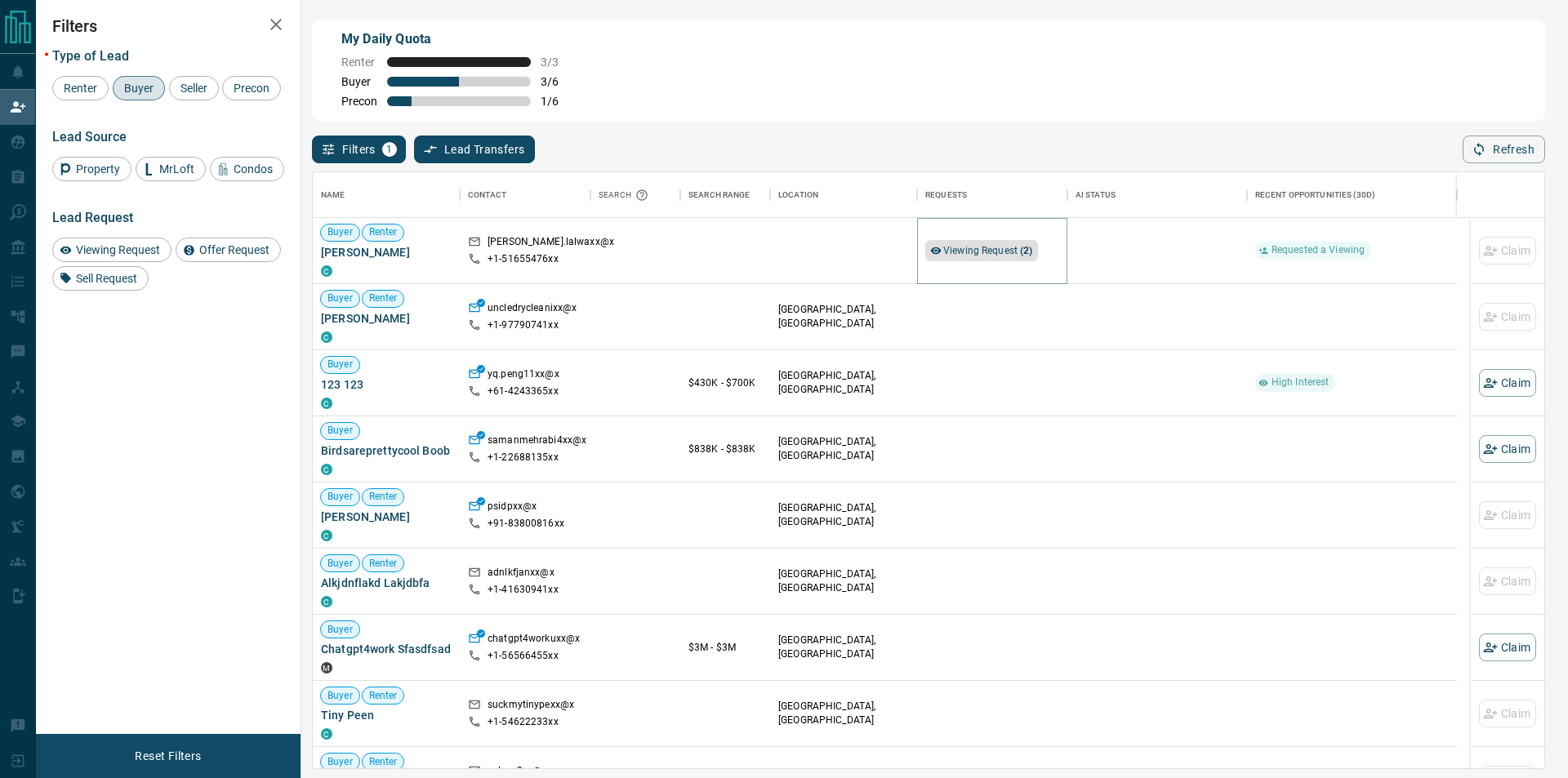
click at [1005, 245] on span "Viewing Request ( 2 )" at bounding box center [988, 251] width 90 height 16
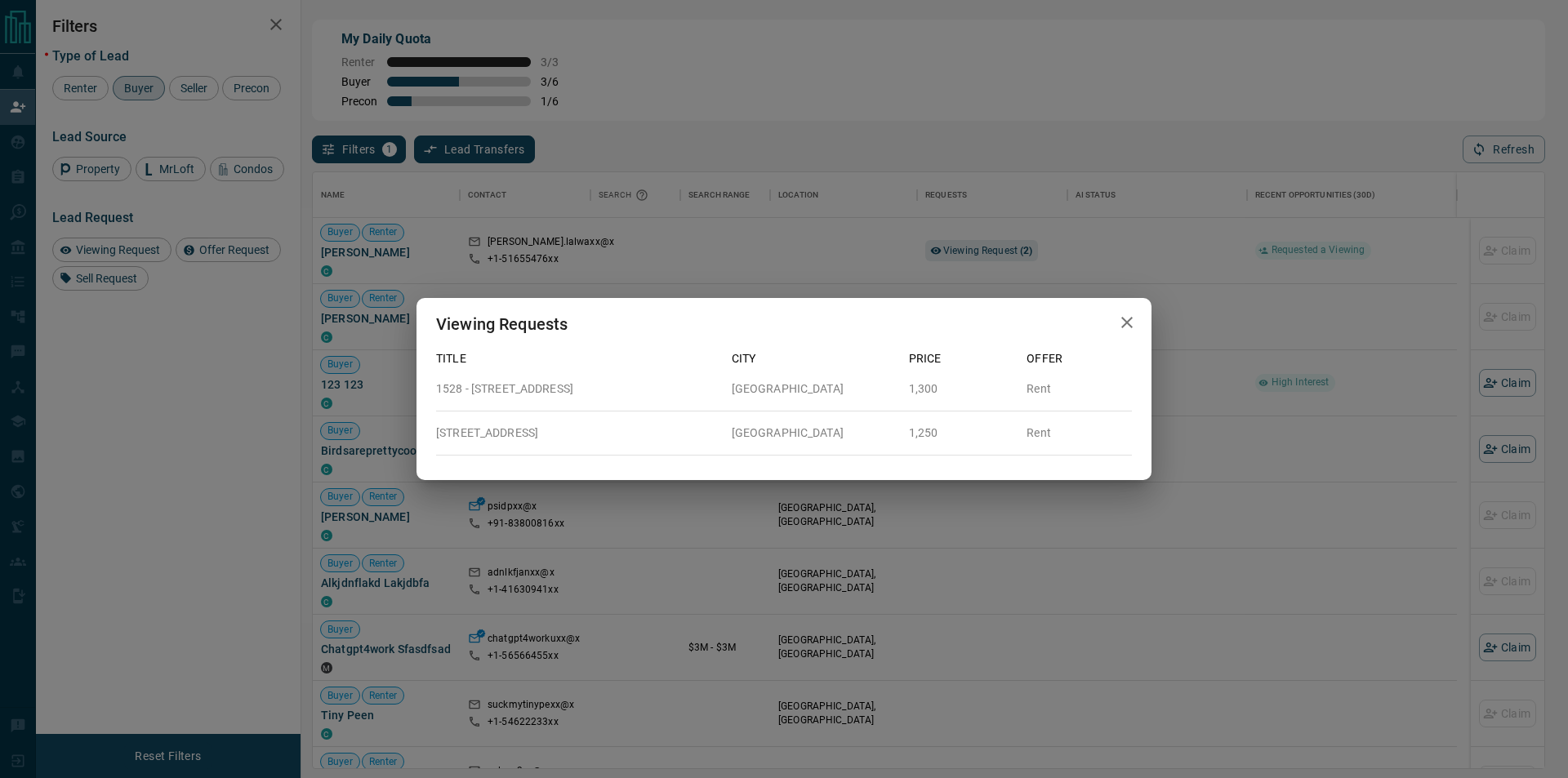
click at [1085, 61] on div "Viewing Requests Title City Price Offer 1528 - [GEOGRAPHIC_DATA] Rent [STREET_A…" at bounding box center [784, 389] width 1568 height 778
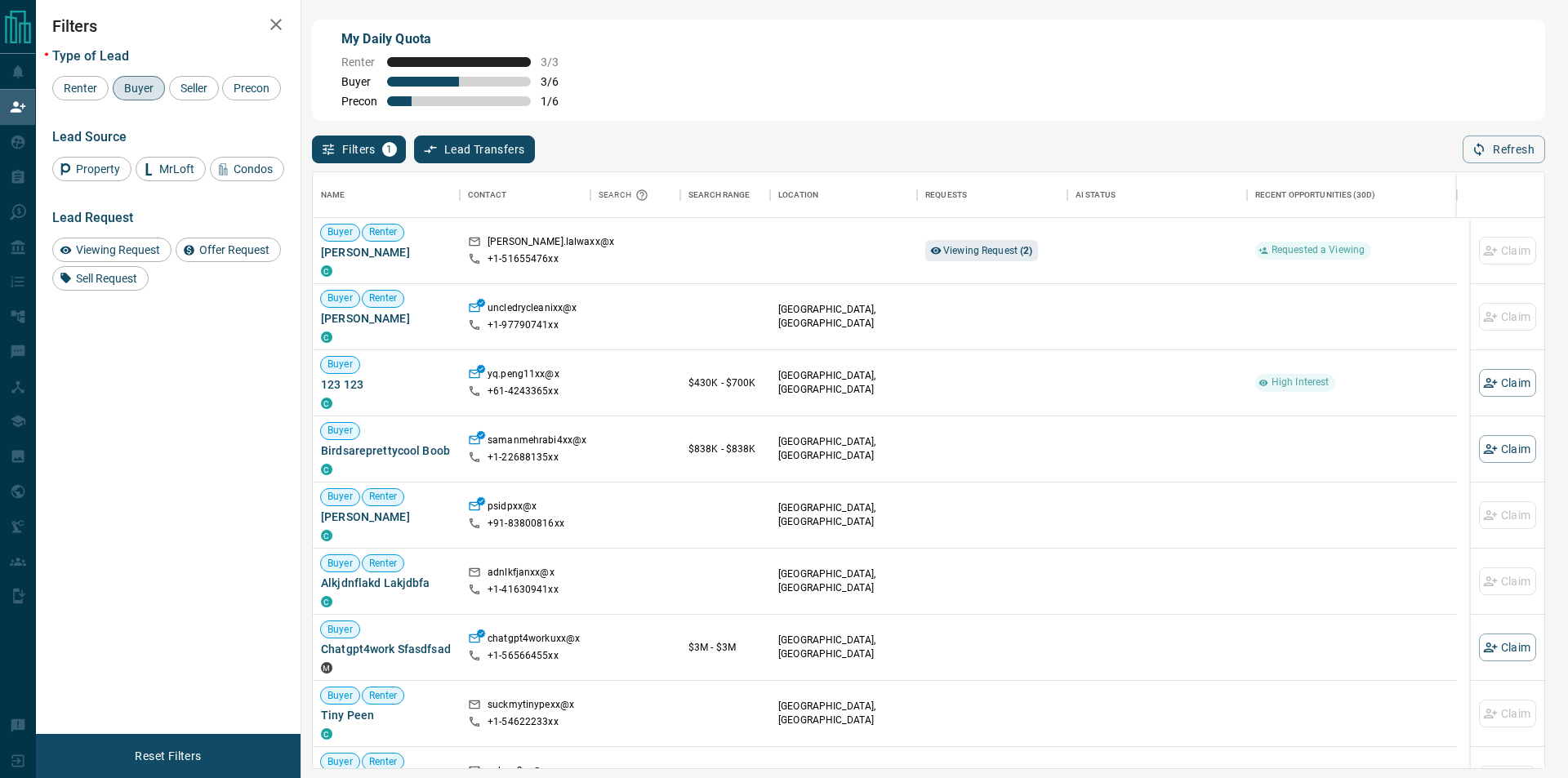
click at [1456, 158] on div "Filters 1 Lead Transfers 0 Refresh" at bounding box center [927, 142] width 1232 height 43
click at [1517, 158] on button "Refresh" at bounding box center [1504, 149] width 82 height 28
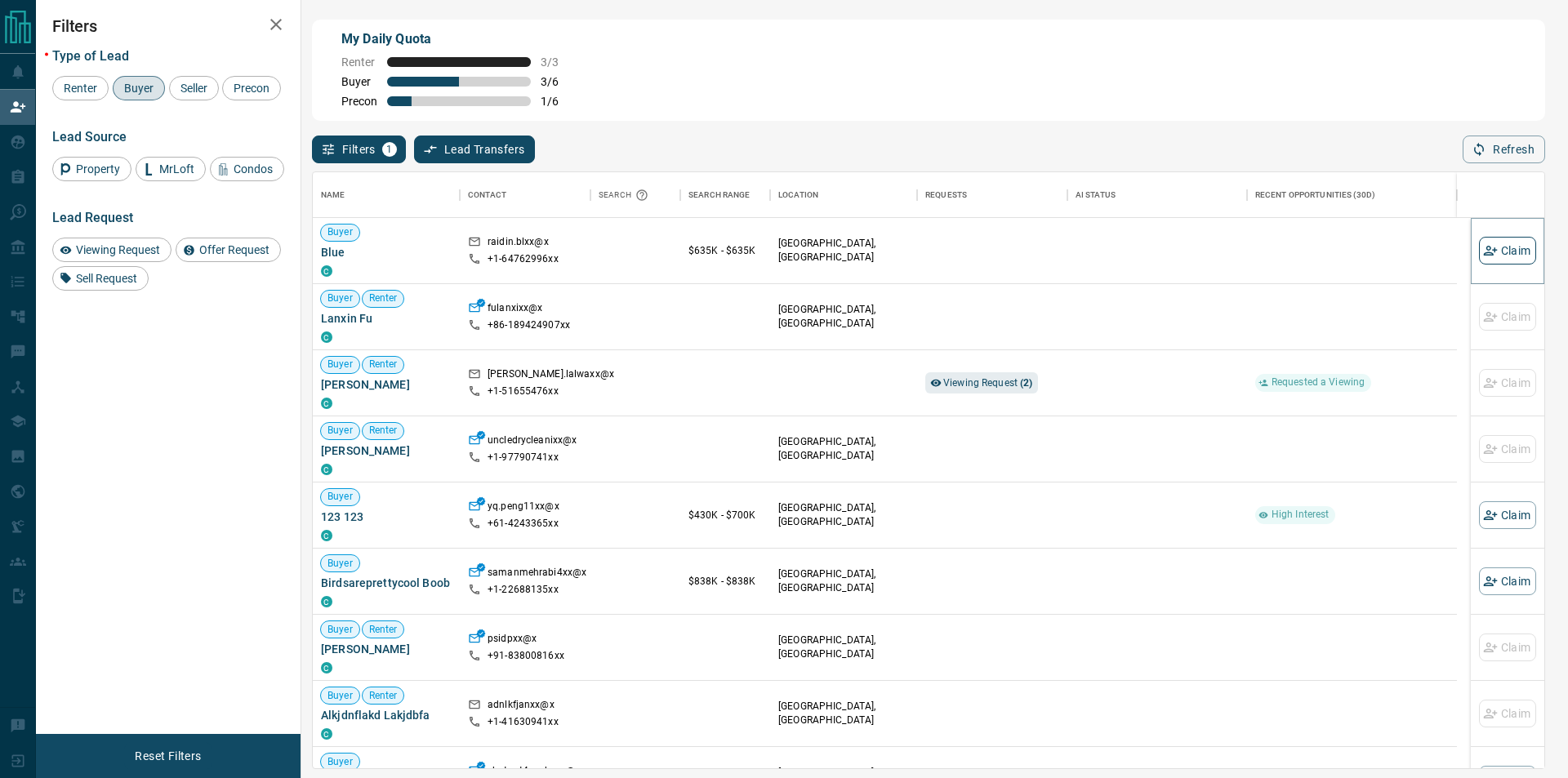
click at [1492, 258] on button "Claim" at bounding box center [1507, 250] width 57 height 28
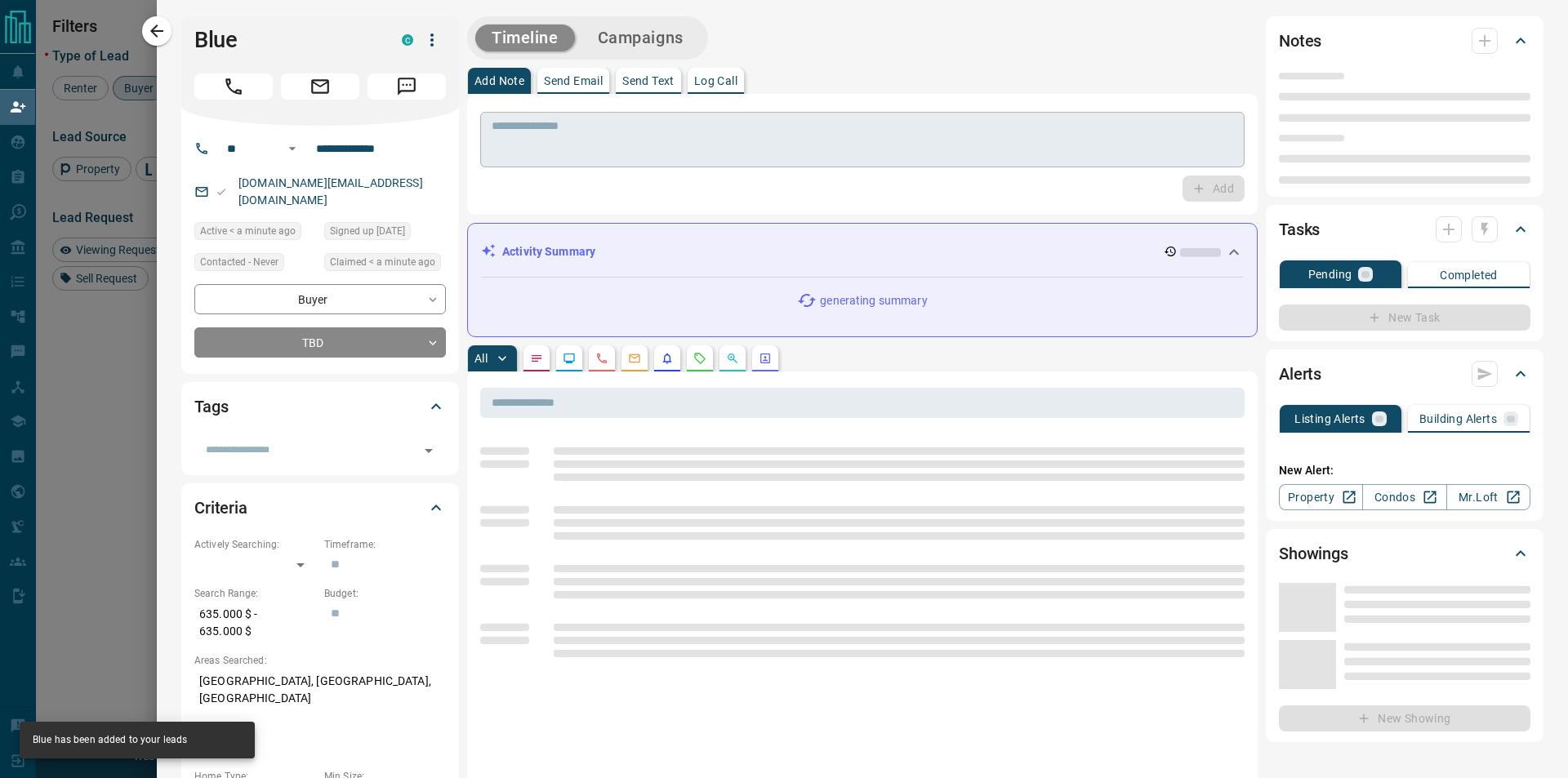
type input "**"
type input "**********"
type input "**"
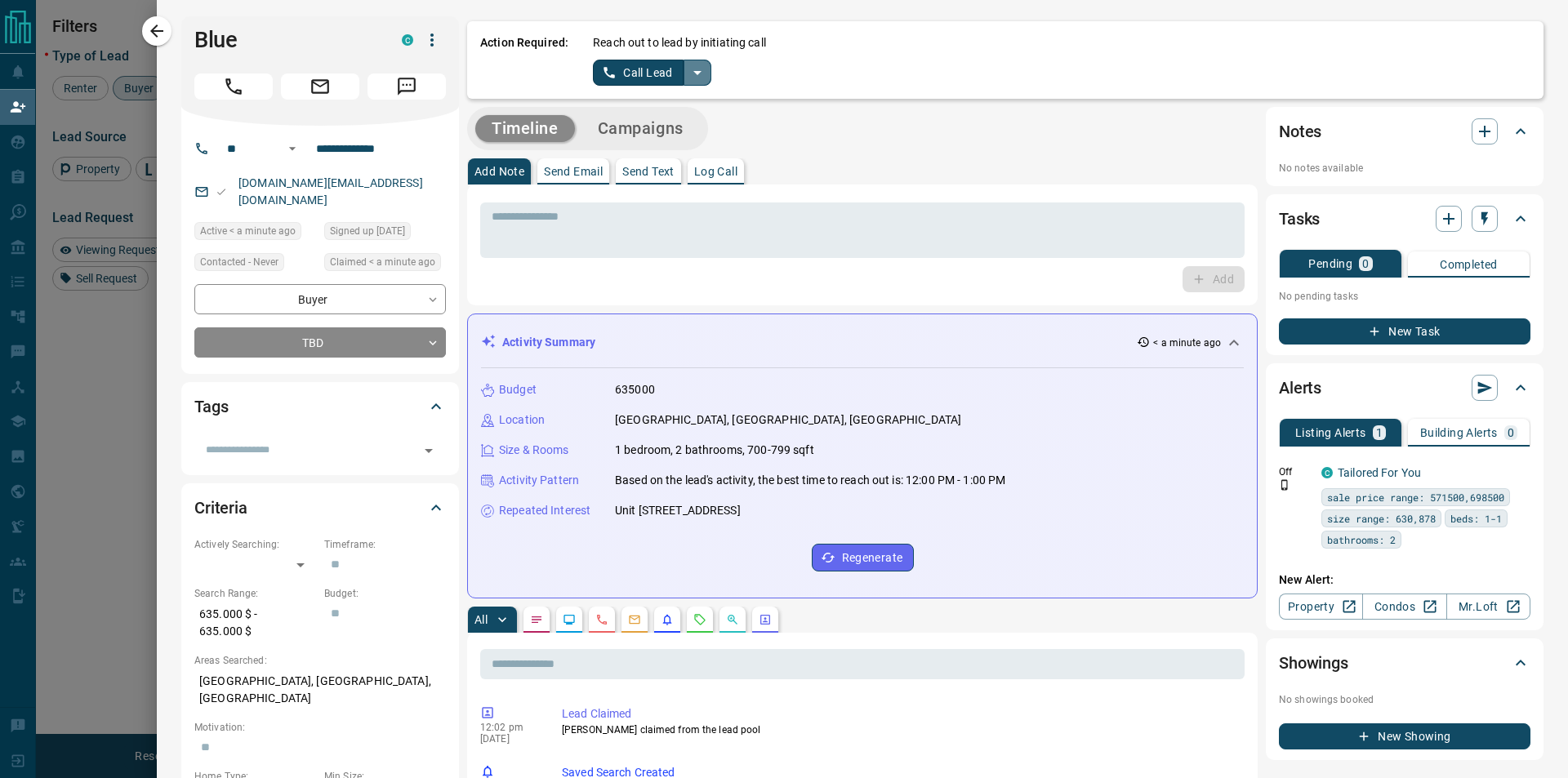
click at [698, 70] on icon "split button" at bounding box center [697, 72] width 20 height 20
click at [673, 127] on li "Log Manual Call" at bounding box center [651, 128] width 100 height 24
click at [626, 81] on button "Log Manual Call" at bounding box center [646, 72] width 108 height 26
click at [600, 76] on button "Yes" at bounding box center [609, 72] width 33 height 25
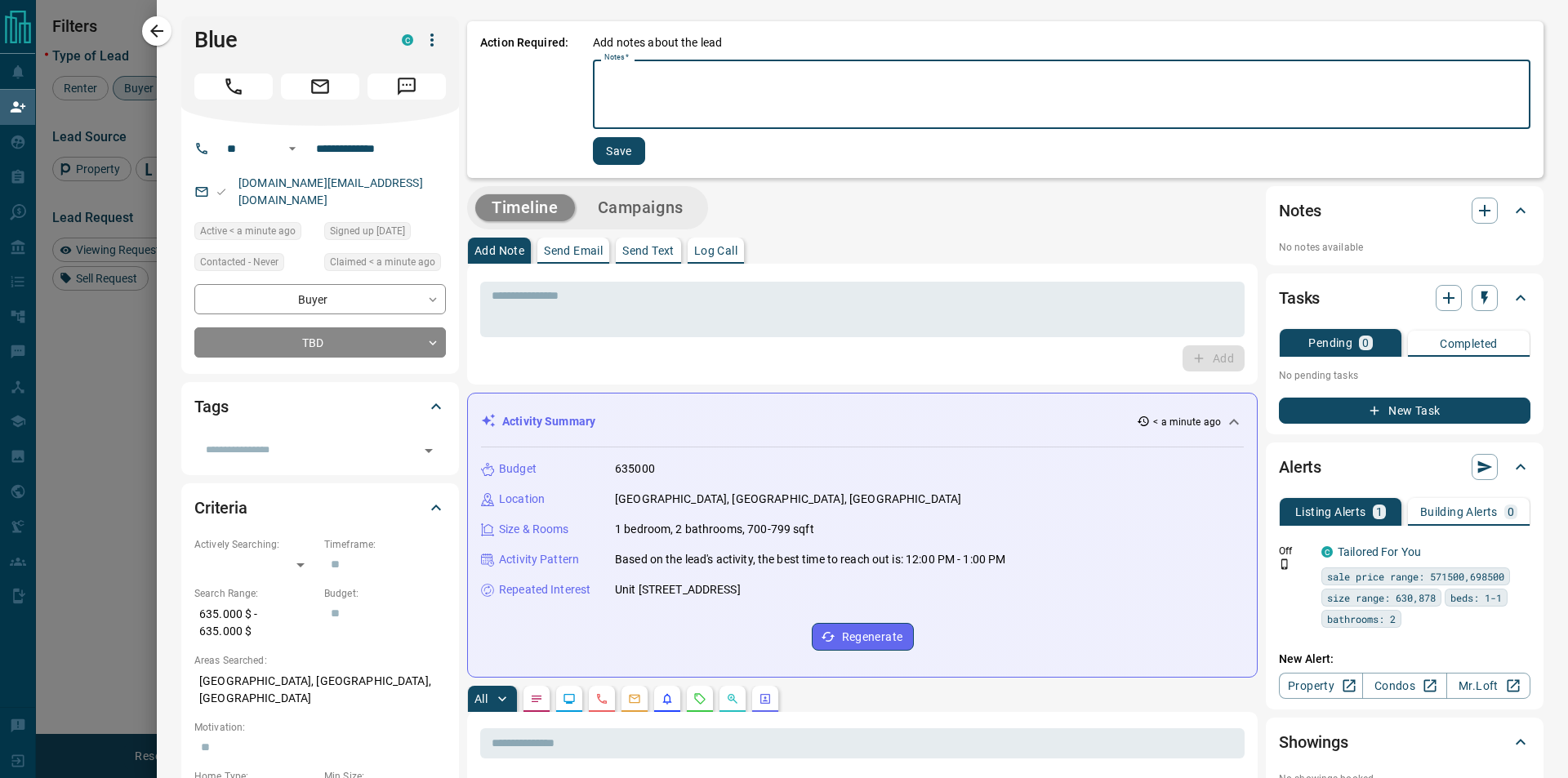
click at [657, 90] on textarea "Notes   *" at bounding box center [1061, 95] width 915 height 55
type textarea "*"
type textarea "*********"
click at [621, 161] on button "Save" at bounding box center [618, 151] width 53 height 28
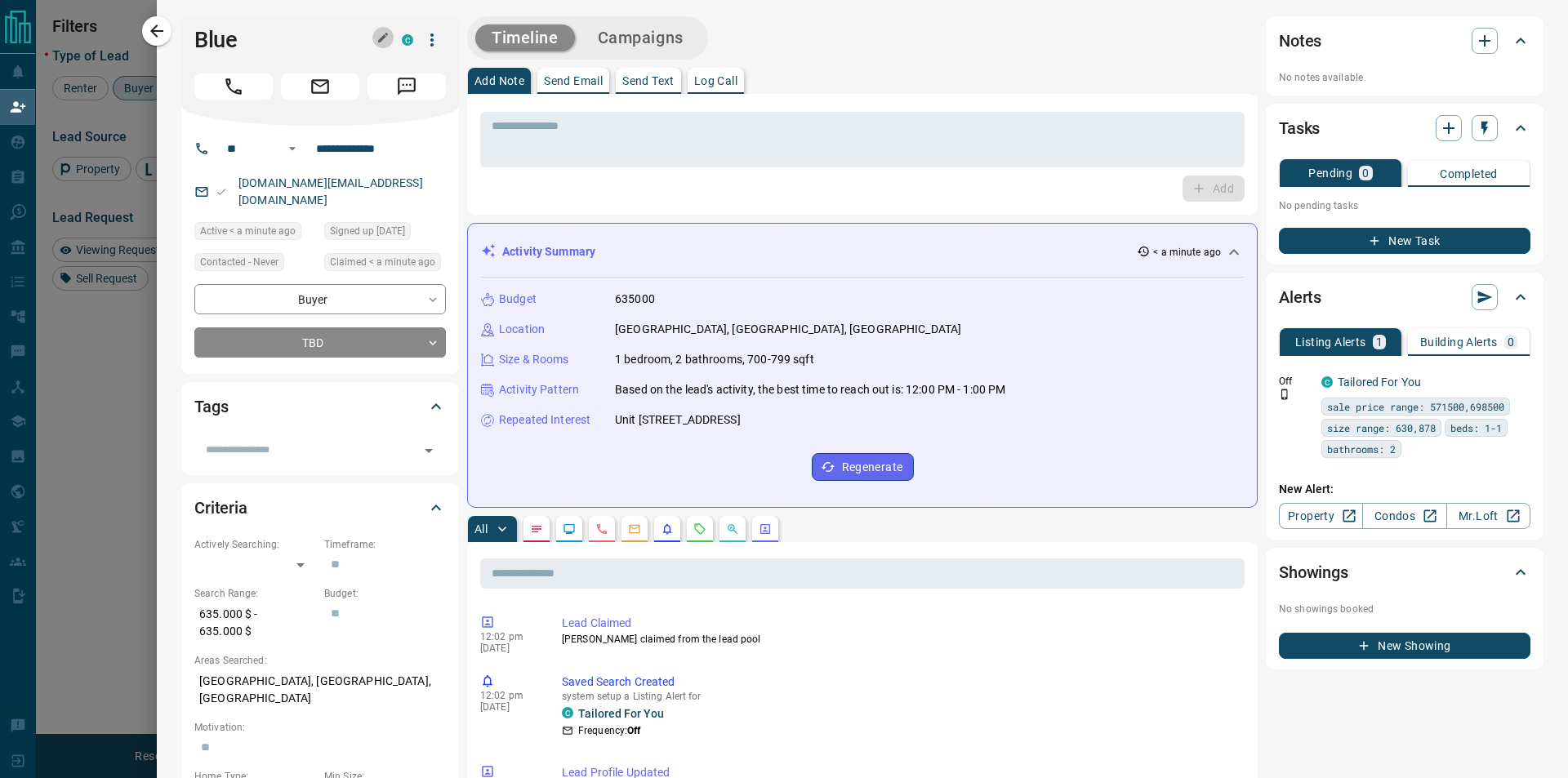
click at [385, 42] on icon "button" at bounding box center [383, 37] width 13 height 13
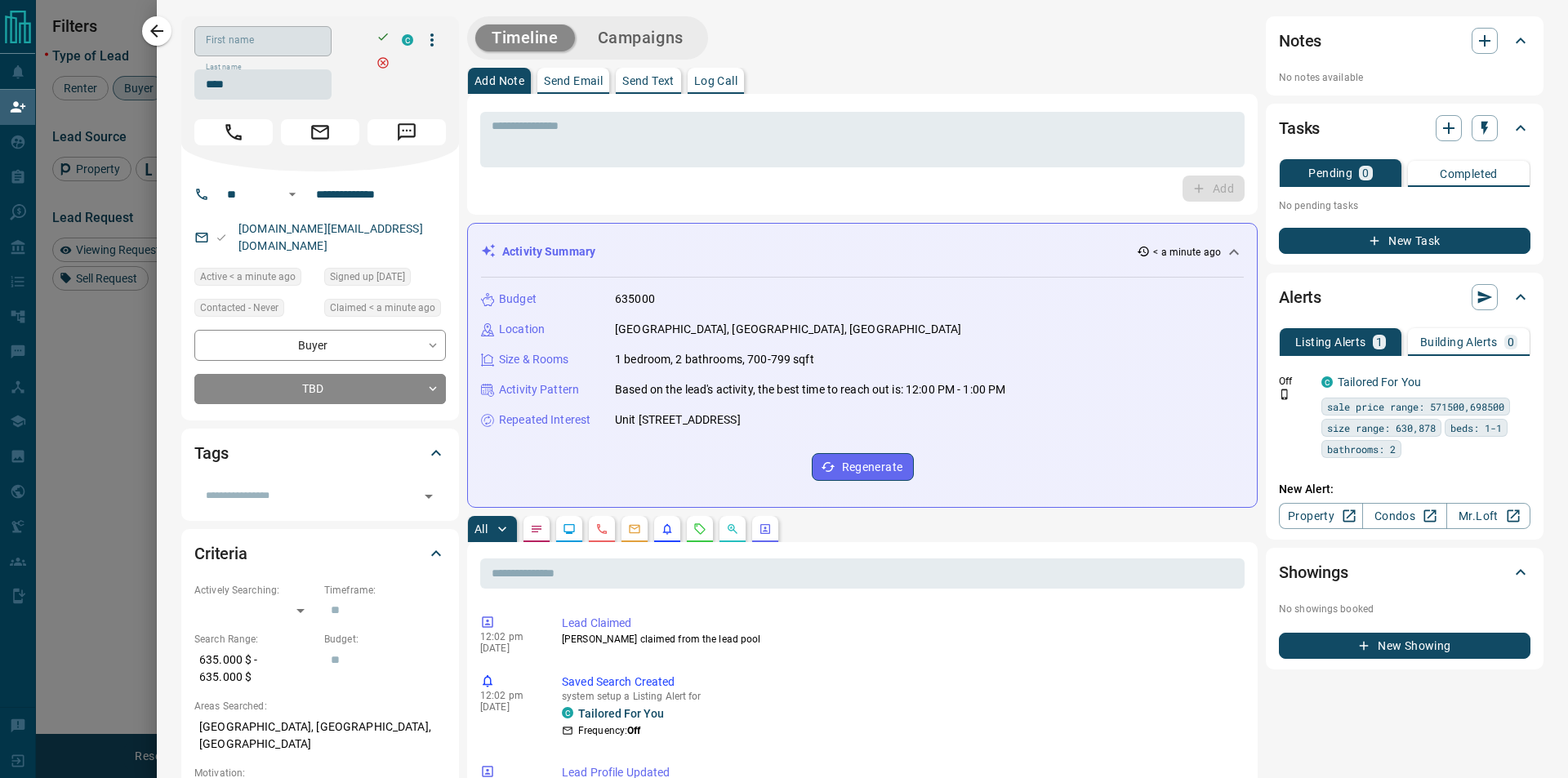
click at [283, 47] on input "First name" at bounding box center [263, 41] width 137 height 30
type input "*"
type input "******"
click at [377, 33] on icon "button" at bounding box center [383, 37] width 13 height 13
click at [380, 38] on div "First name ****** First name Last name **** Last name C" at bounding box center [320, 62] width 252 height 73
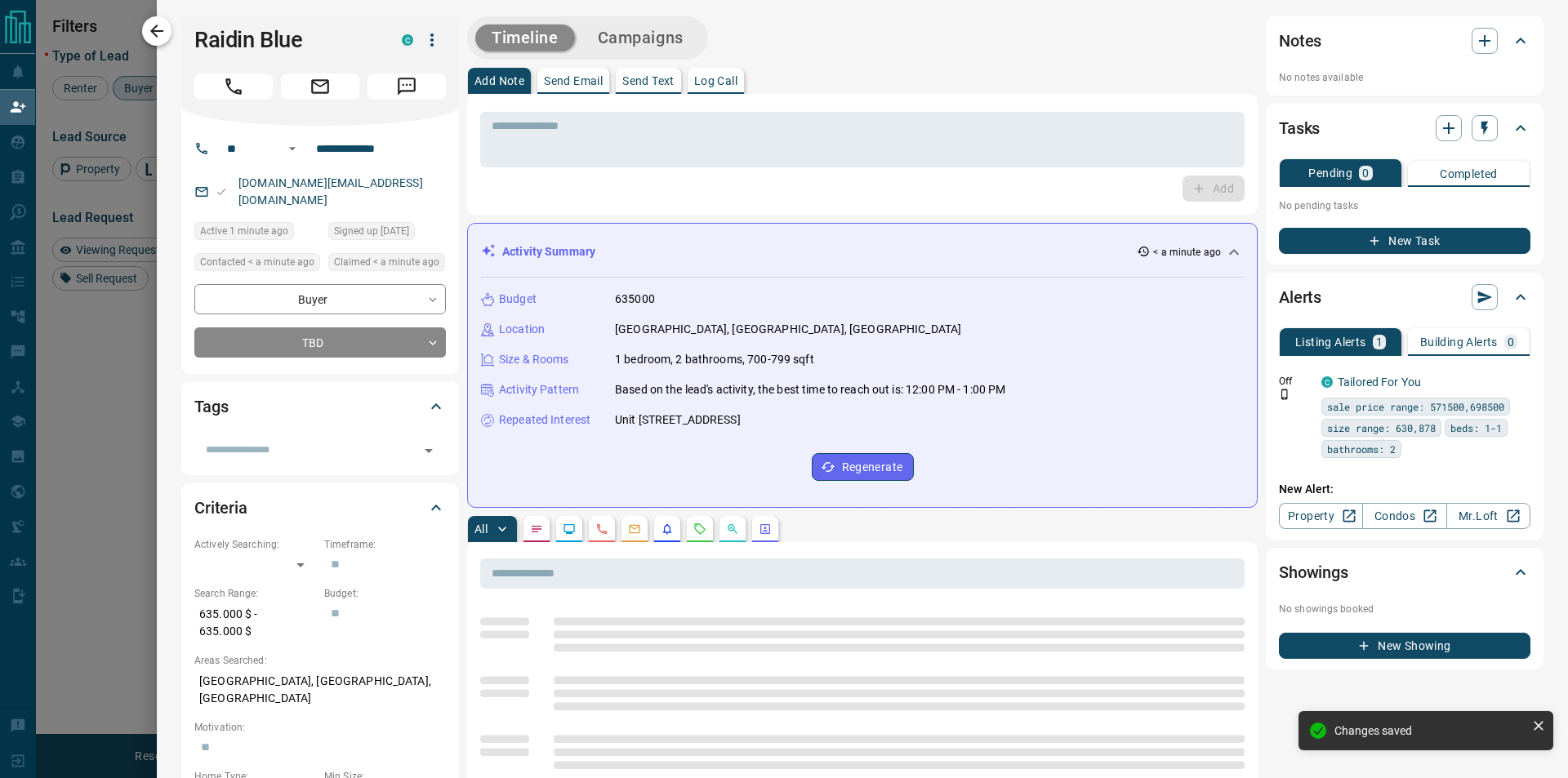
click at [149, 40] on icon "button" at bounding box center [157, 31] width 20 height 20
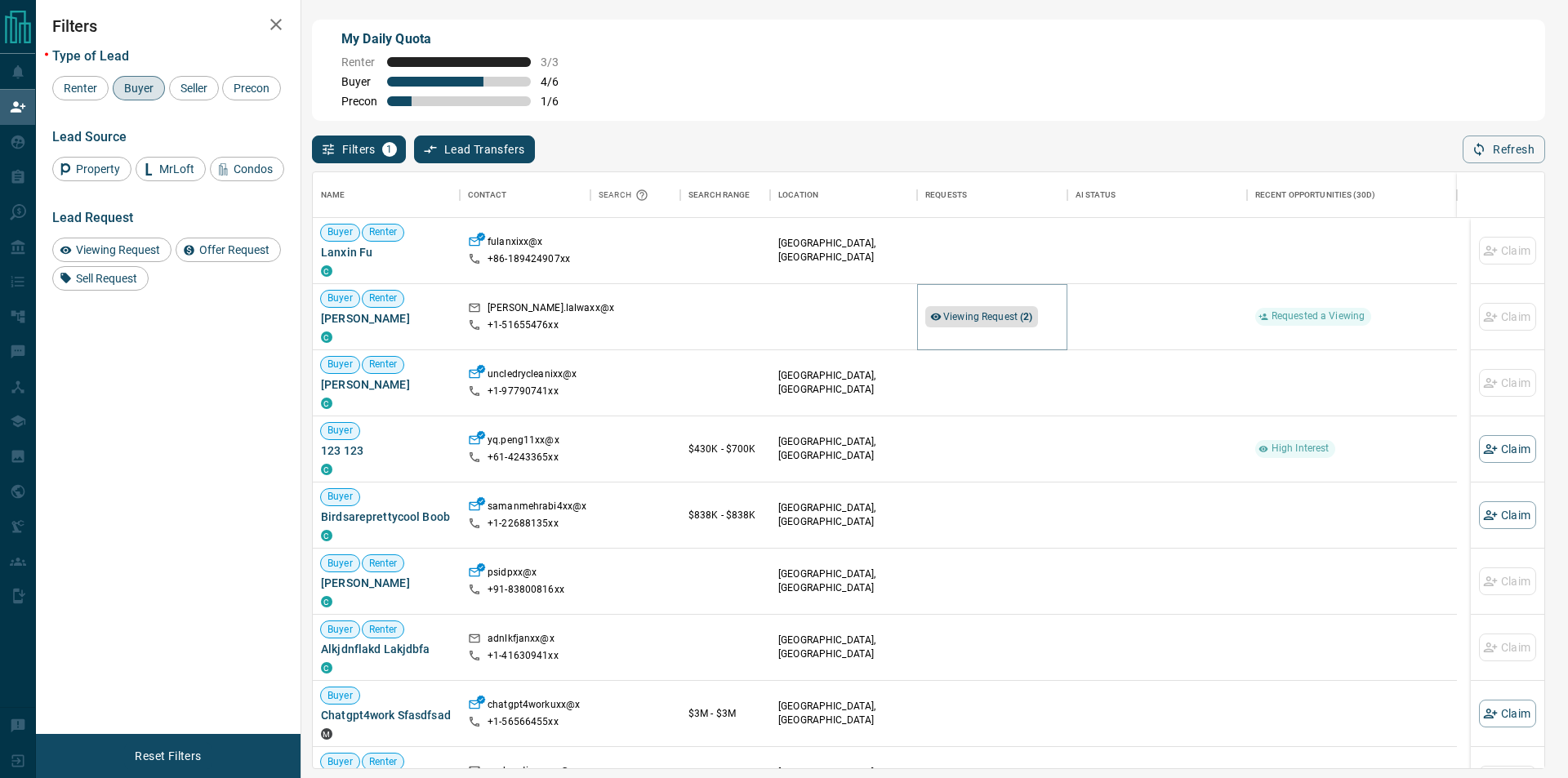
click at [1015, 318] on span "Viewing Request ( 2 )" at bounding box center [988, 317] width 90 height 12
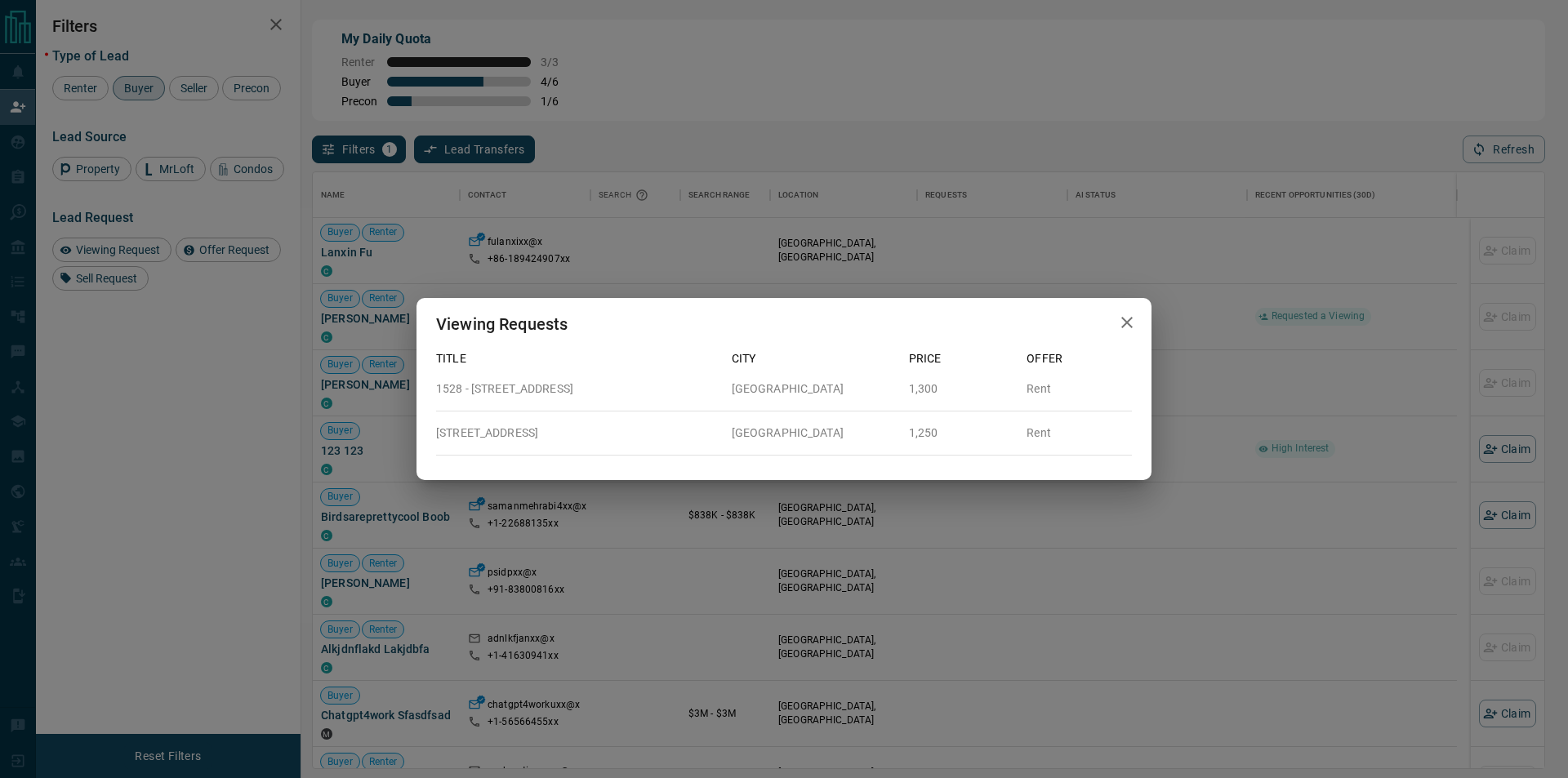
click at [998, 197] on div "Viewing Requests Title City Price Offer 1528 - [GEOGRAPHIC_DATA] Rent [STREET_A…" at bounding box center [784, 389] width 1568 height 778
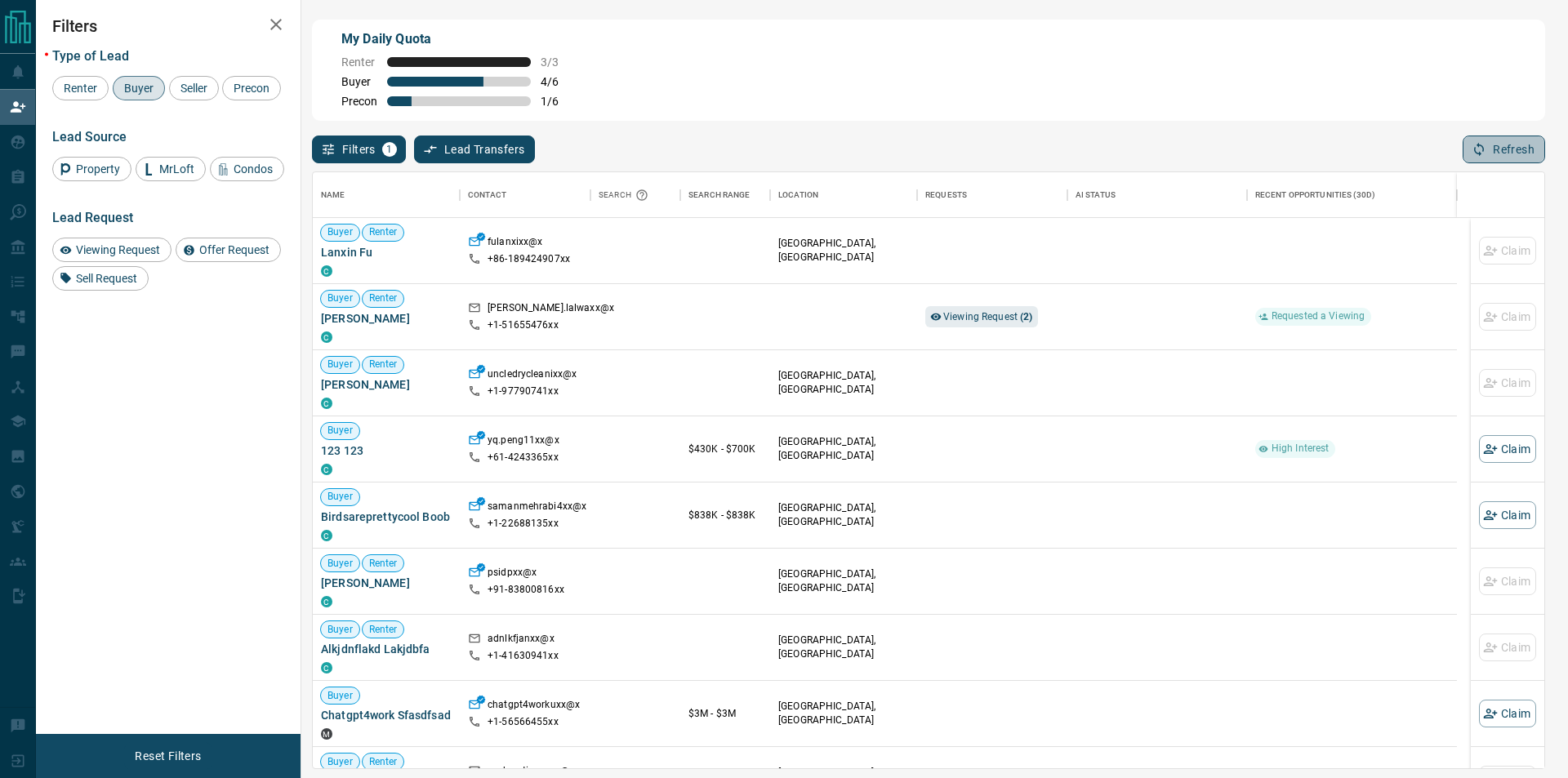
click at [1501, 142] on button "Refresh" at bounding box center [1504, 149] width 82 height 28
click at [904, 188] on div "Location" at bounding box center [843, 194] width 130 height 46
click at [932, 158] on div "Filters 1 Lead Transfers 0 Refresh" at bounding box center [927, 142] width 1232 height 43
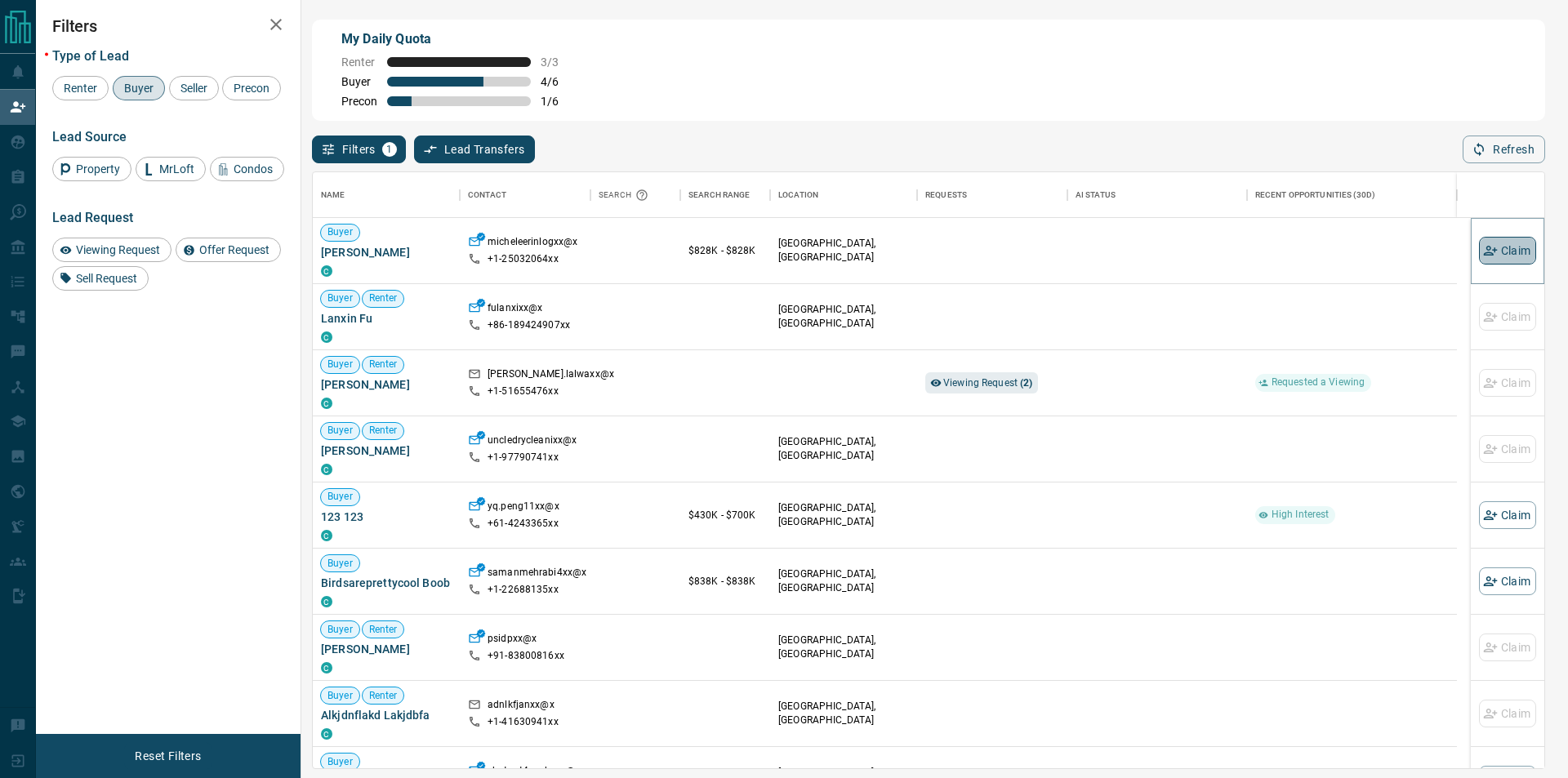
click at [1495, 255] on button "Claim" at bounding box center [1507, 250] width 57 height 28
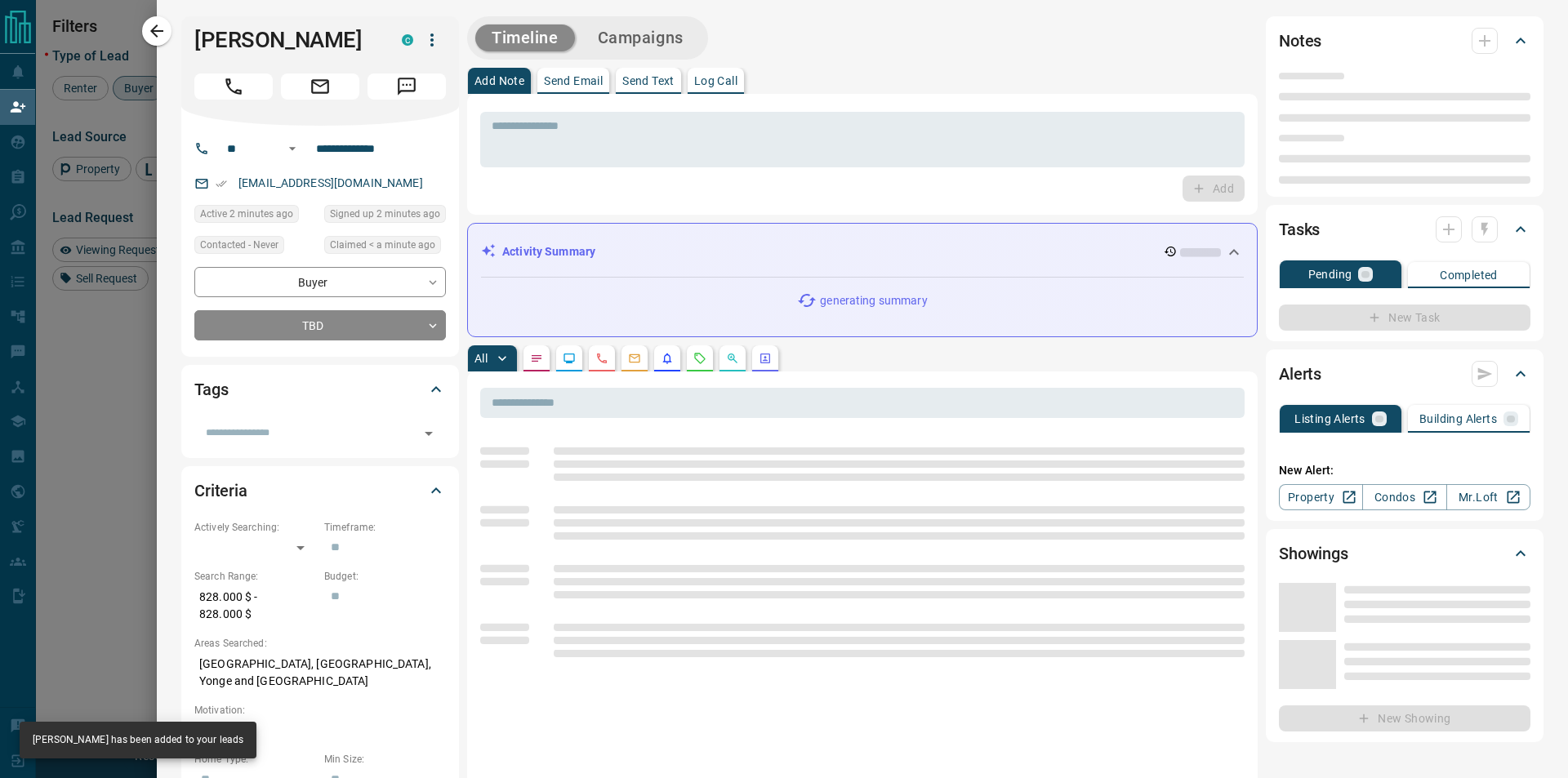
type input "**"
type input "**********"
type input "**"
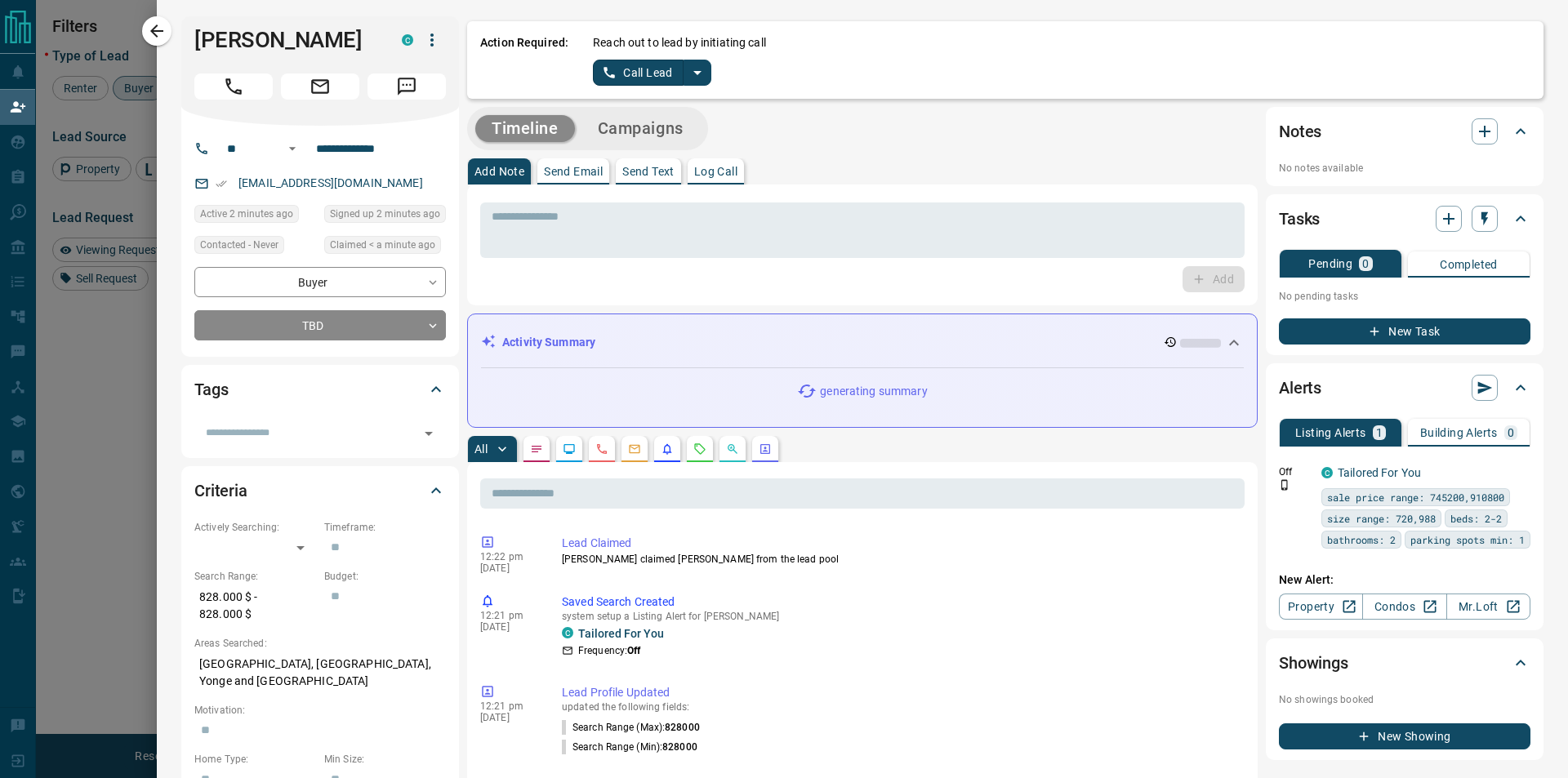
click at [701, 64] on icon "split button" at bounding box center [697, 72] width 20 height 20
click at [671, 120] on li "Log Manual Call" at bounding box center [651, 128] width 100 height 24
click at [638, 78] on button "Log Manual Call" at bounding box center [646, 72] width 108 height 26
click at [610, 68] on button "Yes" at bounding box center [609, 72] width 33 height 25
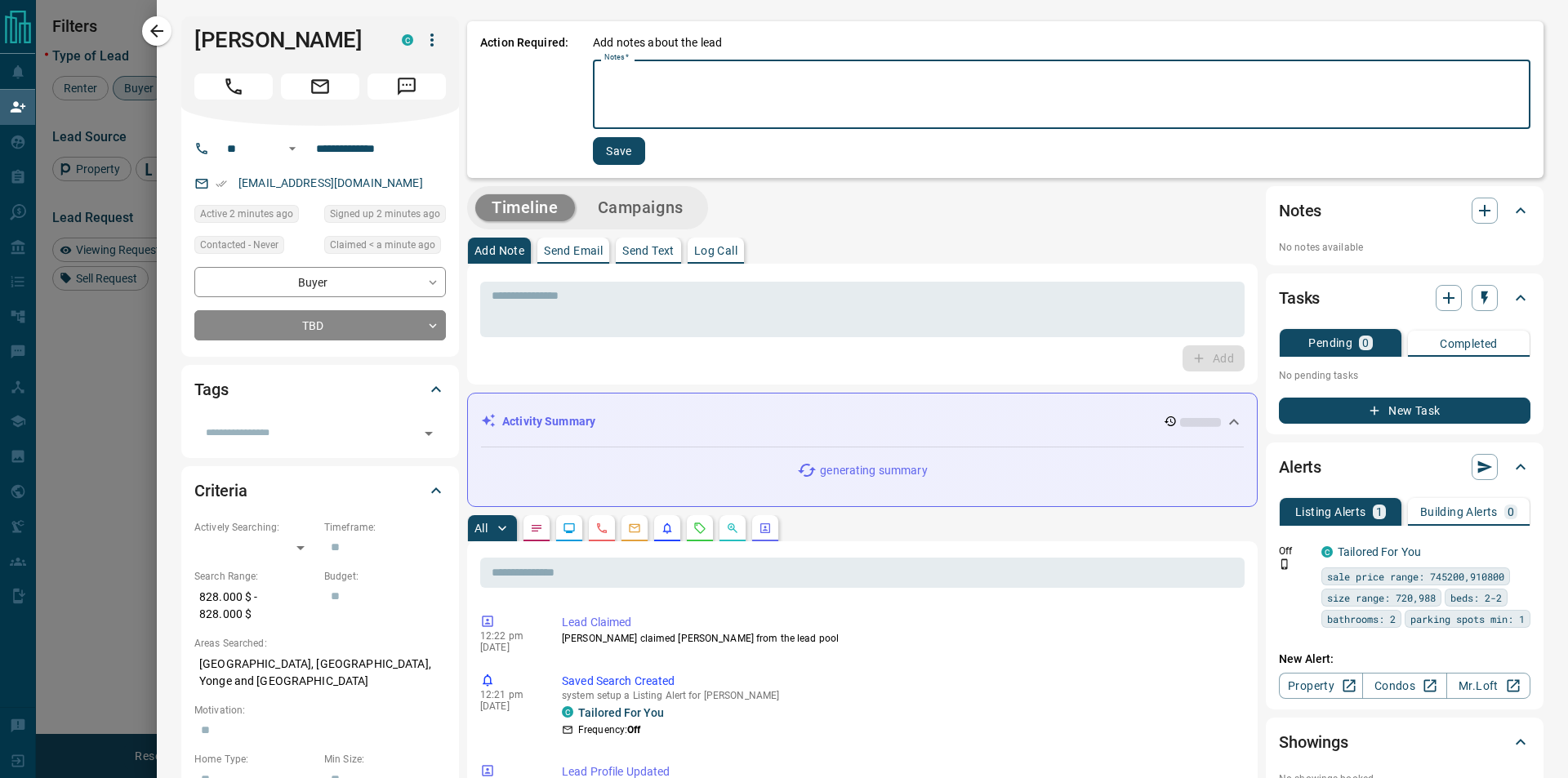
click at [668, 91] on textarea "Notes   *" at bounding box center [1061, 95] width 915 height 55
type textarea "*********"
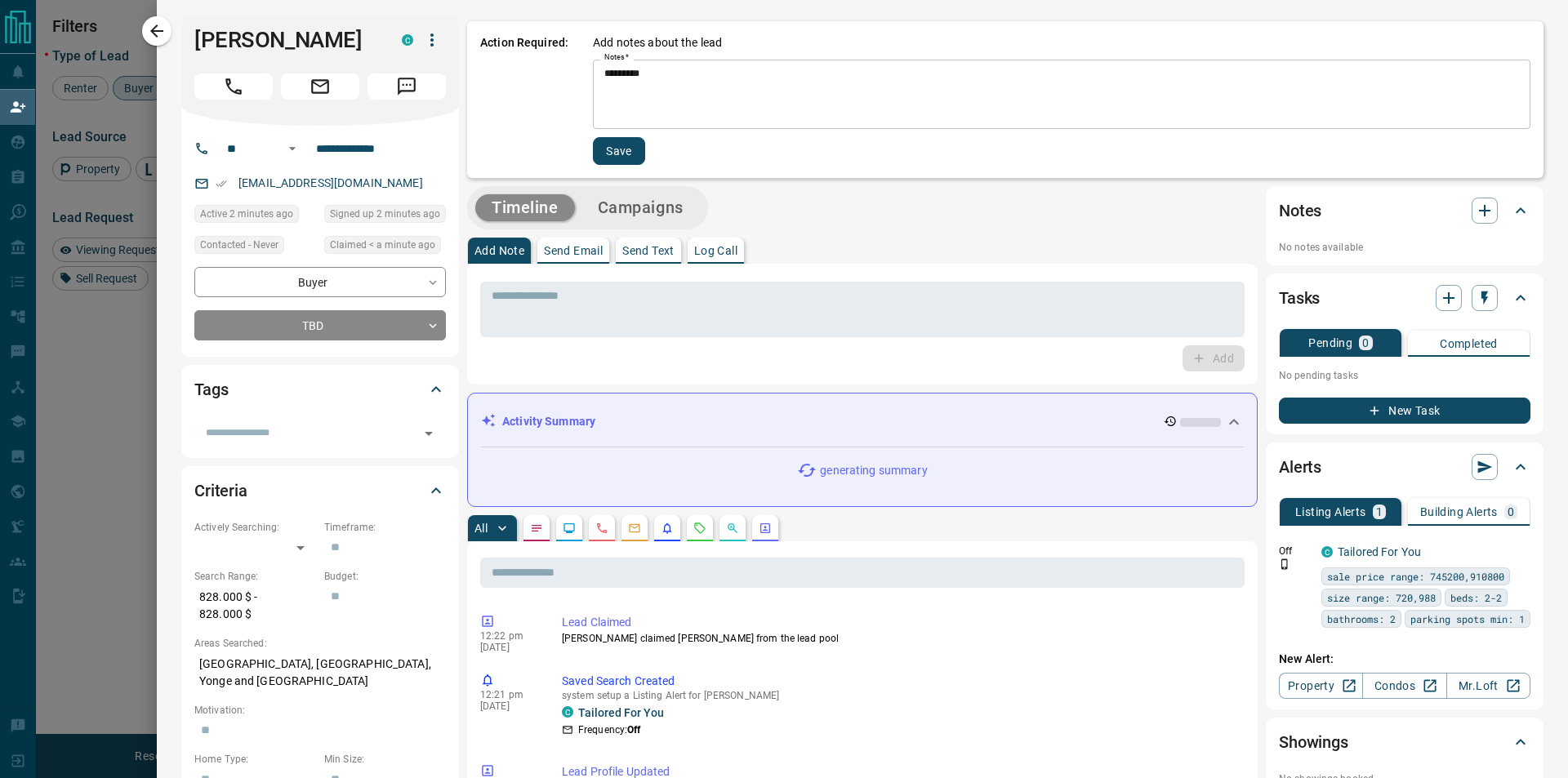
click at [610, 128] on div "********* * Notes   *" at bounding box center [1061, 95] width 937 height 70
click at [605, 144] on button "Save" at bounding box center [618, 151] width 53 height 28
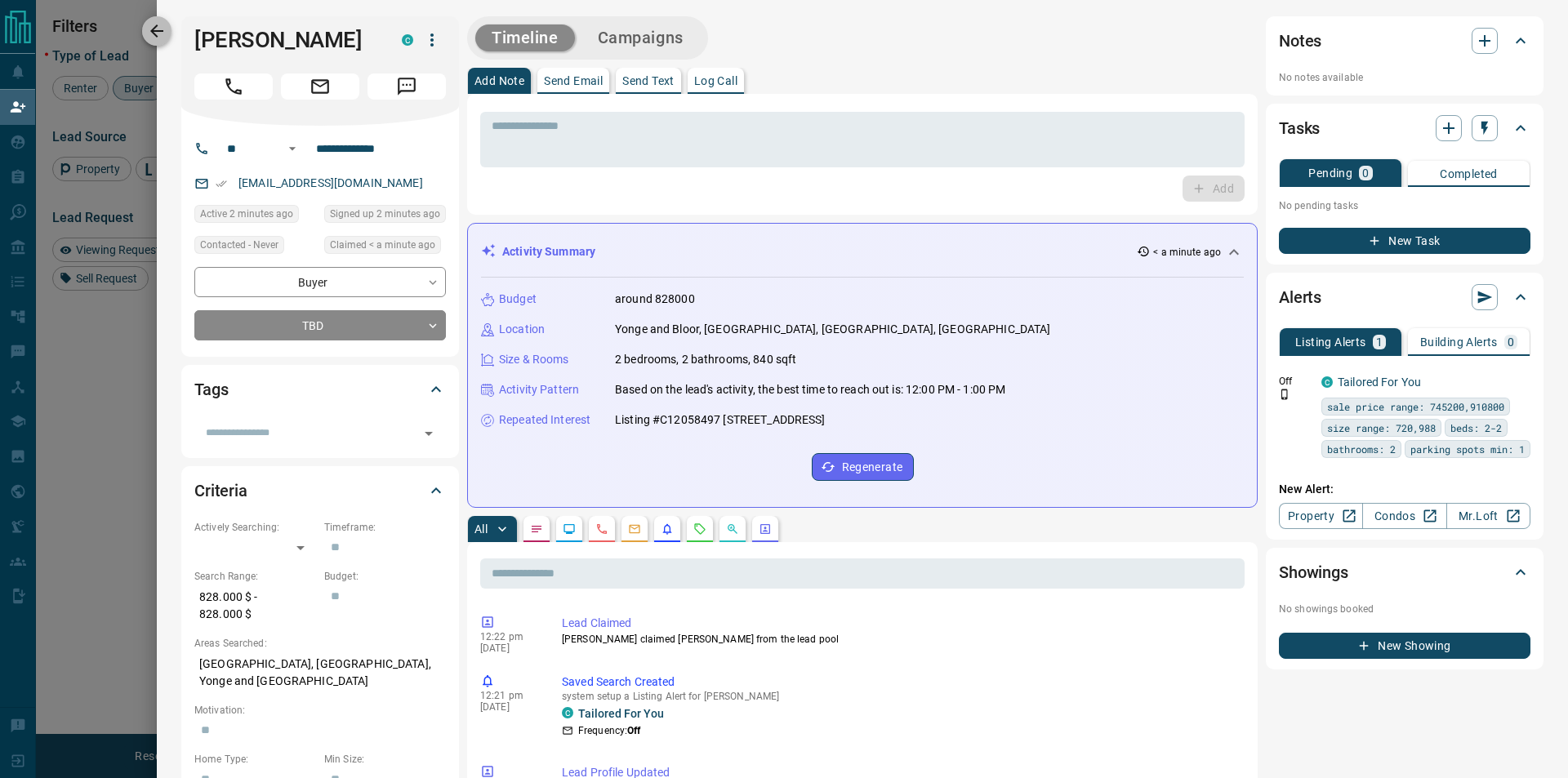
click at [162, 32] on icon "button" at bounding box center [156, 30] width 13 height 13
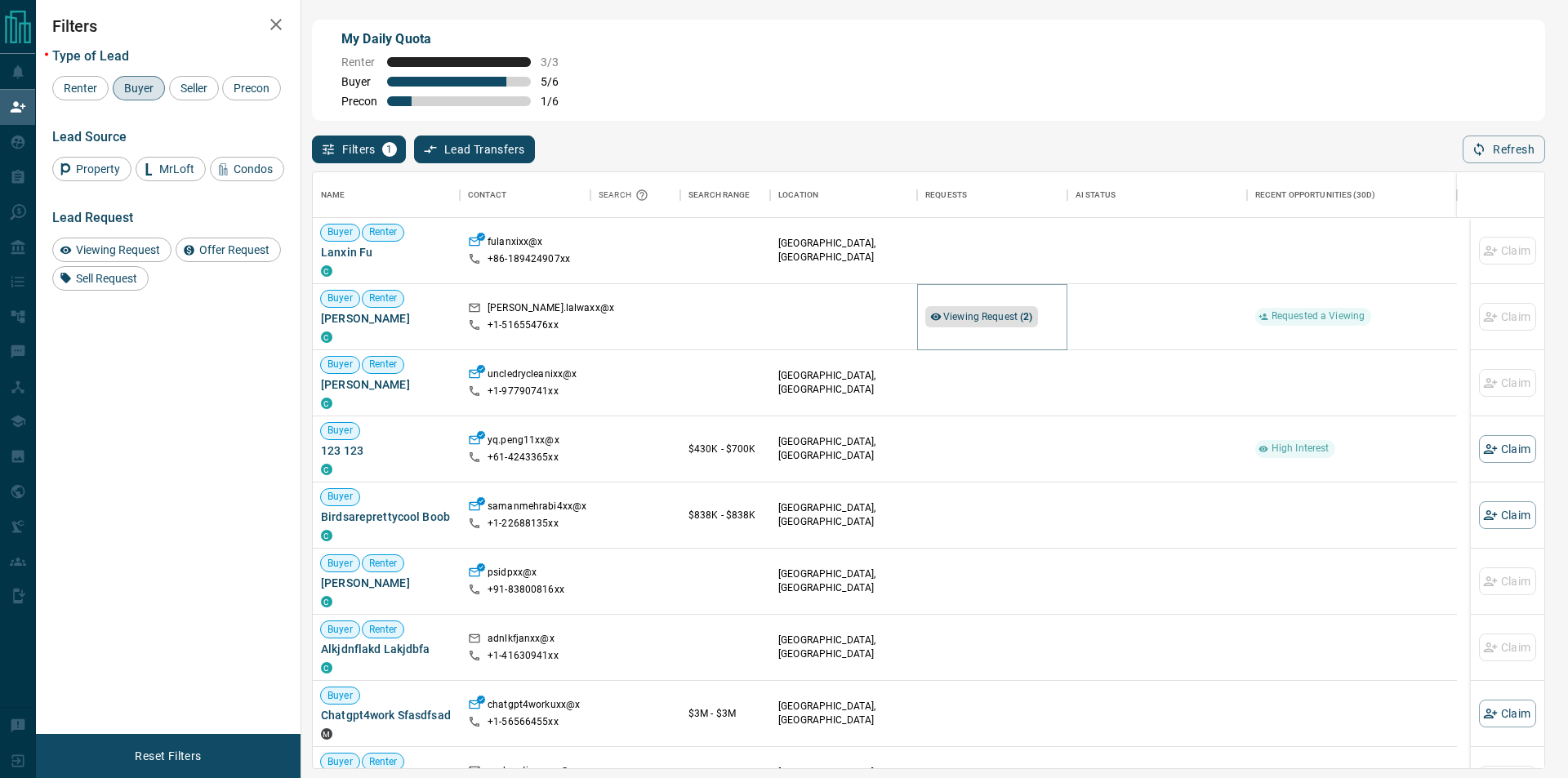
click at [1007, 322] on span "Viewing Request ( 2 )" at bounding box center [988, 317] width 90 height 12
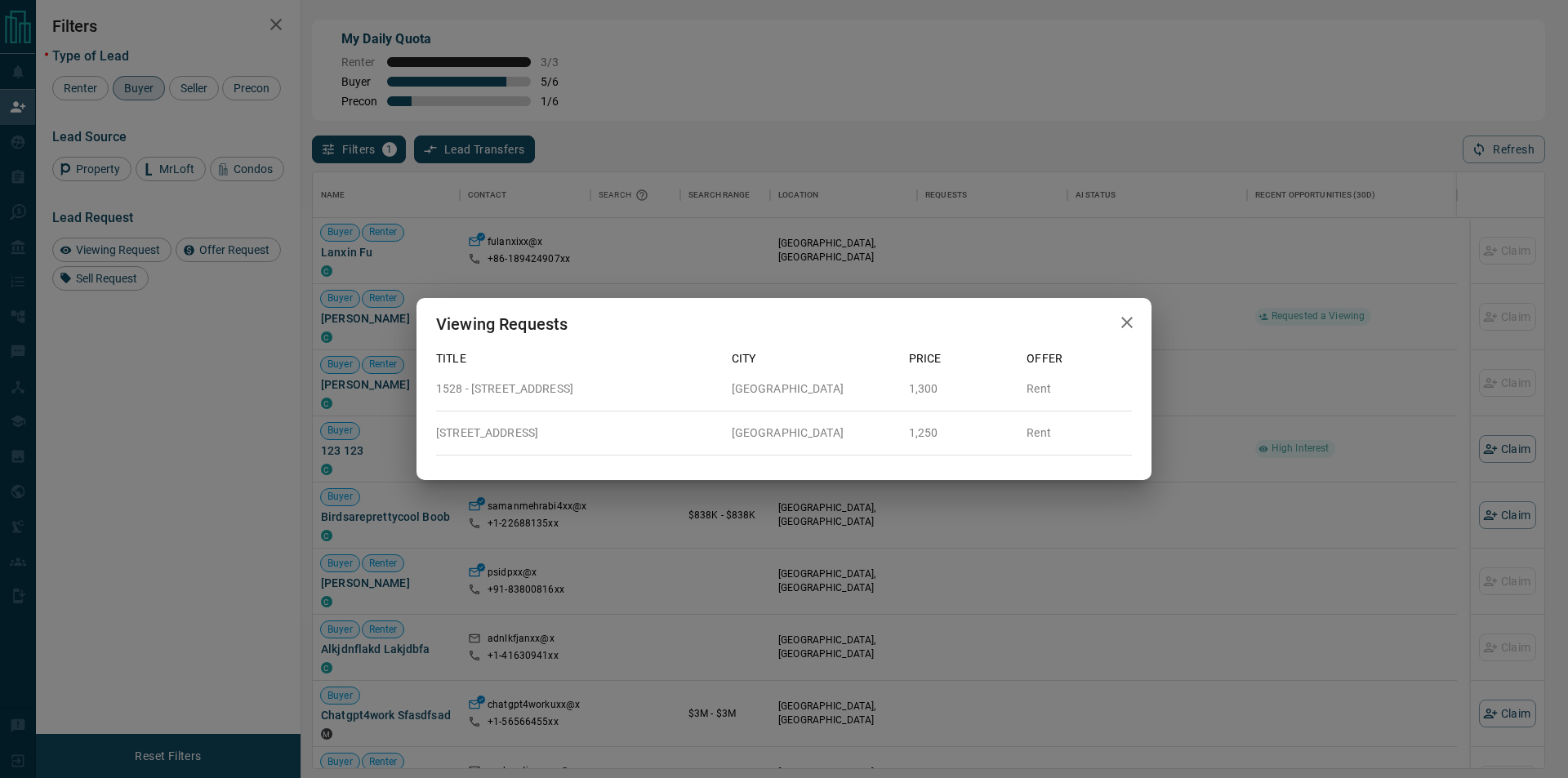
click at [941, 225] on div "Viewing Requests Title City Price Offer 1528 - [GEOGRAPHIC_DATA] Rent [STREET_A…" at bounding box center [784, 389] width 1568 height 778
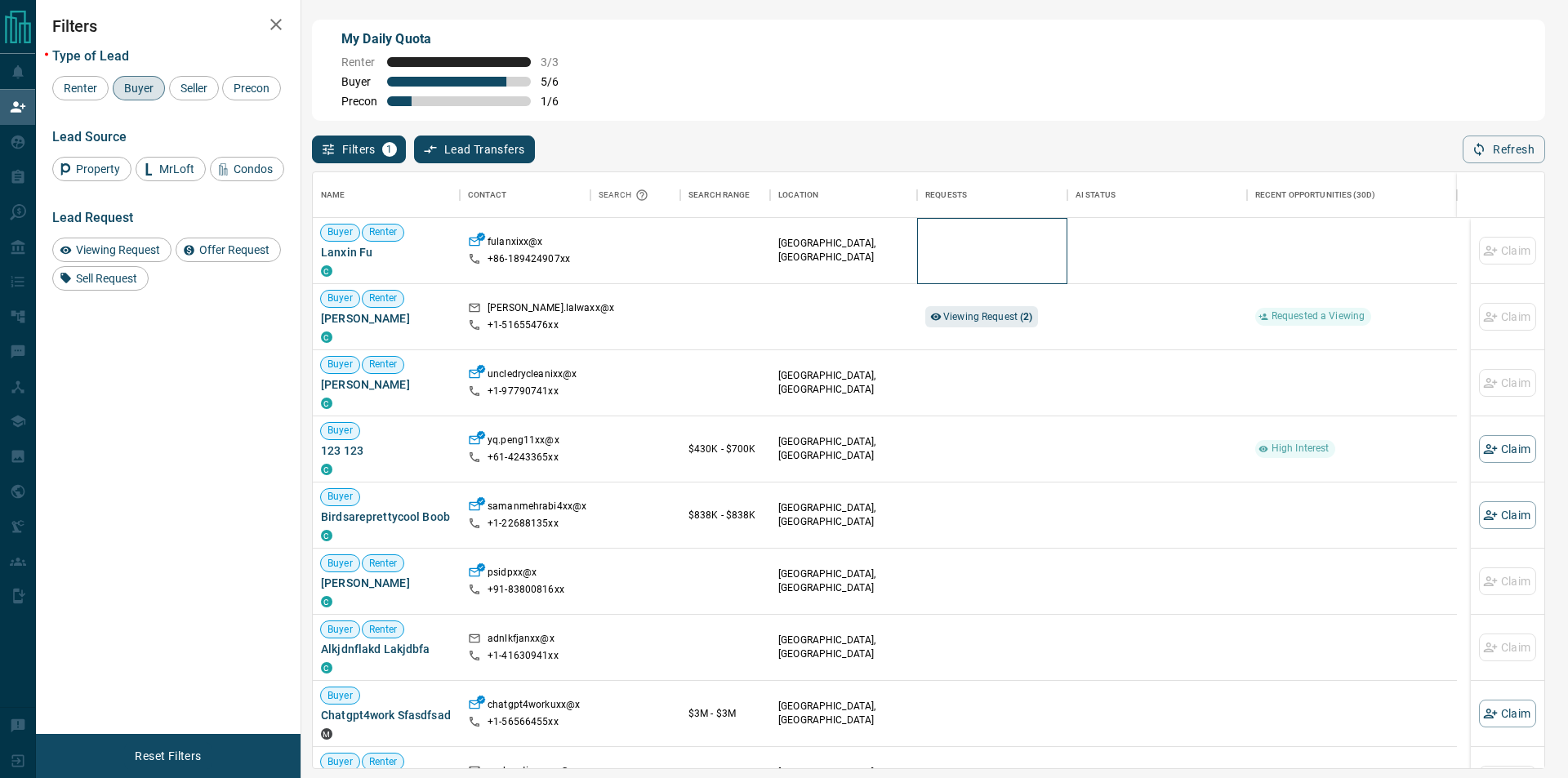
click at [972, 253] on div at bounding box center [992, 250] width 134 height 65
click at [982, 311] on span "Viewing Request ( 2 )" at bounding box center [988, 317] width 90 height 16
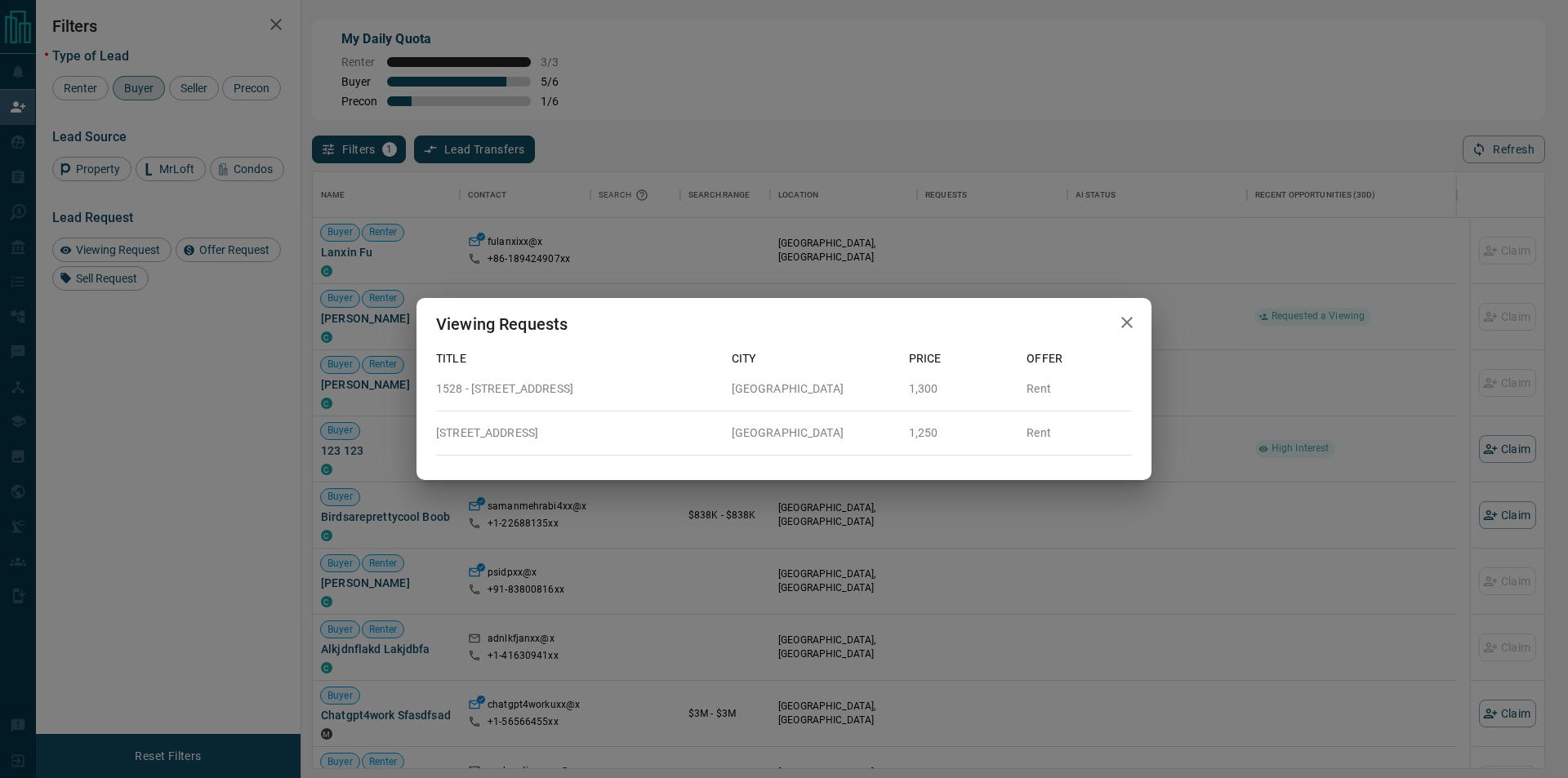
click at [983, 283] on div "Viewing Requests Title City Price Offer 1528 - [GEOGRAPHIC_DATA] Rent [STREET_A…" at bounding box center [784, 389] width 1568 height 778
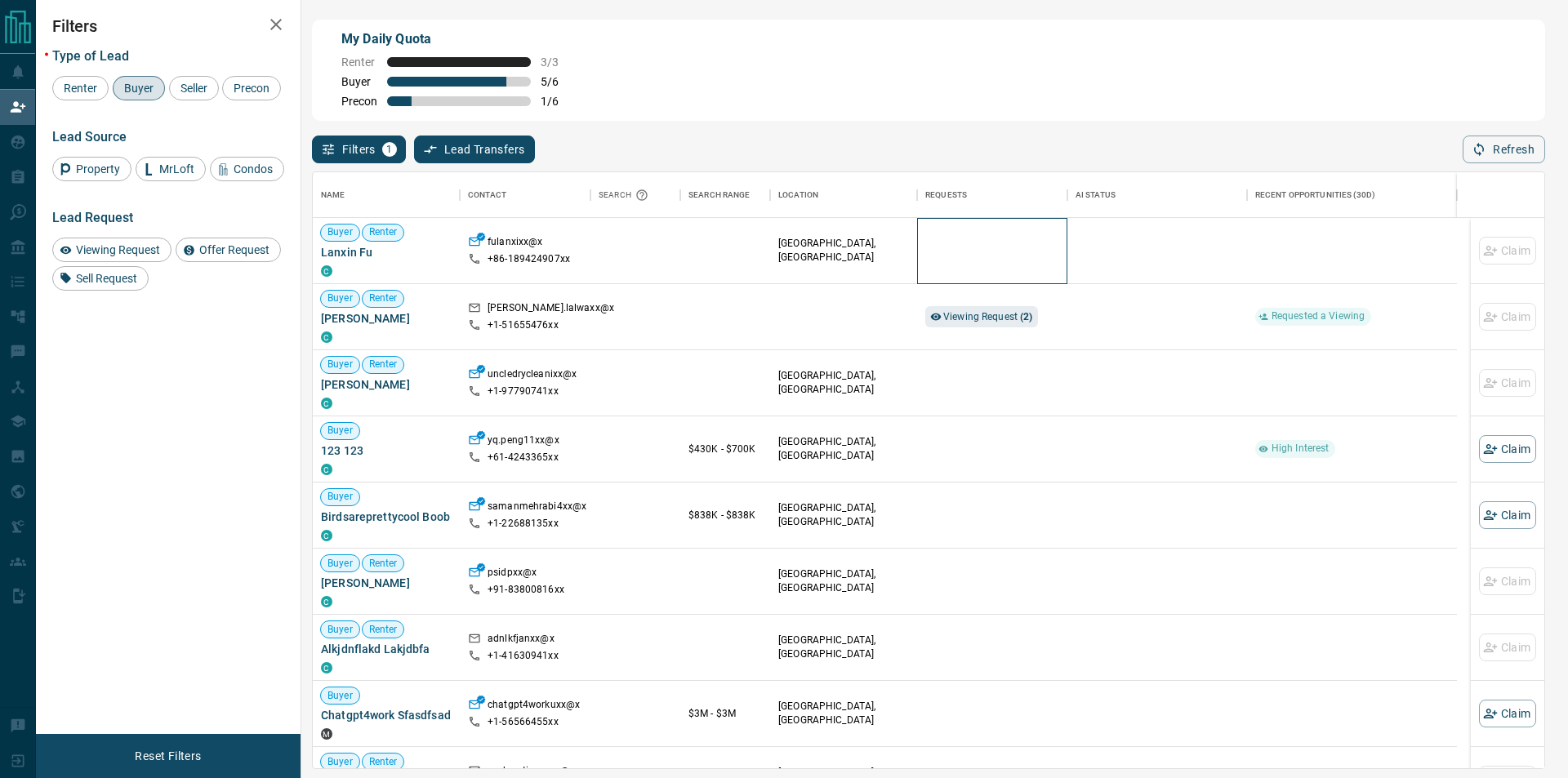
click at [983, 273] on div at bounding box center [992, 250] width 134 height 65
click at [1034, 315] on div "Viewing Request ( 2 )" at bounding box center [982, 317] width 112 height 21
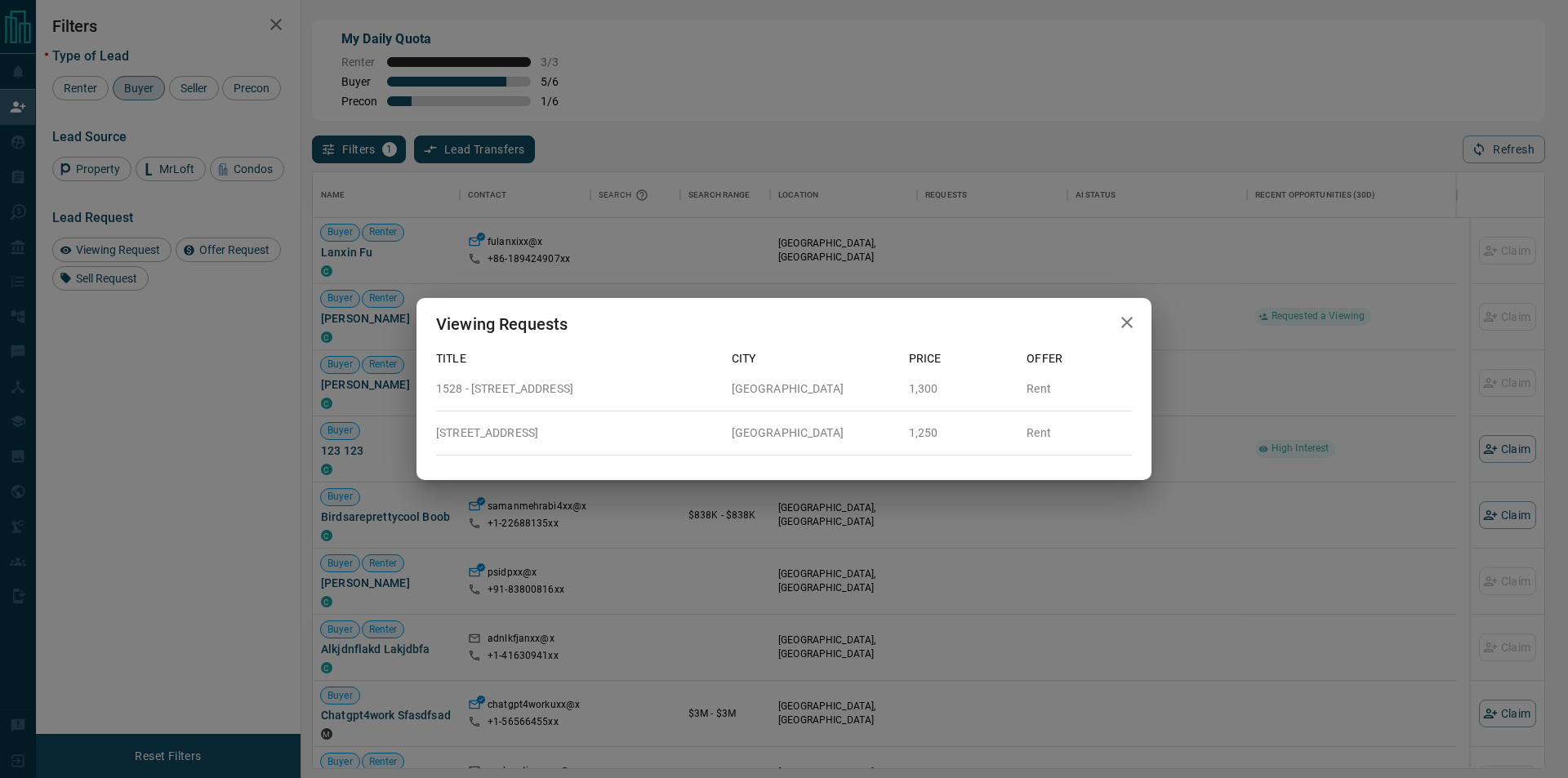
click at [1468, 151] on div "Viewing Requests Title City Price Offer 1528 - [GEOGRAPHIC_DATA] Rent [STREET_A…" at bounding box center [784, 389] width 1568 height 778
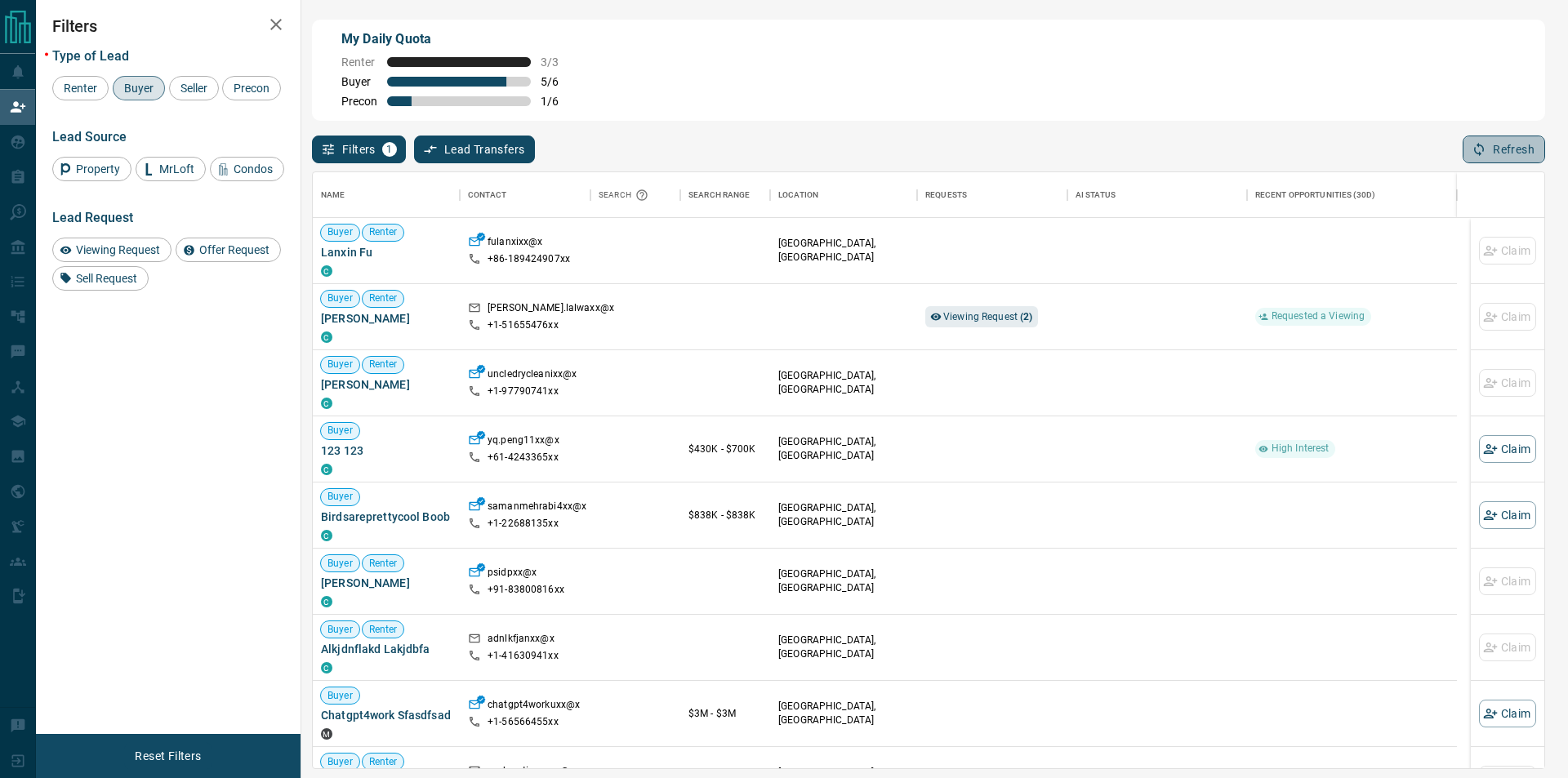
click at [1475, 147] on icon "button" at bounding box center [1479, 149] width 14 height 14
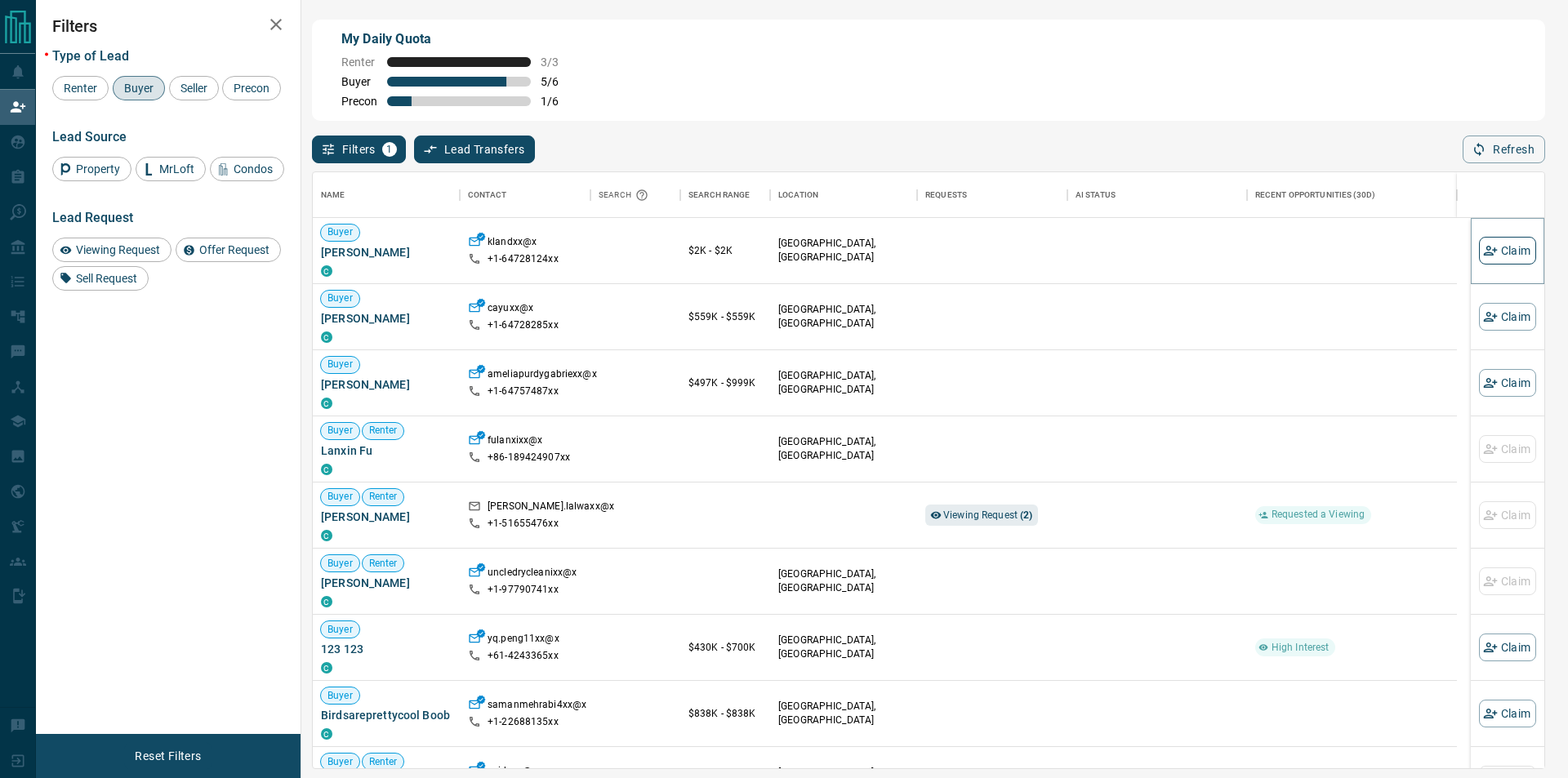
click at [1479, 261] on button "Claim" at bounding box center [1507, 250] width 57 height 28
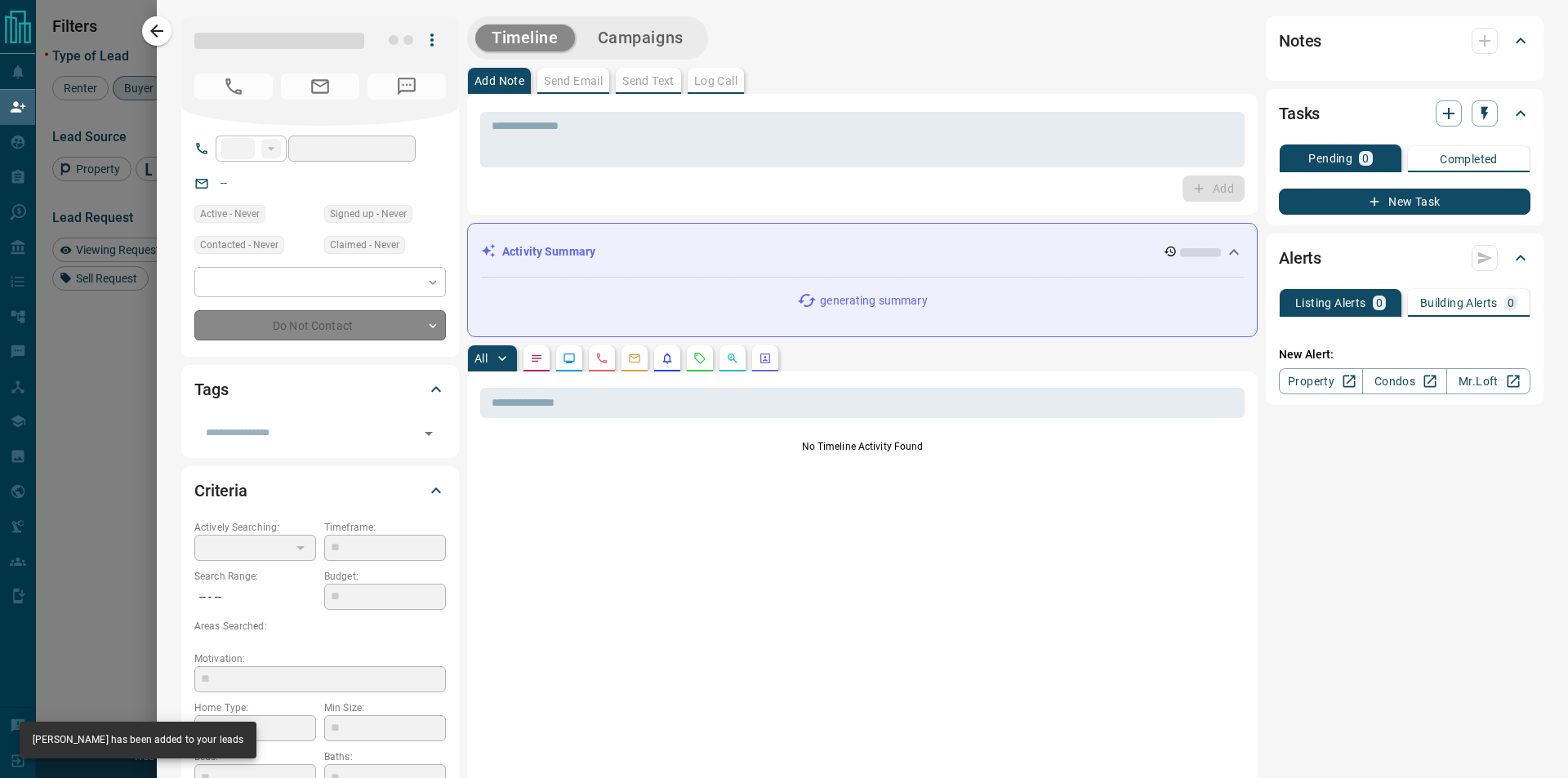
type input "**"
type input "**********"
type input "**"
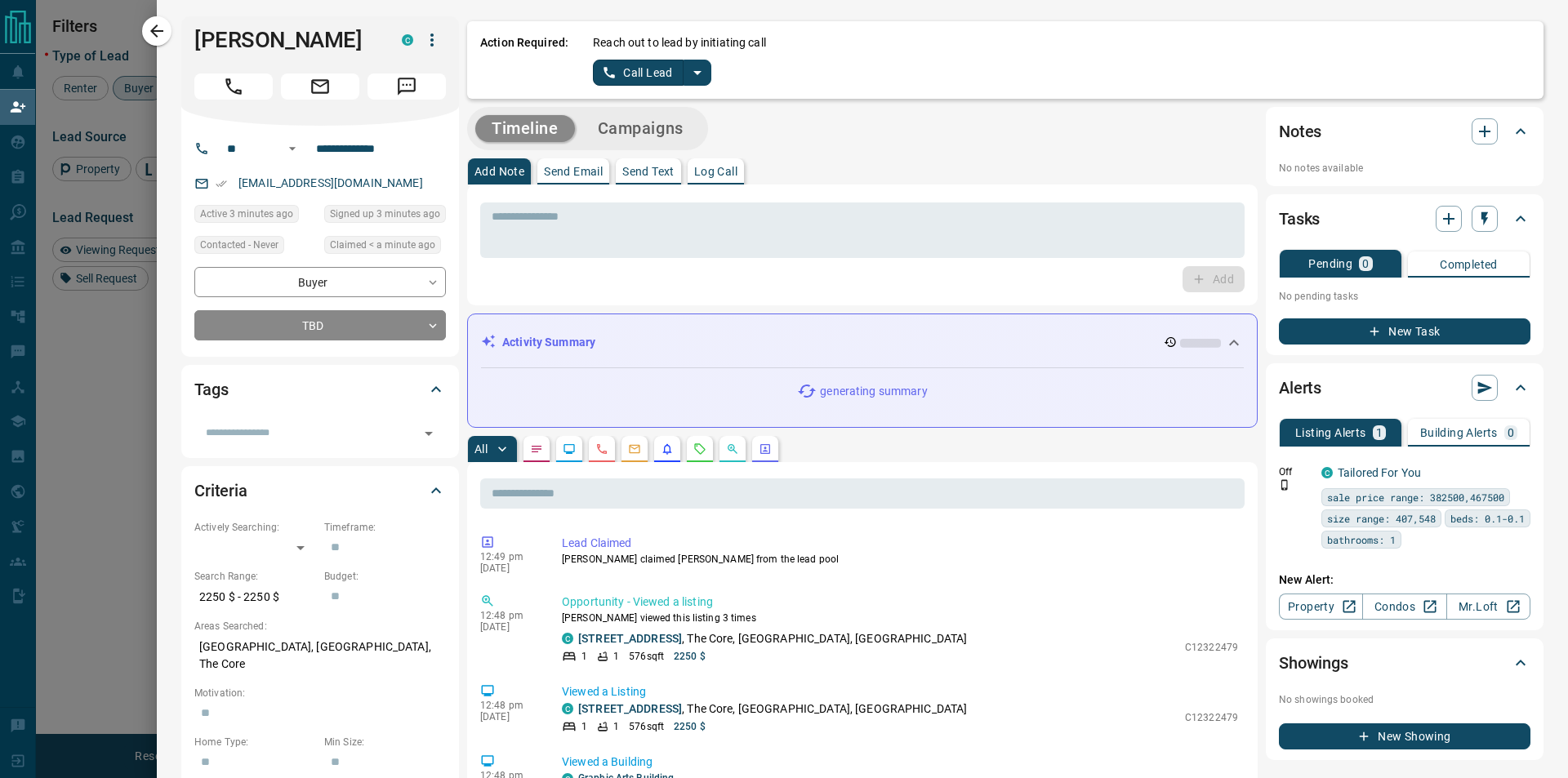
click at [697, 83] on button "split button" at bounding box center [697, 72] width 28 height 26
click at [670, 131] on li "Log Manual Call" at bounding box center [651, 128] width 100 height 24
click at [637, 92] on div "Action Required: Reach out to lead by initiating call Log Manual Call" at bounding box center [1005, 60] width 1076 height 78
click at [616, 68] on button "Log Manual Call" at bounding box center [646, 72] width 108 height 26
click at [617, 65] on button "Yes" at bounding box center [609, 72] width 33 height 25
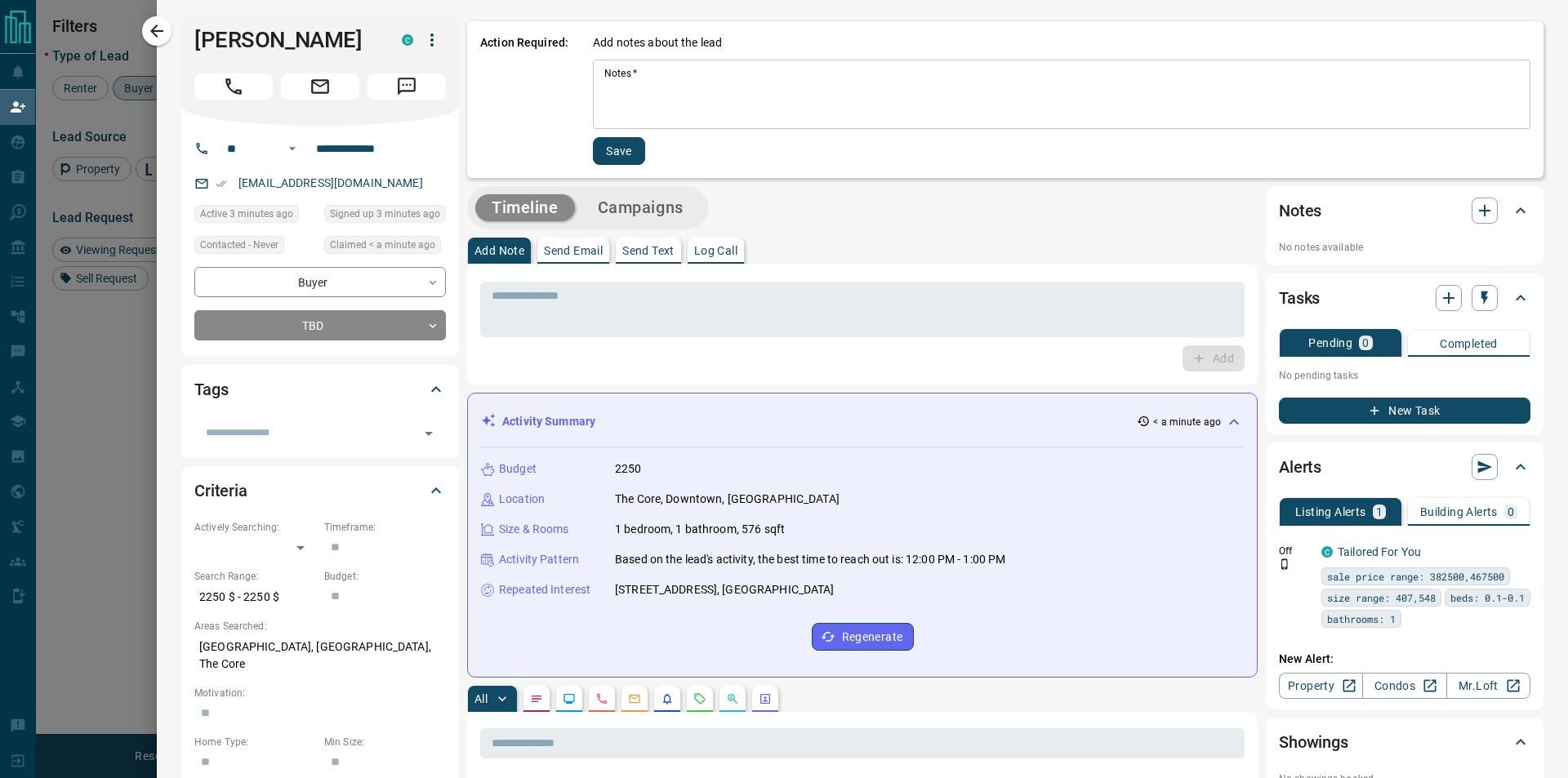
click at [630, 124] on div "* Notes   *" at bounding box center [1061, 95] width 937 height 70
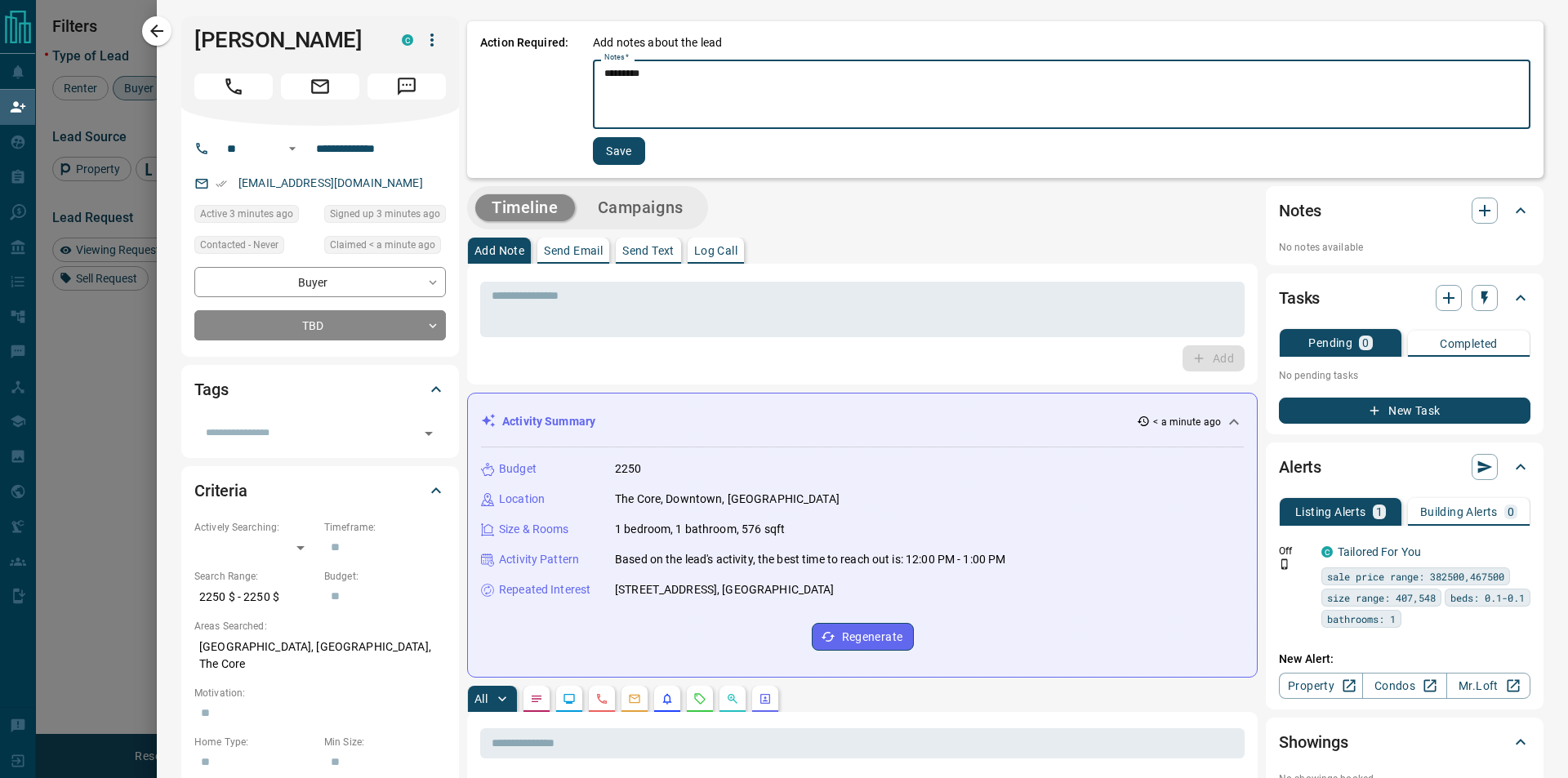
type textarea "*********"
click at [633, 138] on div "Add notes about the lead Notes   * ********* * Notes   * Save" at bounding box center [1061, 99] width 937 height 130
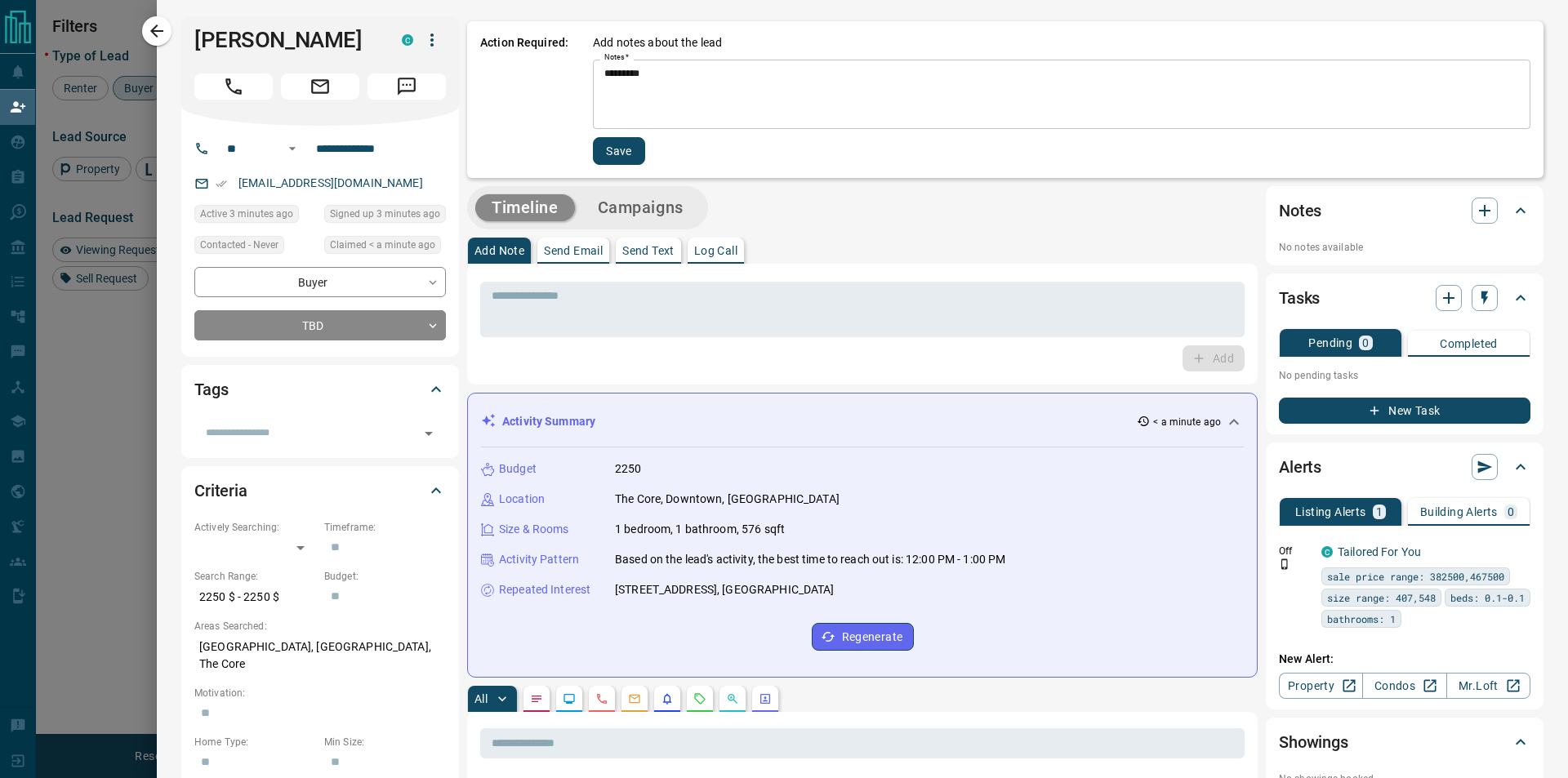
click at [626, 152] on button "Save" at bounding box center [618, 151] width 53 height 28
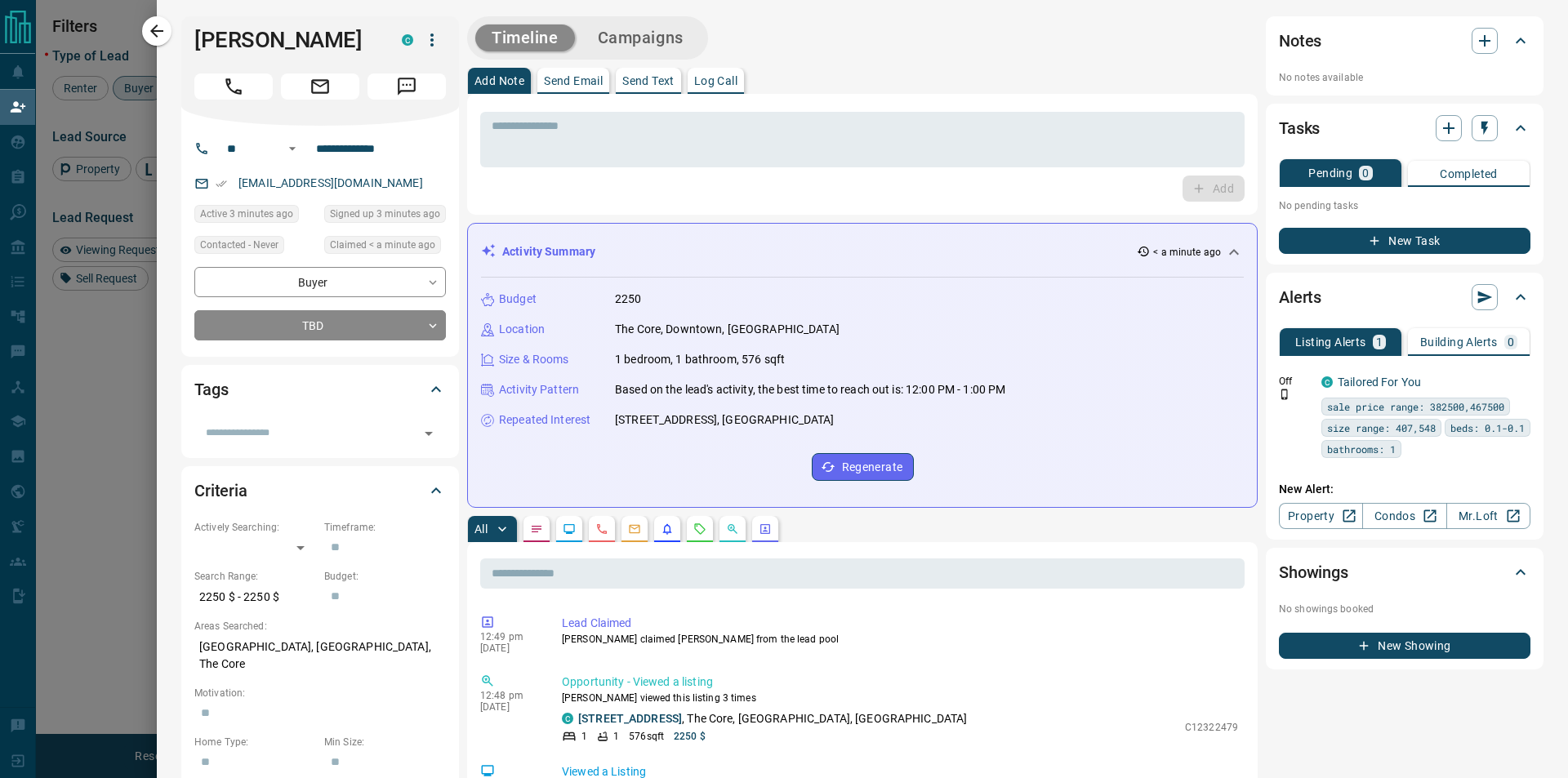
click at [158, 35] on icon "button" at bounding box center [157, 31] width 20 height 20
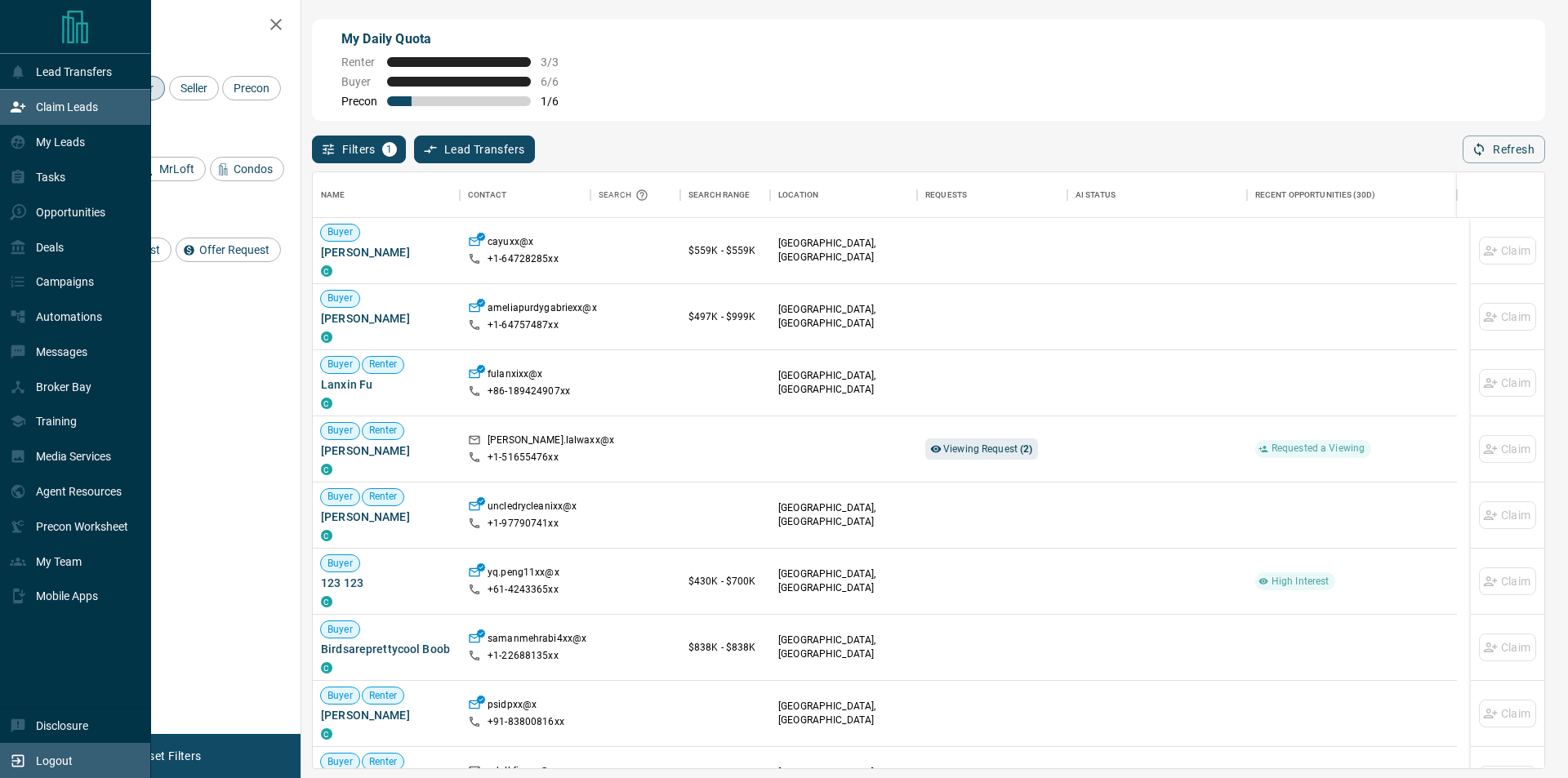
click at [24, 751] on div "Logout" at bounding box center [41, 760] width 62 height 27
